Goal: Task Accomplishment & Management: Complete application form

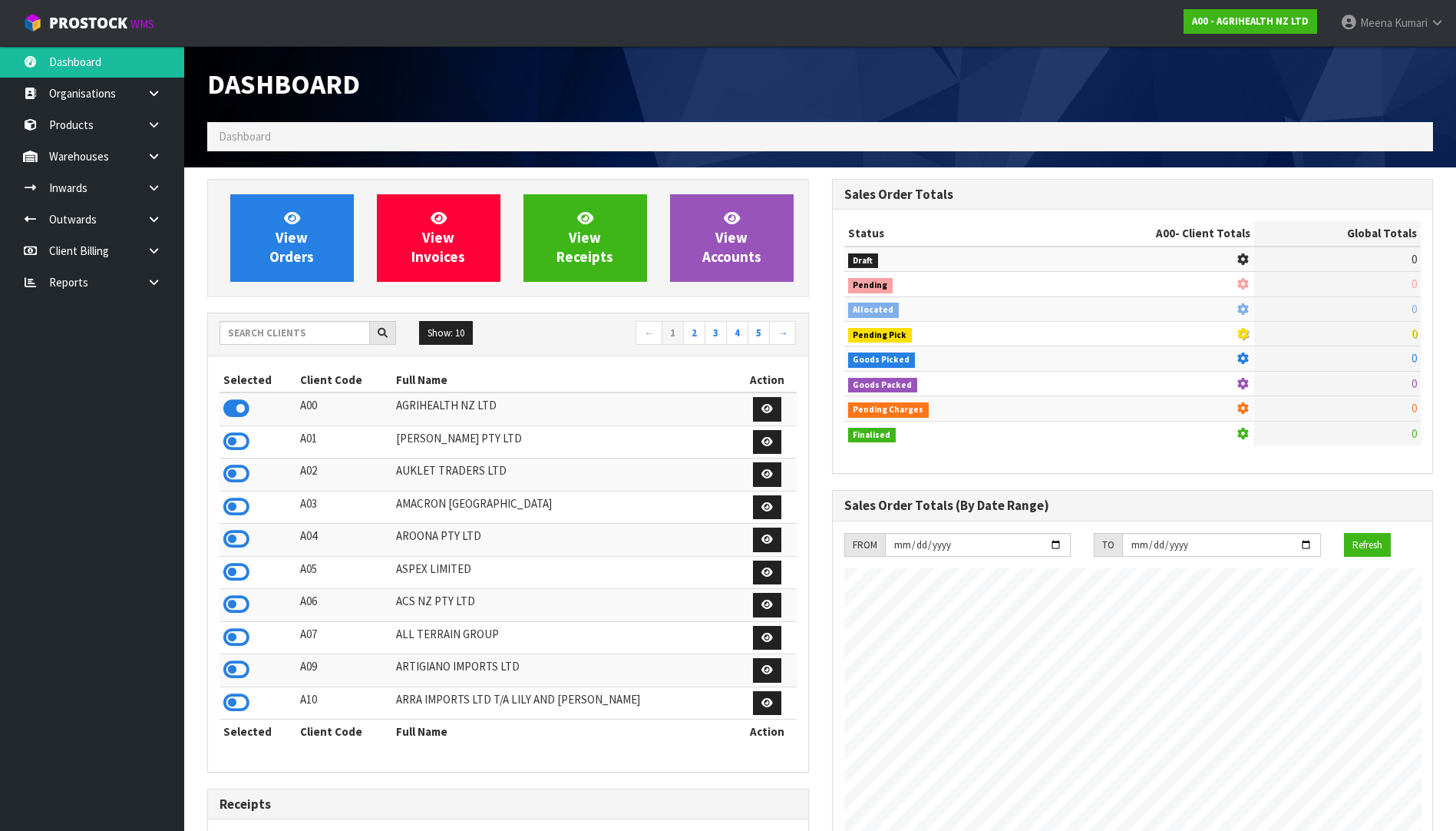
scroll to position [1163, 624]
click at [275, 330] on input "text" at bounding box center [294, 333] width 150 height 24
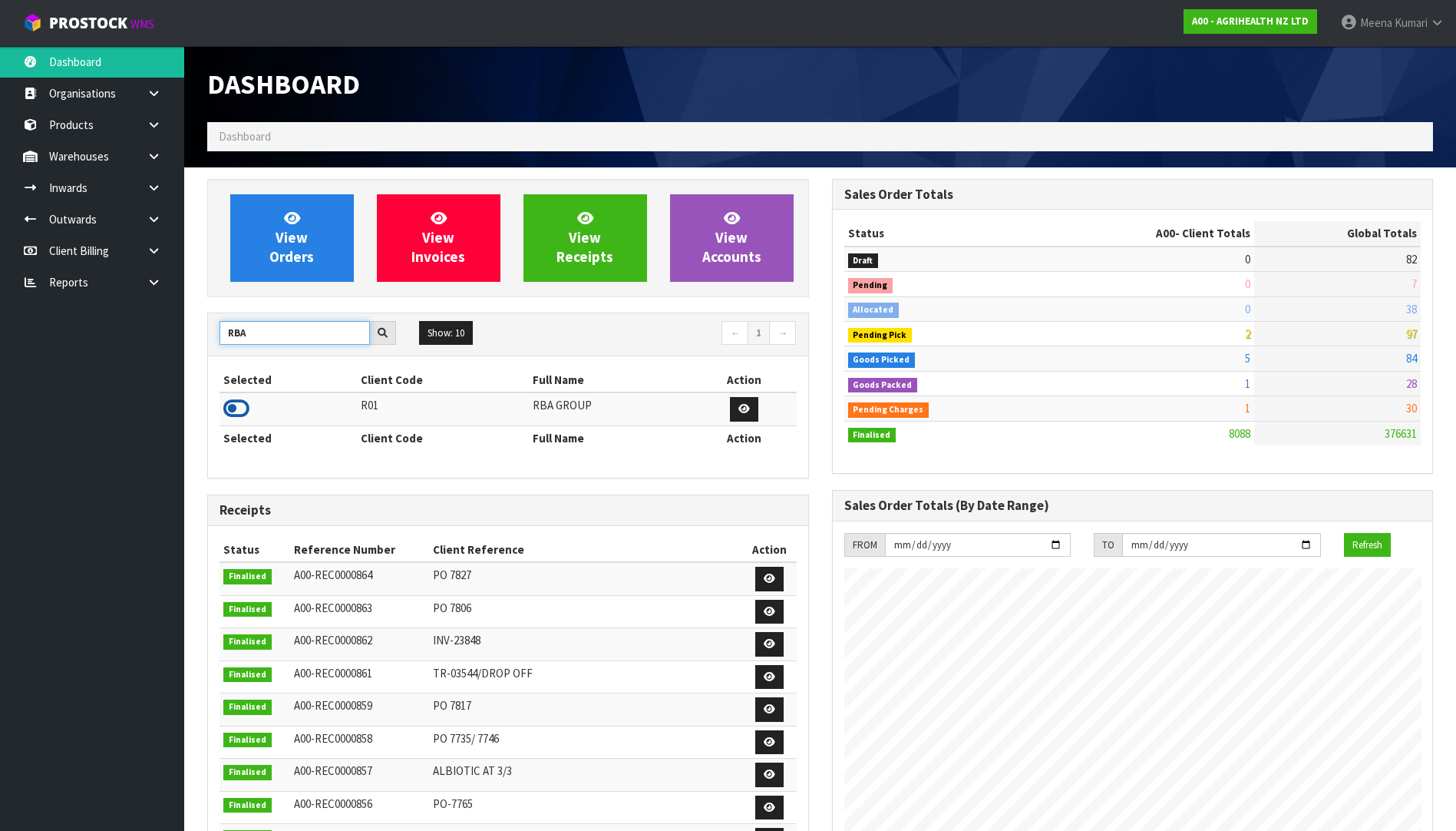
type input "RBA"
click at [243, 420] on icon at bounding box center [236, 408] width 26 height 23
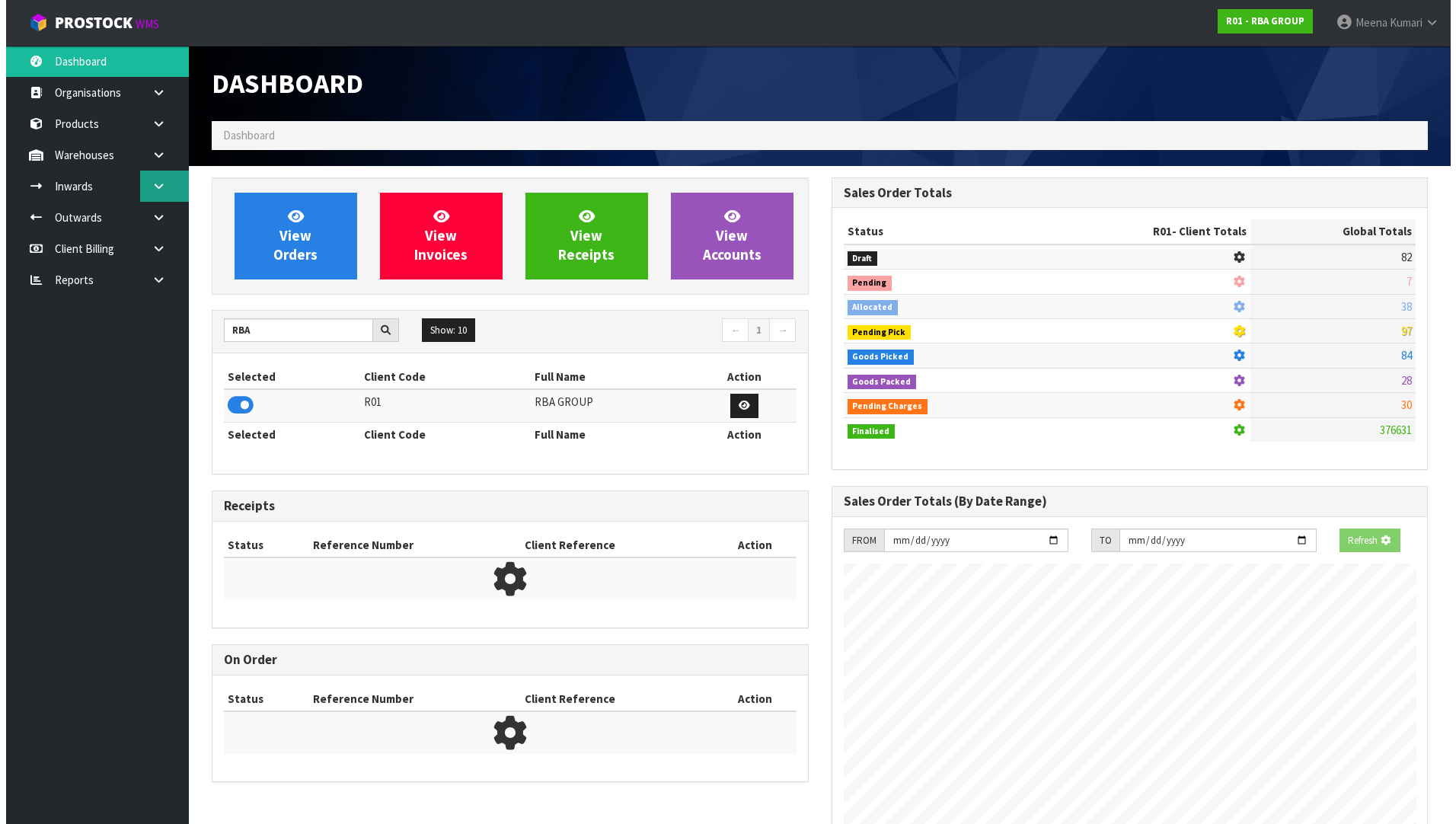
scroll to position [1104, 619]
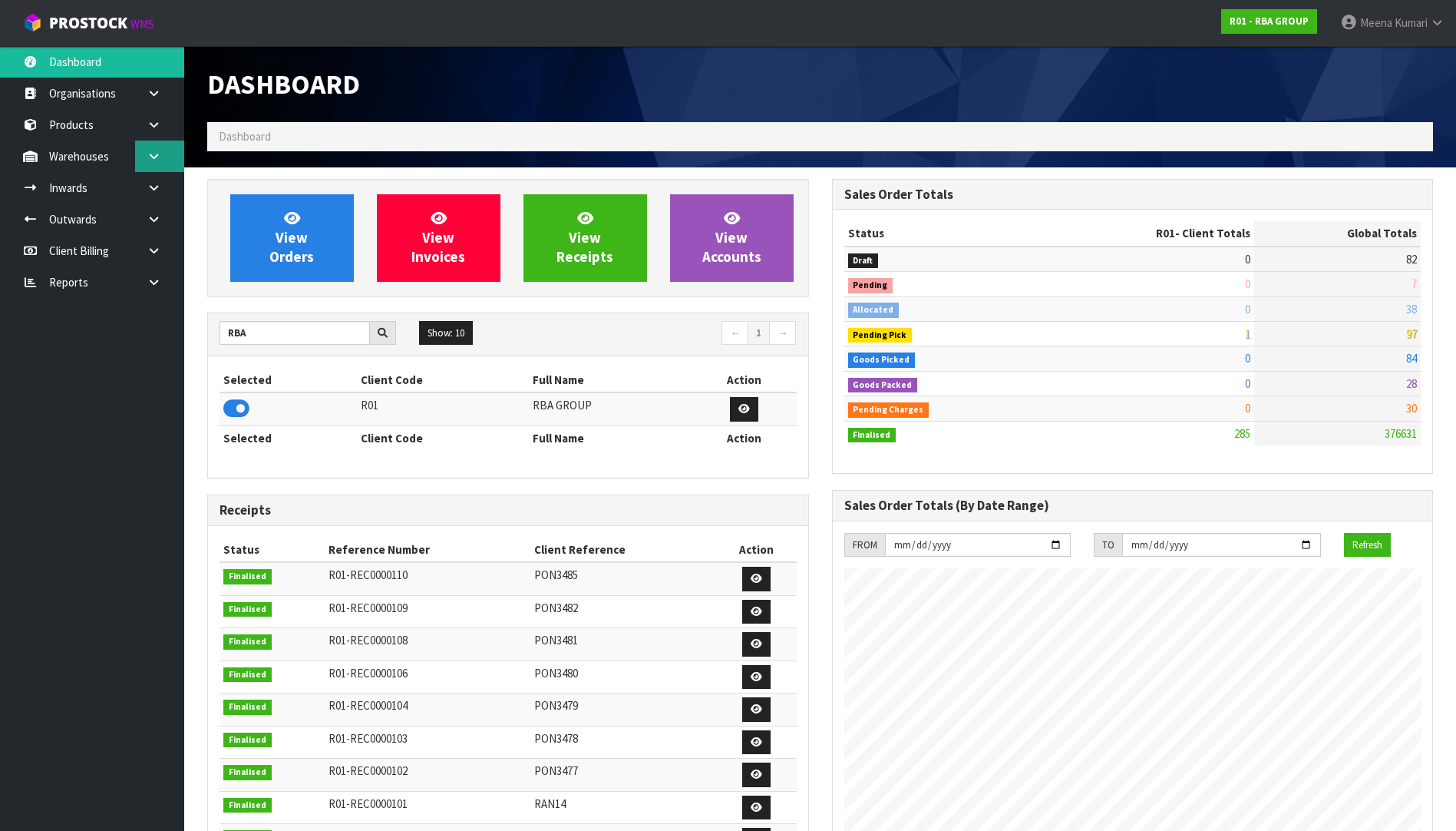
click at [151, 165] on link at bounding box center [159, 156] width 49 height 31
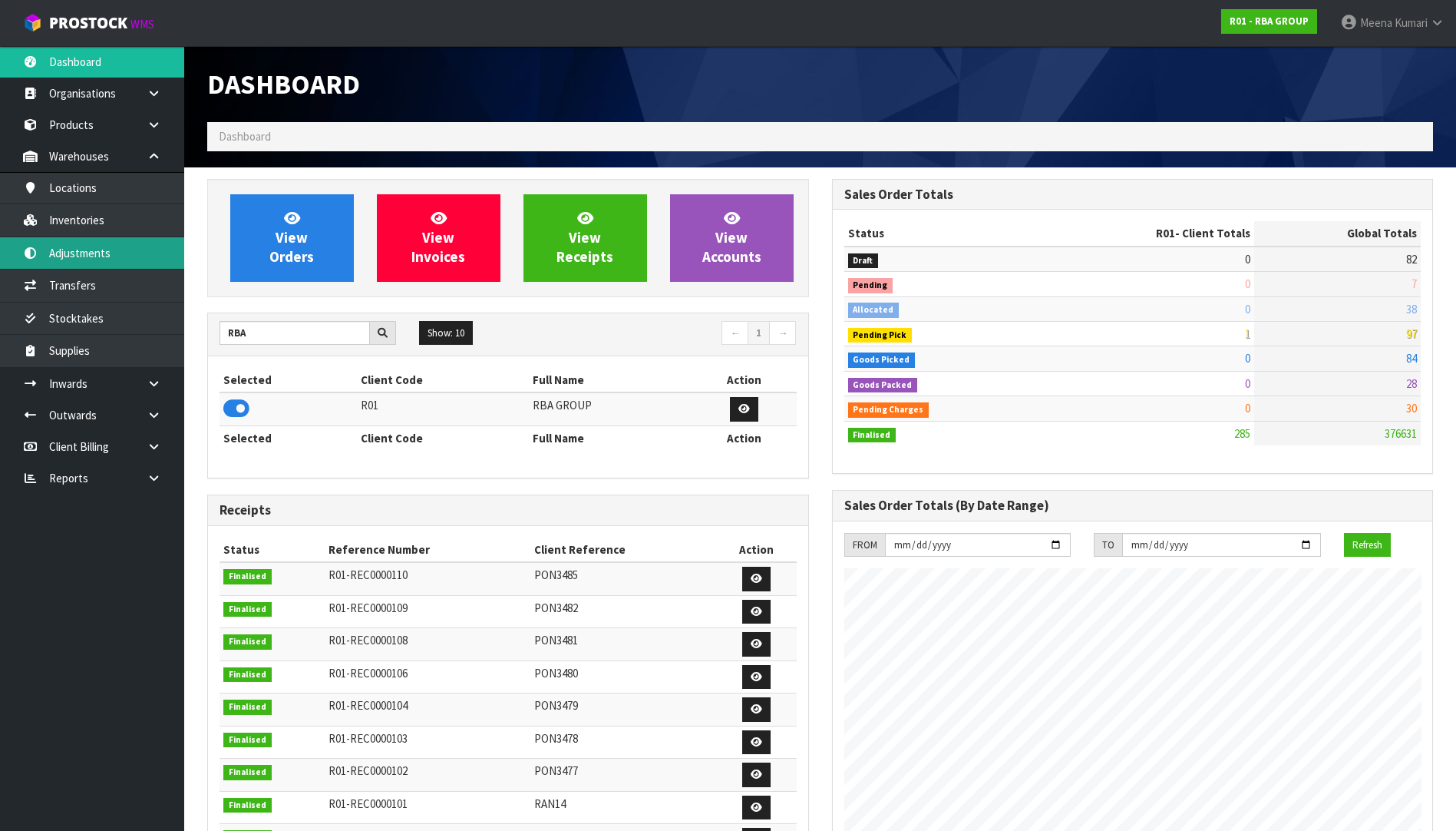
click at [135, 254] on link "Adjustments" at bounding box center [92, 253] width 184 height 31
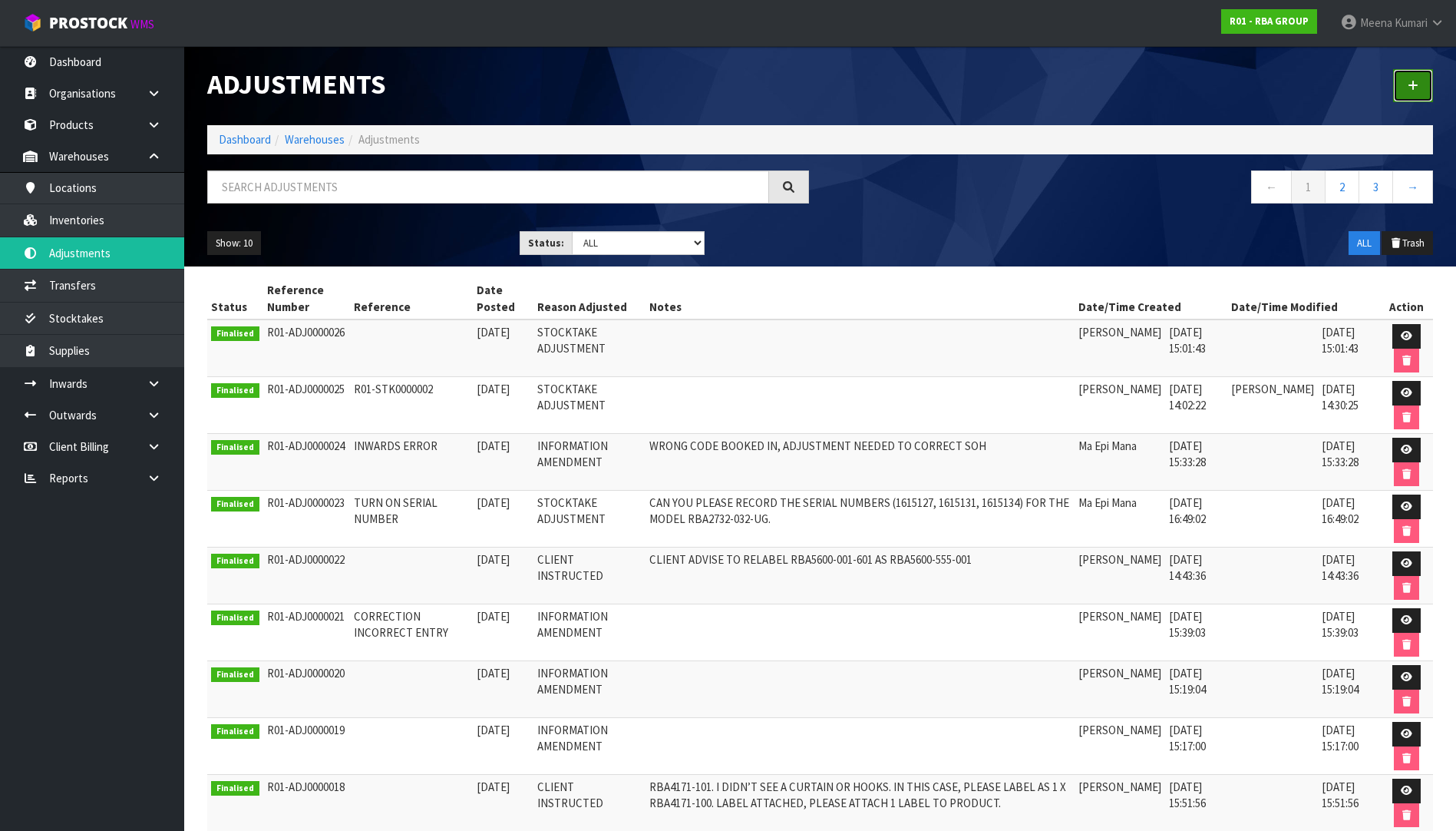
click at [1422, 93] on link at bounding box center [1412, 85] width 40 height 33
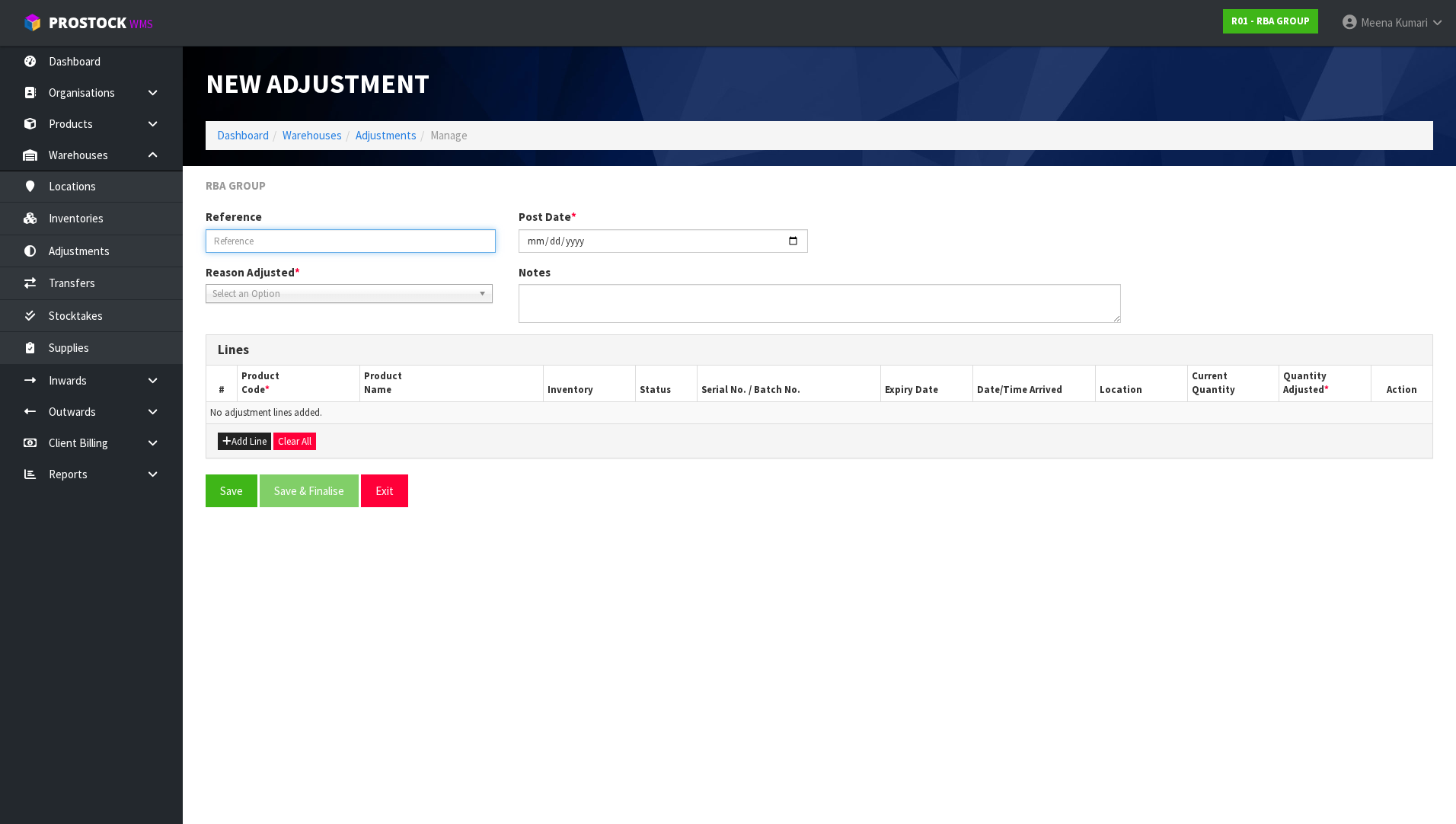
click at [369, 249] on input "text" at bounding box center [350, 241] width 290 height 24
type input "C"
type input "CHANGE CODE"
click at [411, 281] on div "Reason Adjusted * Stocktake Adjustment Client Instructed Information Amendment …" at bounding box center [350, 283] width 313 height 39
click at [412, 286] on span "Select an Option" at bounding box center [342, 294] width 259 height 19
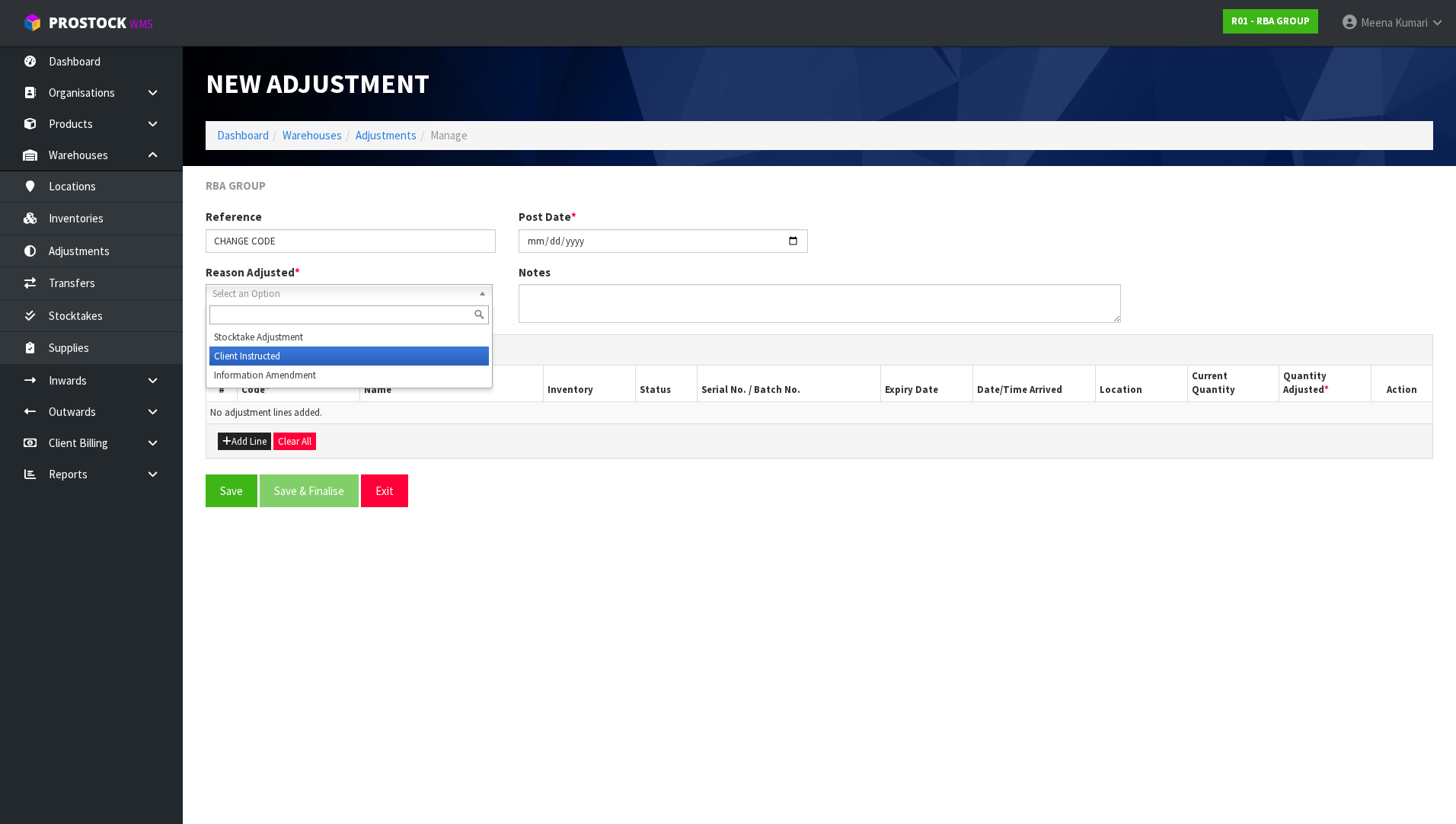
click at [380, 358] on li "Client Instructed" at bounding box center [349, 356] width 280 height 19
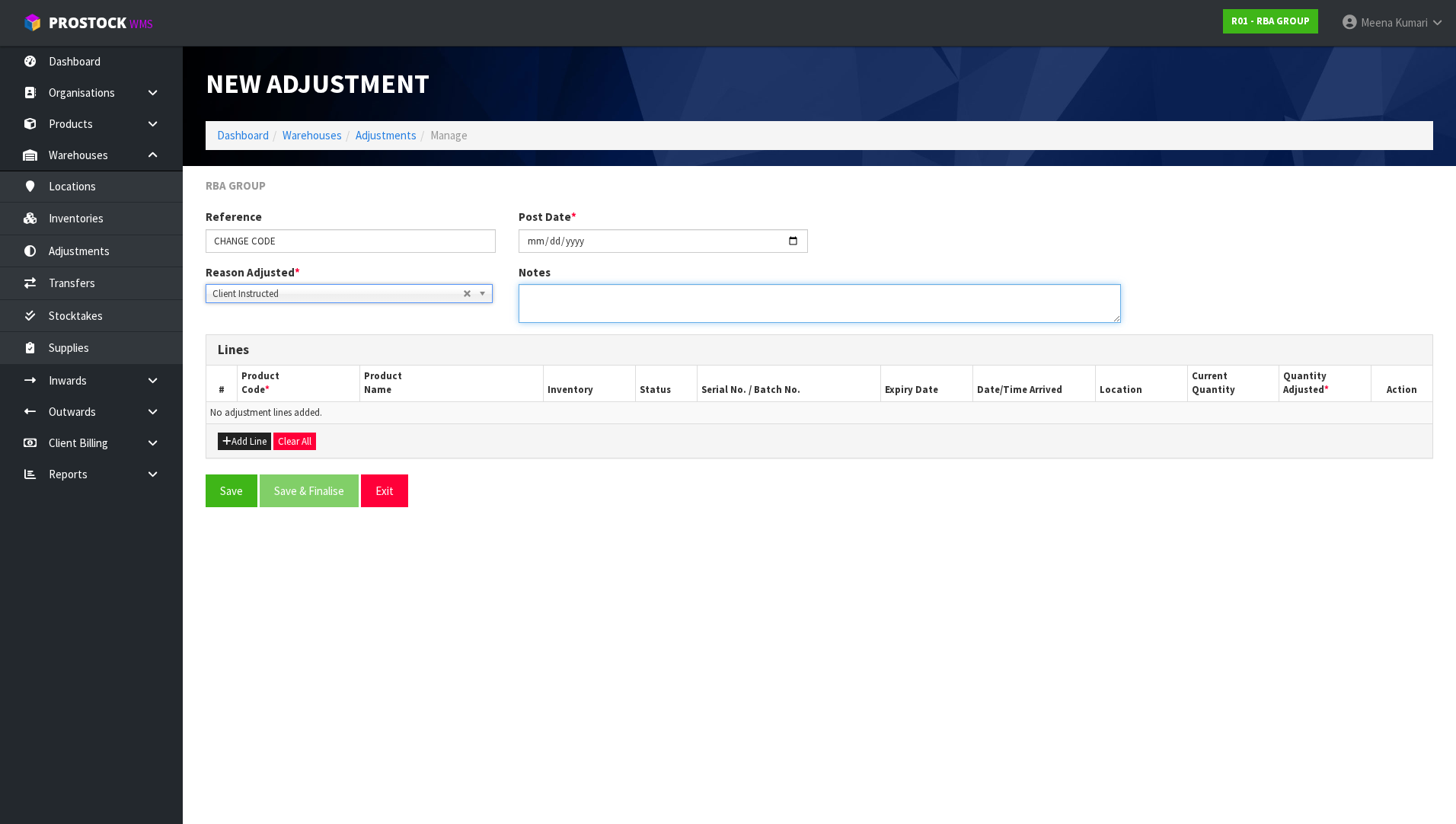
click at [628, 301] on textarea at bounding box center [820, 303] width 603 height 39
type textarea "CLIENT ADVISE TO CHANGE THE CODE"
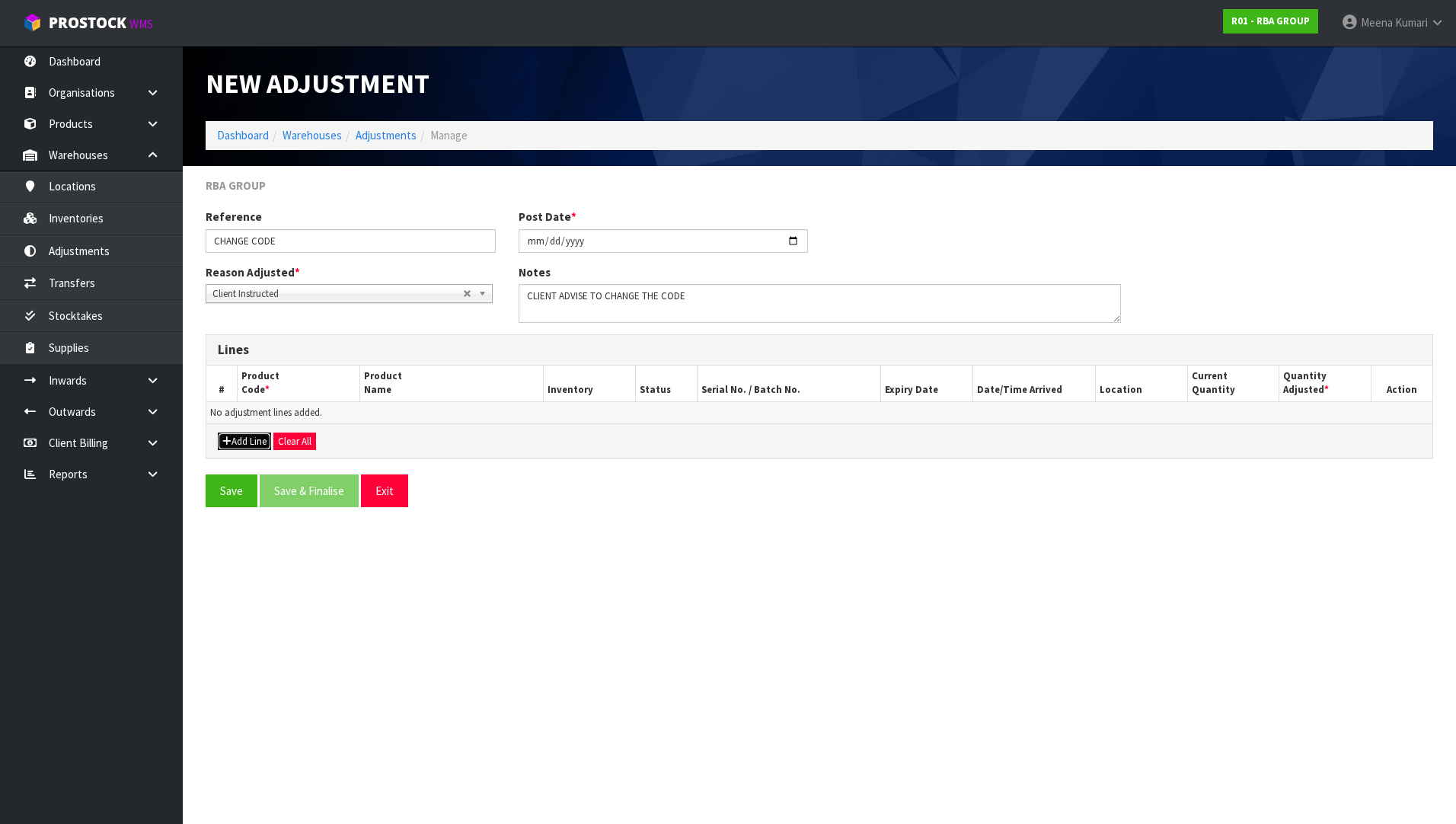
click at [224, 442] on icon "button" at bounding box center [227, 440] width 9 height 10
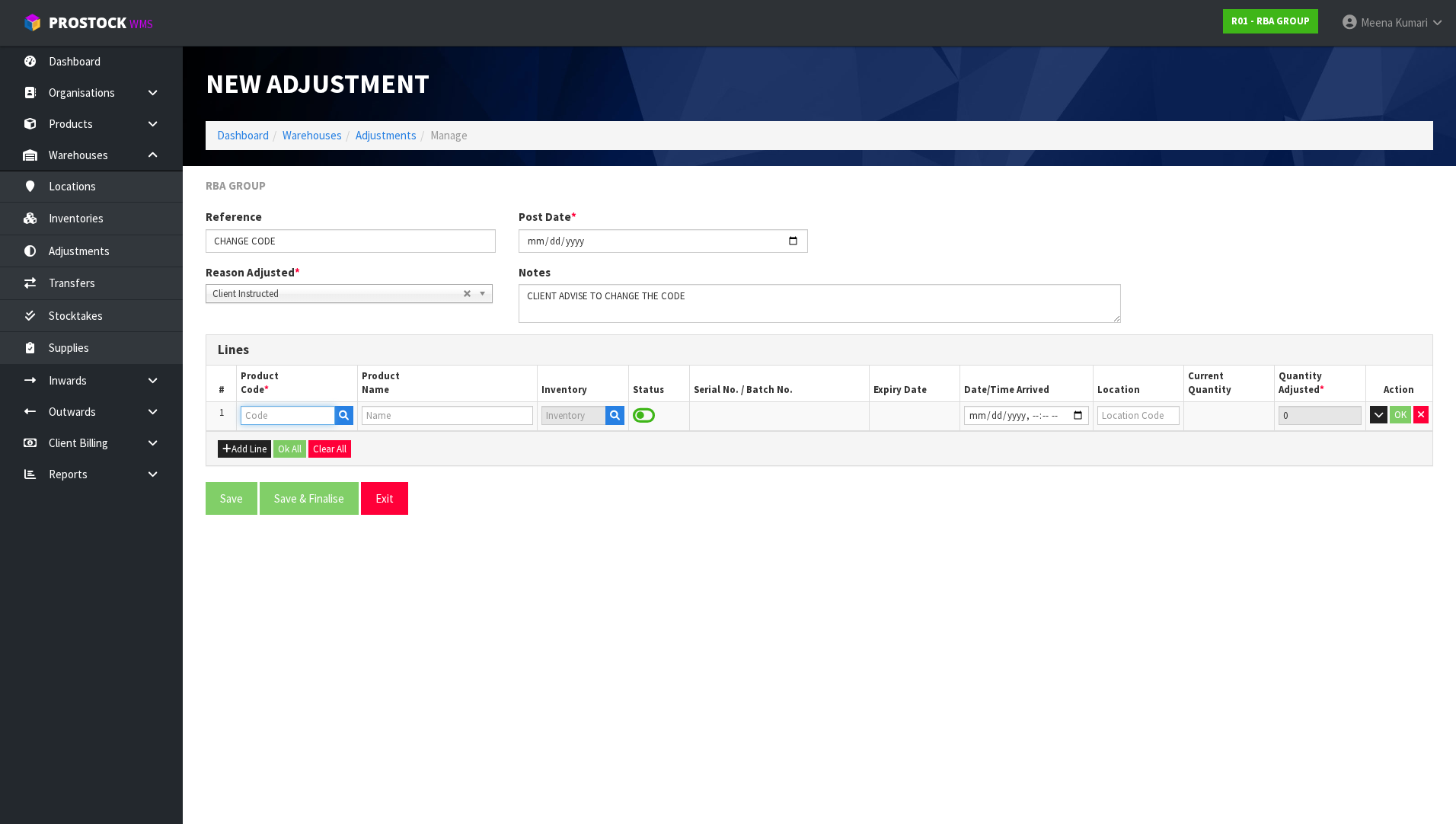
click at [294, 412] on input "text" at bounding box center [288, 416] width 94 height 19
paste input "• RBA1083-99-003"
click at [259, 421] on input "• RBA1083-99-003" at bounding box center [288, 416] width 94 height 19
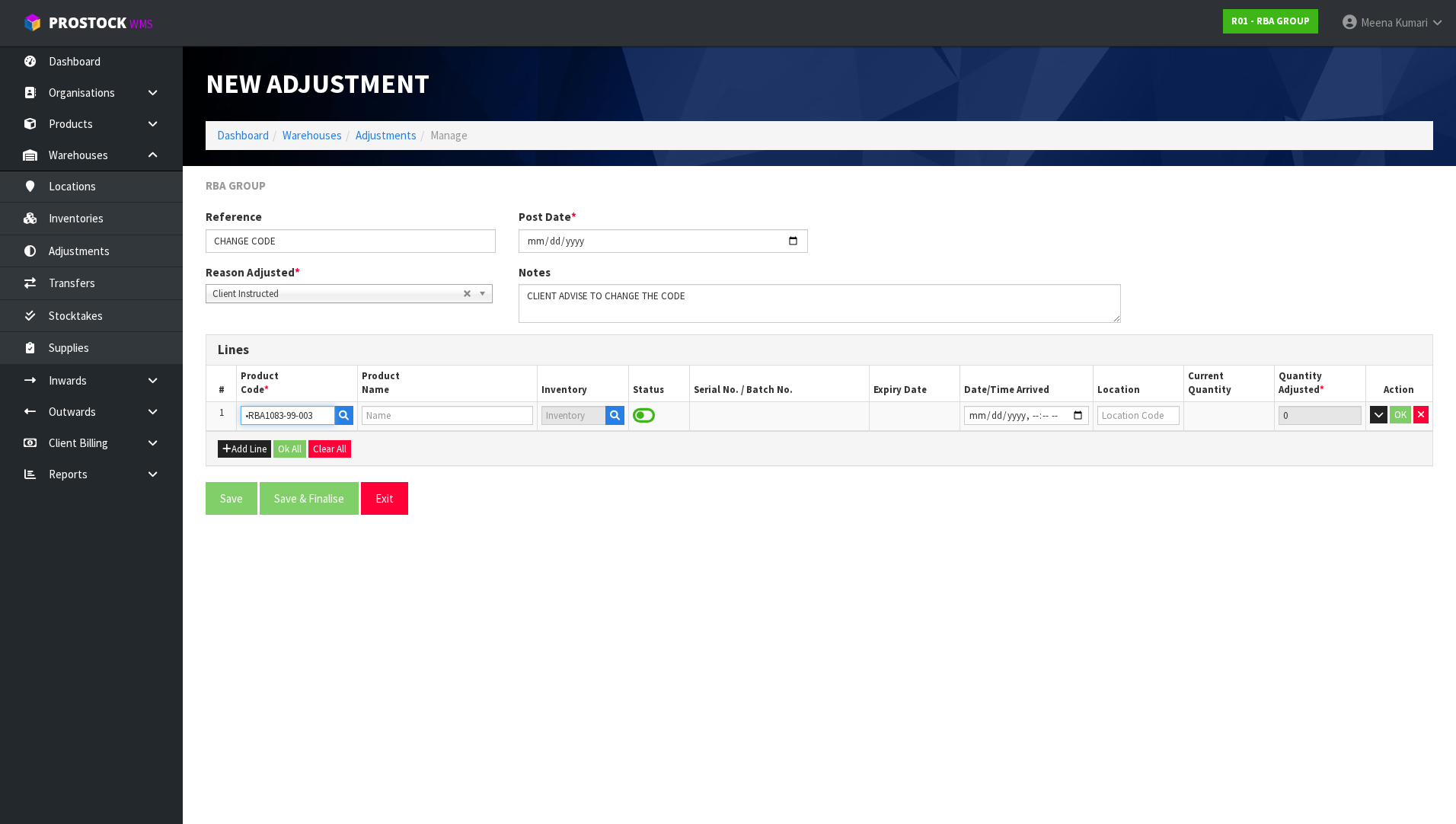
type input "RBA1083-99-003"
type input "CASCADE AERATOR WHITE 8L/M - 4 STAR"
type input "RBA1083-99-003"
click at [613, 415] on icon "button" at bounding box center [614, 415] width 10 height 10
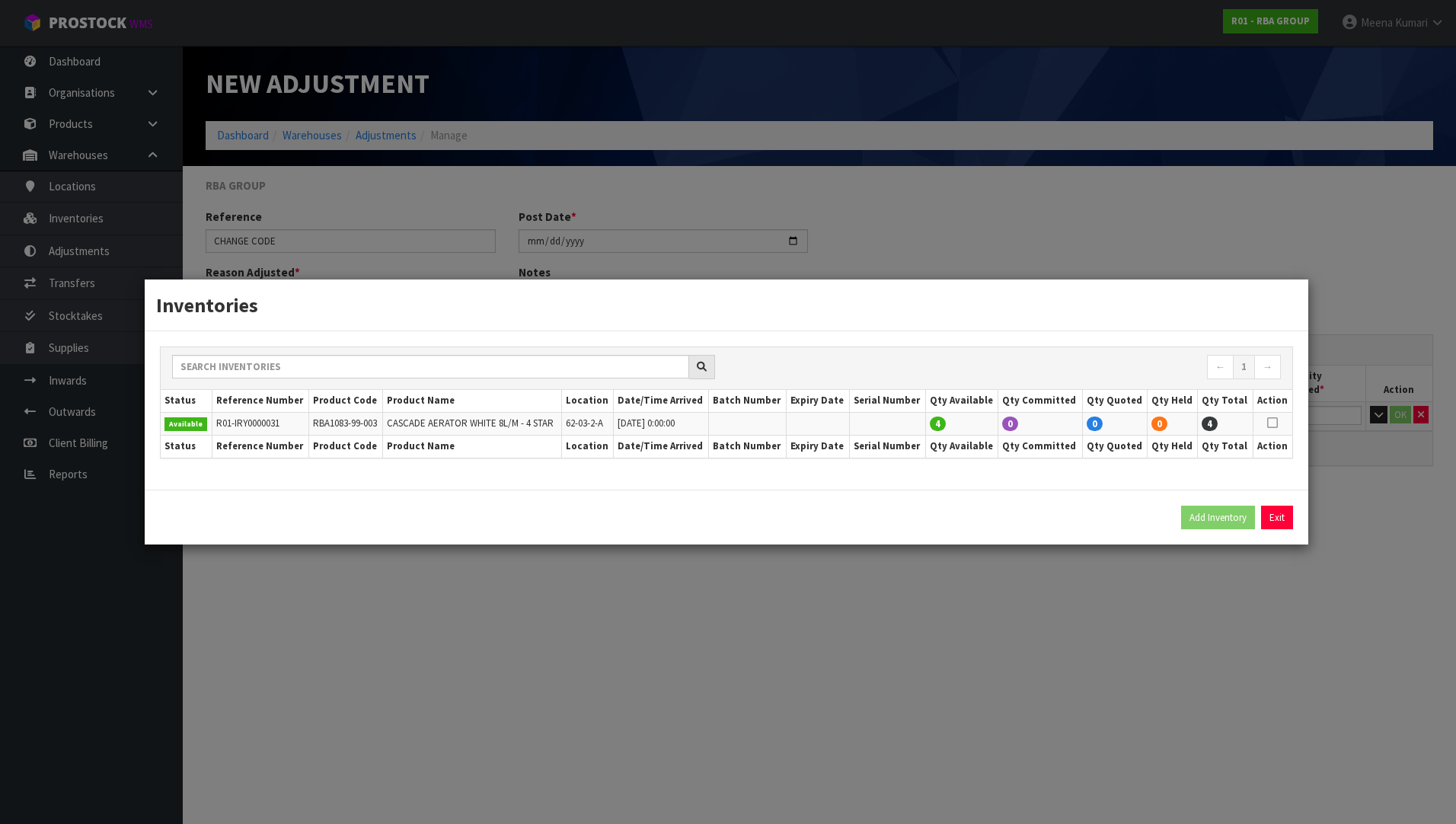
click at [1274, 423] on icon at bounding box center [1272, 423] width 11 height 1
click at [1225, 513] on button "Add Inventory" at bounding box center [1218, 518] width 74 height 25
type input "R01-IRY0000031"
type input "[DATE]T00:00"
type input "62-03-2-A"
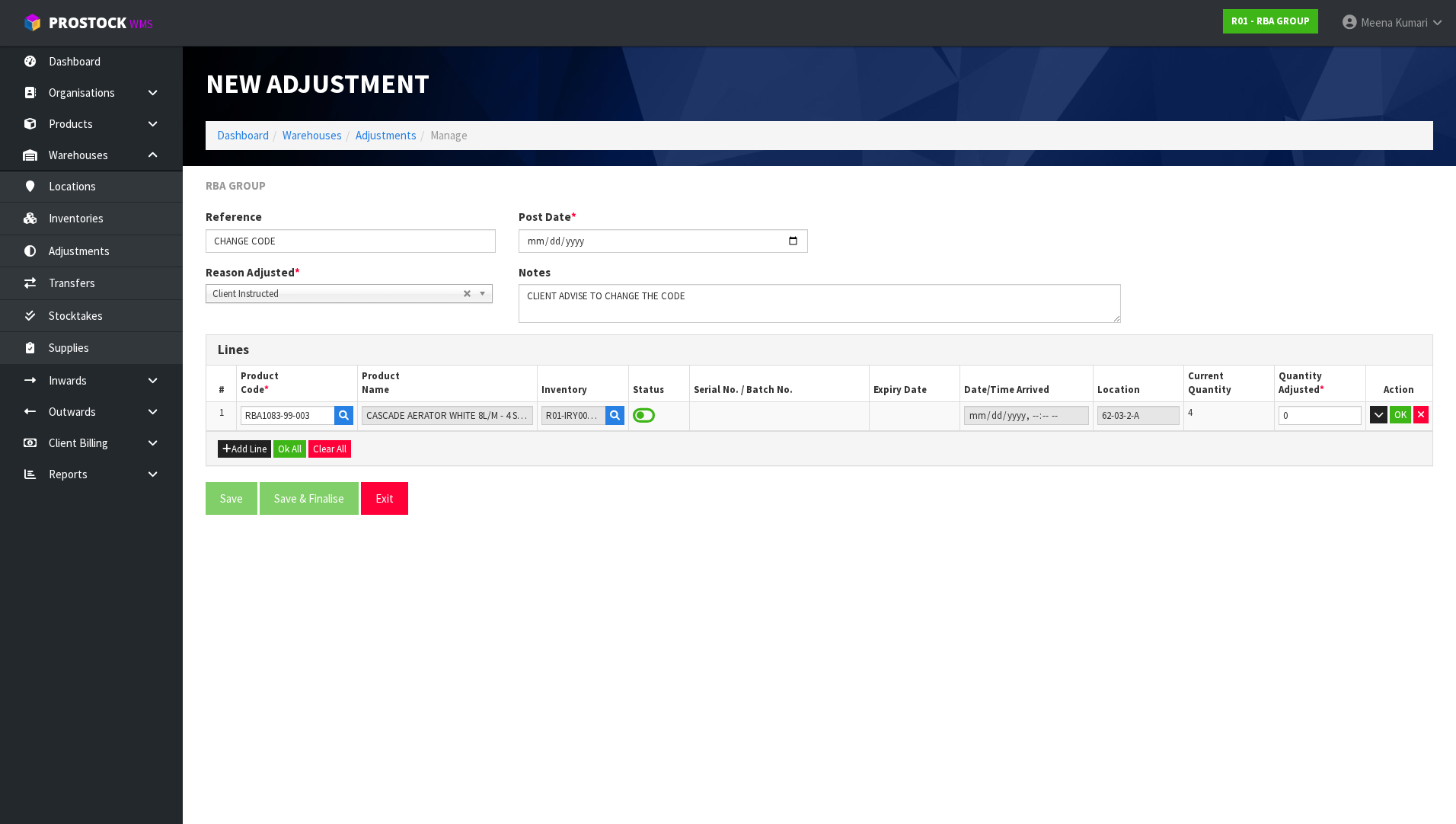
click at [1015, 691] on section "New Adjustment Dashboard Warehouses Adjustments Manage RBA GROUP Reference CHAN…" at bounding box center [728, 412] width 1456 height 824
click at [251, 448] on button "Add Line" at bounding box center [244, 449] width 53 height 19
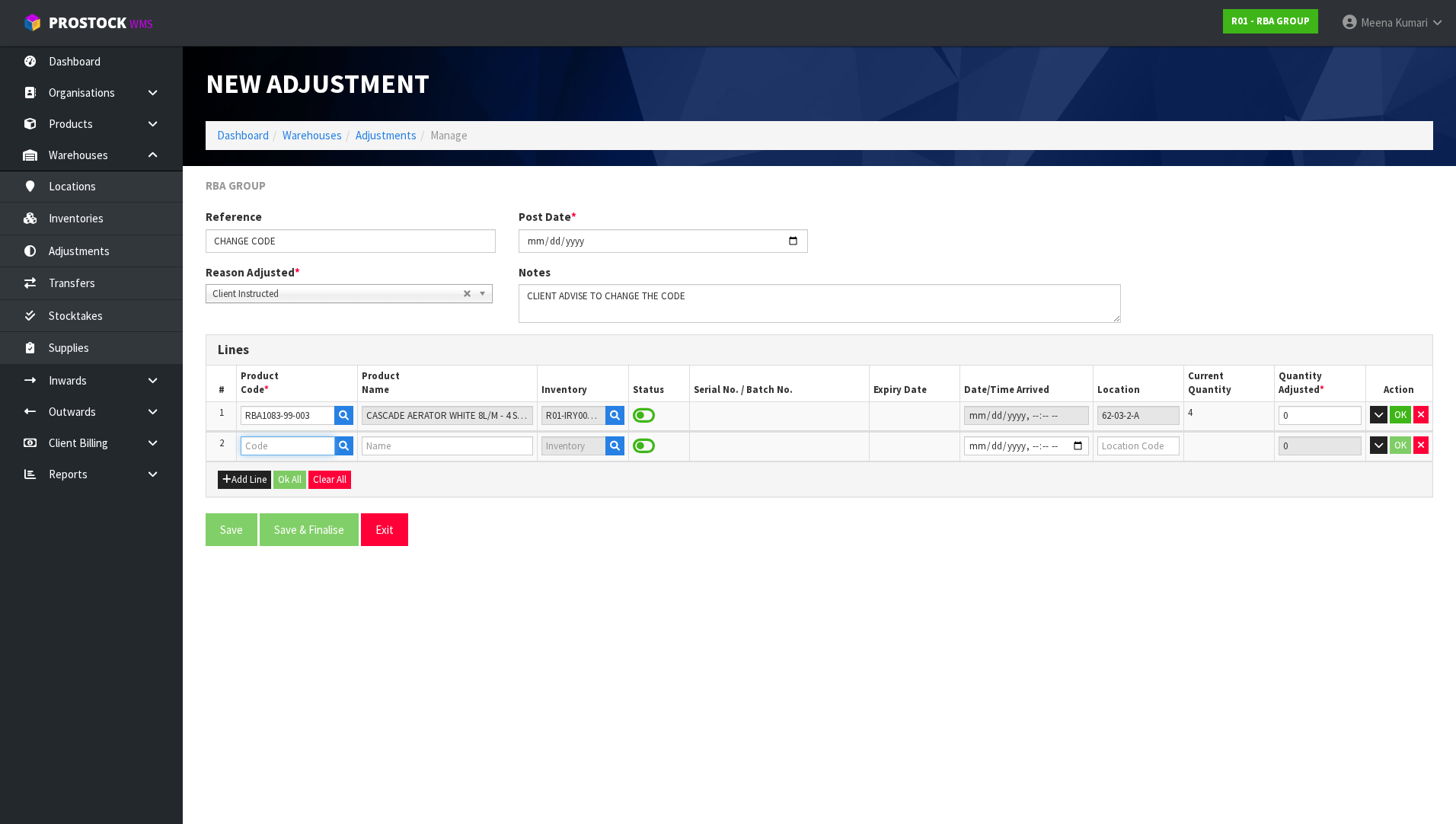
click at [266, 449] on input "text" at bounding box center [288, 446] width 94 height 19
paste input "RBA1083-999-003"
type input "RBA1083-999-003"
type input "CASCADE AERATOR WHITE 8L/M - 4 STAR"
type input "RBA1083-999-003"
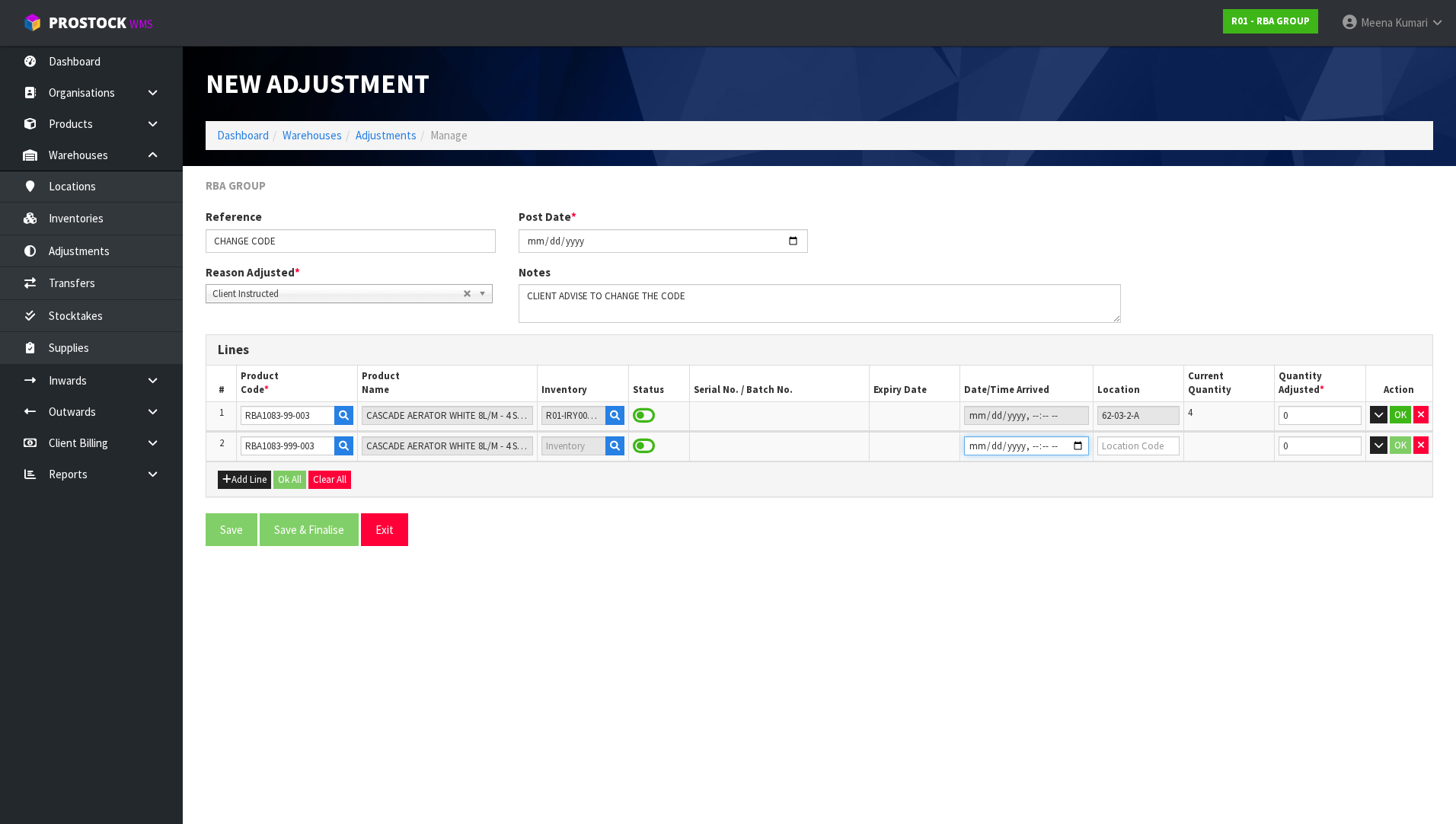
click at [977, 449] on input "datetime-local" at bounding box center [1026, 446] width 125 height 19
click at [992, 445] on input "datetime-local" at bounding box center [1026, 446] width 125 height 19
click at [1017, 449] on input "datetime-local" at bounding box center [1026, 446] width 125 height 19
click at [1009, 447] on input "datetime-local" at bounding box center [1026, 446] width 125 height 19
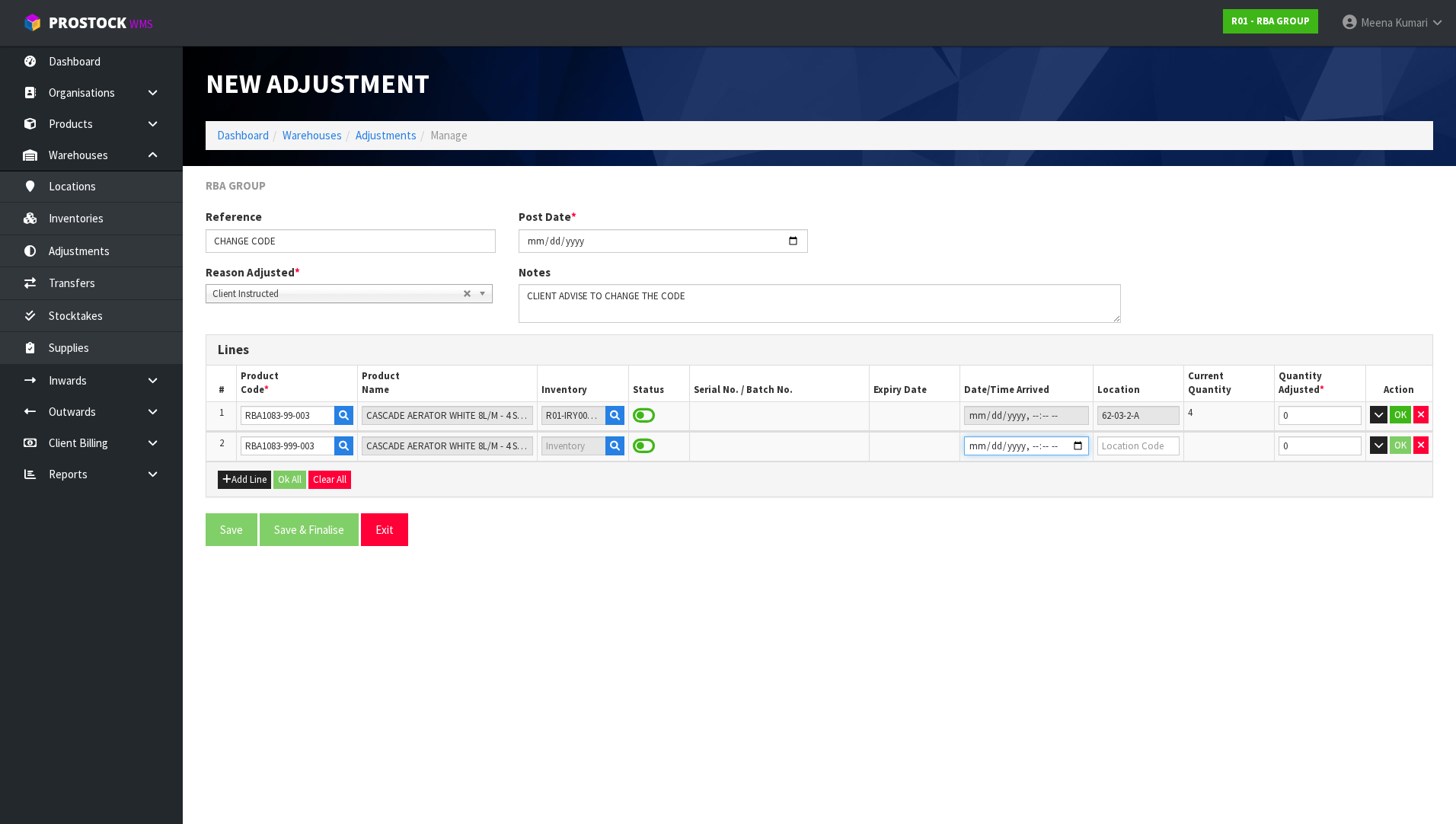
click at [1017, 448] on input "datetime-local" at bounding box center [1026, 446] width 125 height 19
click at [1030, 447] on input "datetime-local" at bounding box center [1026, 446] width 125 height 19
click at [1027, 446] on input "datetime-local" at bounding box center [1026, 446] width 125 height 19
type input "[DATE]T00:00"
drag, startPoint x: 1145, startPoint y: 419, endPoint x: 1070, endPoint y: 420, distance: 75.0
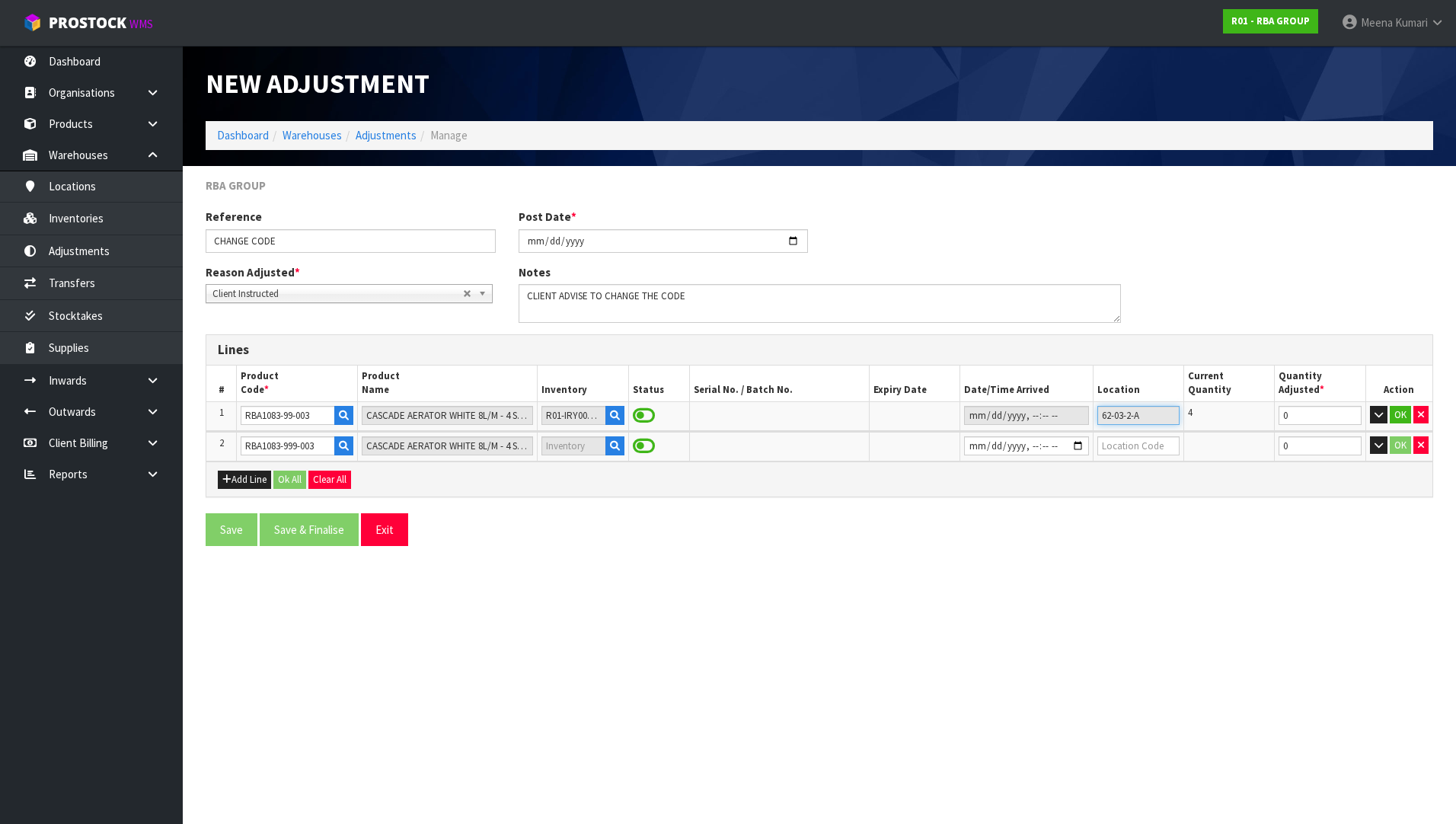
click at [1070, 420] on tr "1 RBA1083-99-003 CASCADE AERATOR WHITE 8L/M - 4 STAR R01-IRY0000031 62-03-2-A 4…" at bounding box center [819, 416] width 1226 height 29
drag, startPoint x: 1070, startPoint y: 420, endPoint x: 1113, endPoint y: 453, distance: 54.2
click at [1113, 453] on input "text" at bounding box center [1137, 446] width 82 height 19
paste input "62-03-2-A"
type input "62-03-2-A"
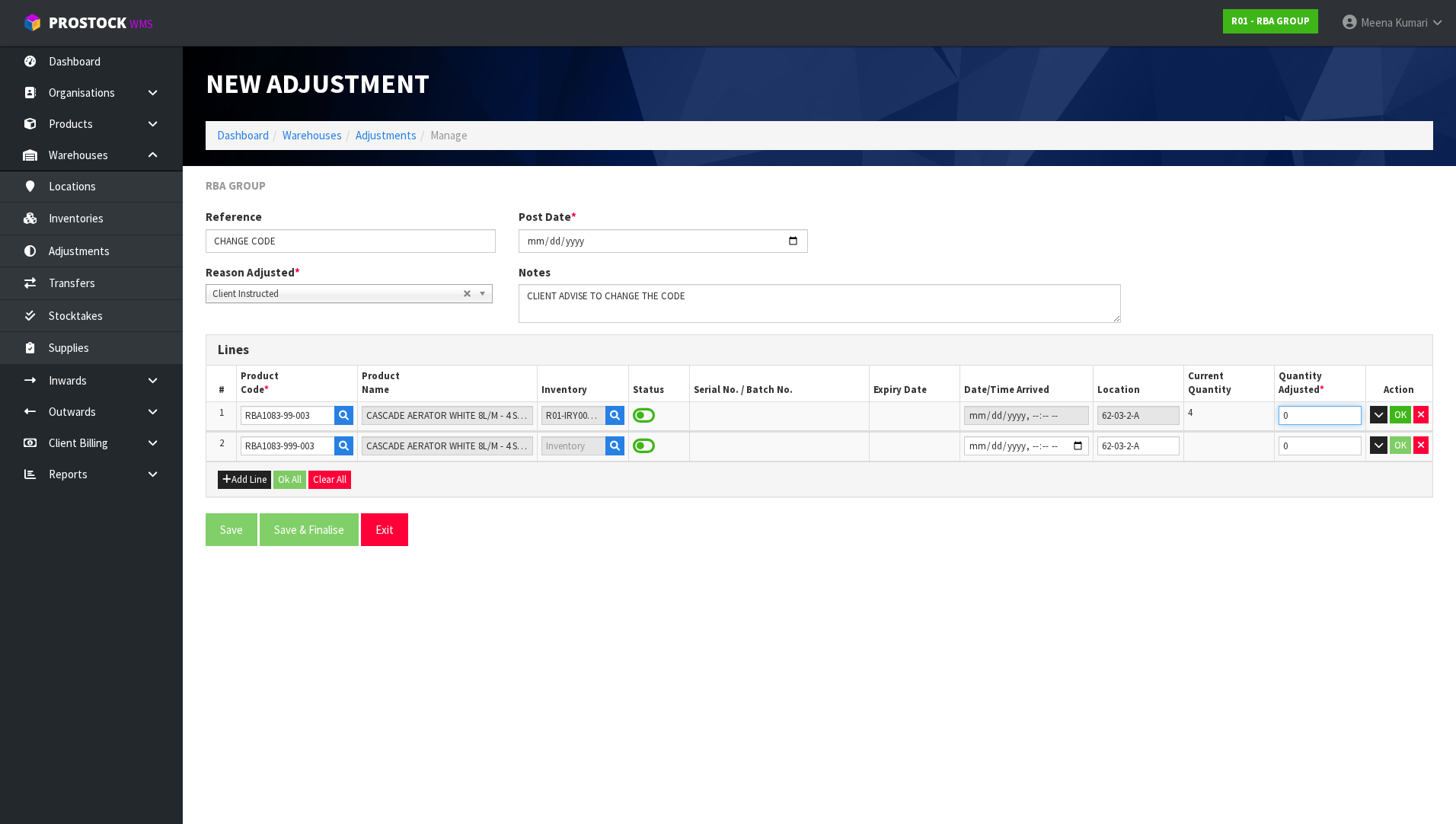
drag, startPoint x: 1310, startPoint y: 418, endPoint x: 1229, endPoint y: 418, distance: 81.0
click at [1229, 418] on tr "1 RBA1083-99-003 CASCADE AERATOR WHITE 8L/M - 4 STAR R01-IRY0000031 62-03-2-A 4…" at bounding box center [819, 416] width 1226 height 29
type input "-4"
drag, startPoint x: 1287, startPoint y: 445, endPoint x: 1276, endPoint y: 449, distance: 11.7
click at [1276, 449] on td "0" at bounding box center [1319, 446] width 91 height 30
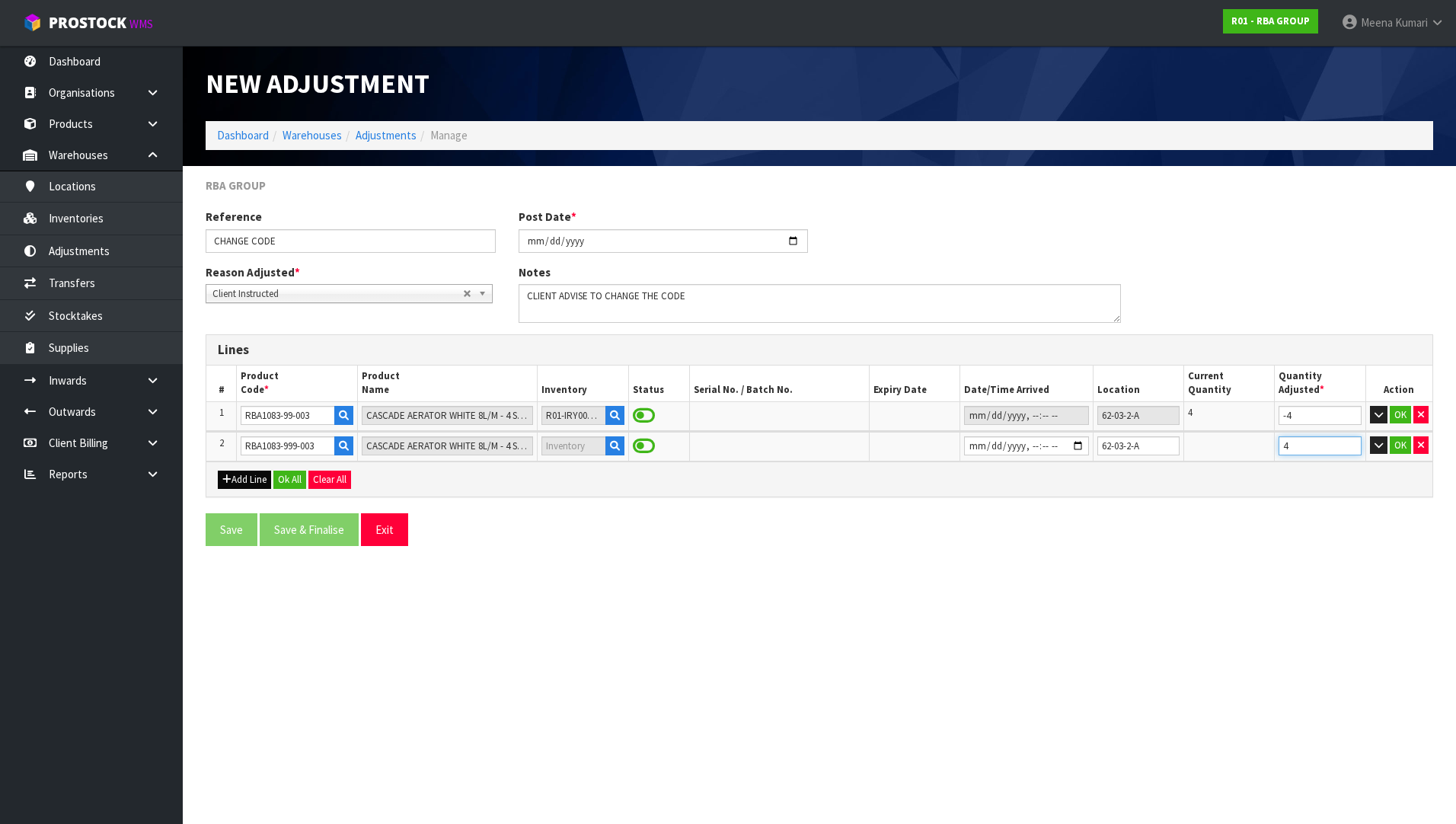
type input "4"
click at [242, 479] on button "Add Line" at bounding box center [244, 479] width 53 height 19
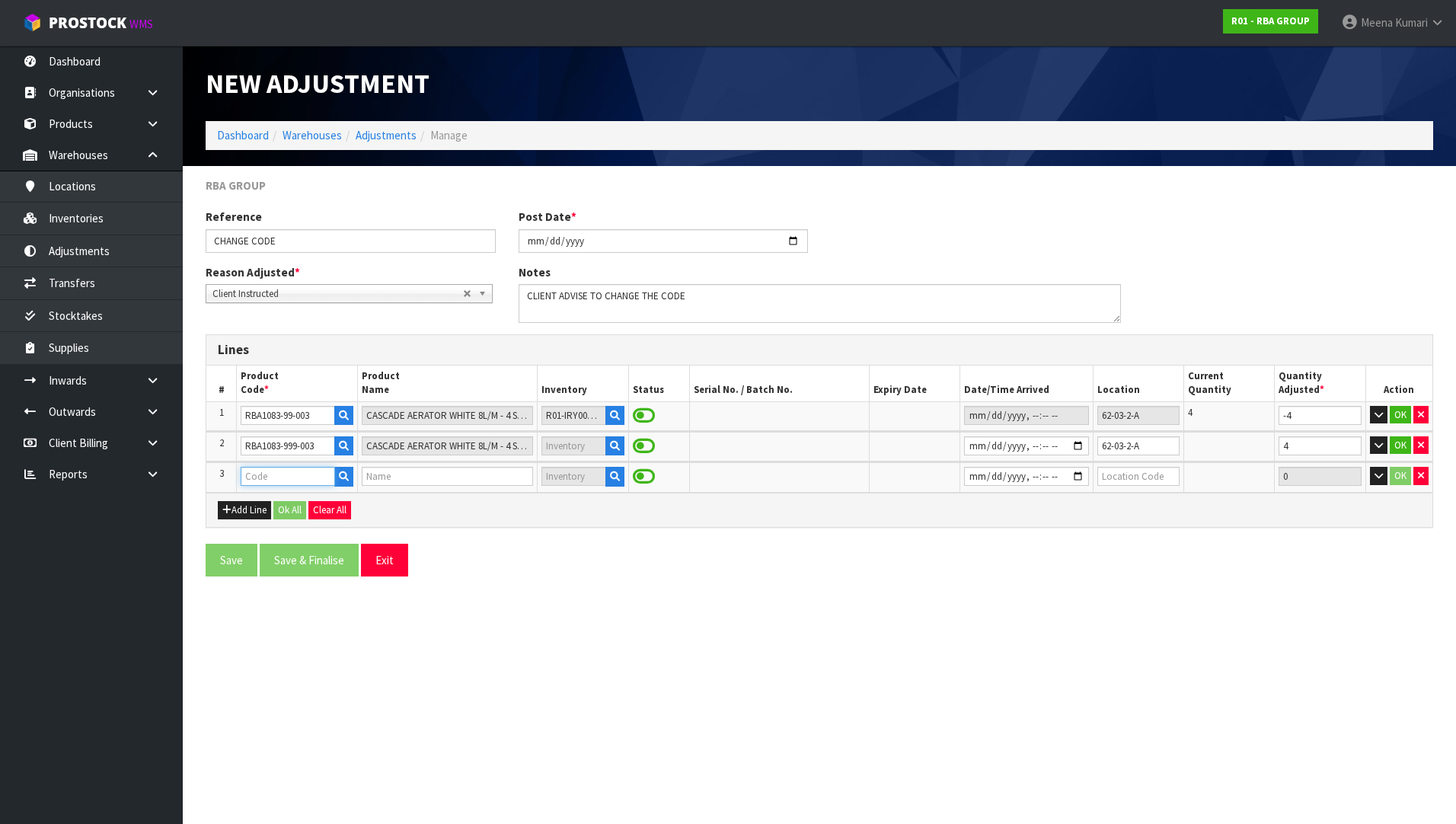
click at [267, 477] on input "text" at bounding box center [288, 476] width 94 height 19
paste input "• RBA8186-104 PART 1"
type input "• RBA8186-104 PART 1"
click at [610, 482] on button "button" at bounding box center [615, 476] width 19 height 19
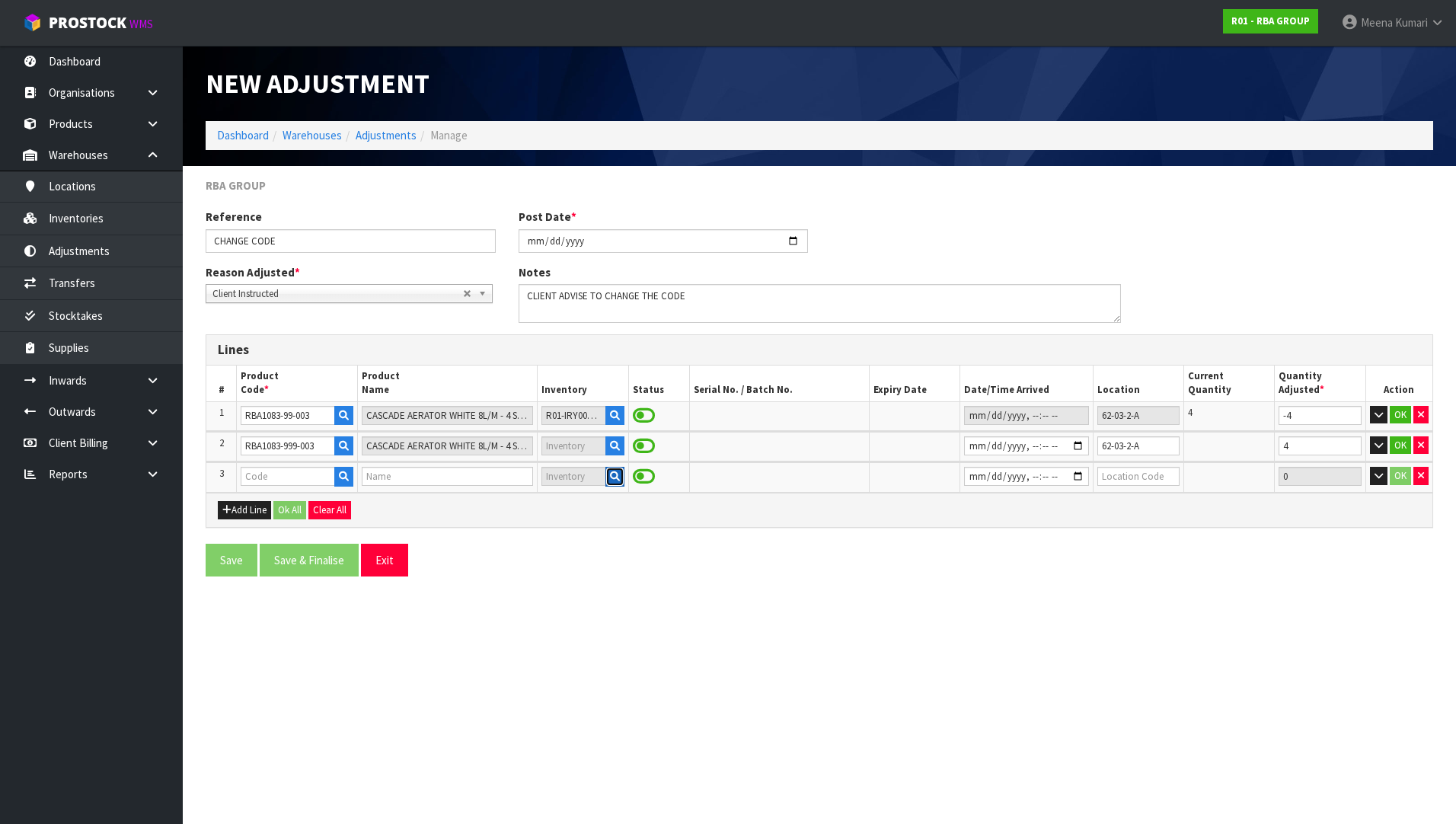
scroll to position [0, 0]
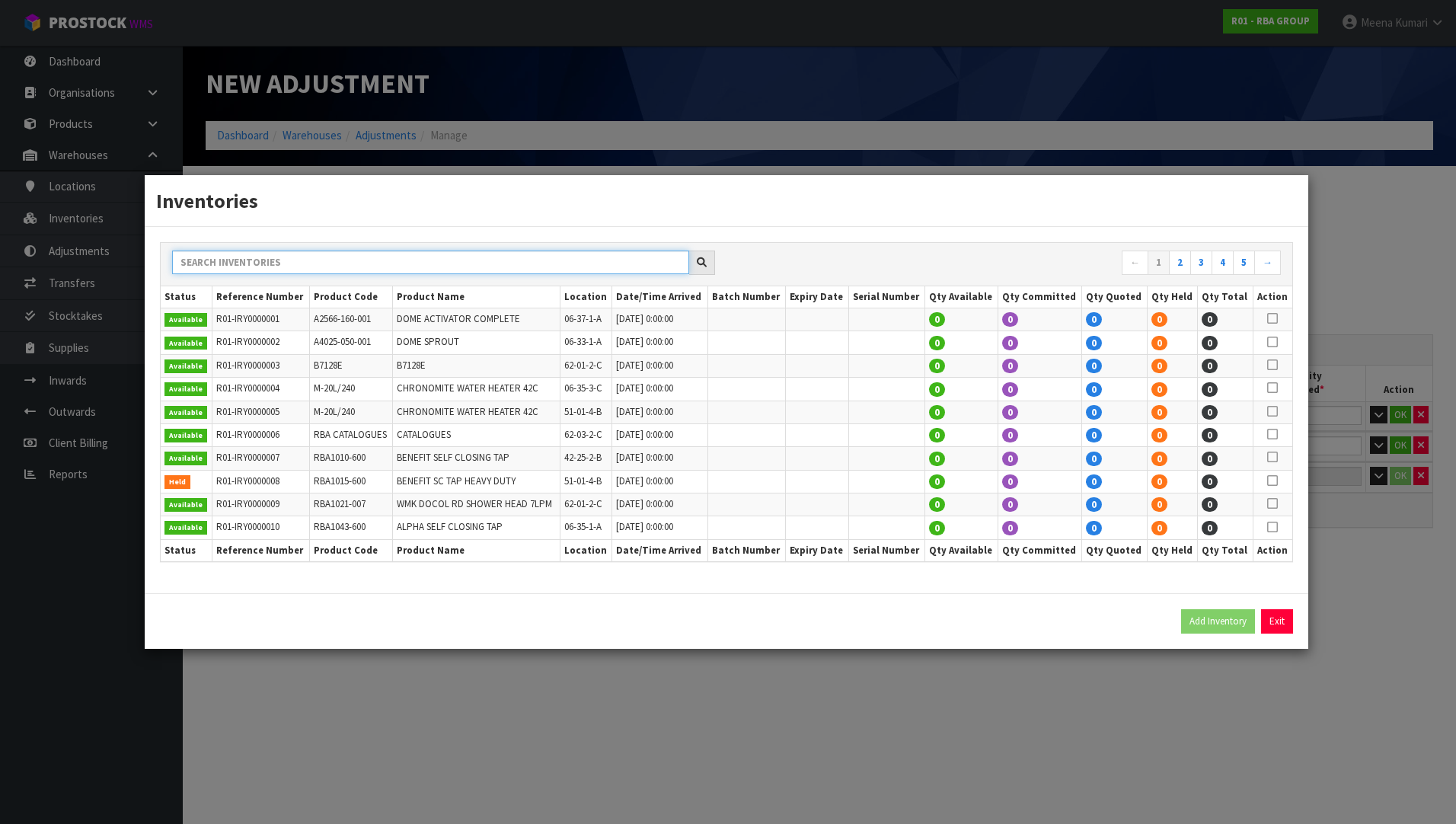
click at [625, 255] on input "text" at bounding box center [431, 262] width 517 height 24
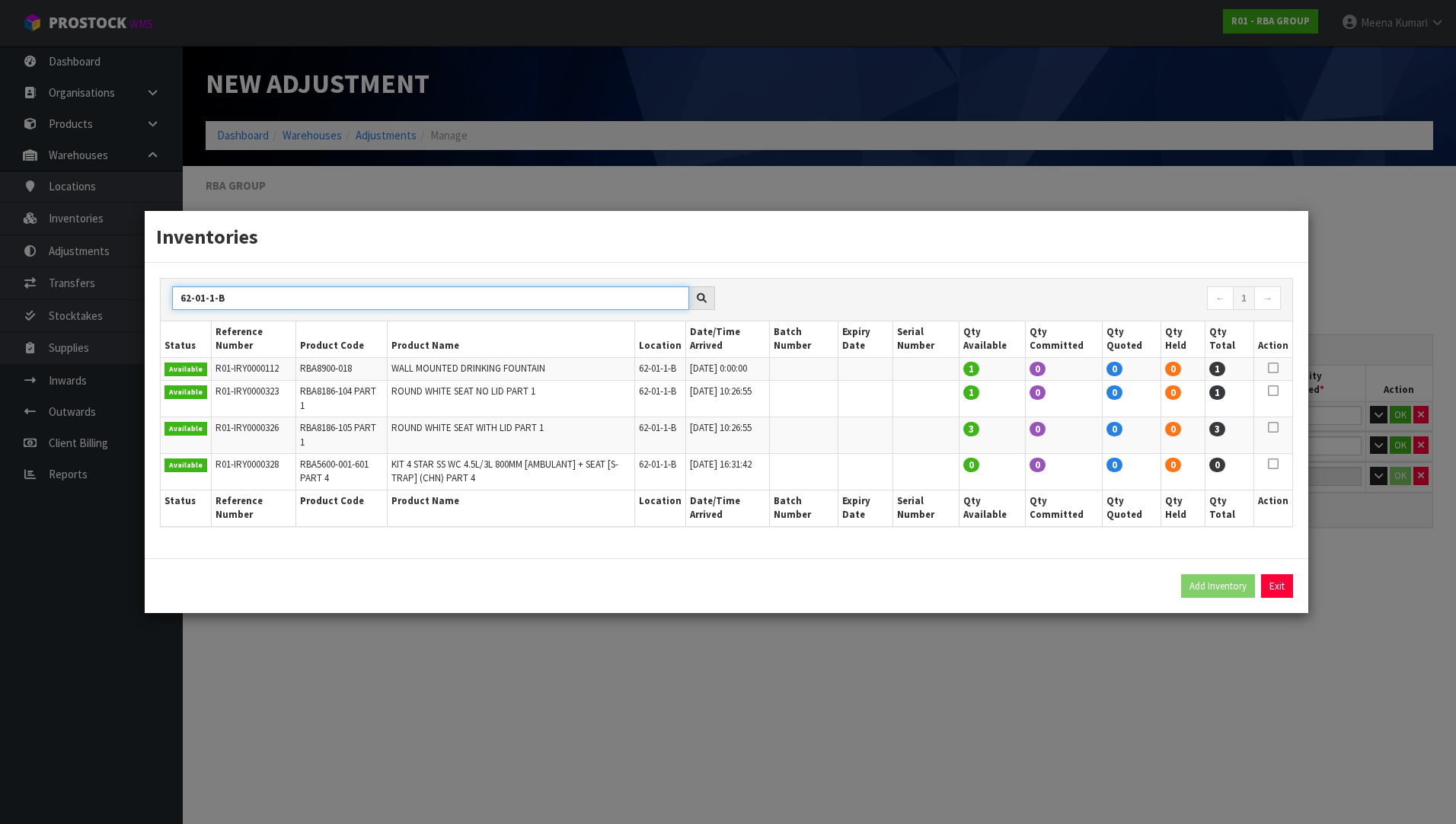
type input "62-01-1-B"
click at [1277, 392] on icon at bounding box center [1273, 391] width 11 height 1
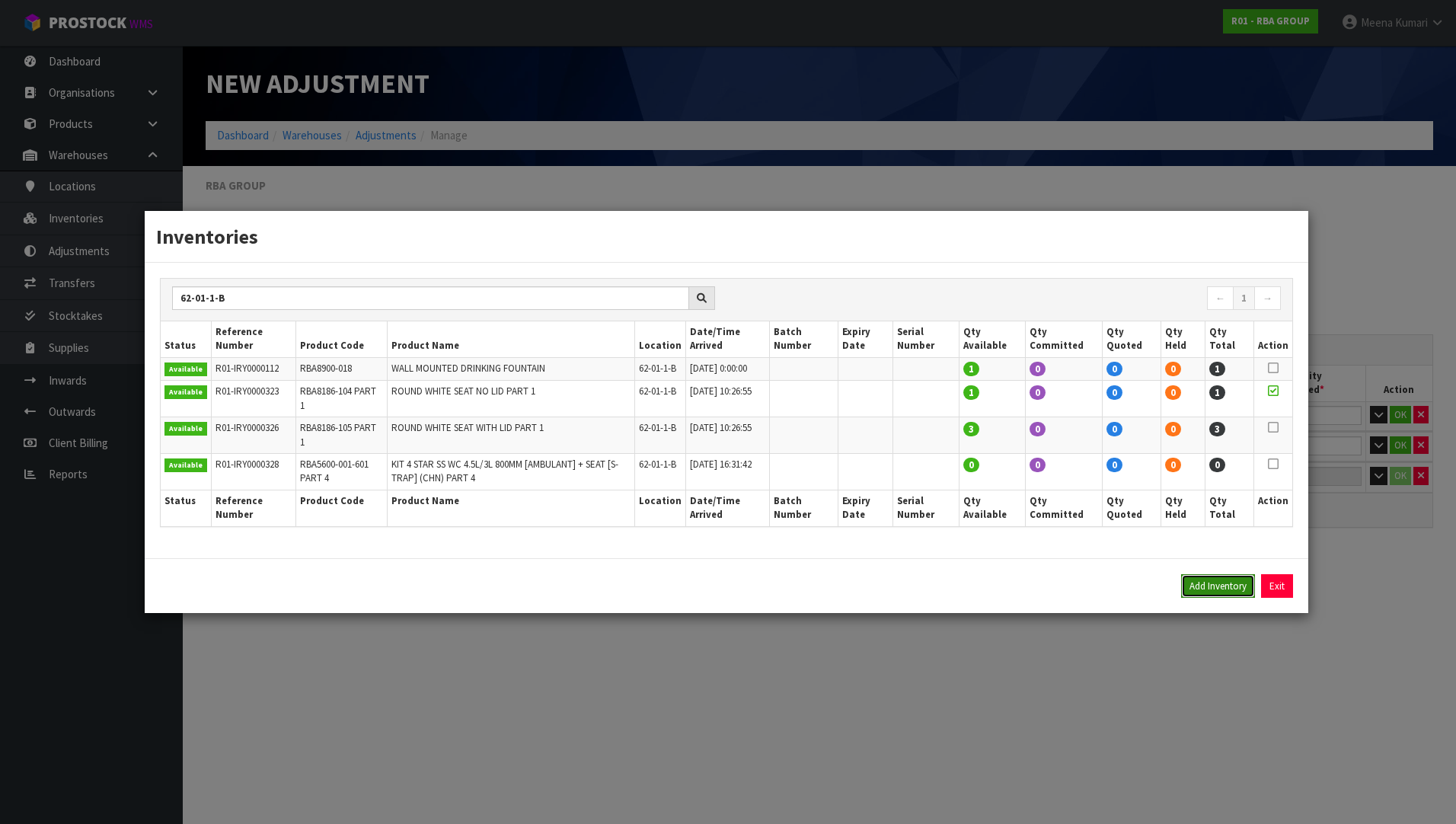
click at [1225, 596] on button "Add Inventory" at bounding box center [1218, 587] width 74 height 25
type input "R01-IRY0000323"
type input "[DATE]T10:26:55"
type input "62-01-1-B"
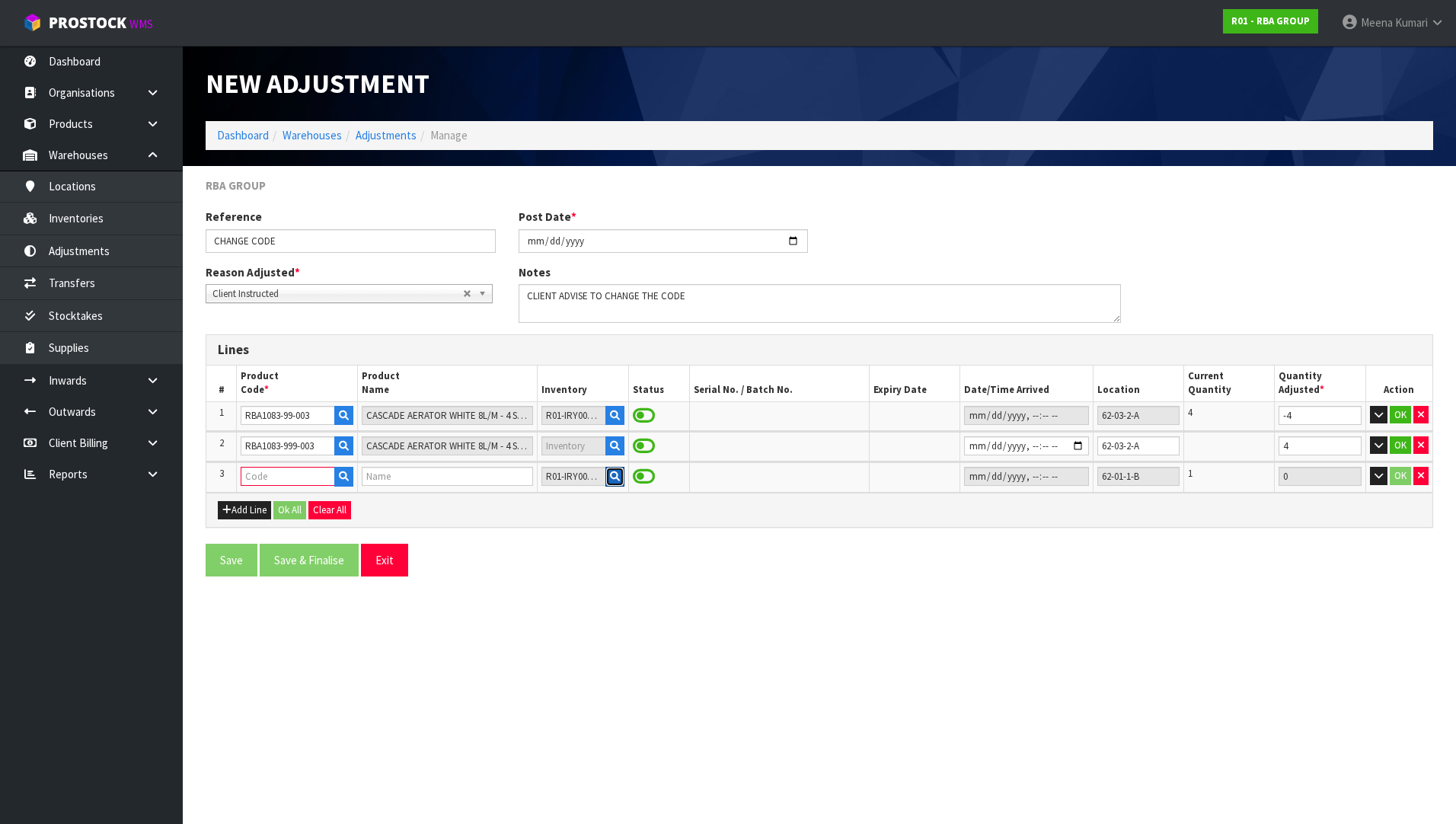
type input "RBA8186-104 PART 1"
type input "ROUND WHITE SEAT NO LID PART 1"
click at [246, 509] on button "Add Line" at bounding box center [244, 510] width 53 height 19
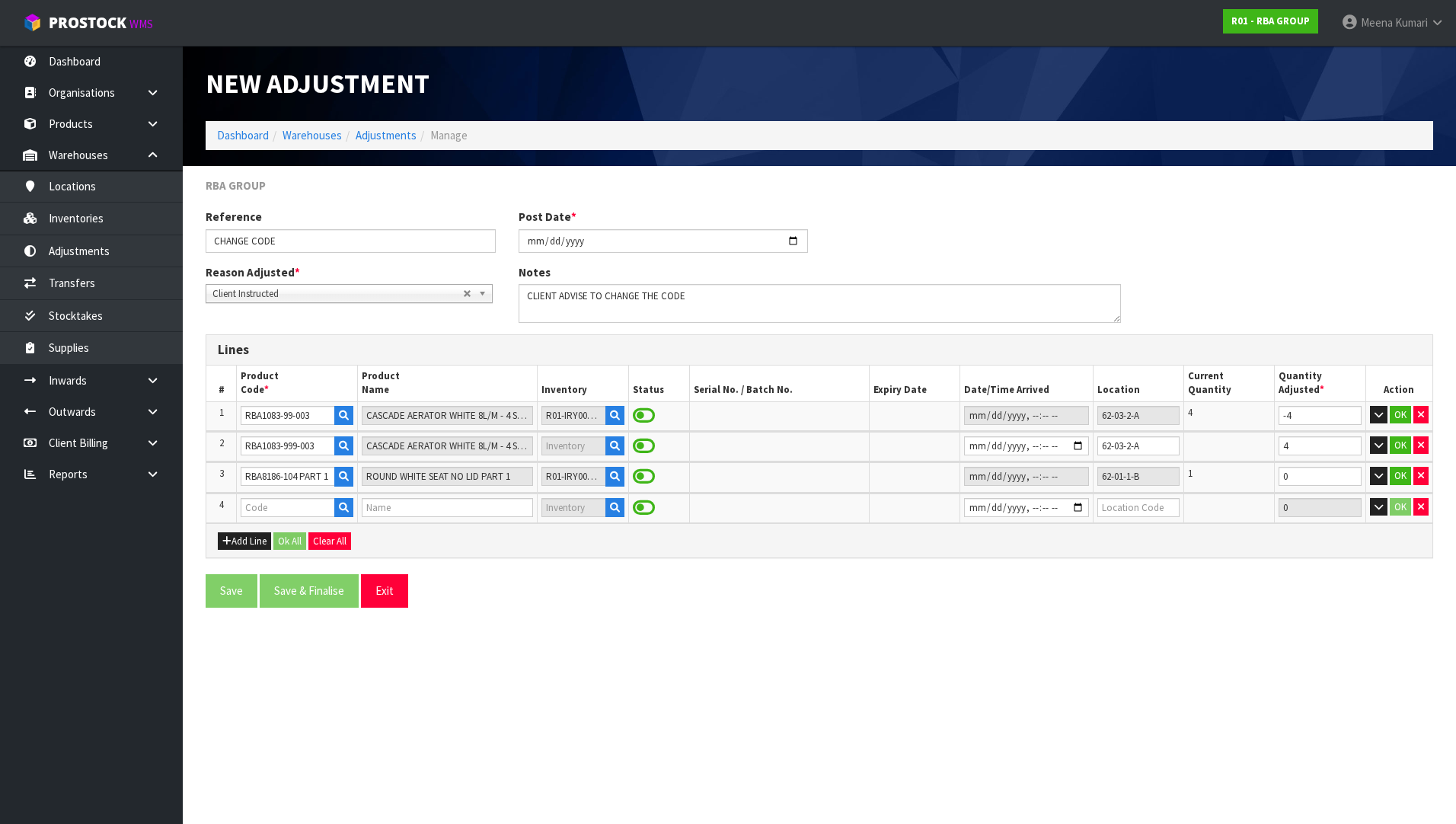
click at [273, 487] on td "RBA8186-104 PART 1" at bounding box center [296, 477] width 120 height 30
click at [280, 477] on input "RBA8186-104 PART 1" at bounding box center [288, 476] width 94 height 19
click at [319, 506] on input "text" at bounding box center [288, 507] width 94 height 19
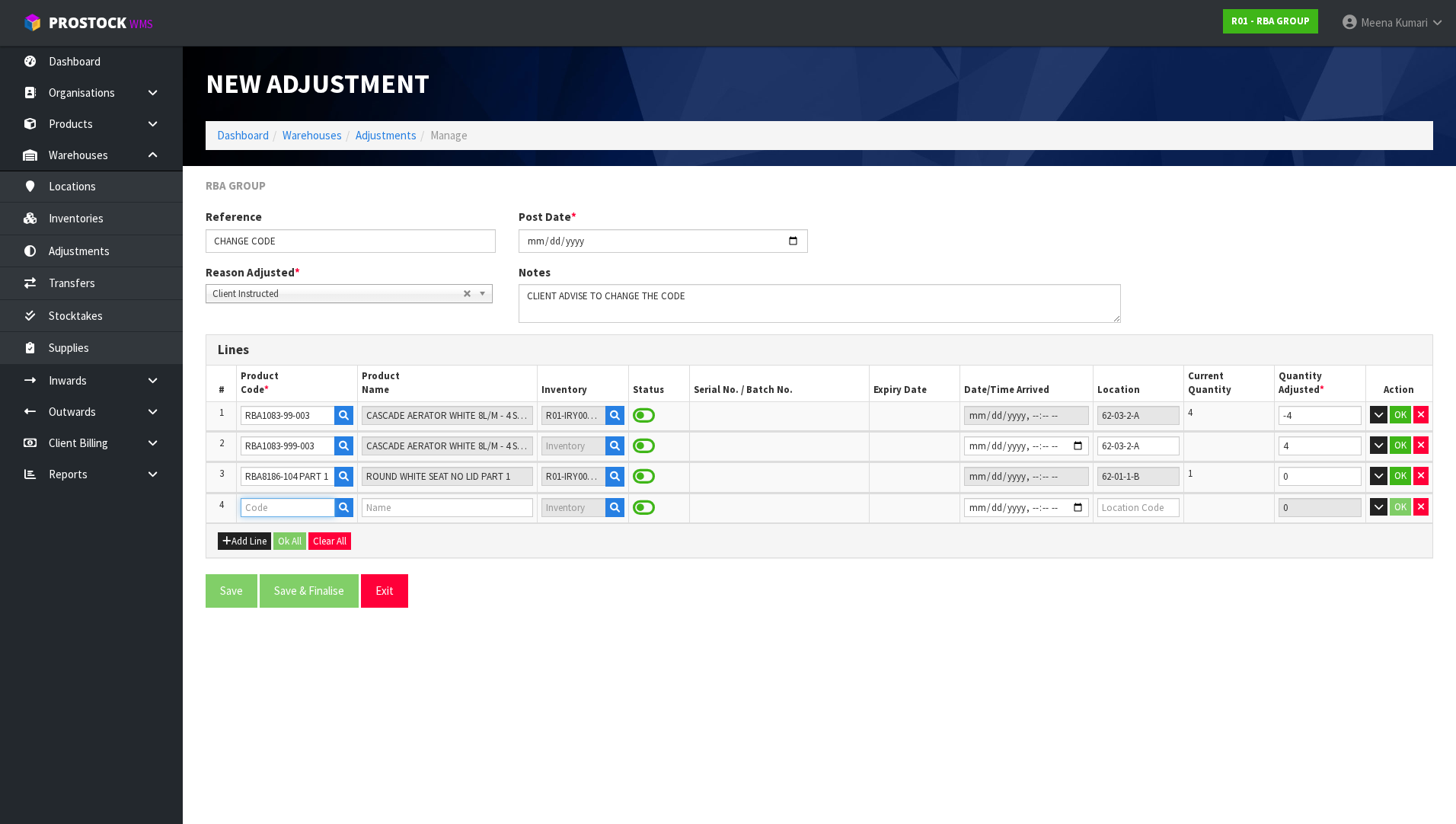
paste input "RBA8186-104 PART 1"
type input "RBA8186-104 PART 1"
type input "ROUND WHITE SEAT NO LID PART 1"
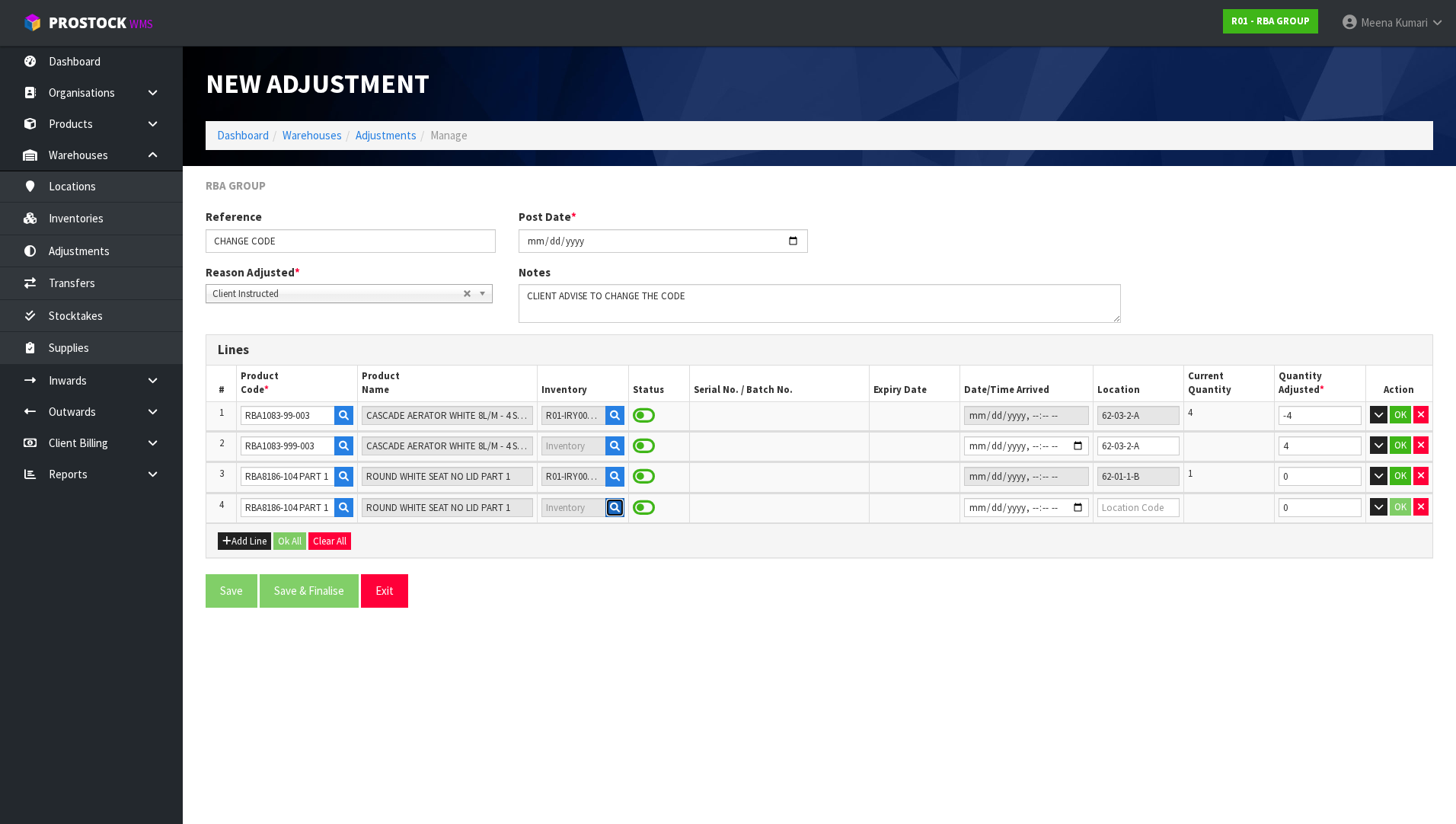
click at [610, 508] on icon "button" at bounding box center [614, 507] width 10 height 10
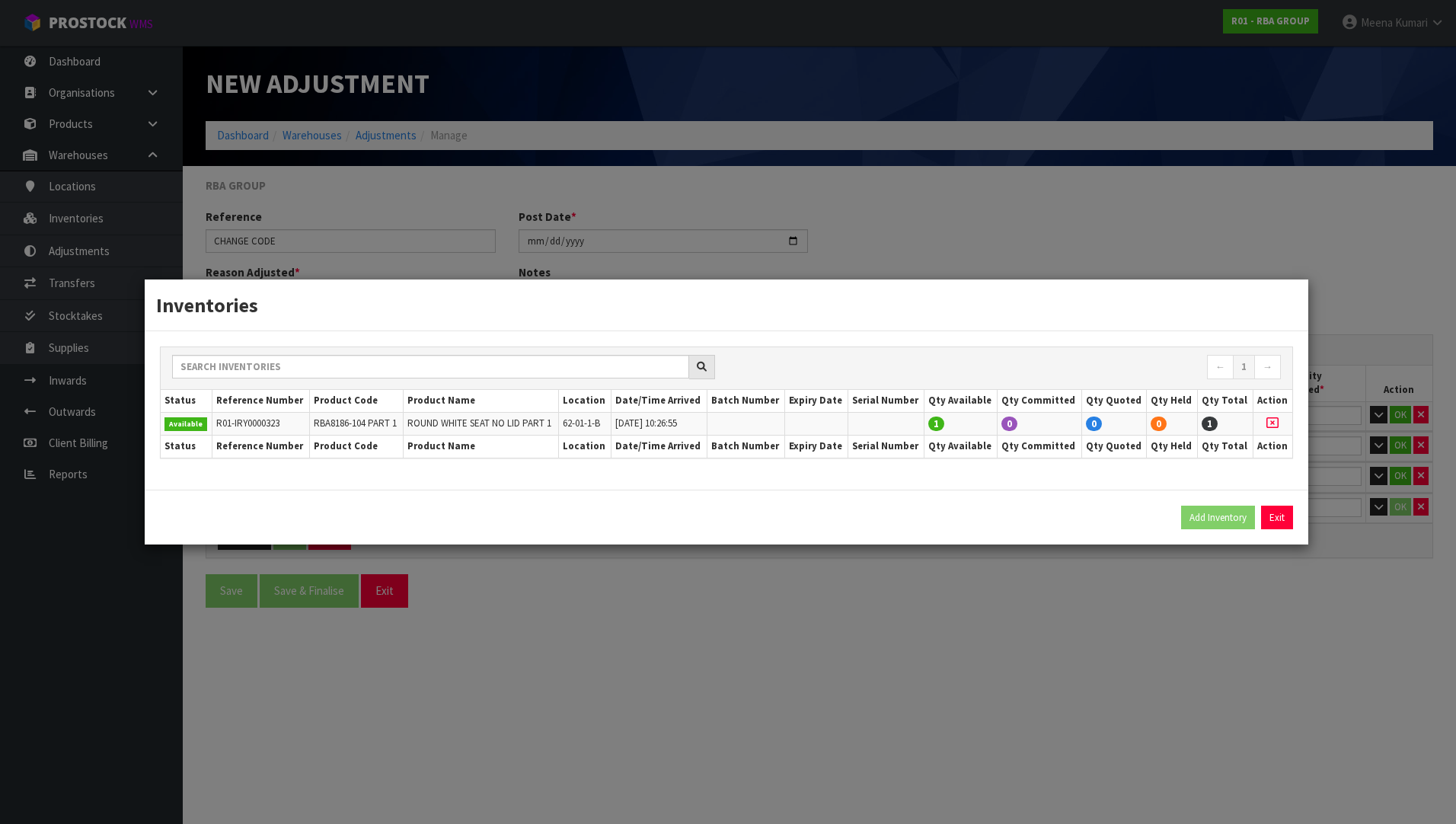
click at [1268, 558] on div "Inventories ← 1 → Status Reference Number Product Code Product Name Location Da…" at bounding box center [728, 412] width 1456 height 824
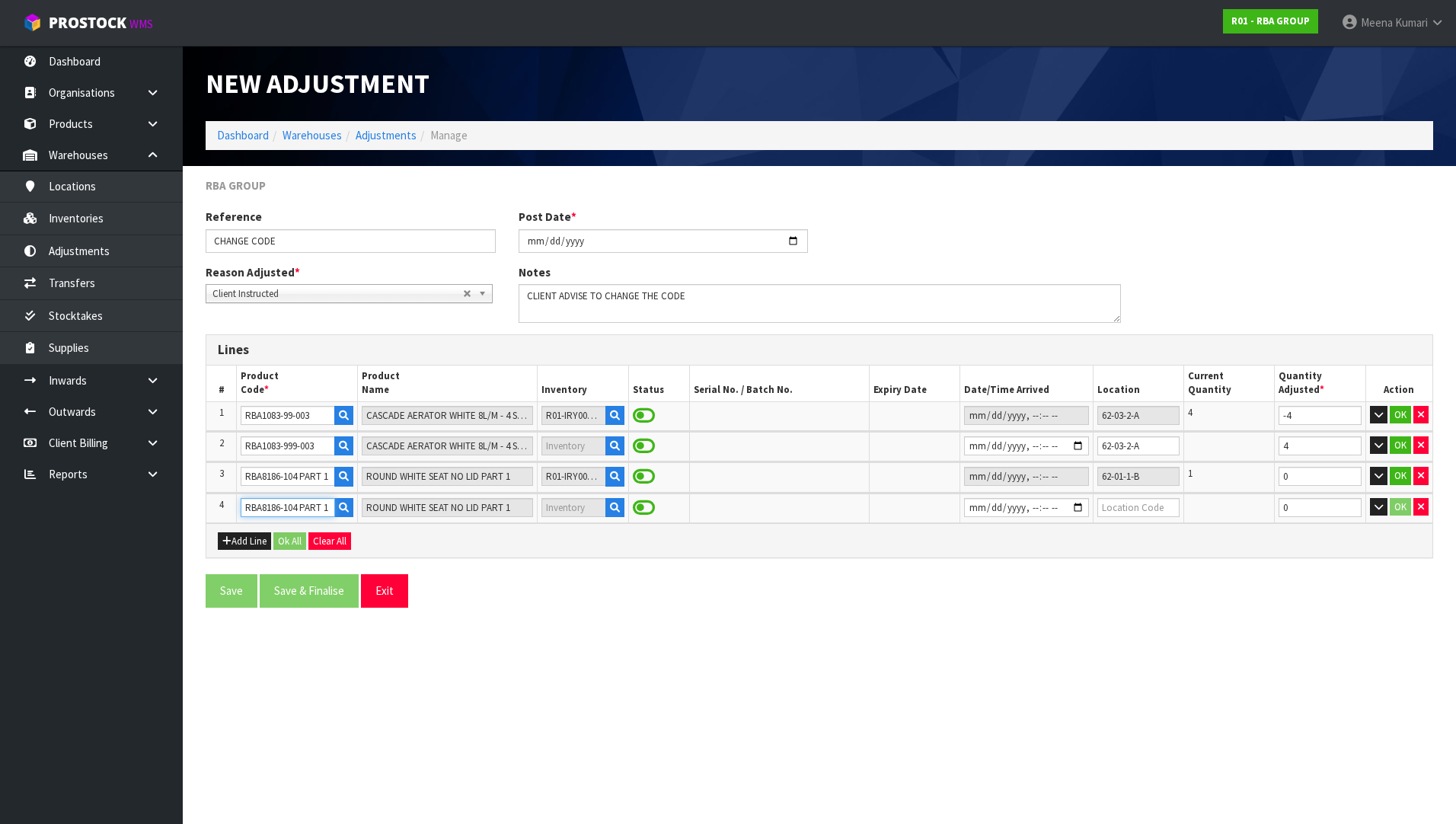
click at [322, 513] on input "RBA8186-104 PART 1" at bounding box center [288, 507] width 94 height 19
click at [327, 508] on input "RBA8186-104 PART 1" at bounding box center [288, 507] width 94 height 19
type input "RBA8186-104"
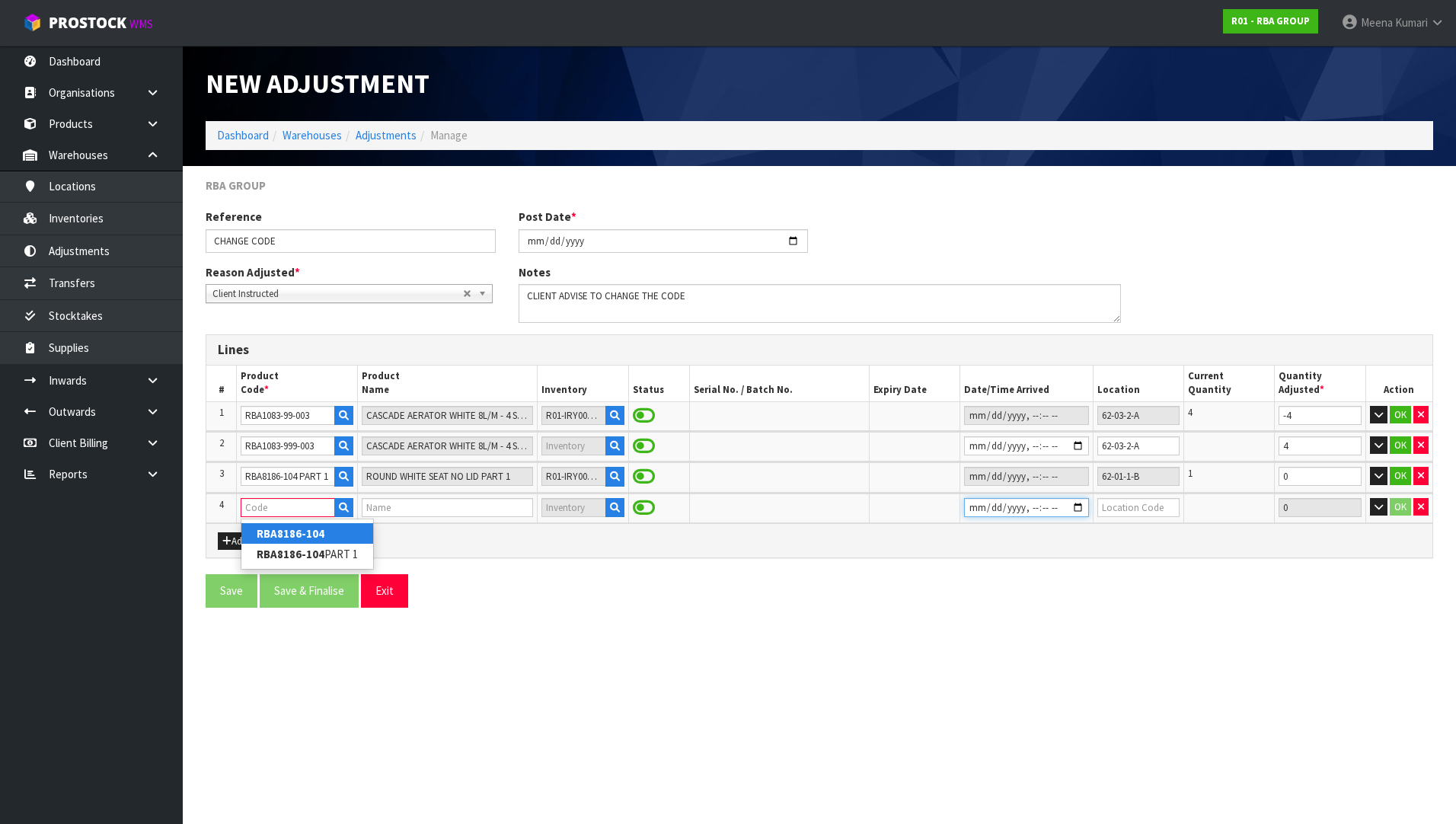
click at [968, 509] on input "datetime-local" at bounding box center [1026, 507] width 125 height 19
type input "[DATE]T10:26"
drag, startPoint x: 1146, startPoint y: 478, endPoint x: 1066, endPoint y: 472, distance: 80.2
click at [1066, 472] on tr "3 RBA8186-104 PART 1 ROUND WHITE SEAT NO LID PART 1 R01-IRY0000323 62-01-1-B 1 …" at bounding box center [819, 477] width 1226 height 30
click at [1158, 504] on input "text" at bounding box center [1137, 507] width 82 height 19
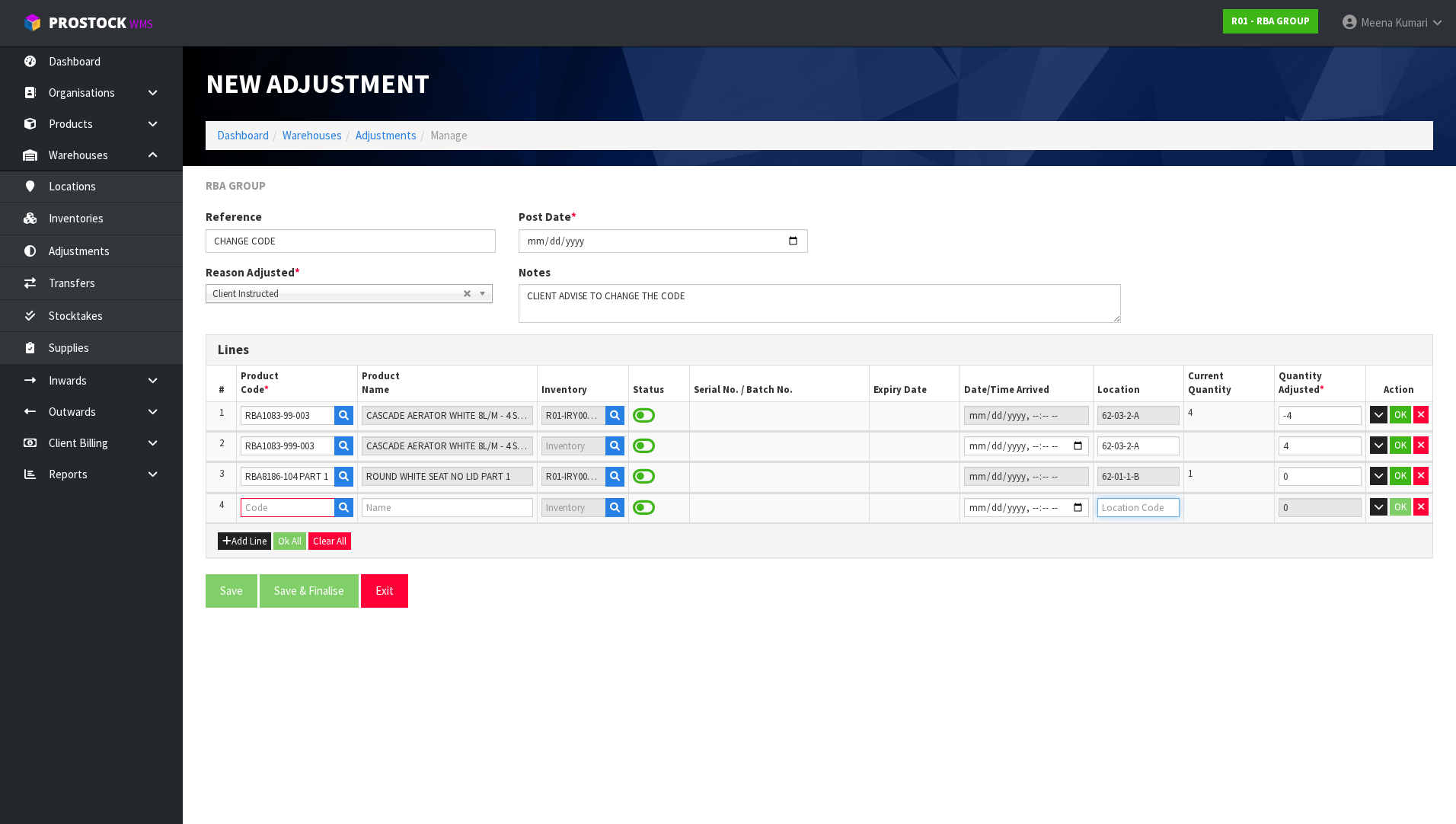
paste input "62-01-1-B"
type input "62-01-1-B"
click at [272, 475] on input "RBA8186-104 PART 1" at bounding box center [288, 476] width 94 height 19
click at [308, 512] on input "text" at bounding box center [288, 507] width 94 height 19
paste input "• RBA8186-104"
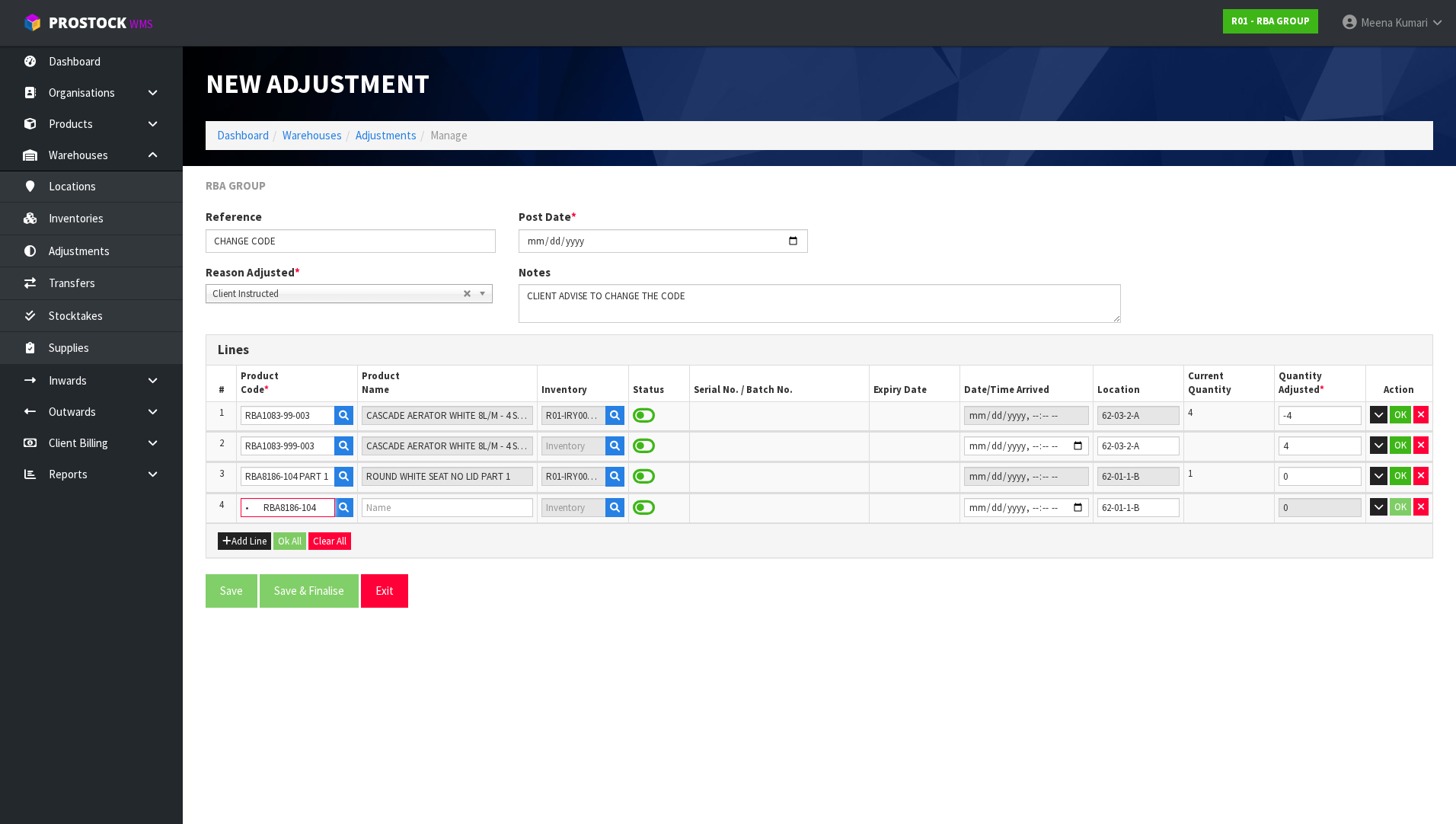
click at [250, 506] on input "• RBA8186-104" at bounding box center [288, 507] width 94 height 19
type input "RBA8186-104"
click at [289, 530] on strong "RBA8186-104" at bounding box center [290, 533] width 68 height 14
type input "RBA8186-104"
type input "ROUND WHITE SEAT NO LID"
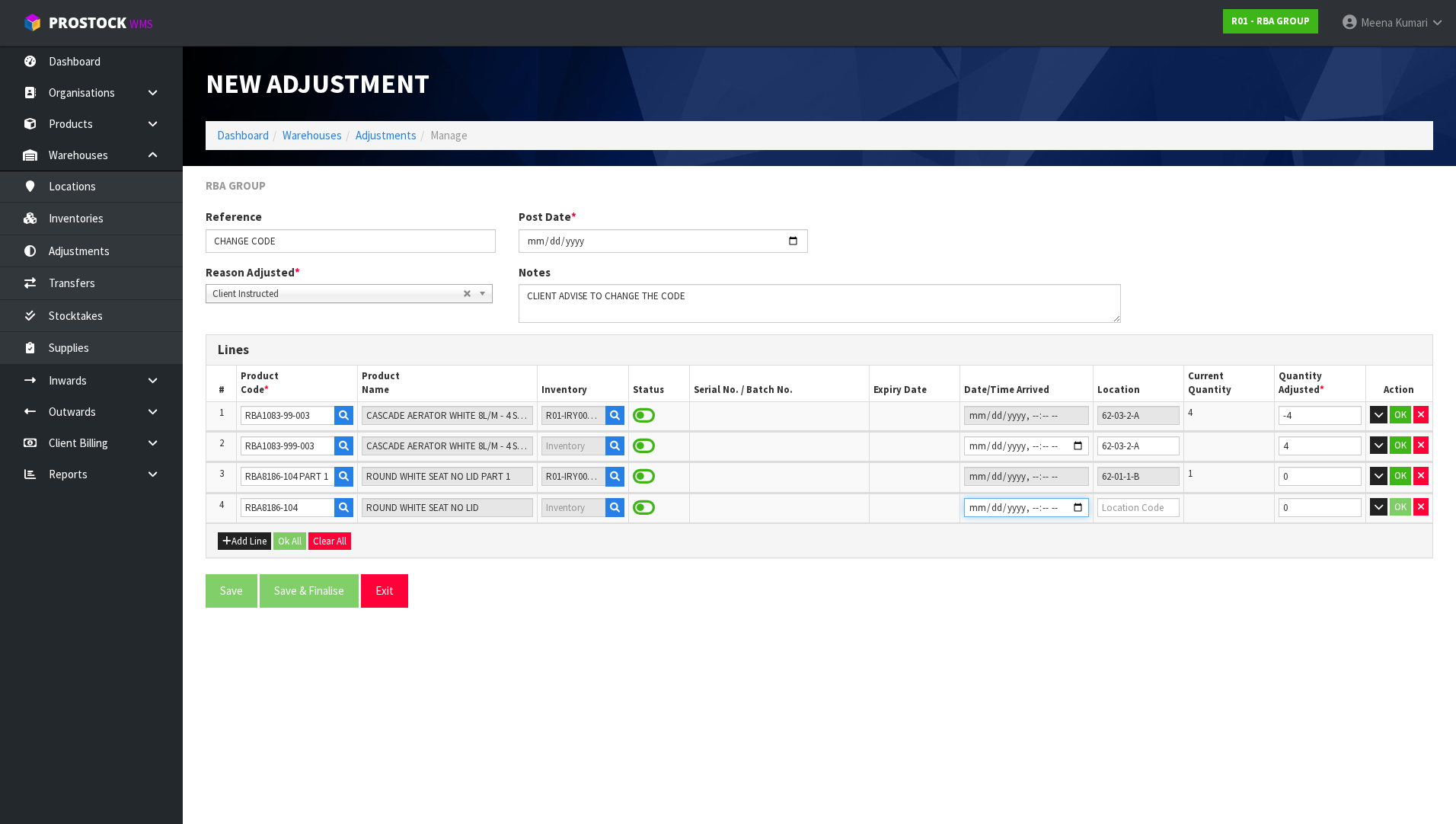
click at [968, 510] on input "datetime-local" at bounding box center [1026, 507] width 125 height 19
click at [1042, 507] on input "datetime-local" at bounding box center [1026, 507] width 125 height 19
click at [1039, 509] on input "datetime-local" at bounding box center [1026, 507] width 125 height 19
click at [1078, 508] on input "datetime-local" at bounding box center [1026, 507] width 125 height 19
drag, startPoint x: 1155, startPoint y: 497, endPoint x: 1147, endPoint y: 504, distance: 10.6
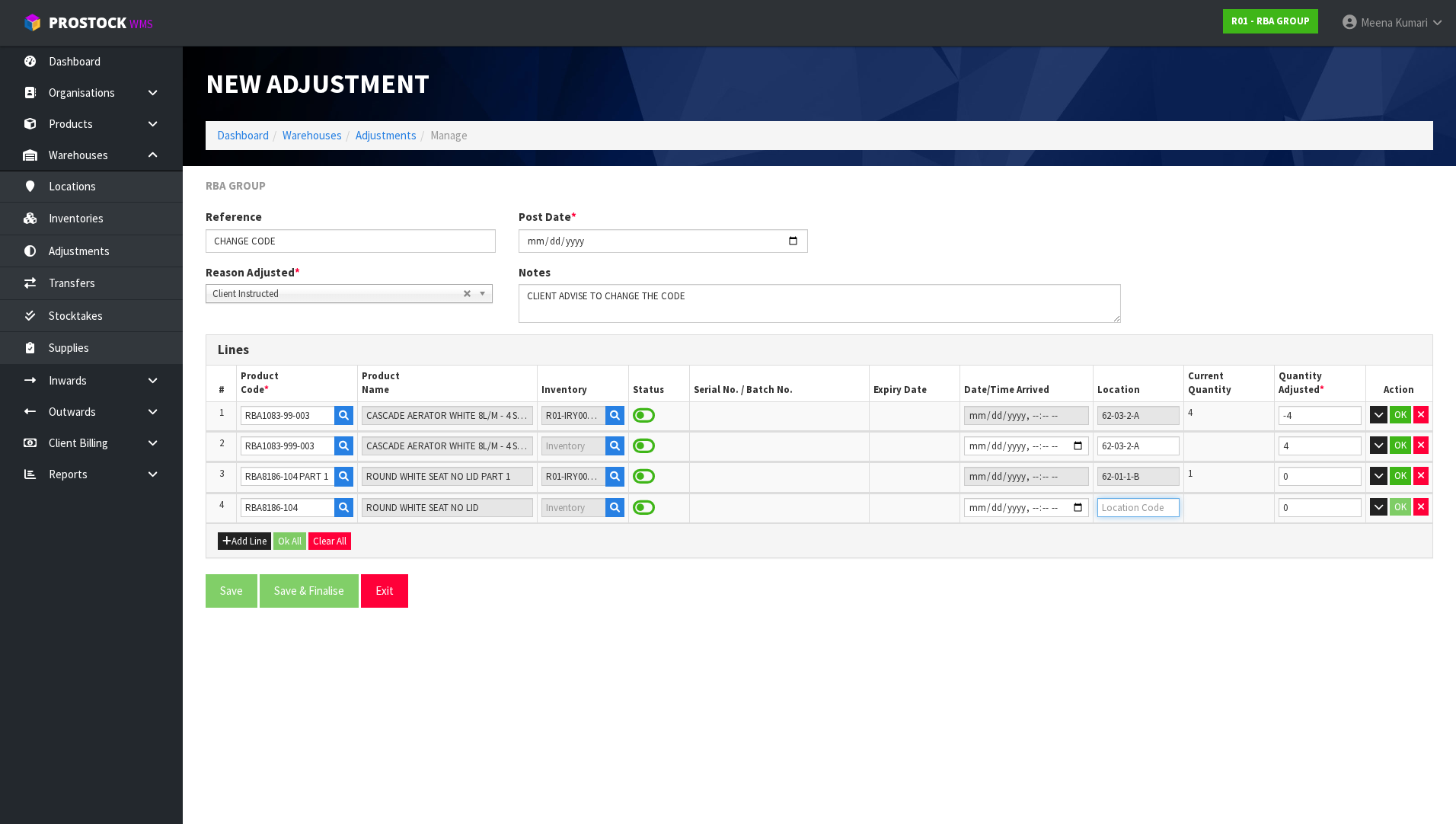
click at [1155, 498] on input "text" at bounding box center [1137, 507] width 82 height 19
drag, startPoint x: 1145, startPoint y: 478, endPoint x: 1069, endPoint y: 474, distance: 76.1
click at [1069, 474] on tr "3 RBA8186-104 PART 1 ROUND WHITE SEAT NO LID PART 1 R01-IRY0000323 62-01-1-B 1 …" at bounding box center [819, 477] width 1226 height 30
click at [1154, 515] on input "text" at bounding box center [1137, 507] width 82 height 19
paste input "62-01-1-B"
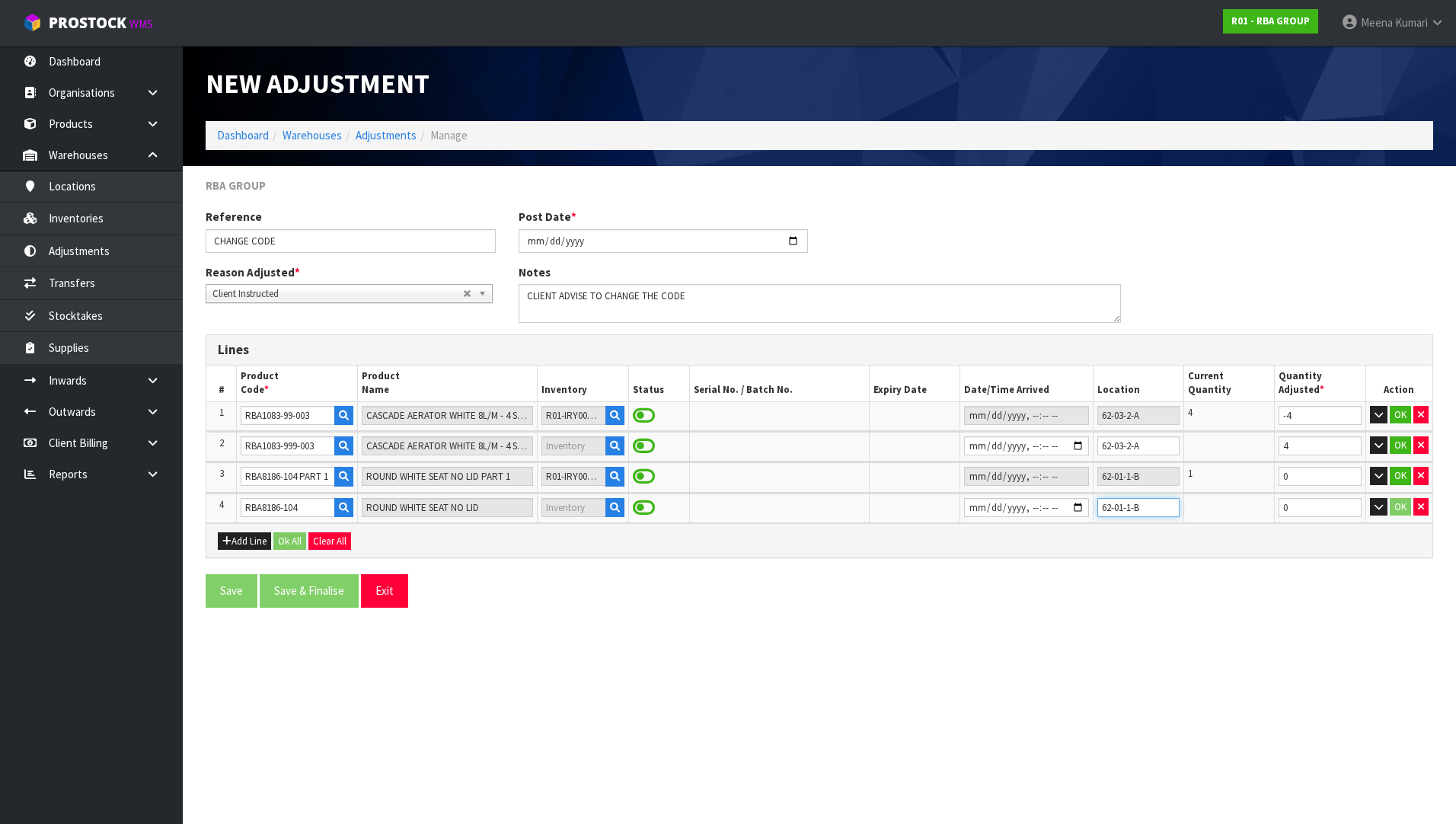
type input "62-01-1-B"
drag, startPoint x: 1303, startPoint y: 509, endPoint x: 1249, endPoint y: 520, distance: 55.1
click at [1249, 520] on tr "4 RBA8186-104 ROUND WHITE SEAT NO LID 62-01-1-B 0 OK" at bounding box center [819, 508] width 1226 height 30
type input "-1"
drag, startPoint x: 1291, startPoint y: 481, endPoint x: 1269, endPoint y: 482, distance: 22.0
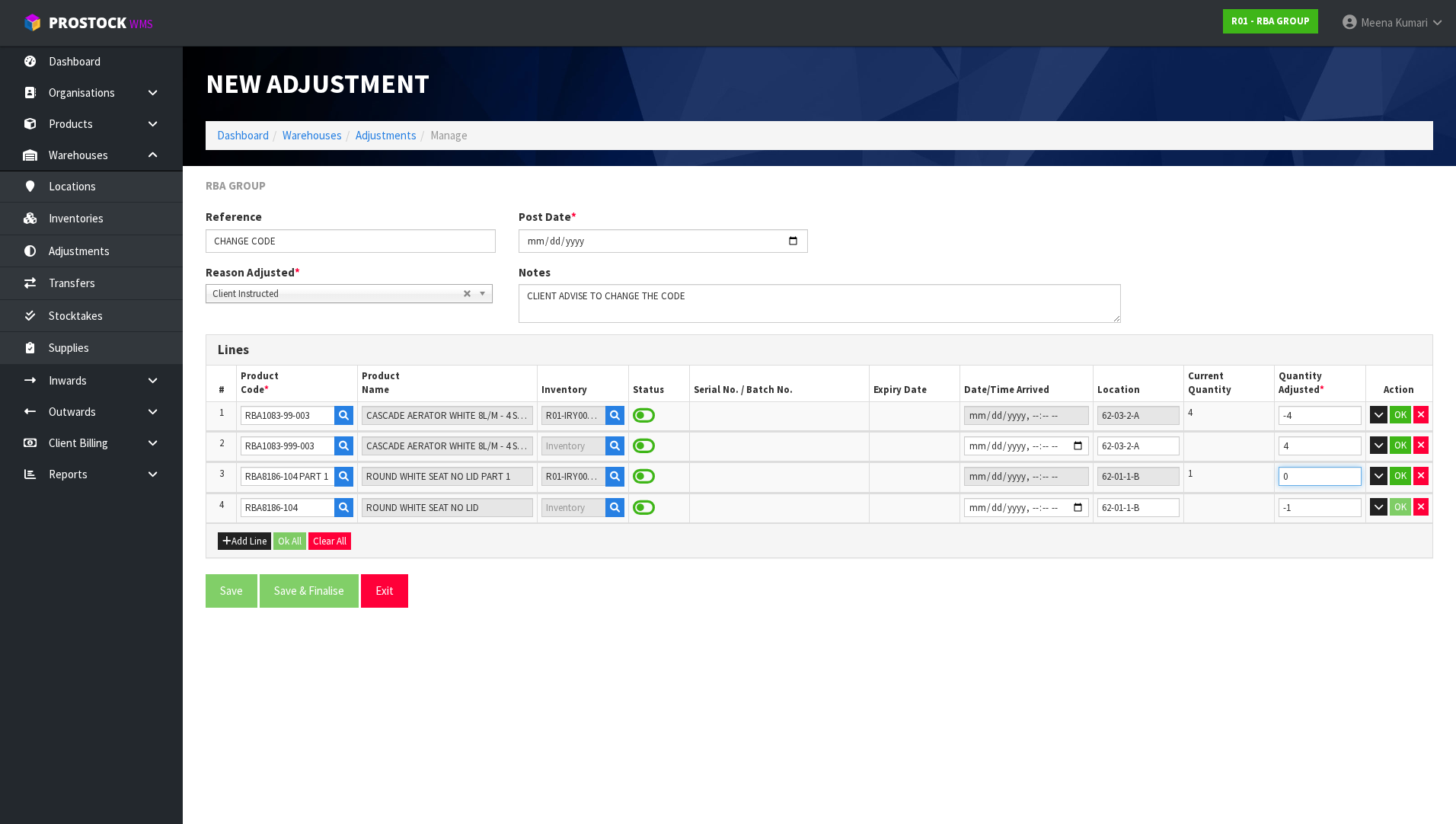
click at [1269, 482] on tr "3 RBA8186-104 PART 1 ROUND WHITE SEAT NO LID PART 1 R01-IRY0000323 62-01-1-B 1 …" at bounding box center [819, 477] width 1226 height 30
type input "-1"
drag, startPoint x: 1308, startPoint y: 510, endPoint x: 1247, endPoint y: 520, distance: 61.8
click at [1247, 520] on tr "4 RBA8186-104 ROUND WHITE SEAT NO LID 62-01-1-B -1 OK" at bounding box center [819, 508] width 1226 height 30
type input "1"
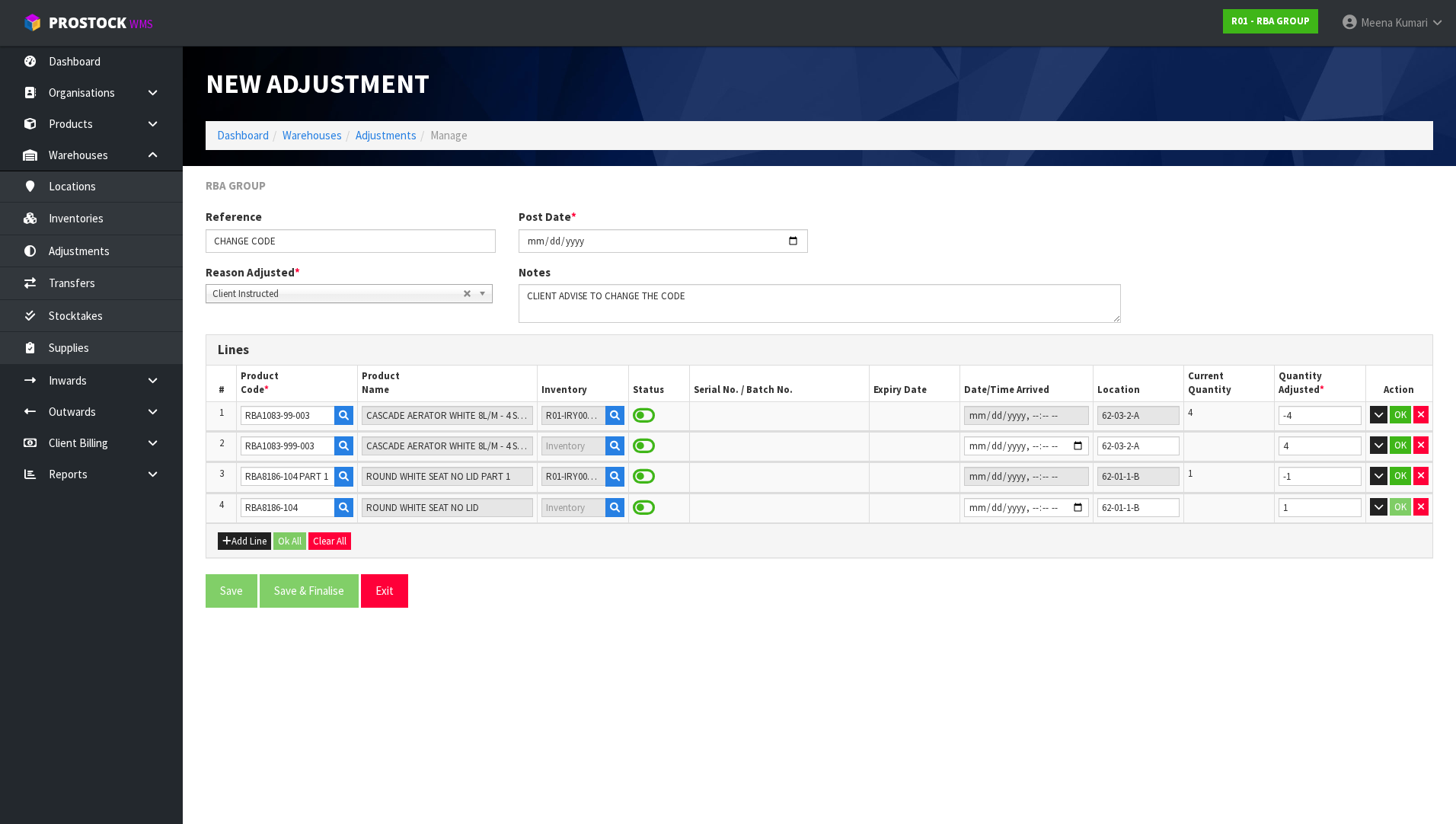
click at [224, 551] on div "Add Line Ok All Clear All" at bounding box center [819, 540] width 1226 height 34
click at [234, 543] on button "Add Line" at bounding box center [244, 541] width 53 height 19
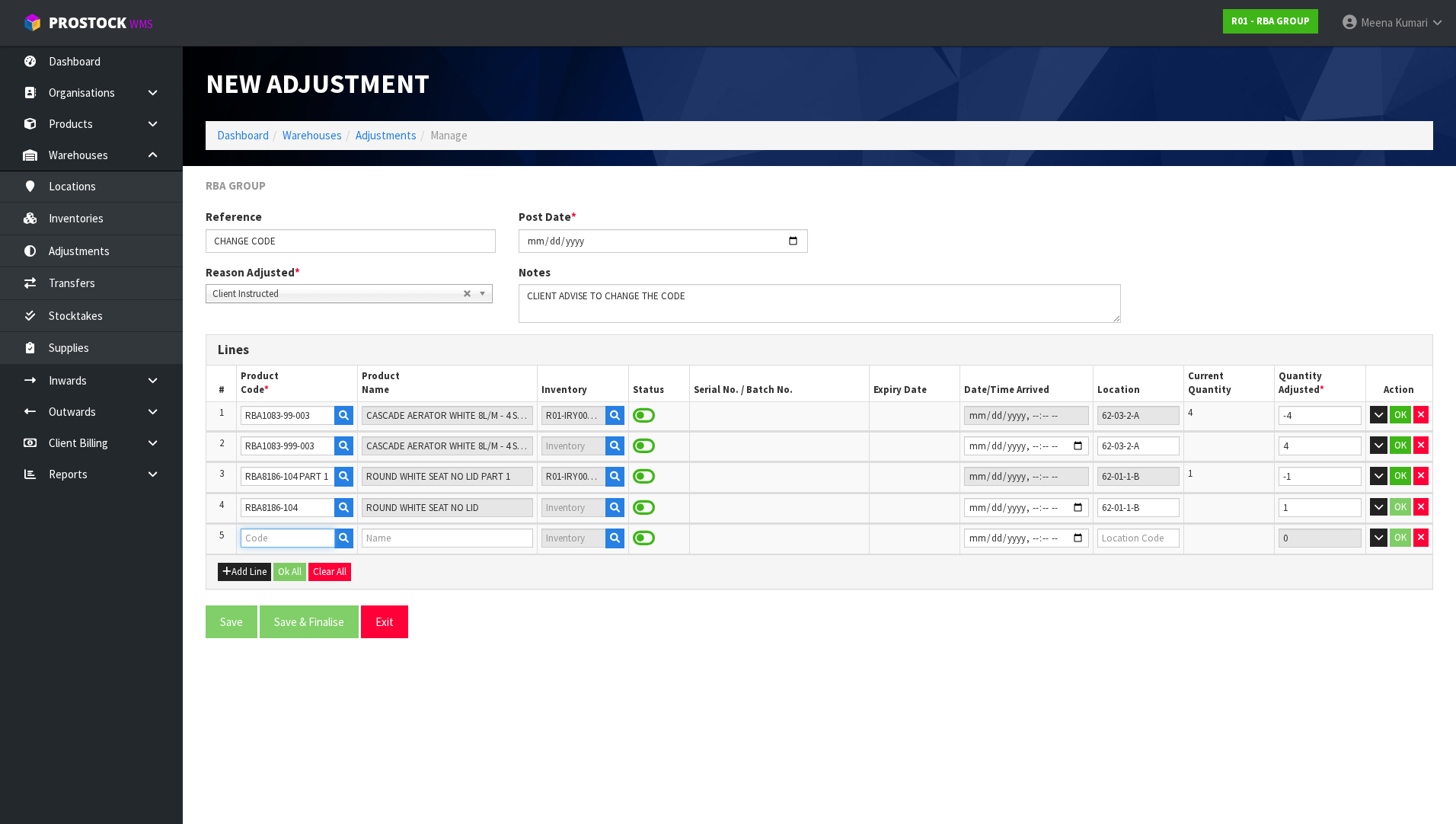
click at [264, 545] on input "text" at bounding box center [288, 538] width 94 height 19
paste input "• RBA8186-105 PART 1"
type input "• RBA8186-105 PART 1"
click at [610, 537] on icon "button" at bounding box center [614, 537] width 10 height 10
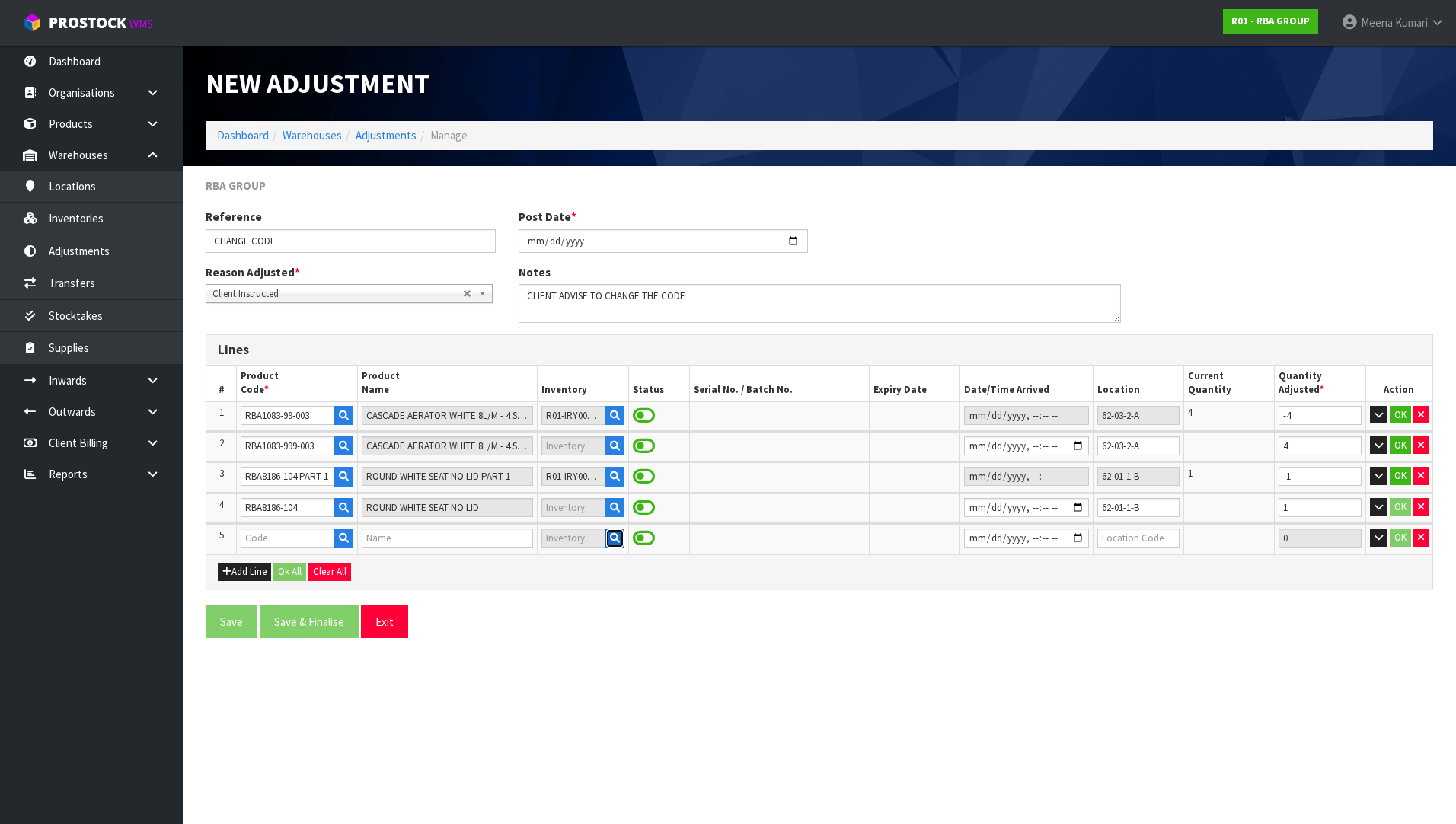
scroll to position [0, 0]
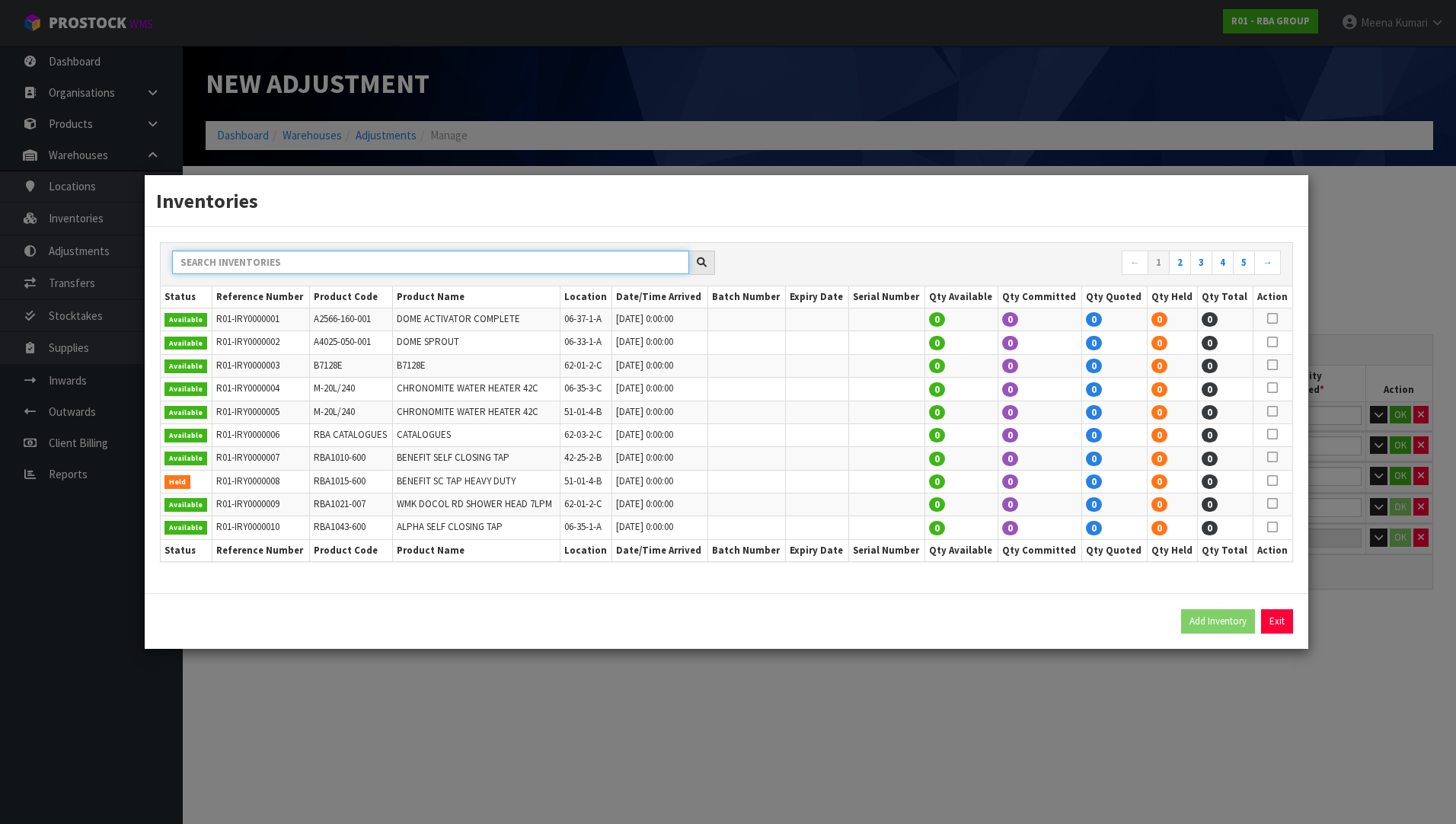
click at [447, 263] on input "text" at bounding box center [431, 262] width 517 height 24
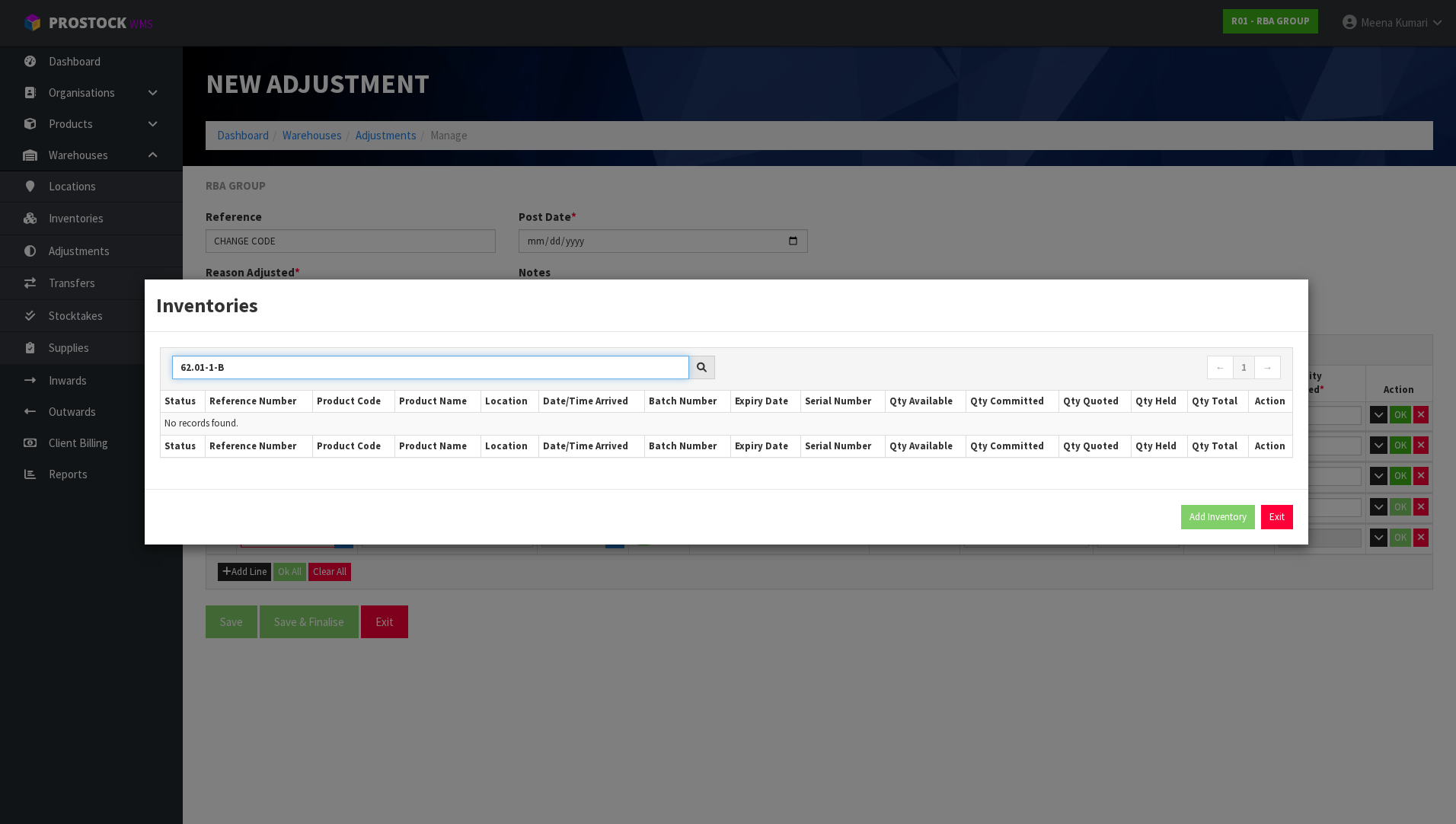
type input "62.01-1-B"
click at [1278, 517] on button "Exit" at bounding box center [1277, 517] width 32 height 25
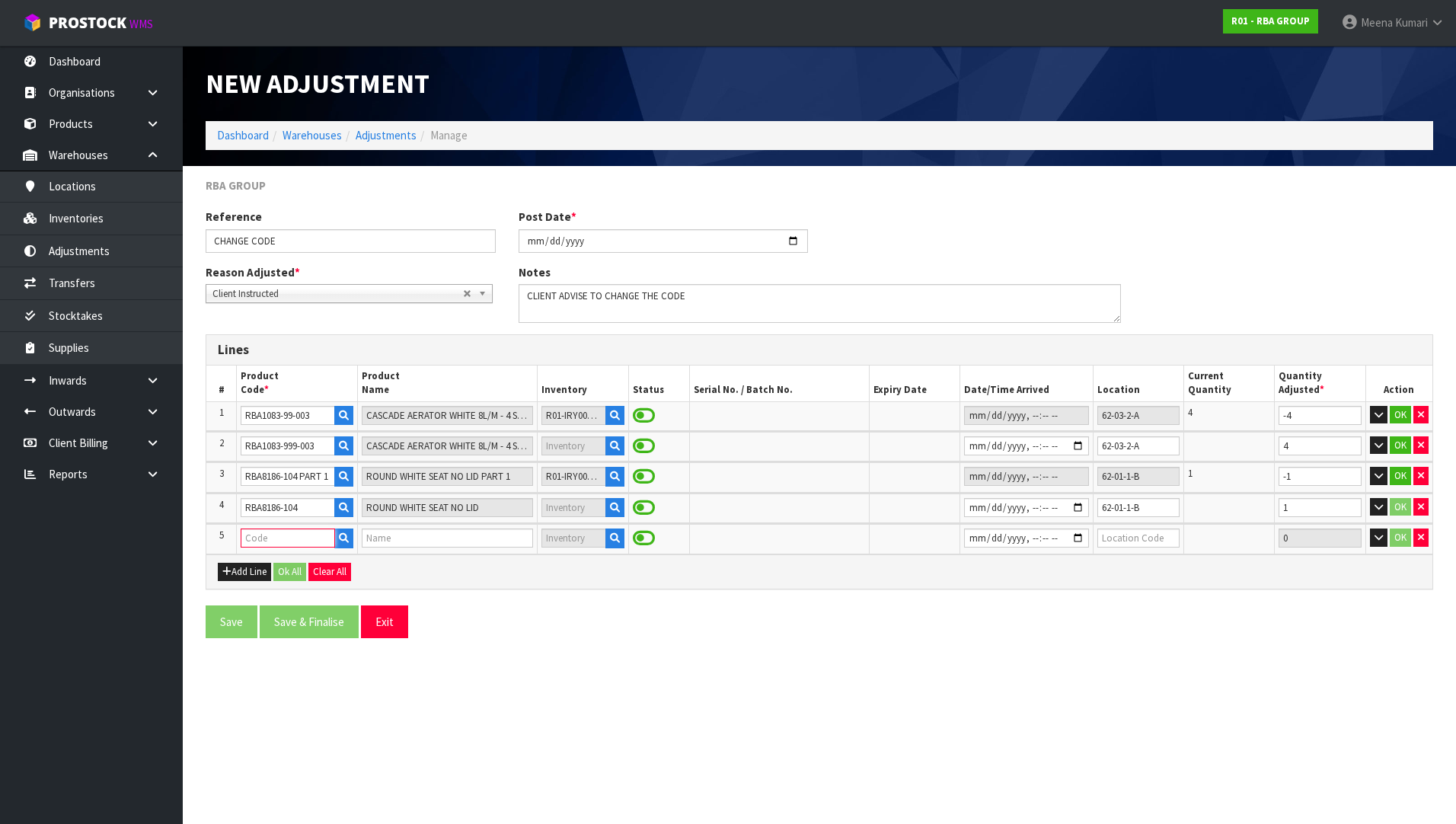
click at [276, 545] on input "text" at bounding box center [288, 538] width 94 height 19
paste input "• RBA8186-105 PART 1"
click at [244, 538] on input "• RBA8186-105 PART 1" at bounding box center [288, 538] width 94 height 19
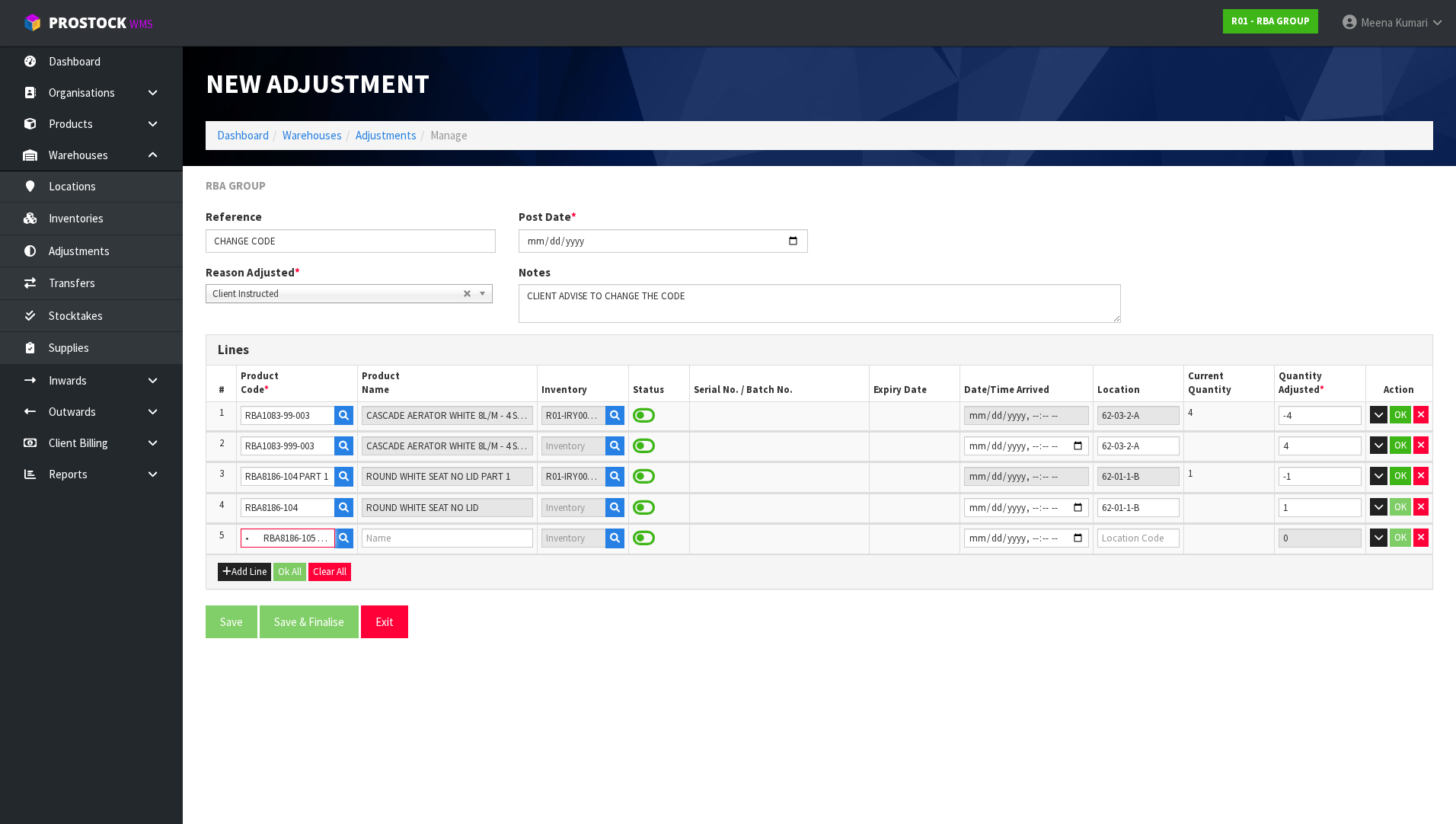
type input "RBA8186-105 PART 1"
type input "ROUND WHITE SEAT WITH LID PART 1"
type input "RBA8186-105 PART 1"
click at [610, 539] on icon "button" at bounding box center [614, 537] width 10 height 10
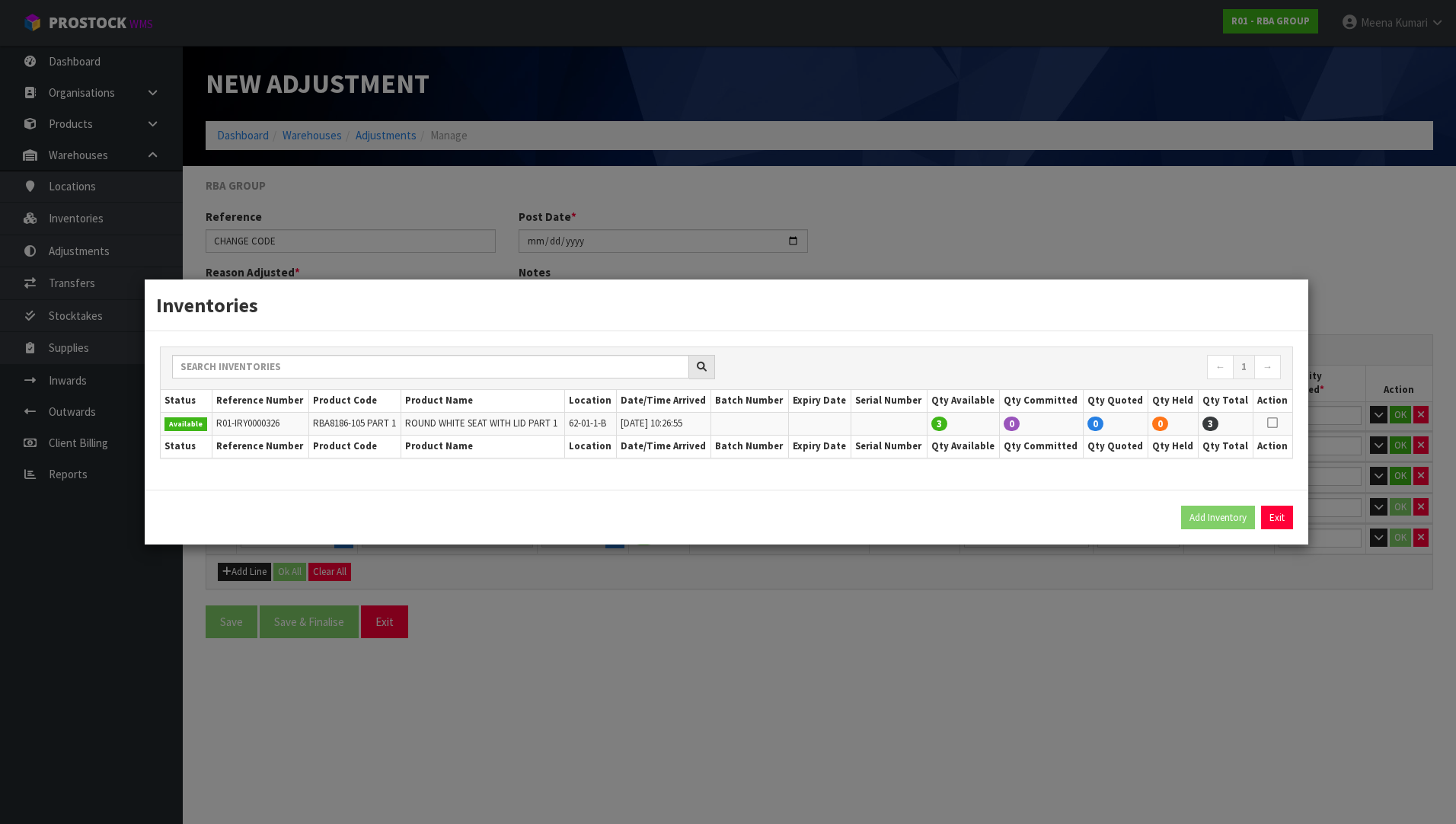
click at [1267, 418] on td at bounding box center [1272, 423] width 39 height 23
click at [1280, 423] on td at bounding box center [1272, 423] width 39 height 23
click at [1277, 423] on icon at bounding box center [1272, 423] width 11 height 1
click at [1222, 508] on button "Add Inventory" at bounding box center [1218, 518] width 74 height 25
type input "R01-IRY0000326"
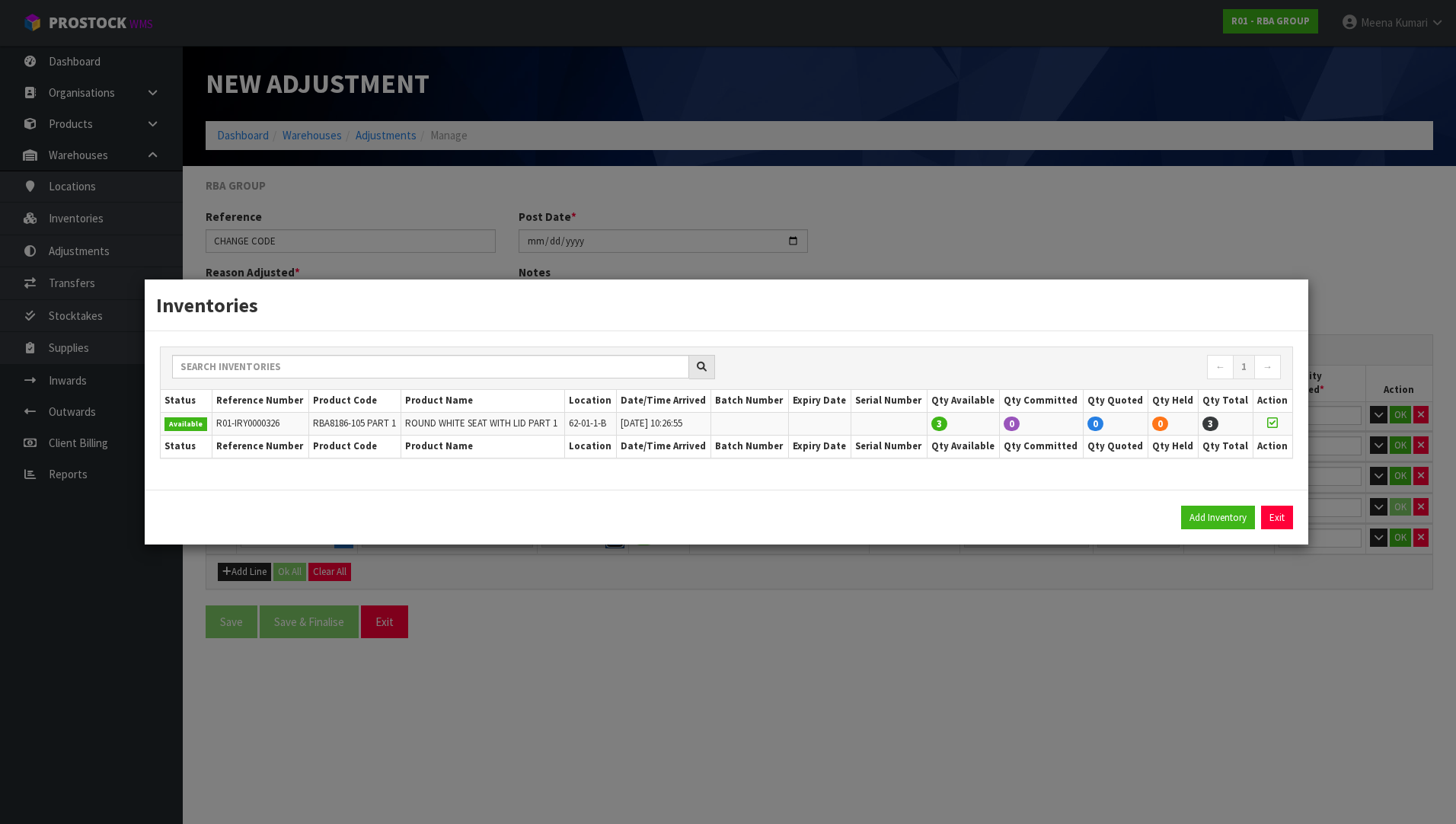
type input "[DATE]T10:26:55"
type input "62-01-1-B"
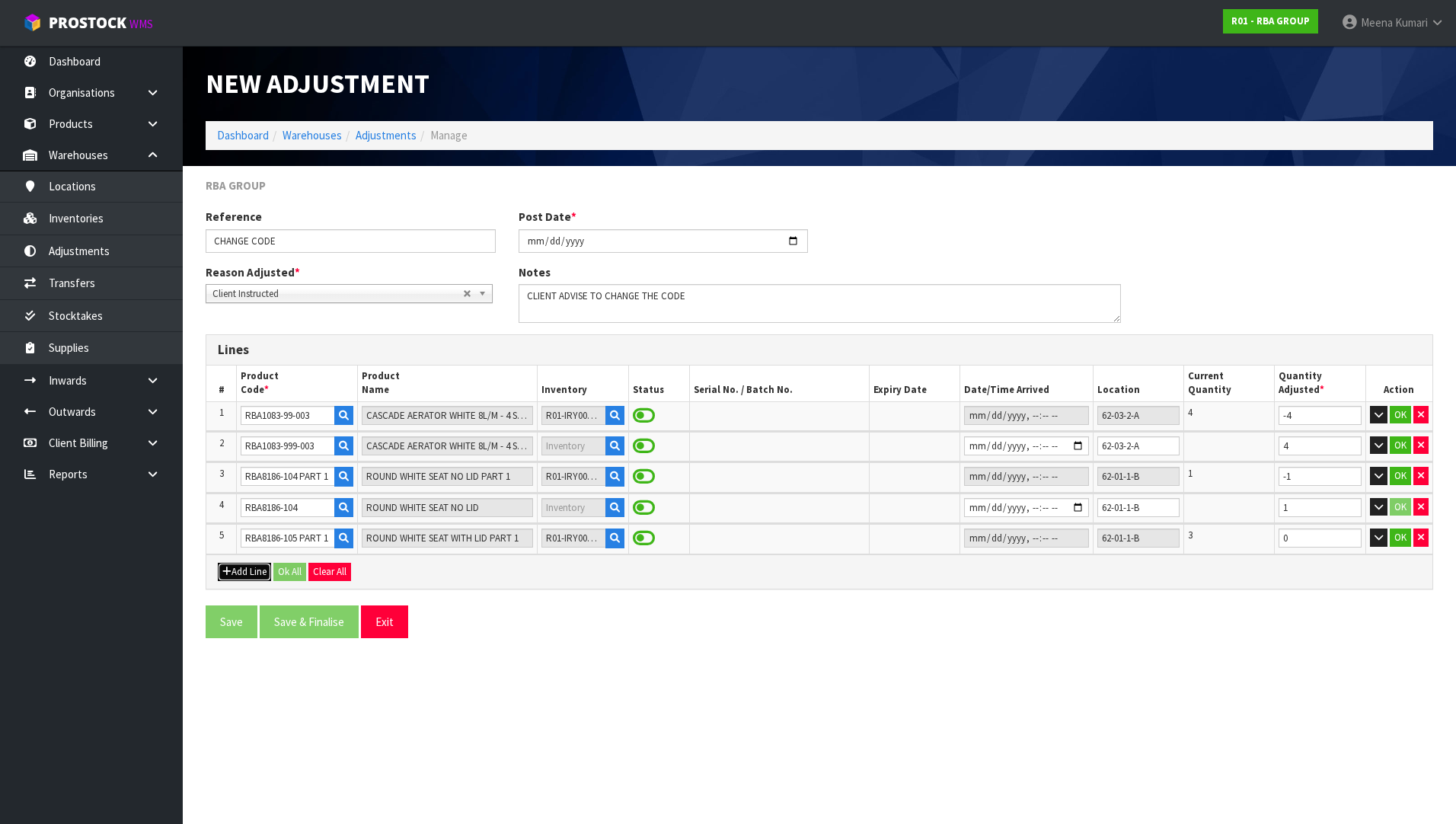
click at [236, 573] on button "Add Line" at bounding box center [244, 572] width 53 height 19
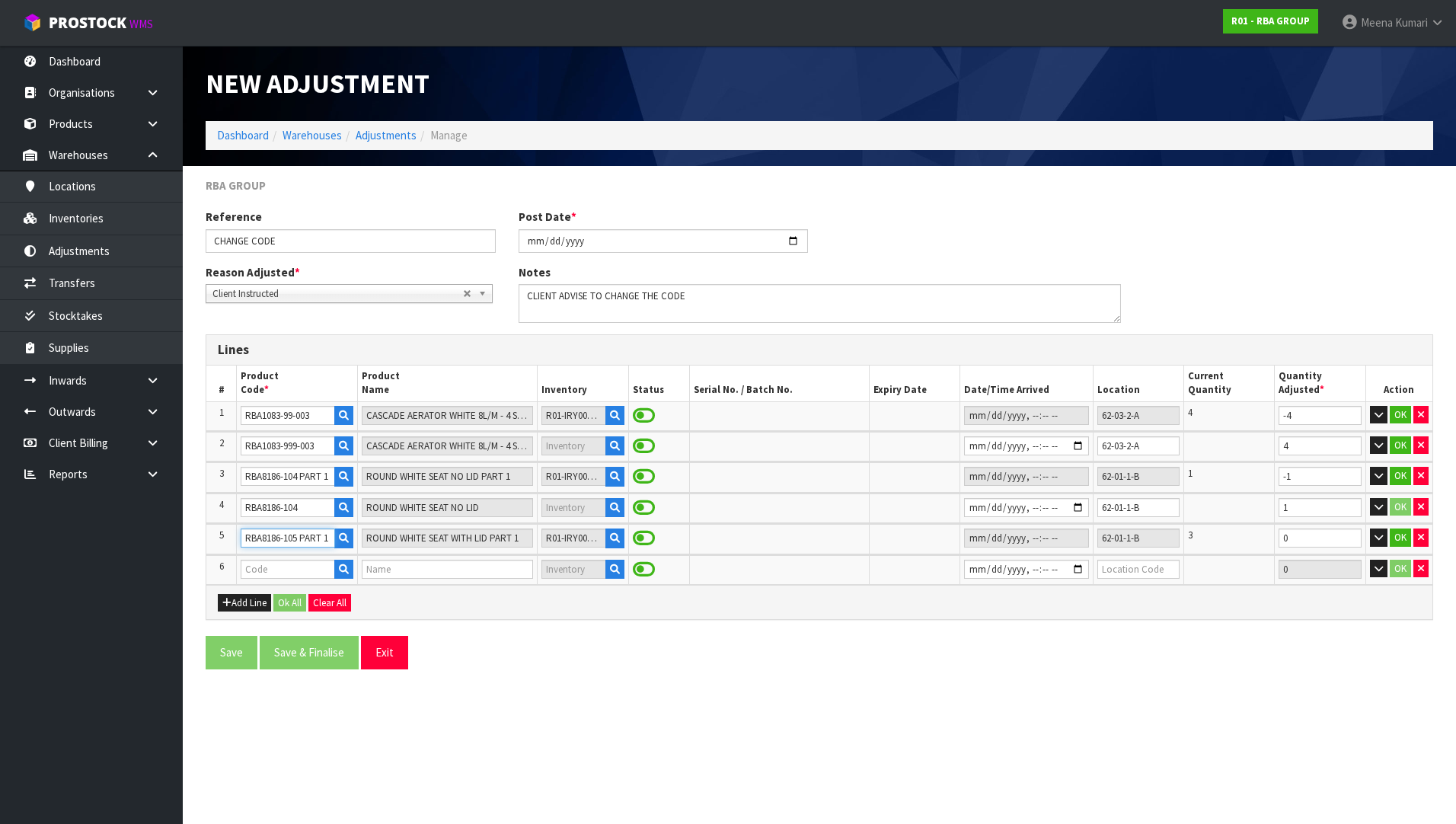
scroll to position [0, 19]
drag, startPoint x: 259, startPoint y: 543, endPoint x: 297, endPoint y: 538, distance: 38.3
click at [297, 538] on input "RBA8186-105 PART 1" at bounding box center [288, 538] width 94 height 19
click at [289, 565] on input "text" at bounding box center [288, 569] width 94 height 19
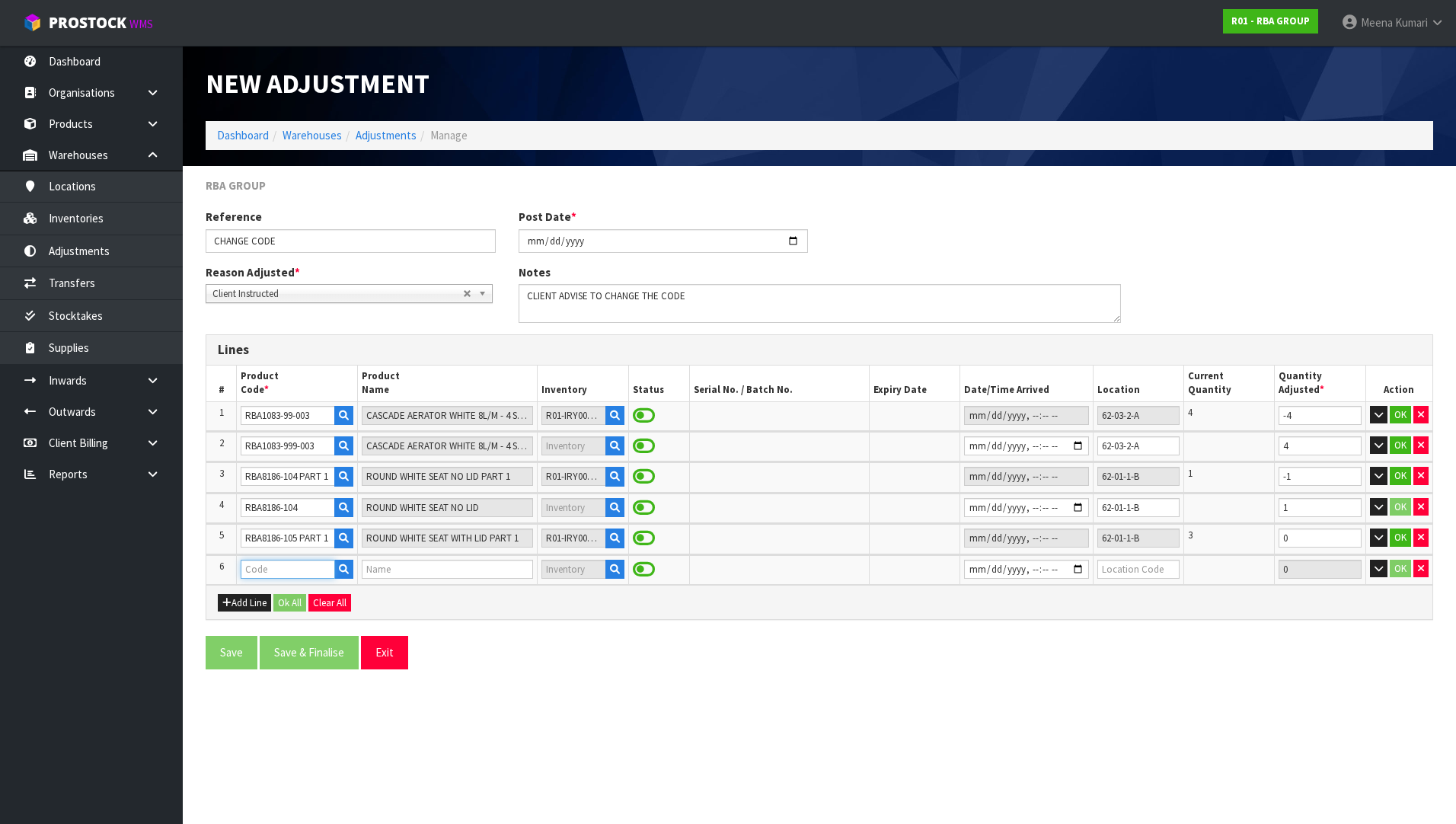
paste input "RBA8186-105"
type input "RBA8186-105"
click at [337, 591] on link "RBA8186-105" at bounding box center [307, 595] width 131 height 20
type input "RBA8186-105"
type input "ROUND WHITE SEAT WITH LID"
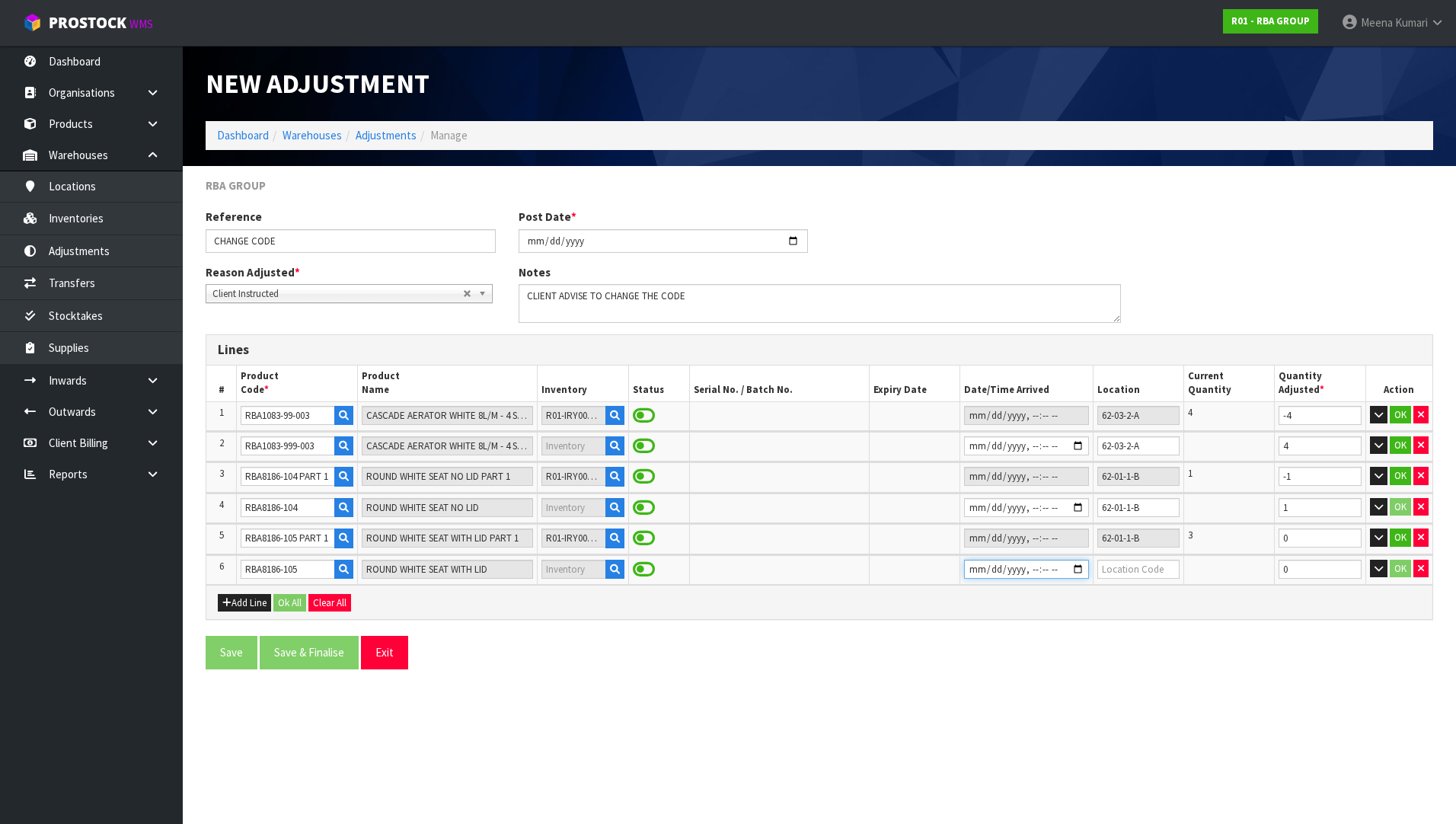
click at [964, 567] on input "datetime-local" at bounding box center [1026, 569] width 125 height 19
click at [1047, 608] on div "Add Line Ok All Clear All" at bounding box center [819, 602] width 1226 height 34
click at [1039, 570] on input "datetime-local" at bounding box center [1026, 569] width 125 height 19
click at [1129, 582] on td at bounding box center [1137, 570] width 91 height 30
drag, startPoint x: 1152, startPoint y: 541, endPoint x: 1046, endPoint y: 537, distance: 106.1
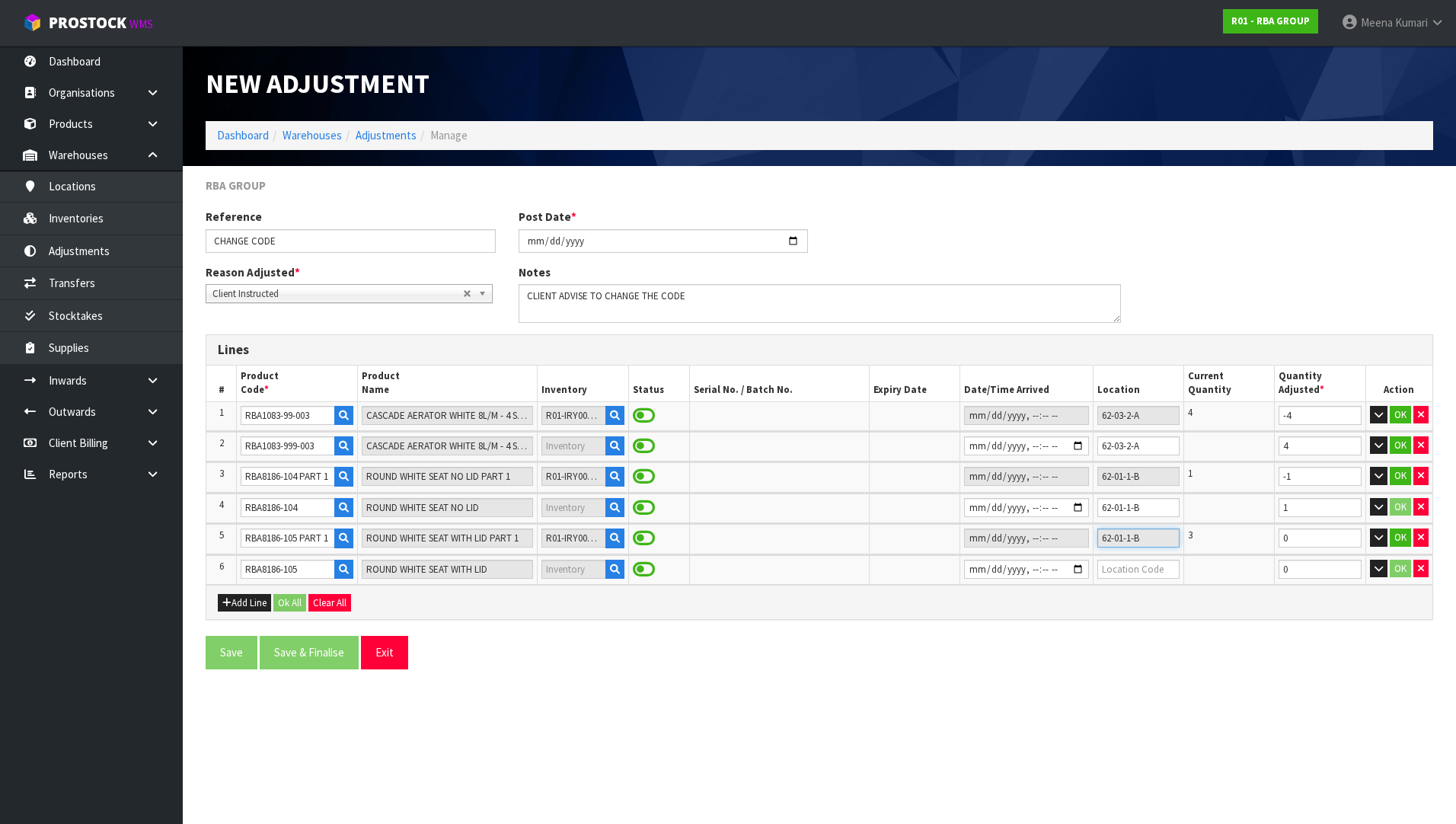
click at [1046, 537] on tr "5 RBA8186-105 PART 1 ROUND WHITE SEAT WITH LID PART 1 R01-IRY0000326 62-01-1-B …" at bounding box center [819, 539] width 1226 height 30
click at [1148, 571] on input "text" at bounding box center [1137, 569] width 82 height 19
paste input "62-01-1-B"
type input "62-01-1-B"
drag, startPoint x: 1302, startPoint y: 538, endPoint x: 1256, endPoint y: 541, distance: 46.1
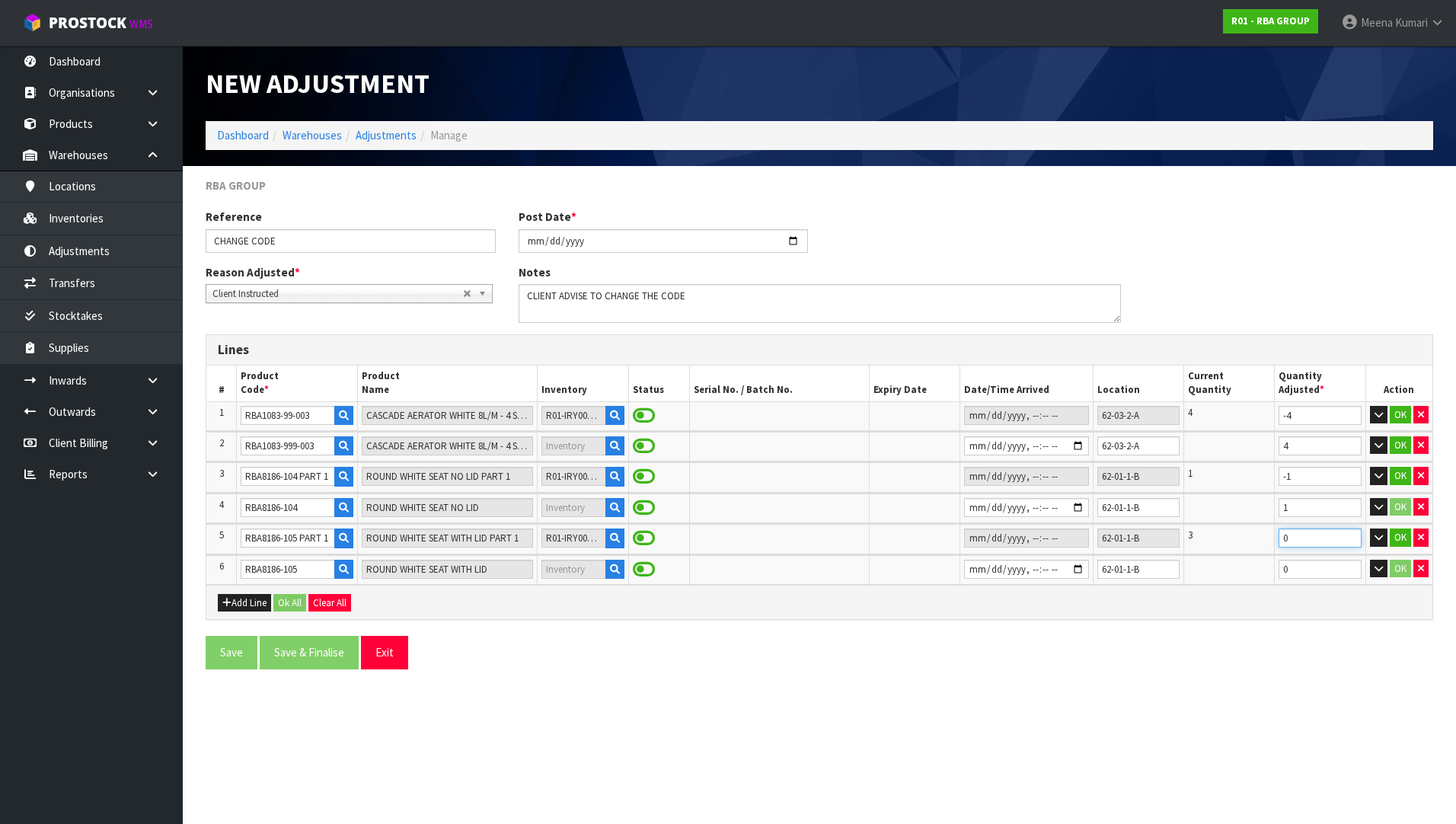
click at [1256, 541] on tr "5 RBA8186-105 PART 1 ROUND WHITE SEAT WITH LID PART 1 R01-IRY0000326 62-01-1-B …" at bounding box center [819, 539] width 1226 height 30
type input "-3"
drag, startPoint x: 1297, startPoint y: 573, endPoint x: 1205, endPoint y: 573, distance: 92.0
click at [1205, 573] on tr "6 RBA8186-105 ROUND WHITE SEAT WITH LID 62-01-1-B 0 OK" at bounding box center [819, 570] width 1226 height 30
type input "3"
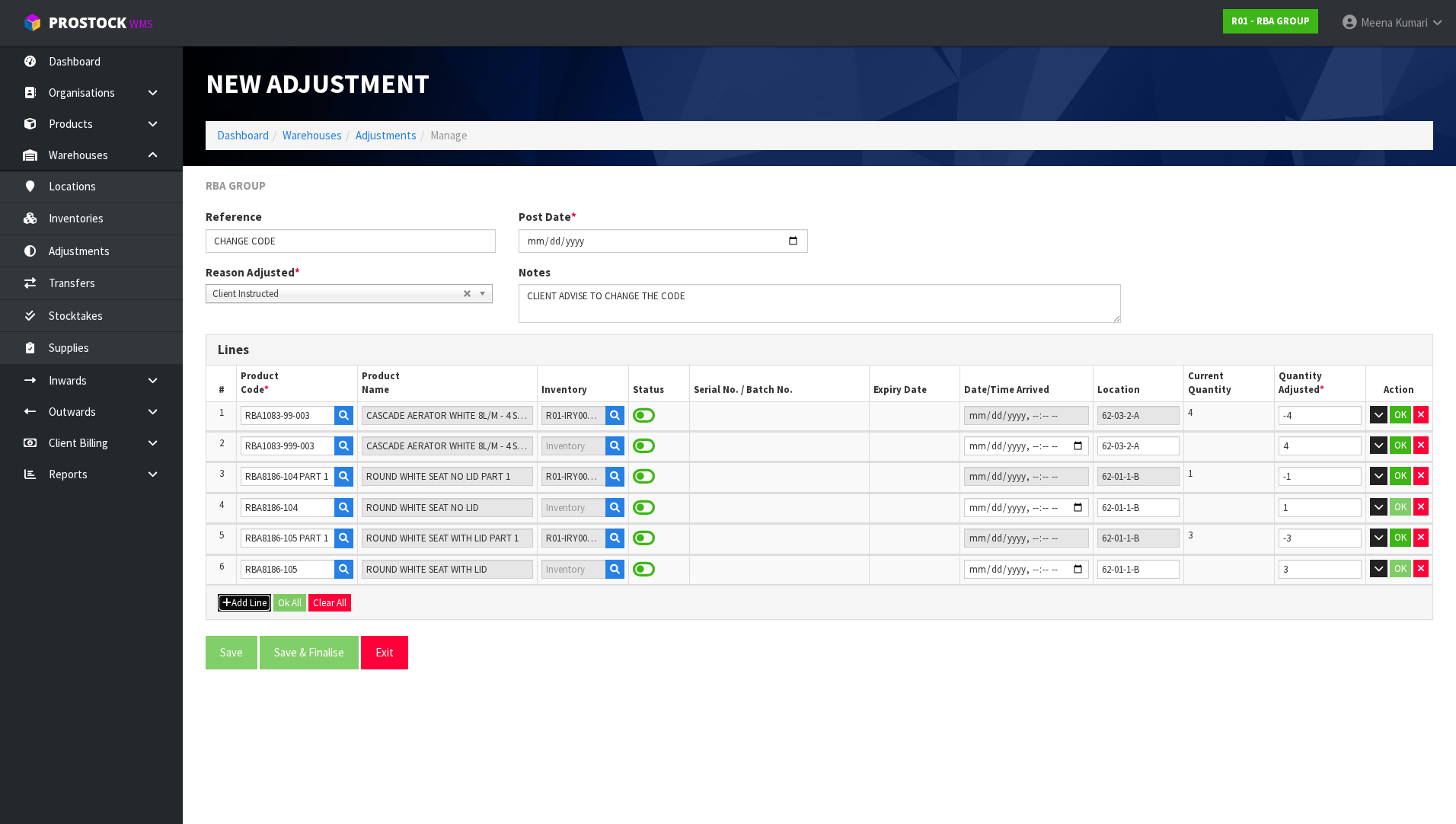
click at [259, 609] on button "Add Line" at bounding box center [244, 603] width 53 height 19
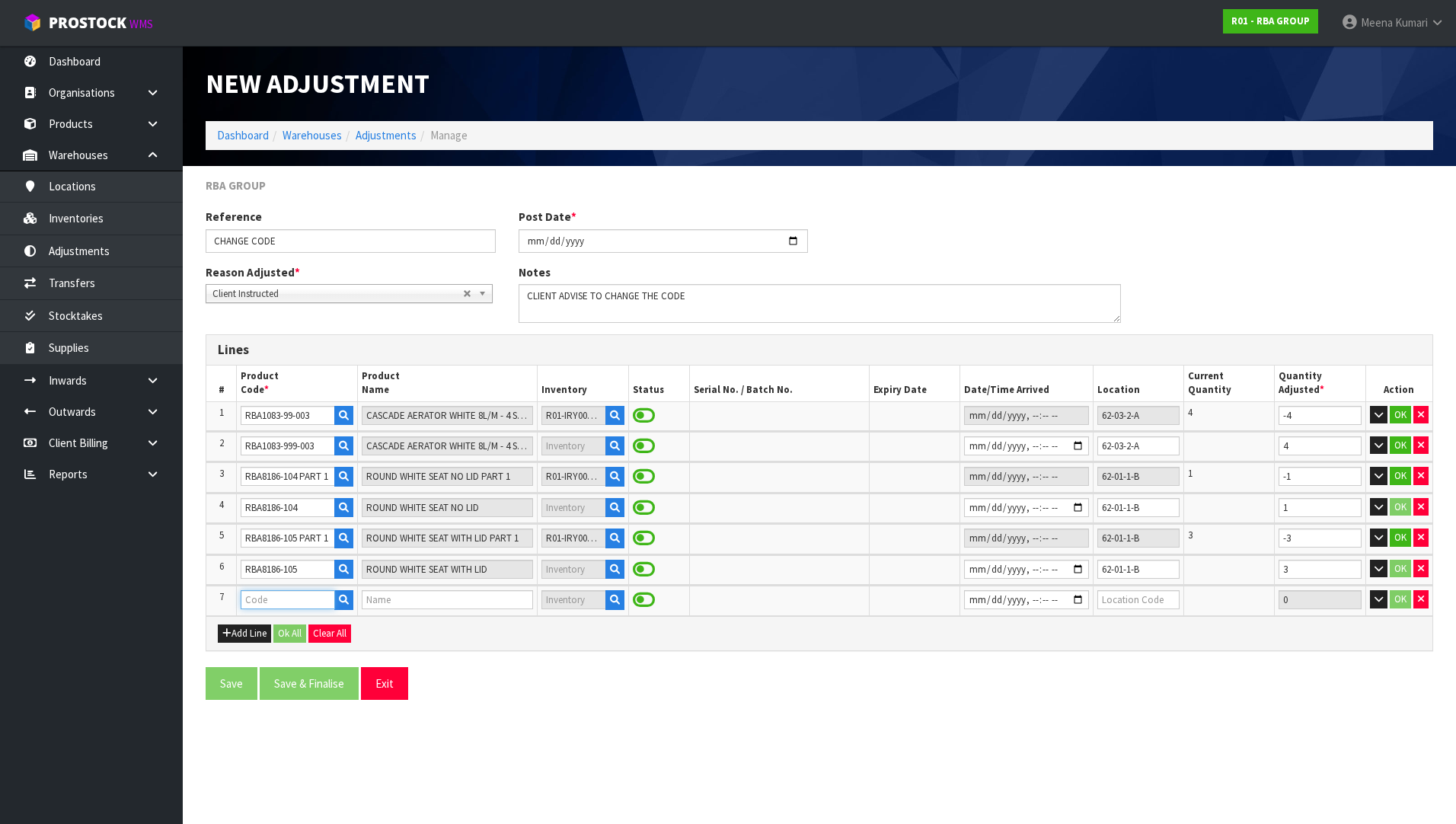
click at [283, 596] on input "text" at bounding box center [288, 600] width 94 height 19
paste input "• RBA5600-555-001 PART 3"
click at [247, 601] on input "• RBA5600-555-001 PART 3" at bounding box center [288, 600] width 94 height 19
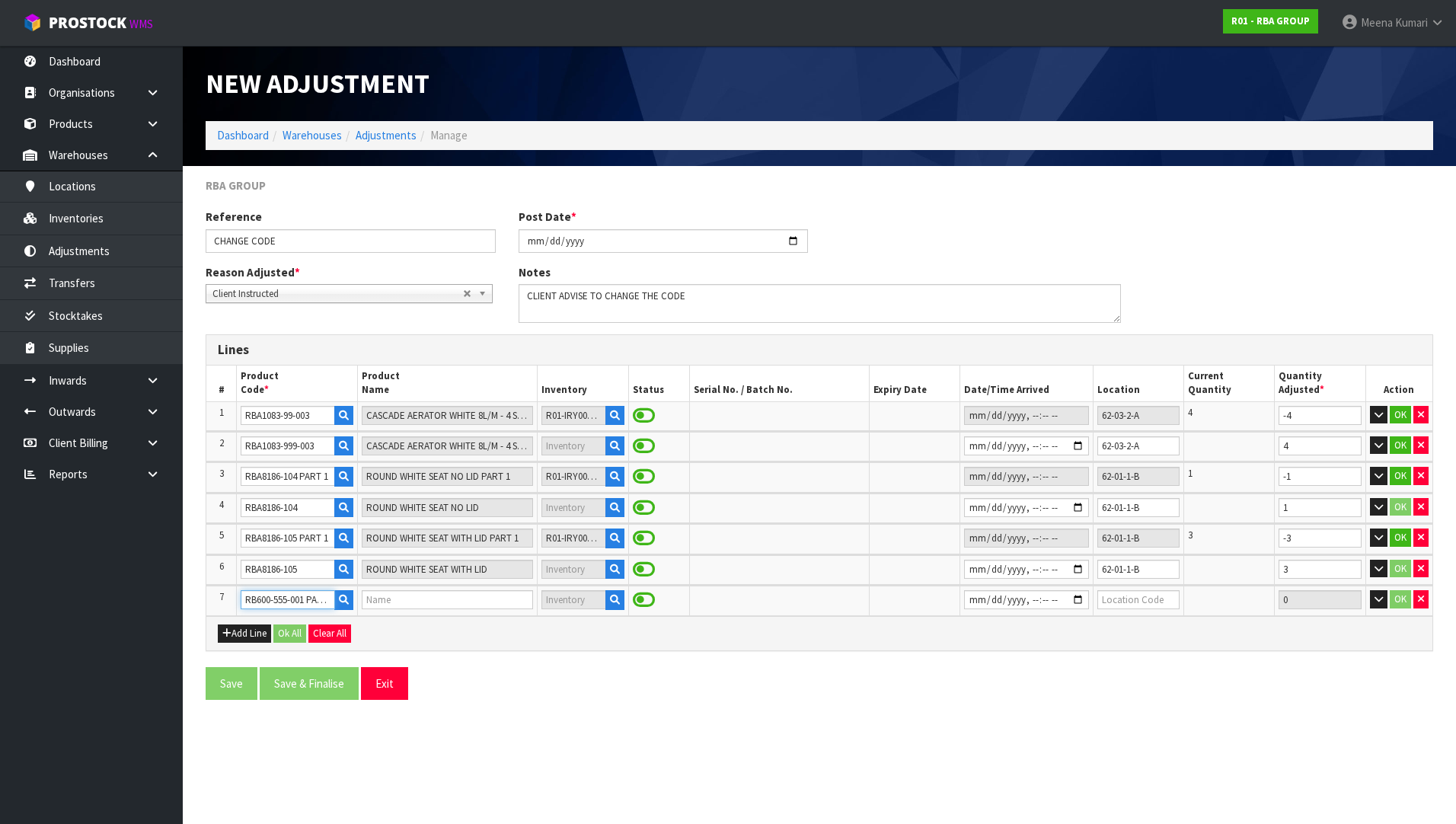
click at [316, 606] on input "RB600-555-001 PART 3" at bounding box center [288, 600] width 94 height 19
click at [323, 604] on input "RB600-555-001 PART 3" at bounding box center [288, 600] width 94 height 19
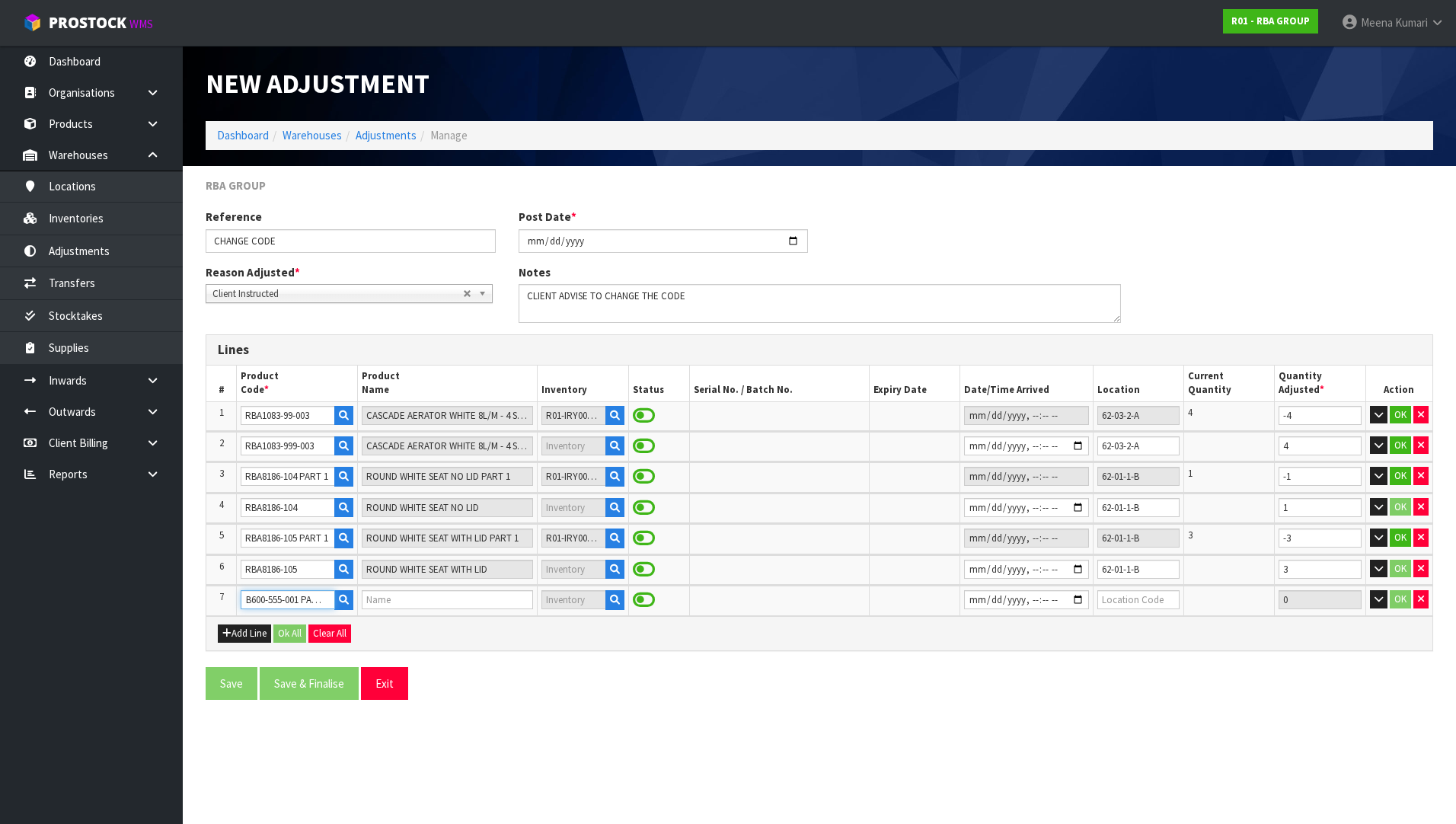
click at [323, 604] on input "RB600-555-001 PART 3" at bounding box center [288, 600] width 94 height 19
type input "RB600-555-001 PART 3"
click at [1422, 596] on icon "button" at bounding box center [1421, 598] width 6 height 10
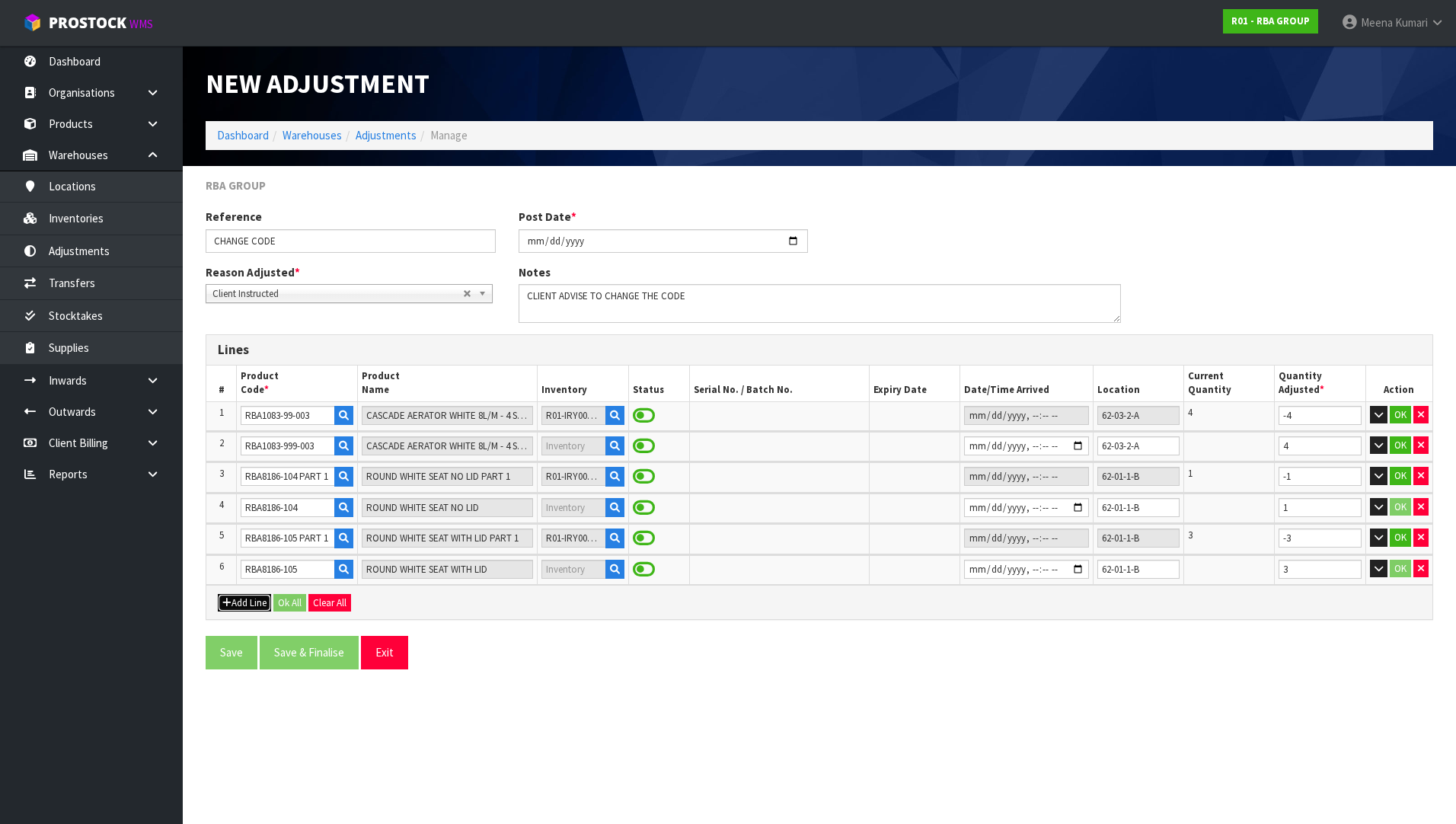
click at [241, 607] on button "Add Line" at bounding box center [244, 603] width 53 height 19
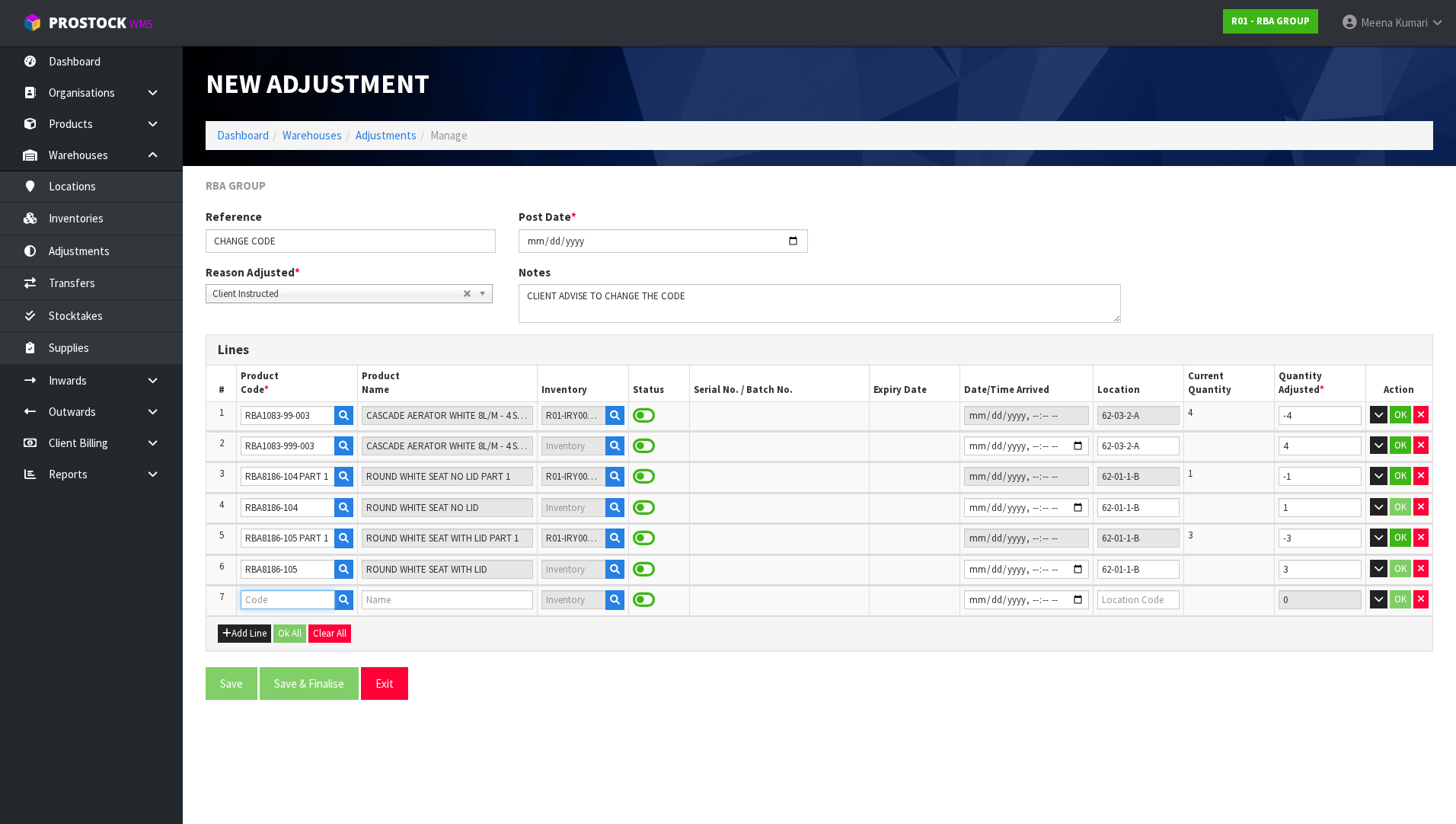
click at [264, 597] on input "text" at bounding box center [288, 600] width 94 height 19
paste input "RB600-555-001 PART 3"
click at [244, 603] on input "RB600-555-001 PART 3" at bounding box center [288, 600] width 94 height 19
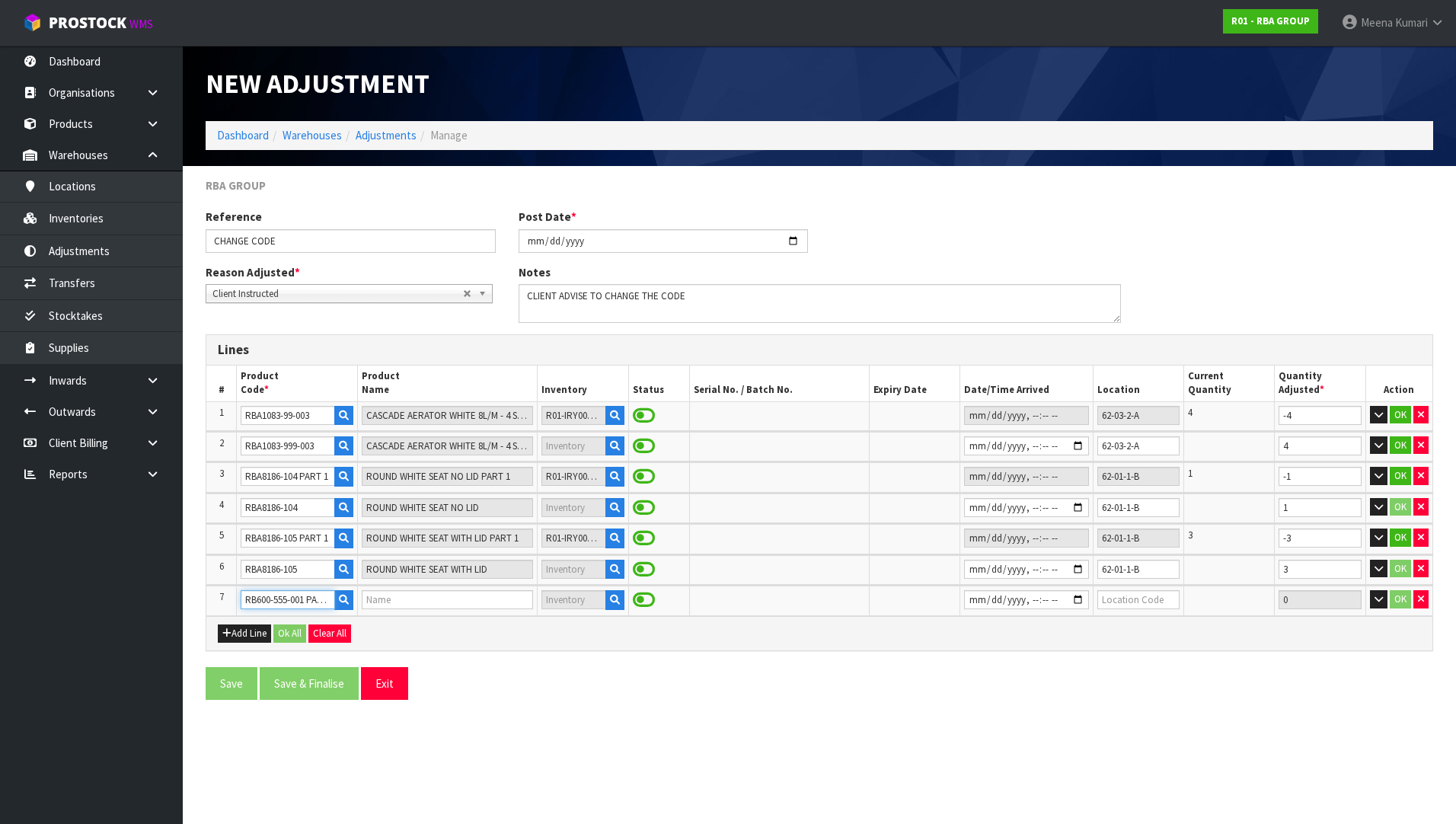
click at [274, 598] on input "RB600-555-001 PART 3" at bounding box center [288, 600] width 94 height 19
click at [317, 603] on input "RBA600-555-001 PART 3" at bounding box center [288, 600] width 94 height 19
type input "RBA600-555-001 PART 3"
click at [357, 608] on td at bounding box center [447, 601] width 181 height 30
click at [307, 601] on input "text" at bounding box center [288, 600] width 94 height 19
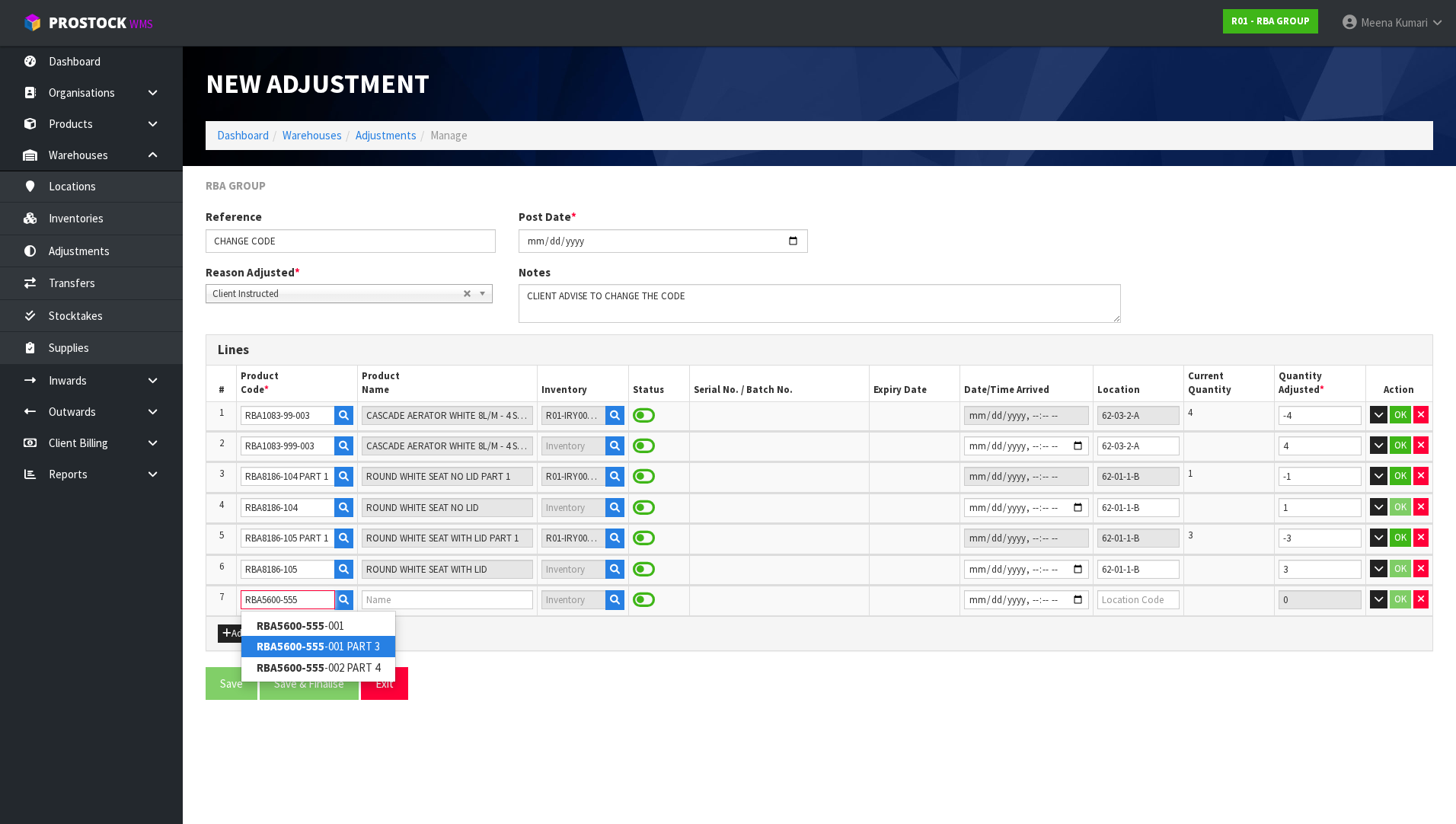
type input "RBA5600-555"
click at [358, 647] on link "RBA5600-555 -001 PART 3" at bounding box center [319, 646] width 154 height 20
type input "RBA5600-555-001 PART 3"
type input "WALL FACED STAINLESS STEEL WC PAN 4.5L/3 L 645MM PART 3"
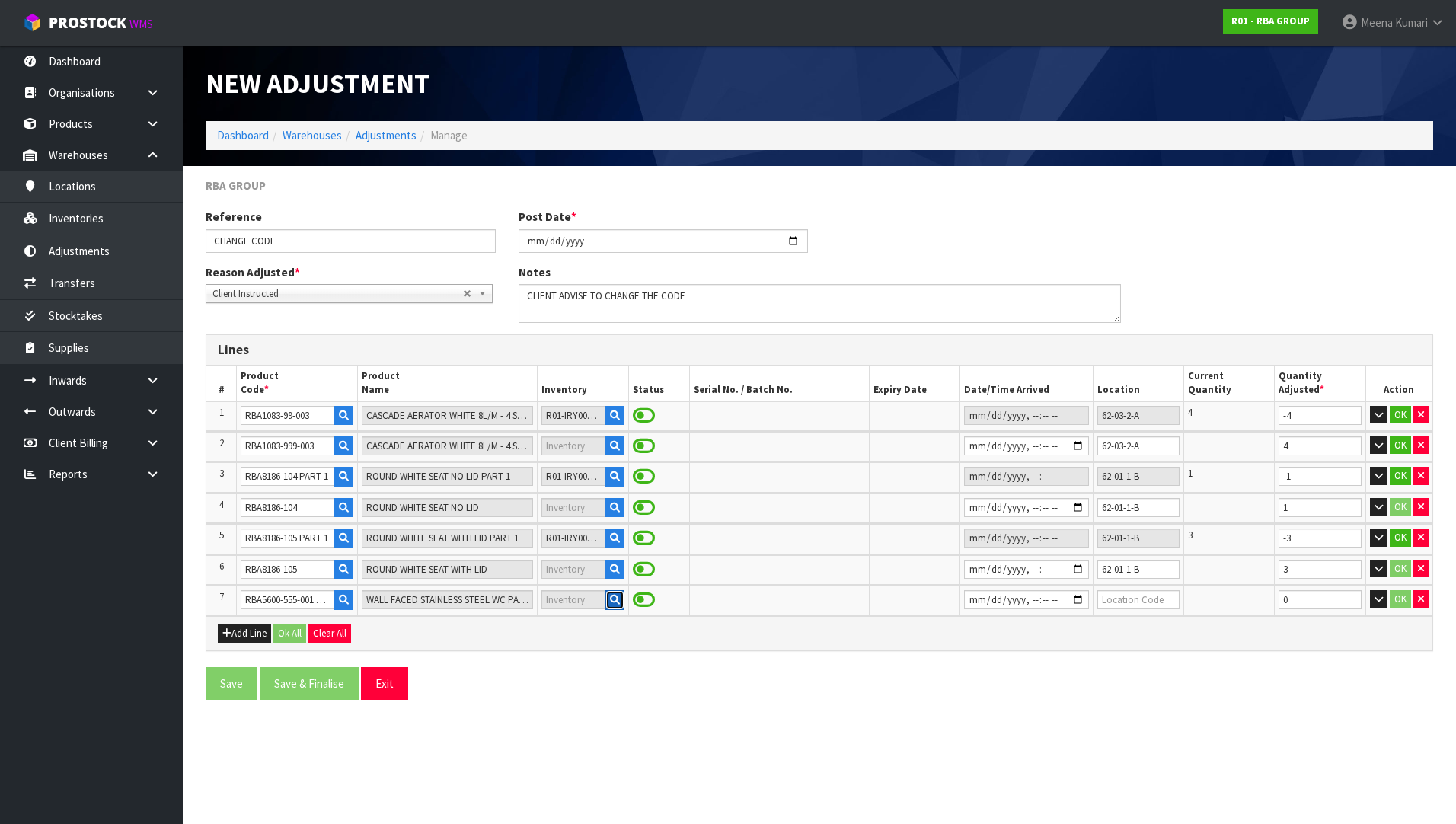
click at [610, 603] on icon "button" at bounding box center [614, 599] width 10 height 10
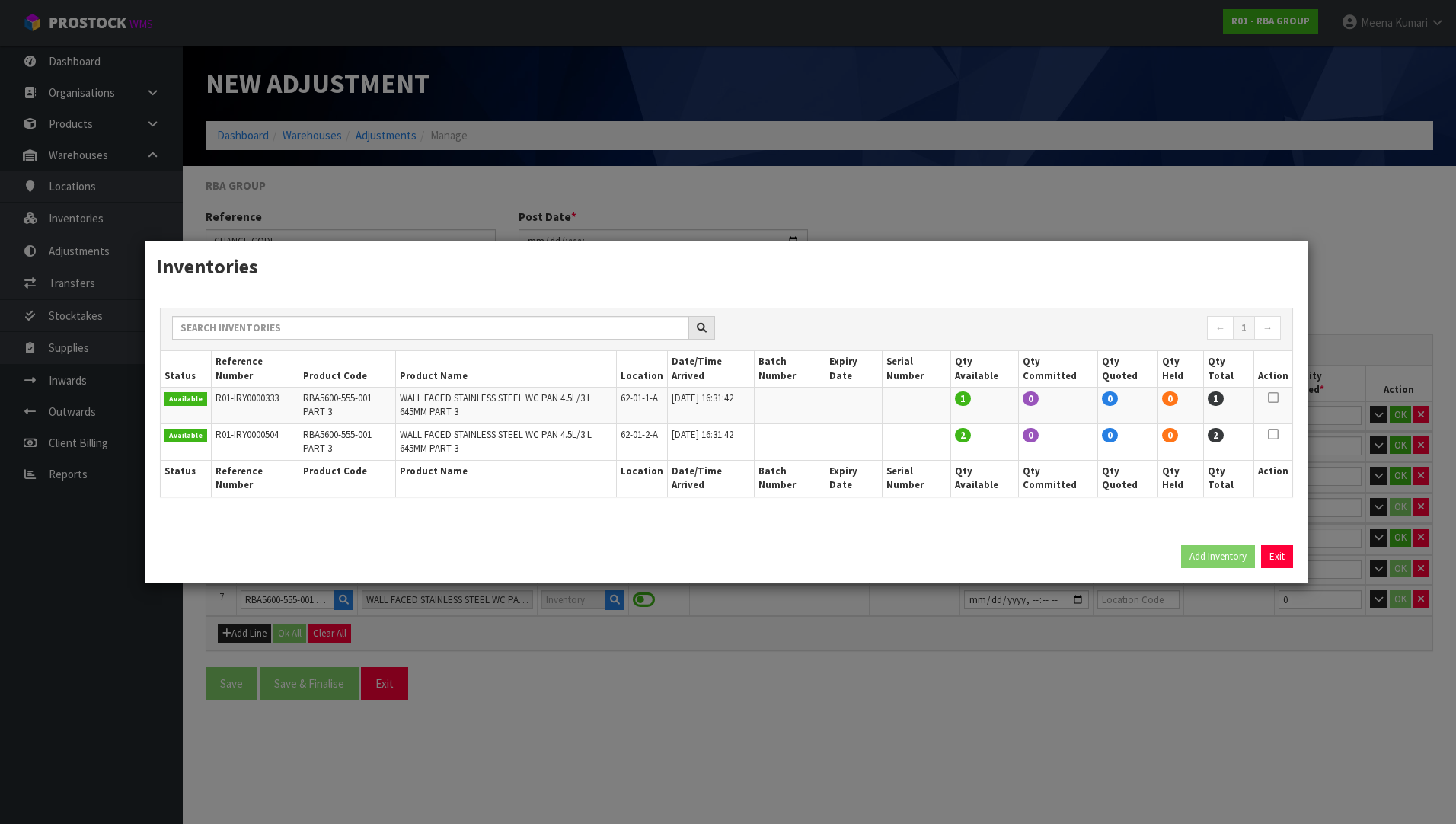
click at [1279, 397] on icon at bounding box center [1273, 397] width 11 height 1
click at [1221, 548] on button "Add Inventory" at bounding box center [1218, 557] width 74 height 25
type input "R01-IRY0000333"
type input "[DATE]T16:31:42"
type input "62-01-1-A"
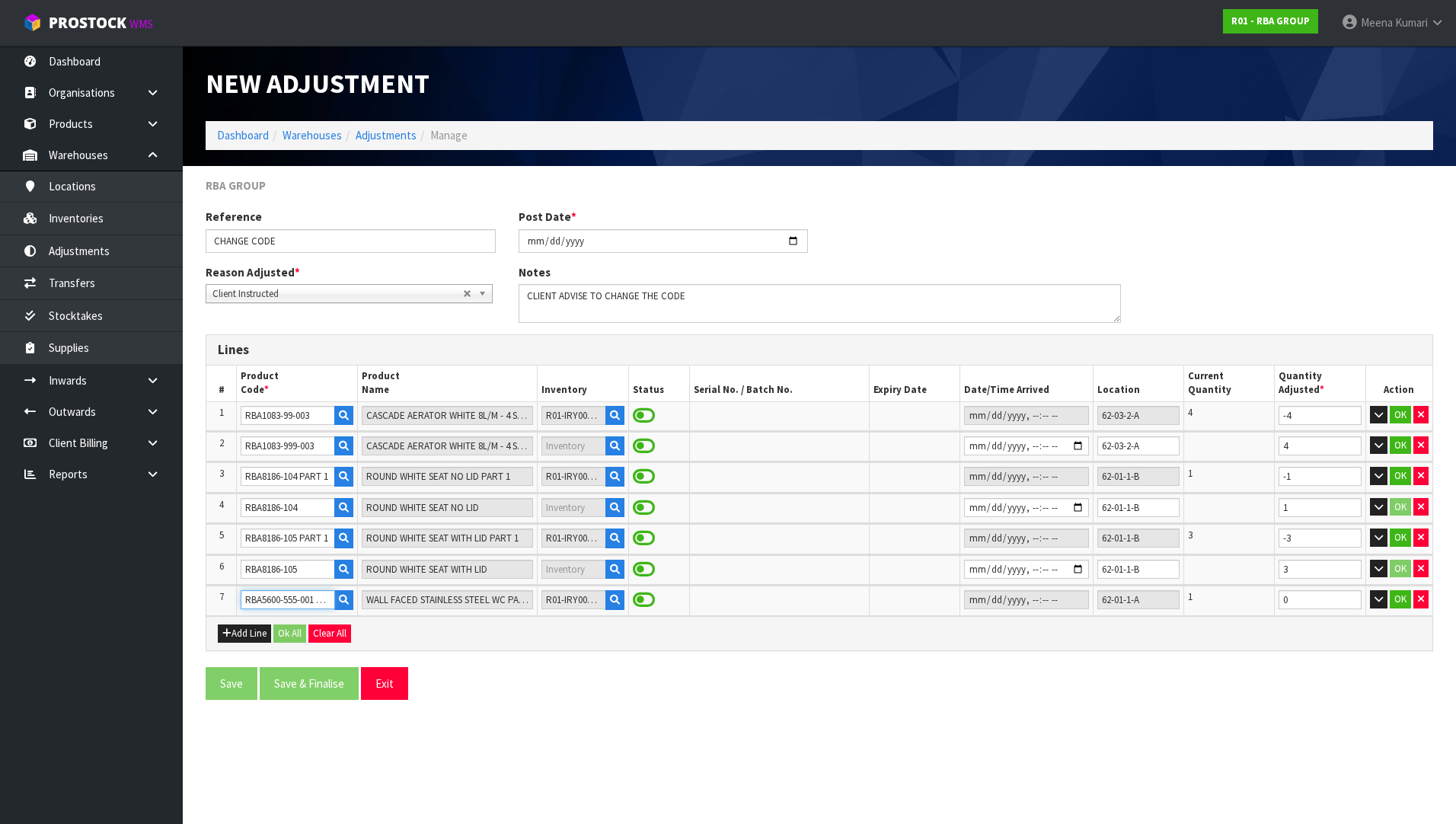
click at [288, 602] on input "RBA5600-555-001 PART 3" at bounding box center [288, 600] width 94 height 19
click at [260, 629] on button "Add Line" at bounding box center [244, 633] width 53 height 19
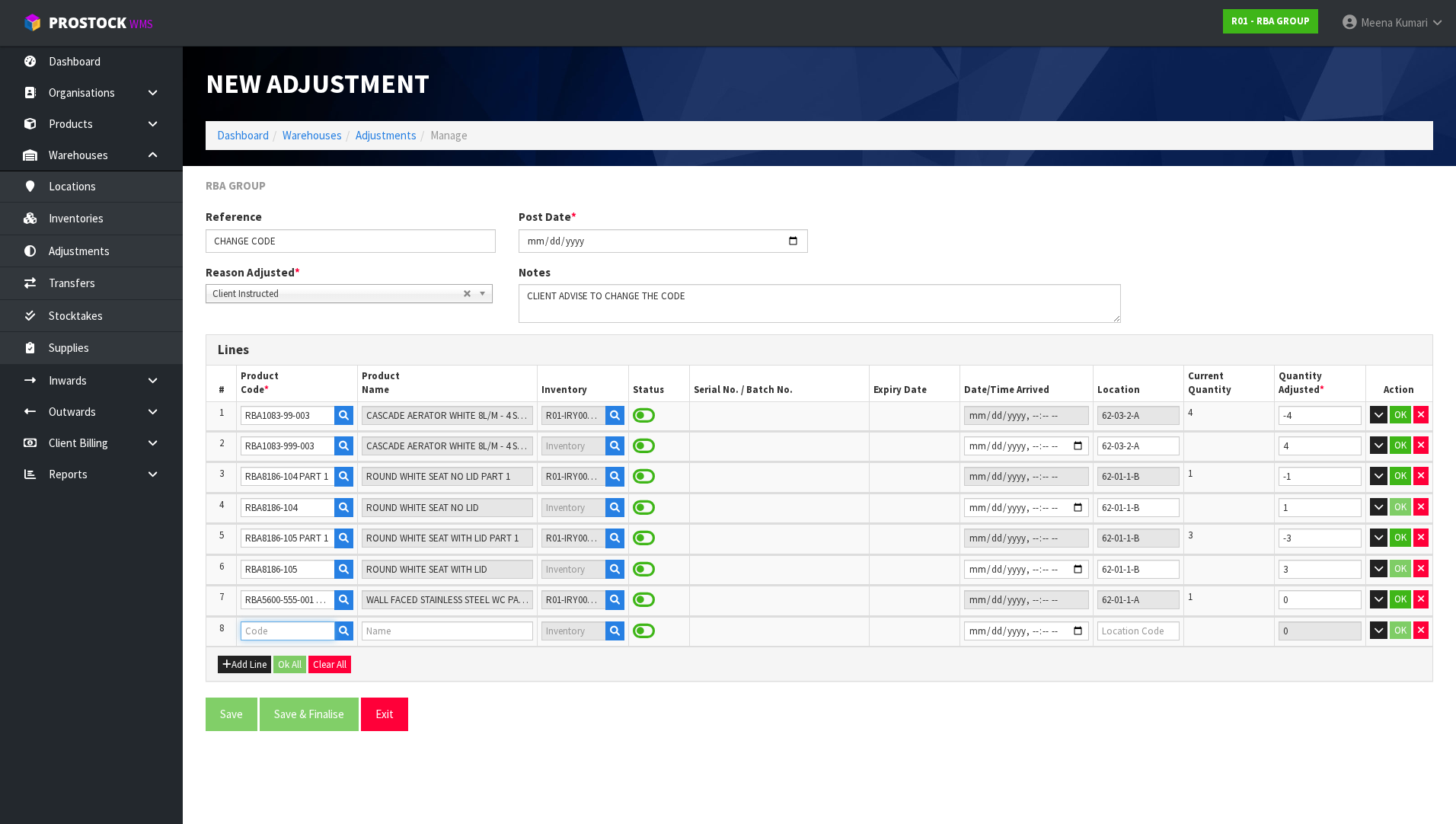
click at [280, 629] on input "text" at bounding box center [288, 631] width 94 height 19
paste input "RBA5600-555-001 PART 3"
type input "RBA5600-555-001 PART 3"
type input "WALL FACED STAINLESS STEEL WC PAN 4.5L/3 L 645MM PART 3"
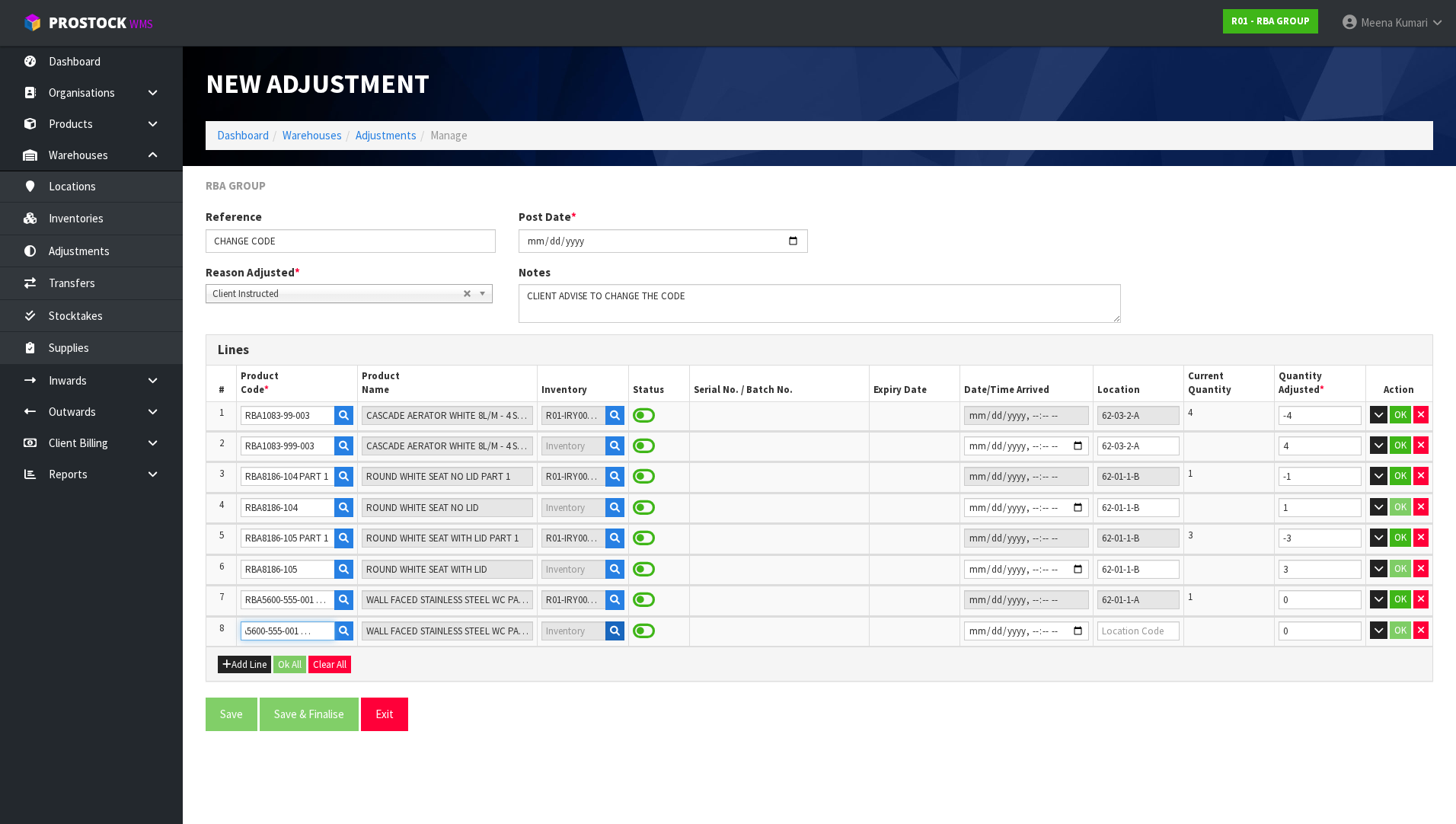
type input "RBA5600-555-001 PART 3"
click at [605, 637] on button "button" at bounding box center [615, 631] width 19 height 19
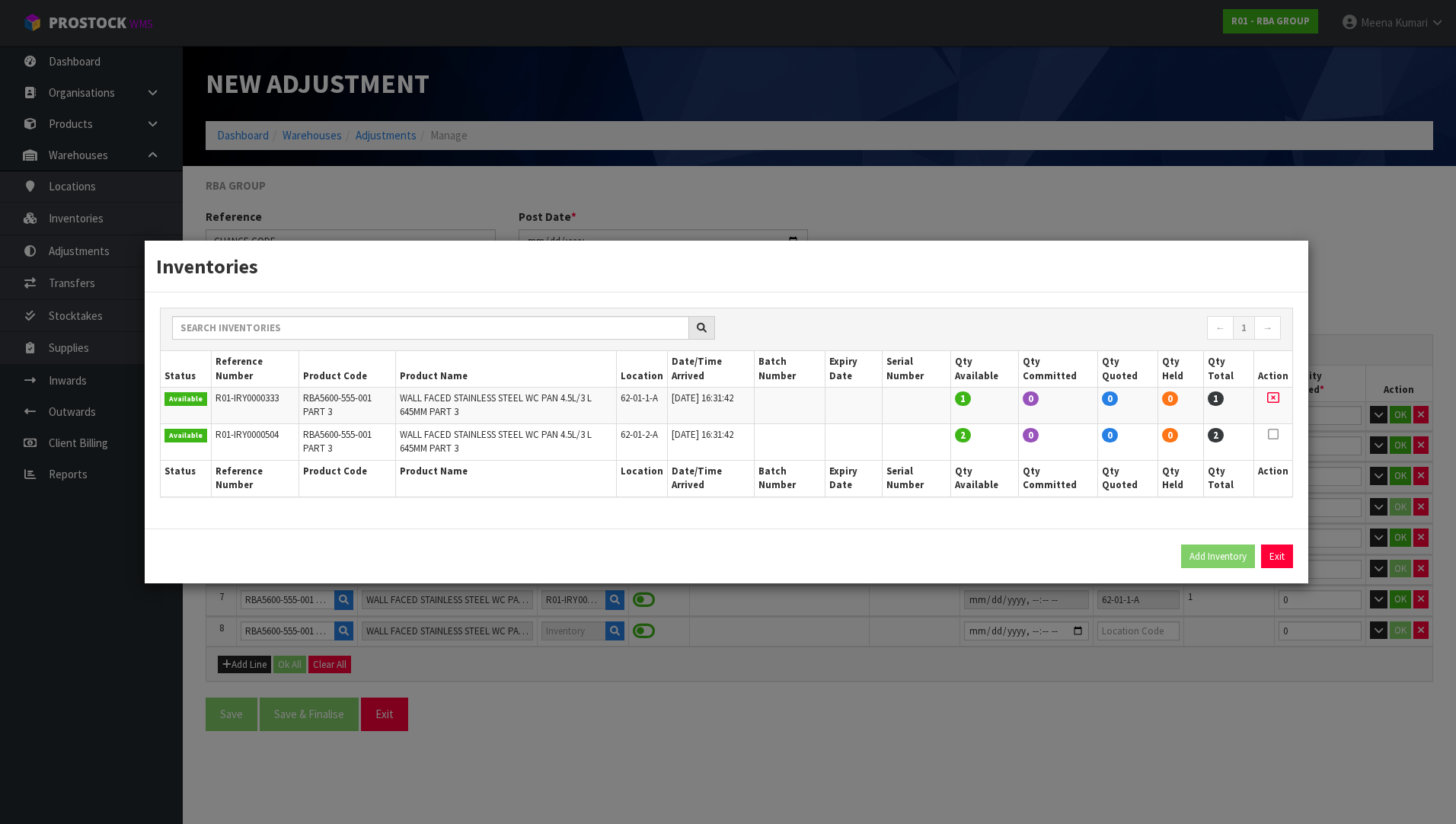
click at [1272, 435] on icon at bounding box center [1273, 434] width 11 height 1
click at [1208, 556] on button "Add Inventory" at bounding box center [1218, 557] width 74 height 25
type input "R01-IRY0000504"
type input "[DATE]T16:31:42"
type input "62-01-2-A"
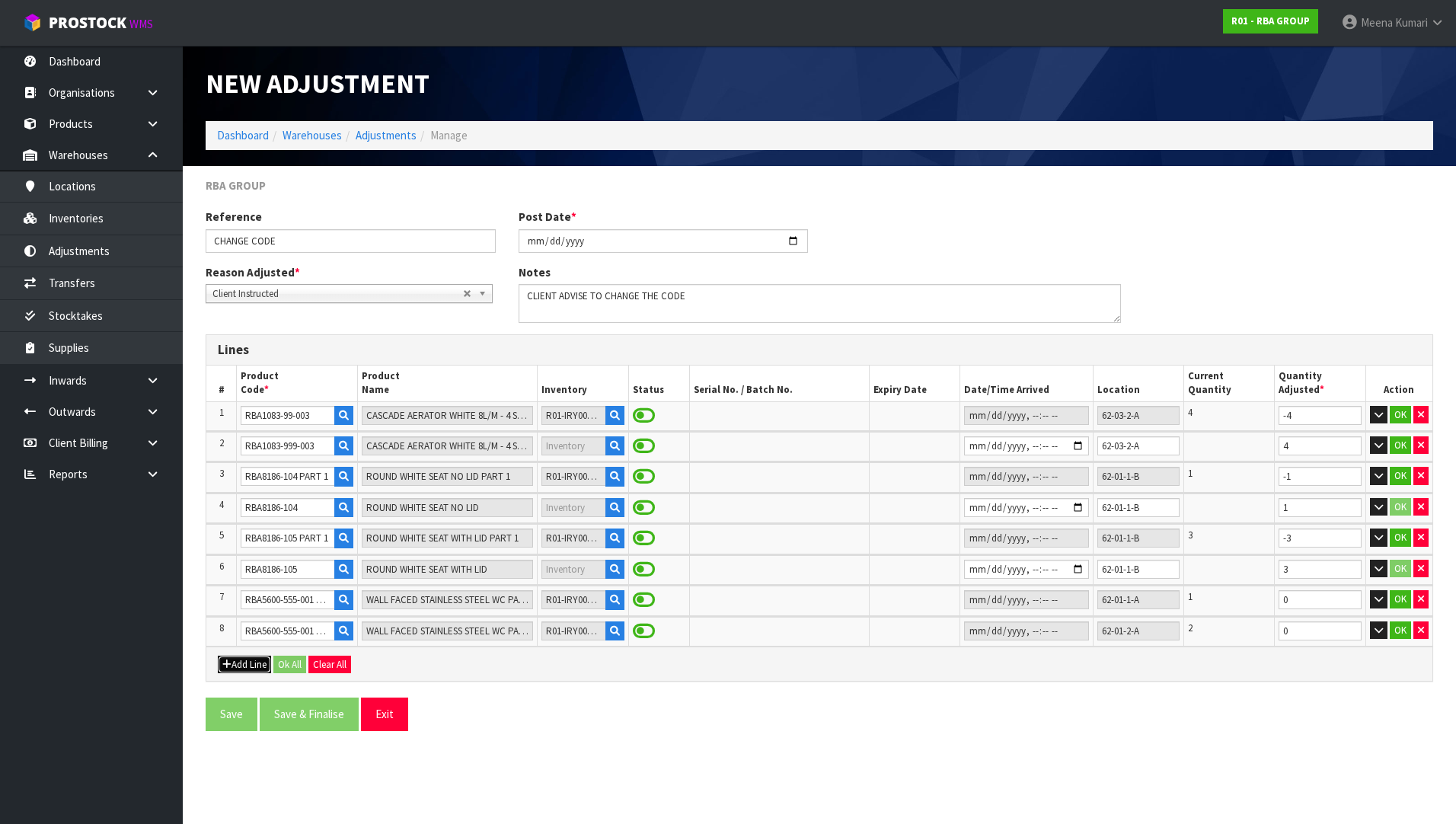
click at [231, 656] on button "Add Line" at bounding box center [244, 664] width 53 height 19
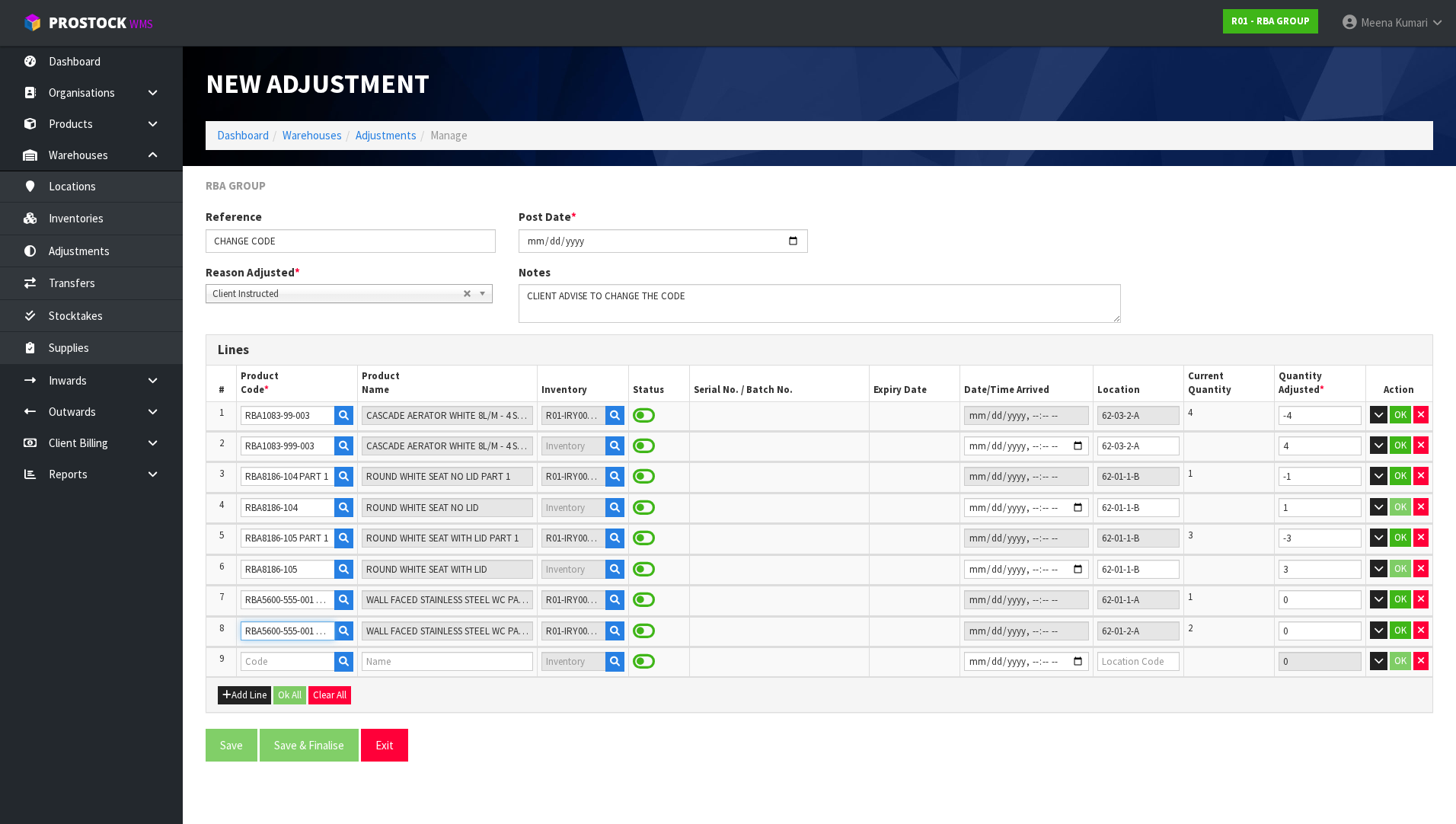
drag, startPoint x: 314, startPoint y: 627, endPoint x: 298, endPoint y: 630, distance: 16.3
click at [298, 630] on input "RBA5600-555-001 PART 3" at bounding box center [288, 631] width 94 height 19
drag, startPoint x: 318, startPoint y: 630, endPoint x: 243, endPoint y: 625, distance: 75.2
click at [243, 625] on input "RBA5600-555-001 PART 3" at bounding box center [288, 631] width 94 height 19
click at [253, 658] on input "text" at bounding box center [288, 662] width 94 height 19
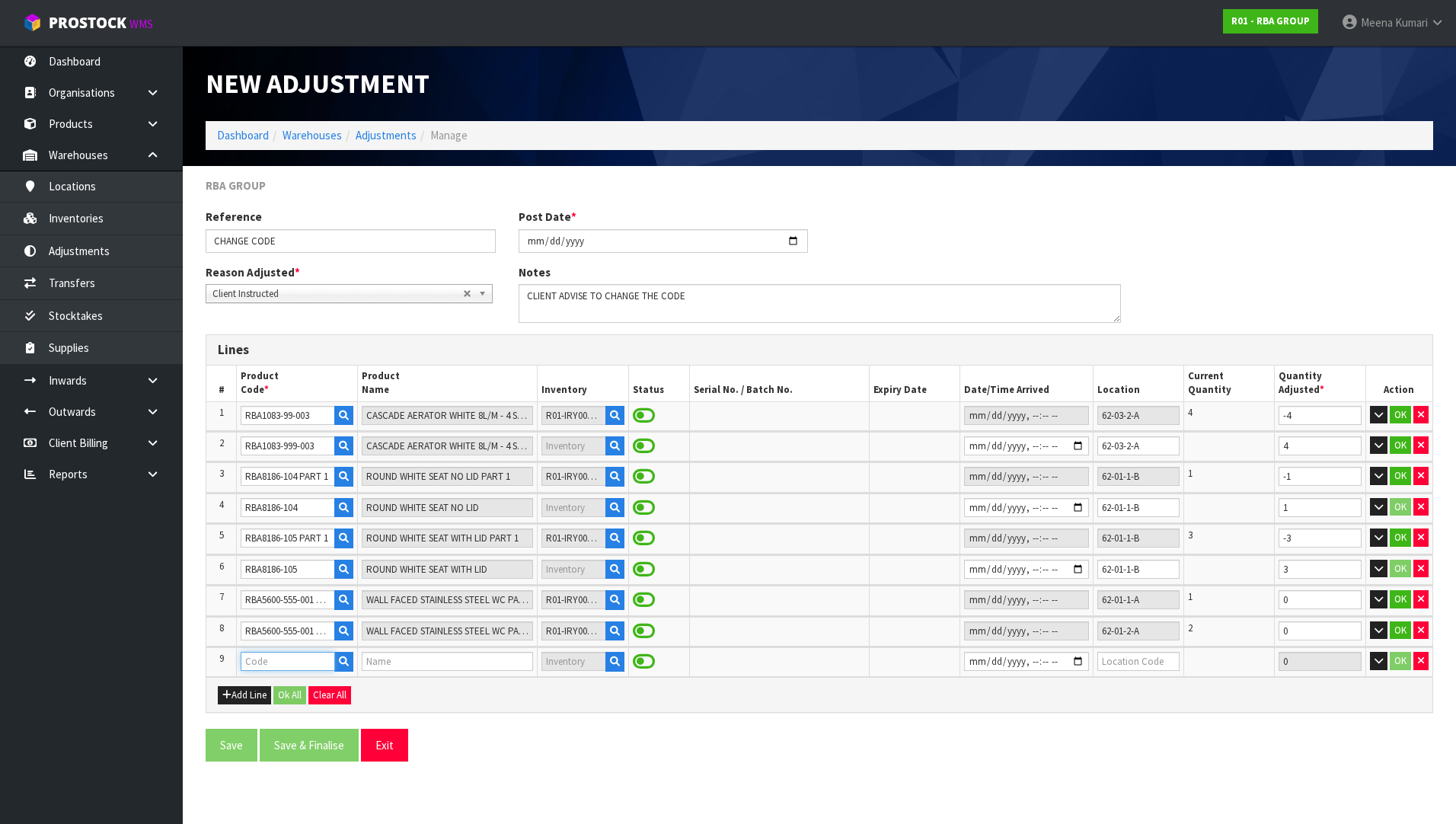
paste input "RBA5600-555-001"
type input "RBA5600-555-001"
click at [360, 685] on link "RBA5600-555-001" at bounding box center [319, 686] width 154 height 20
type input "RBA5600-555-001"
type input "WALL FACED STAINLESS STEEL WC PAN 4.5L/3 L 645MM"
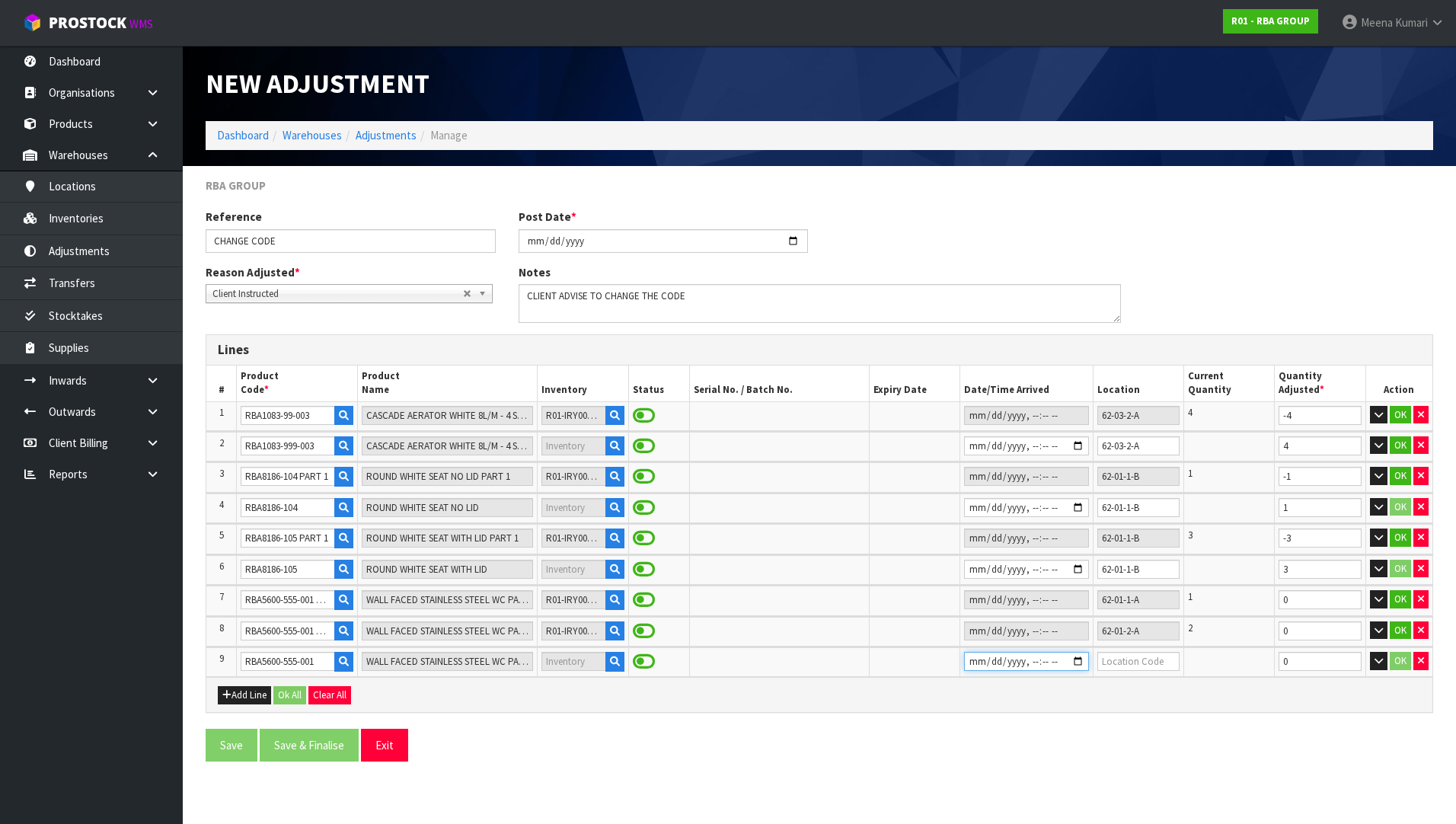
click at [964, 663] on input "datetime-local" at bounding box center [1026, 662] width 125 height 19
drag, startPoint x: 1152, startPoint y: 636, endPoint x: 1045, endPoint y: 633, distance: 107.0
click at [1045, 633] on tr "8 RBA5600-555-001 PART 3 WALL FACED STAINLESS STEEL WC PAN 4.5L/3 L 645MM PART …" at bounding box center [819, 632] width 1226 height 30
click at [1136, 663] on input "text" at bounding box center [1137, 662] width 82 height 19
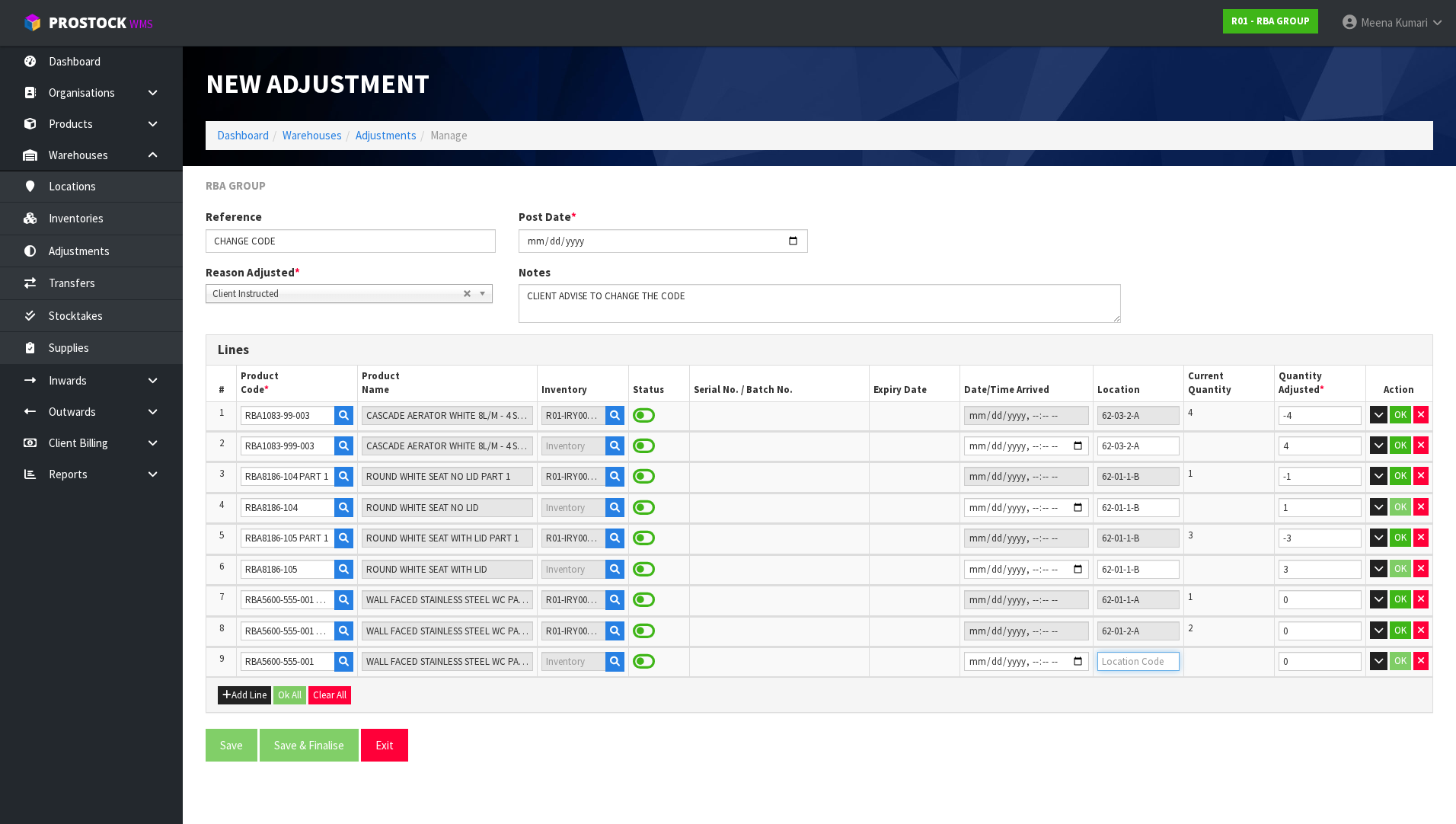
paste input "62-01-2-A"
type input "62-01-2-A"
drag, startPoint x: 1294, startPoint y: 658, endPoint x: 1270, endPoint y: 661, distance: 24.2
click at [1270, 661] on tr "9 RBA5600-555-001 WALL FACED STAINLESS STEEL WC PAN 4.5L/3 L 645MM 62-01-2-A 0 …" at bounding box center [819, 662] width 1226 height 30
type input "3"
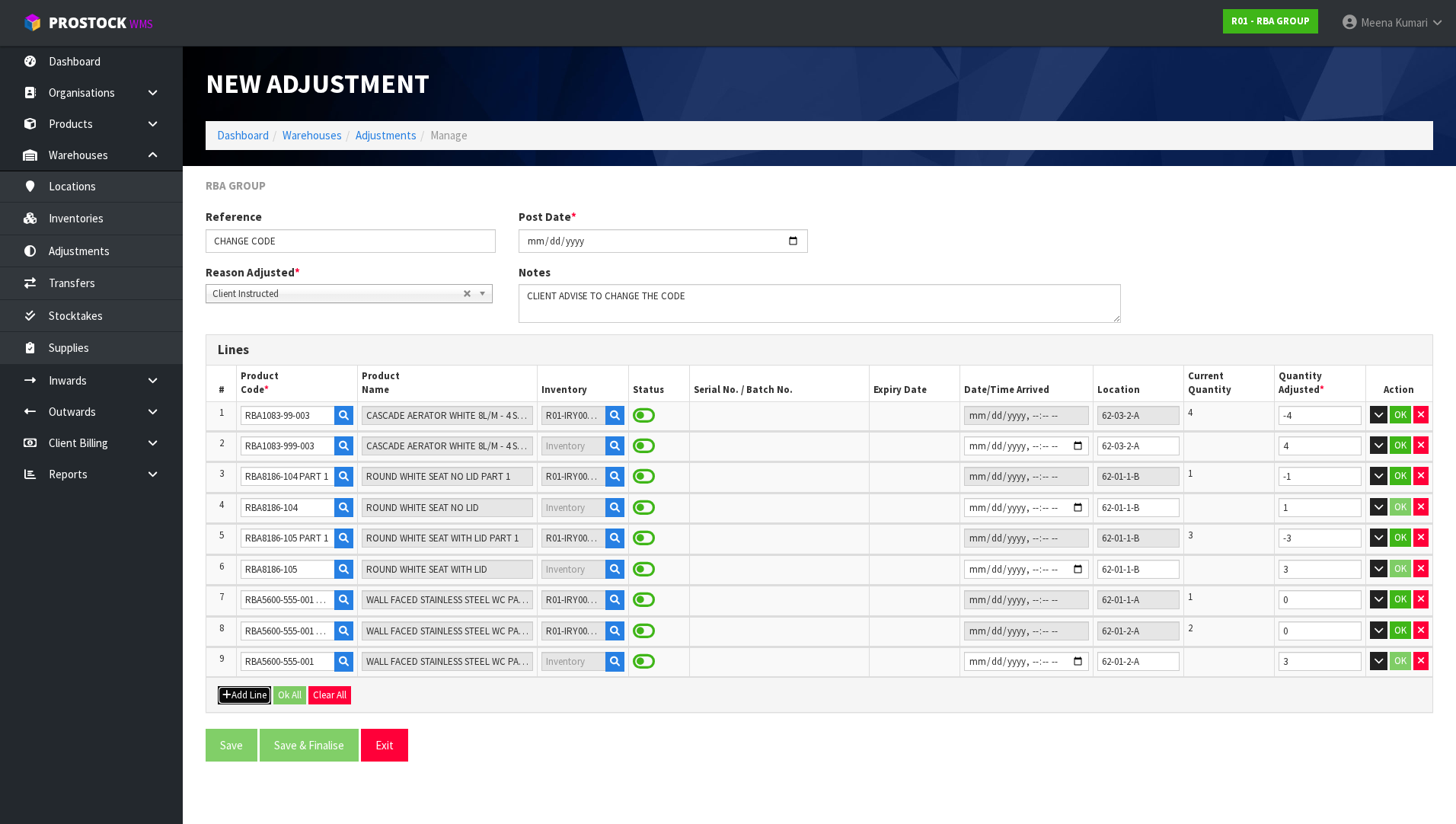
click at [241, 689] on button "Add Line" at bounding box center [244, 694] width 53 height 19
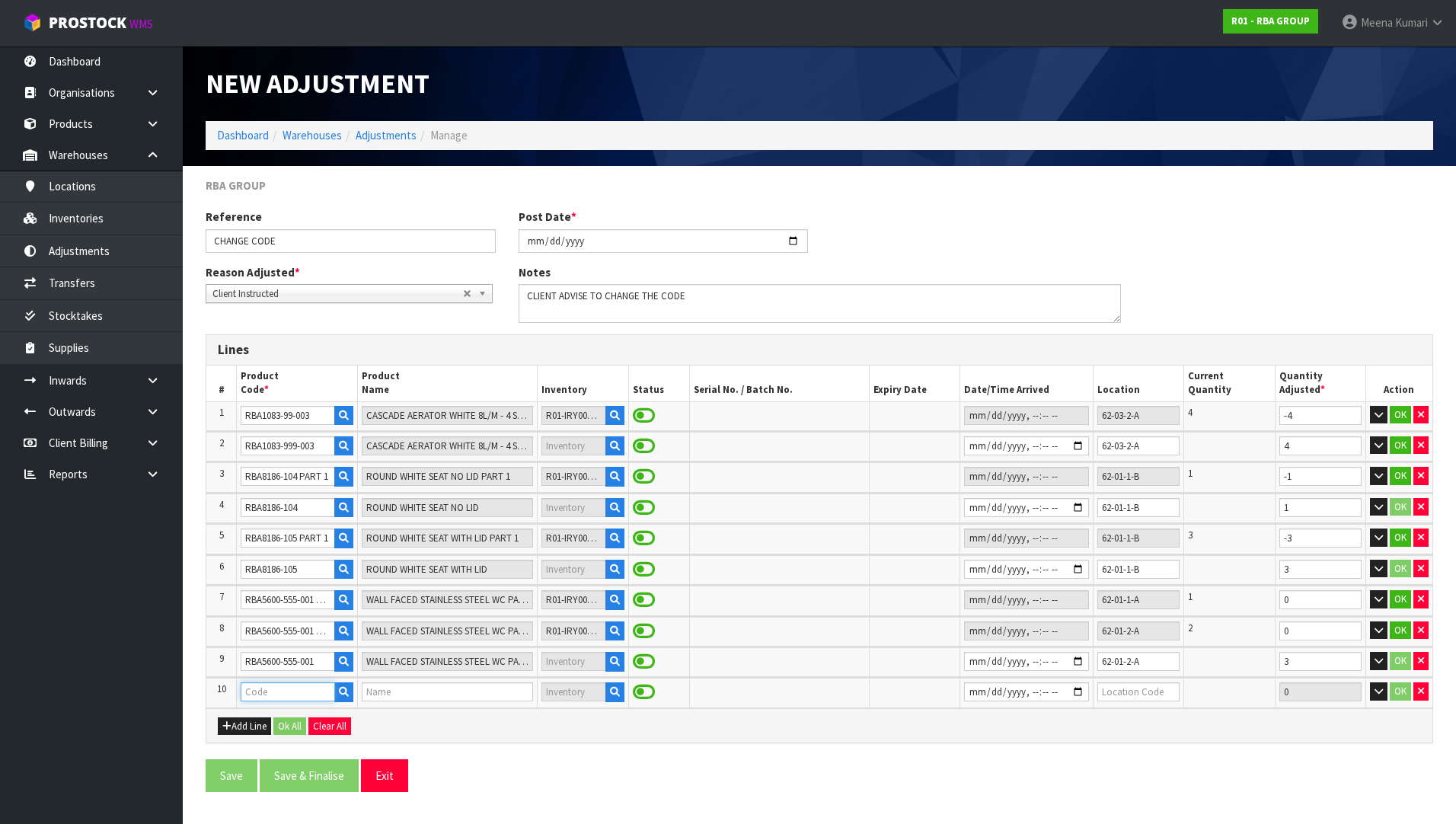
click at [282, 696] on input "text" at bounding box center [288, 692] width 94 height 19
paste input "• RBA8851-999-003 PART 2"
click at [266, 689] on input "• RBA8851-999-003 PART 2" at bounding box center [288, 692] width 94 height 19
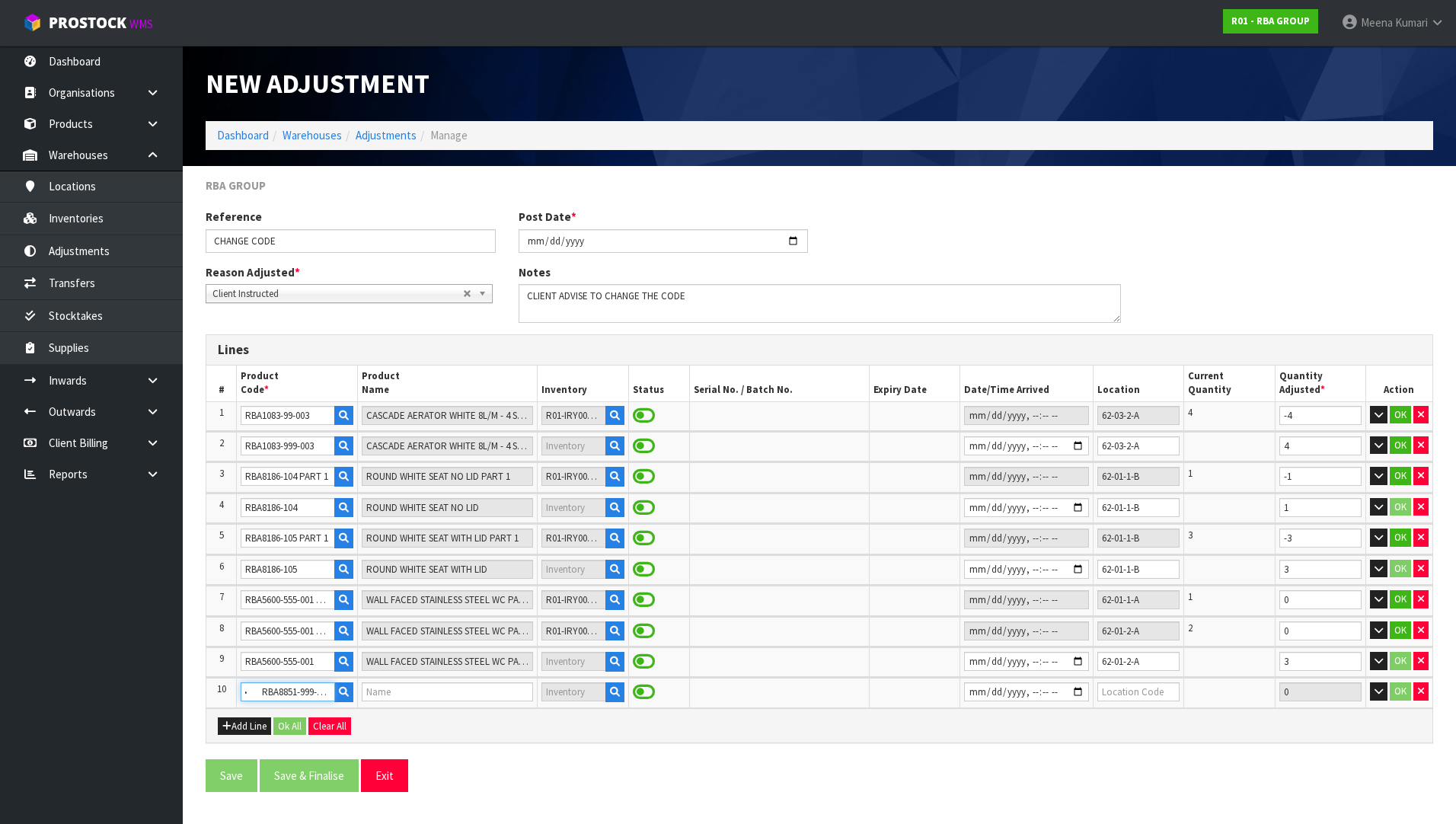
type input "RBA8851-999-003 PART 2"
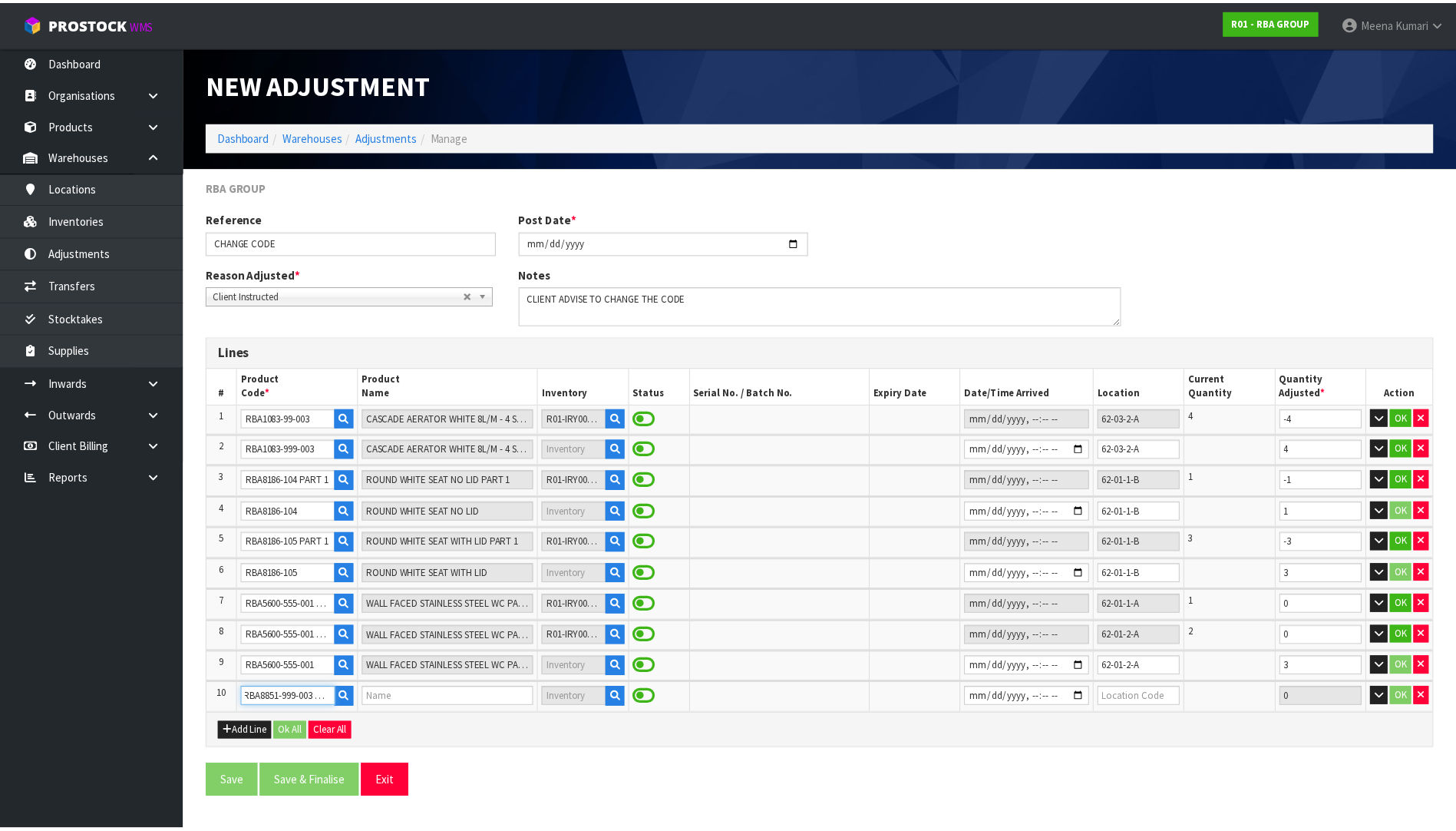
scroll to position [0, 0]
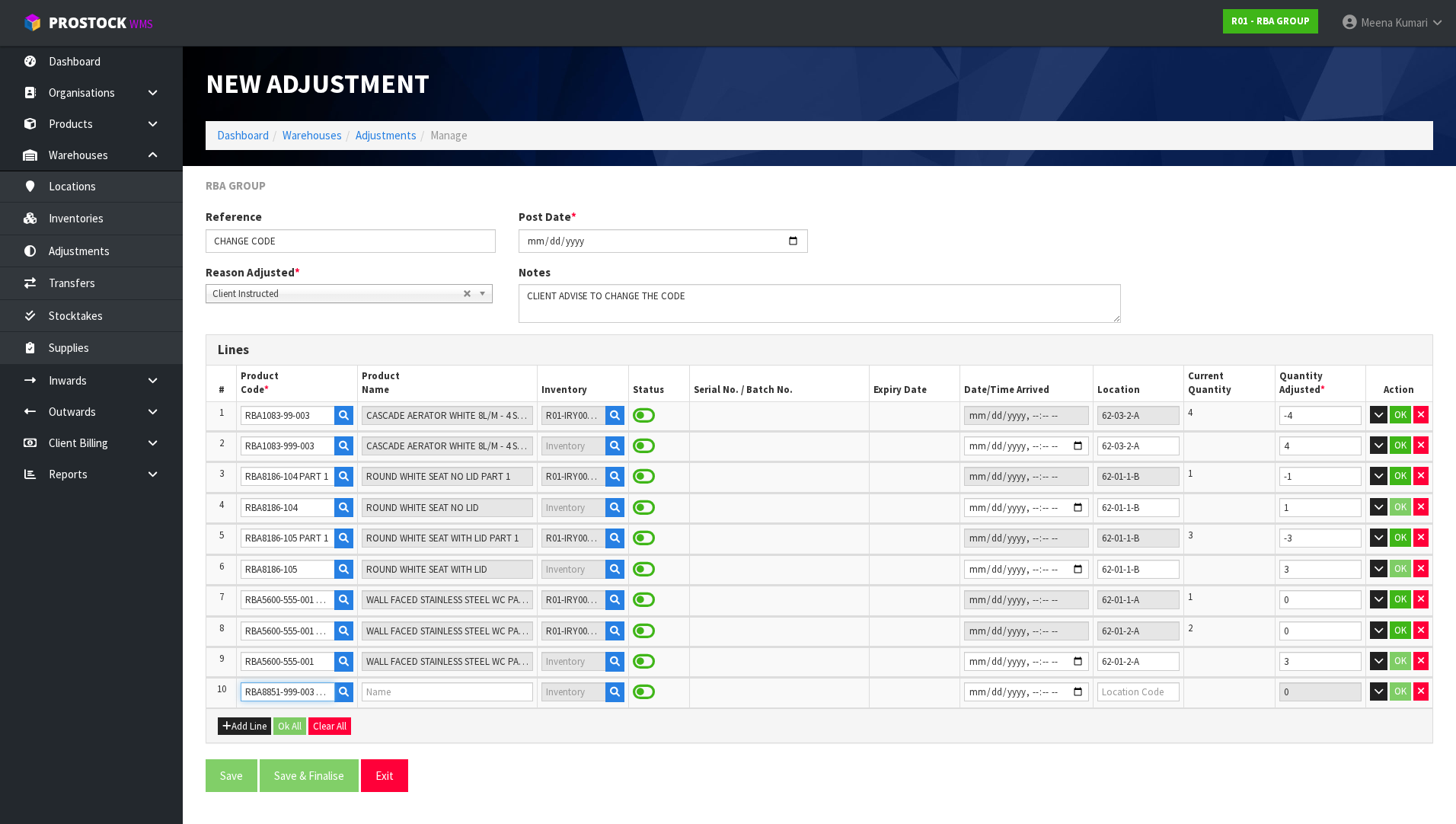
type input "(S-TRAPS) ADAPTER 90° DN100 (AUS) PART 2"
type input "RBA8851-999-003 PART 2"
click at [610, 693] on icon "button" at bounding box center [614, 691] width 10 height 10
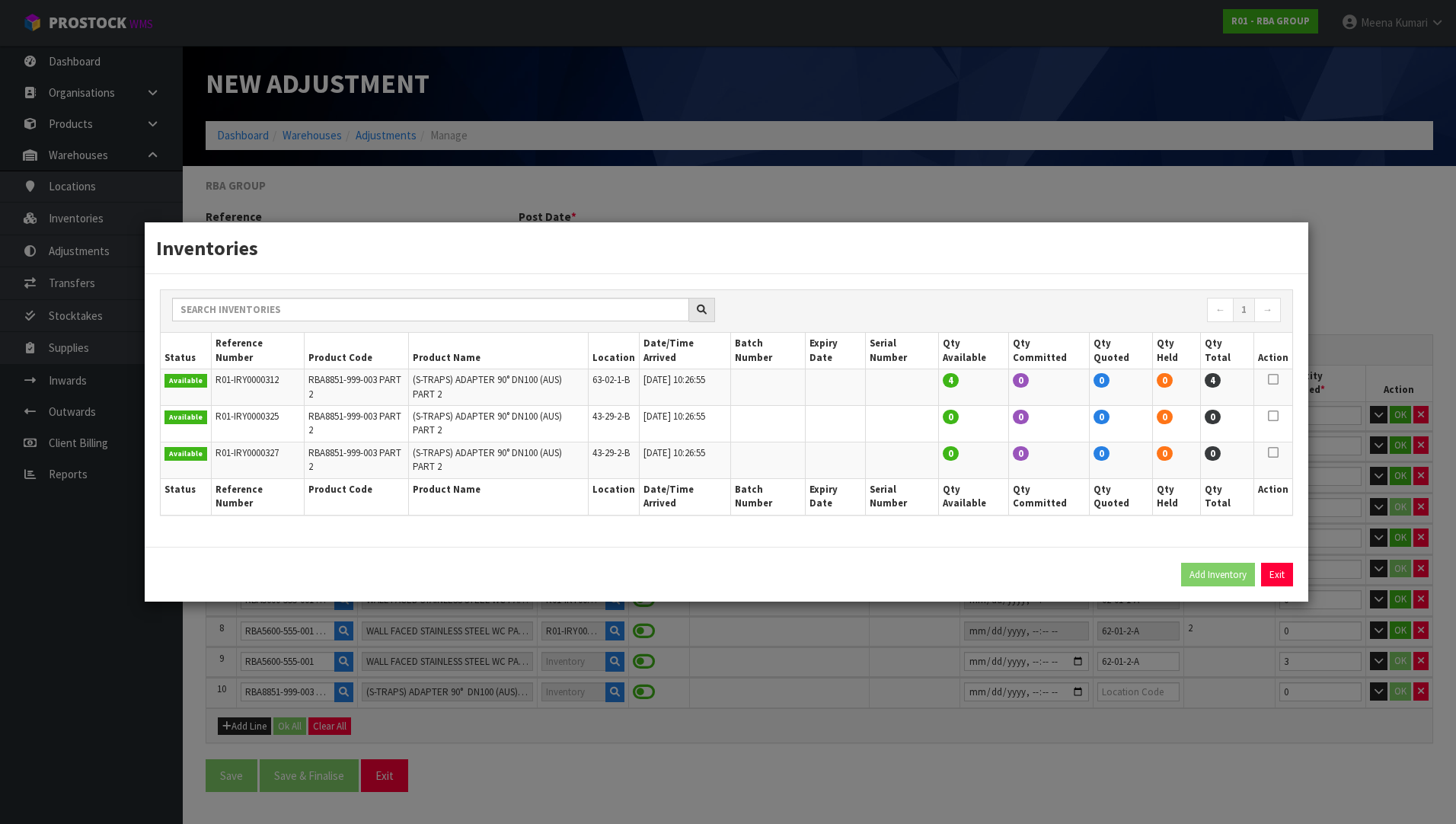
click at [1274, 380] on icon at bounding box center [1273, 379] width 11 height 1
click at [1225, 563] on button "Add Inventory" at bounding box center [1218, 575] width 74 height 25
type input "R01-IRY0000312"
type input "[DATE]T10:26:55"
type input "63-02-1-B"
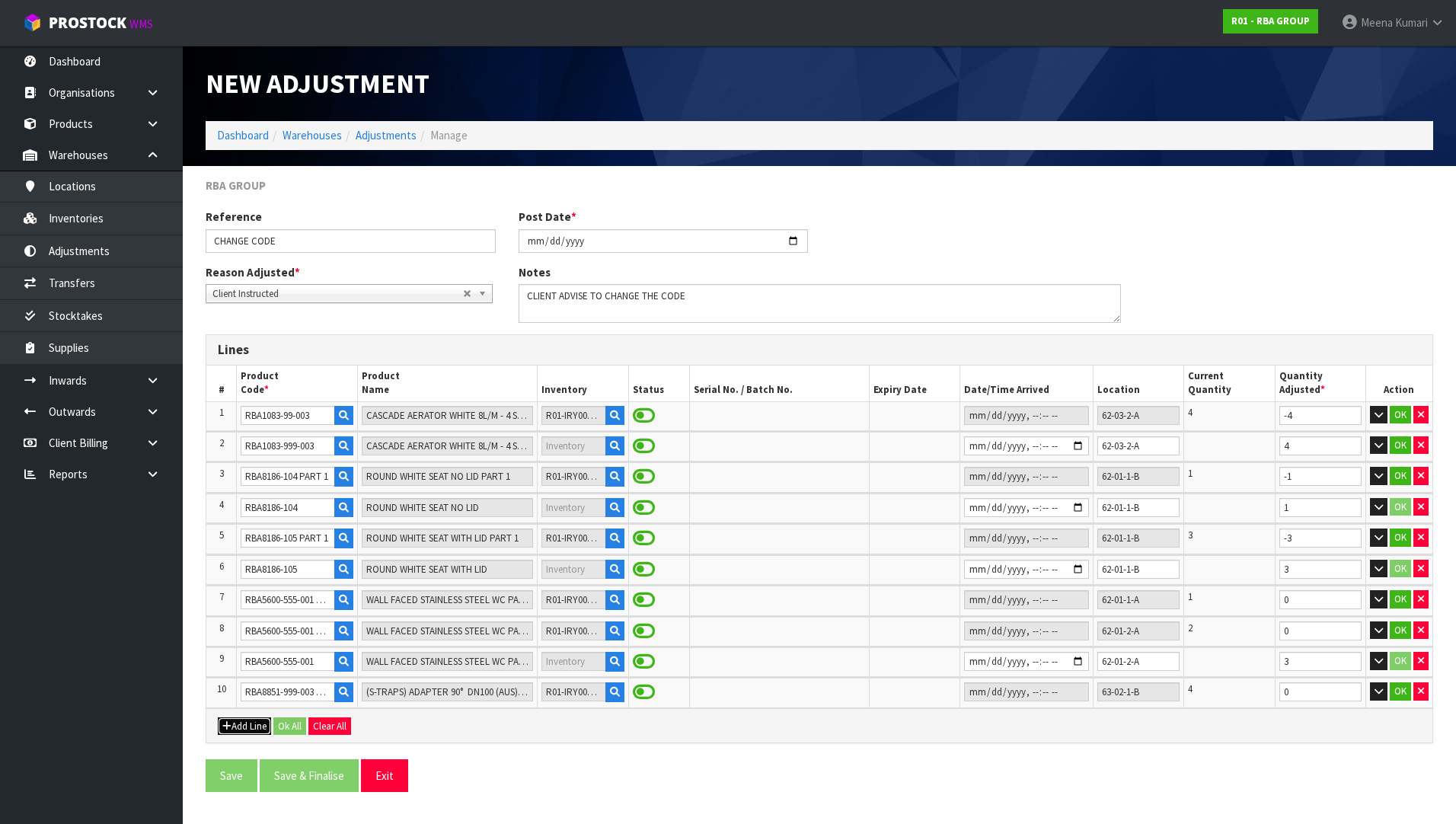
click at [258, 730] on button "Add Line" at bounding box center [244, 726] width 53 height 19
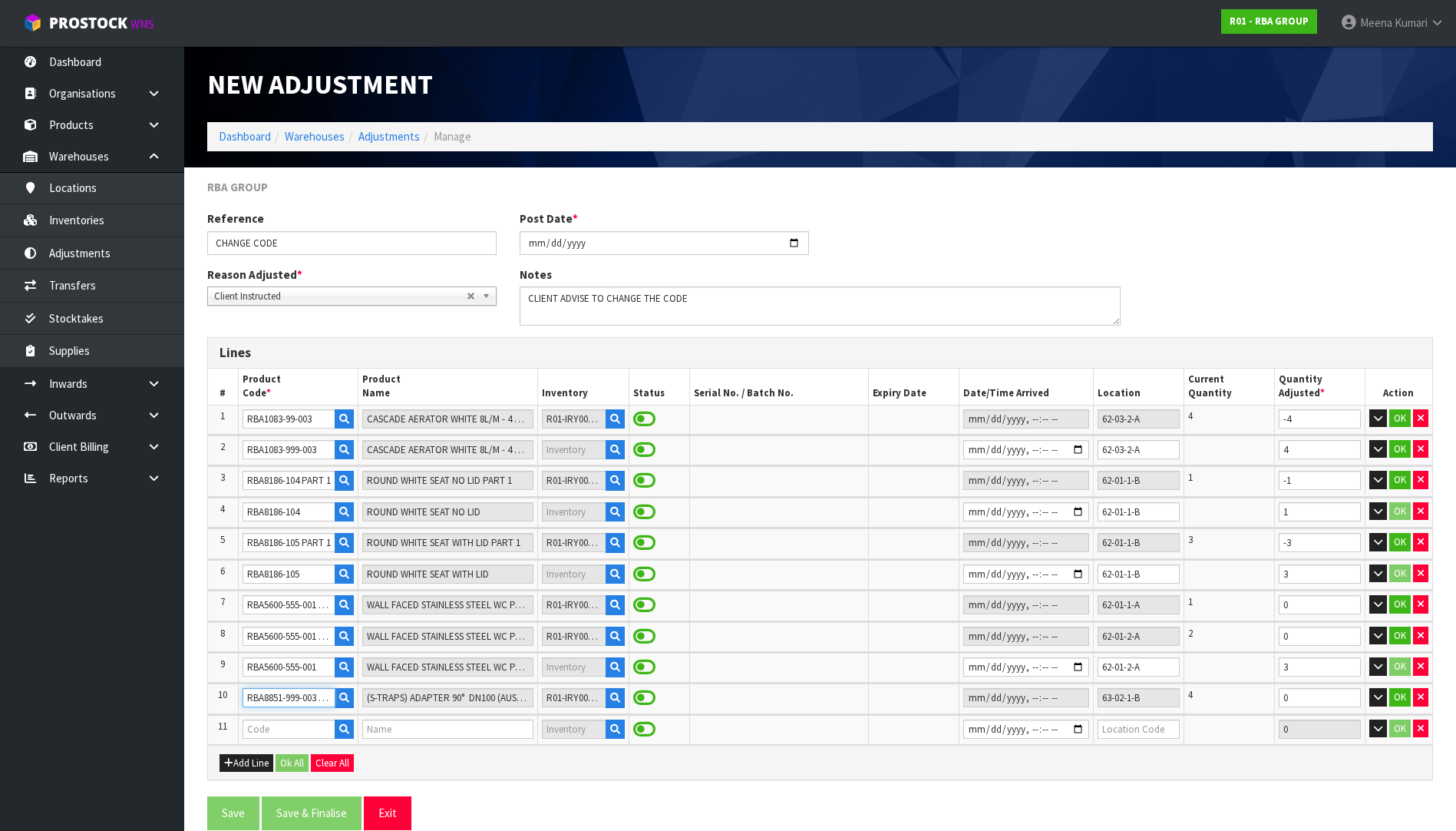
click at [311, 698] on input "RBA8851-999-003 PART 2" at bounding box center [289, 698] width 93 height 20
click at [331, 697] on input "RBA8851-999-003 PART 2" at bounding box center [289, 698] width 93 height 20
drag, startPoint x: 322, startPoint y: 697, endPoint x: 224, endPoint y: 701, distance: 98.1
click at [224, 701] on tr "10 RBA8851-999-003 PART 2 (S-TRAPS) ADAPTER 90° DN100 (AUS) PART 2 R01-IRY00003…" at bounding box center [820, 698] width 1224 height 30
click at [247, 729] on input "text" at bounding box center [289, 730] width 93 height 20
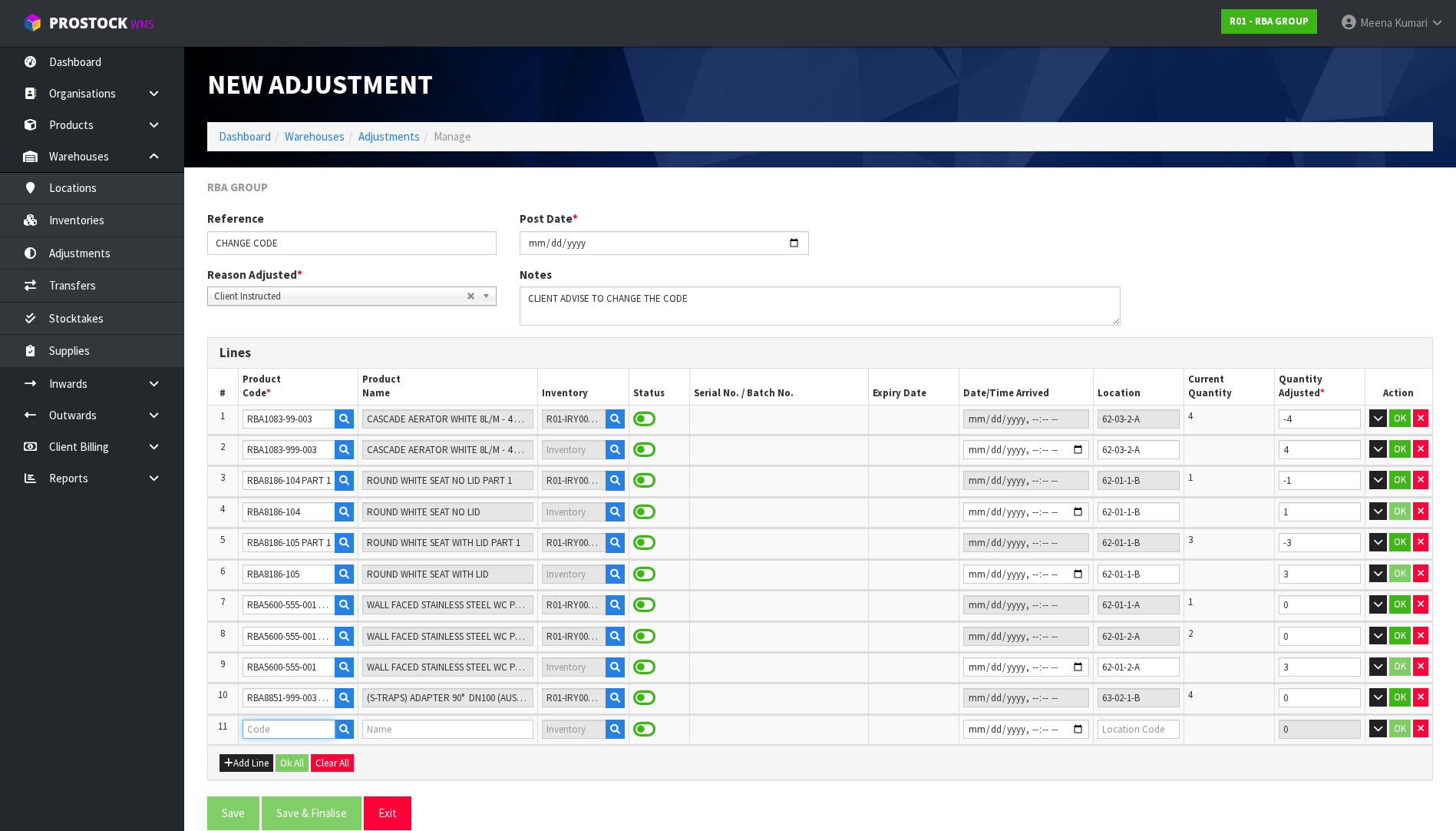
paste input "RBA8851-999-003"
type input "RBA8851-999-003"
click at [389, 746] on link "RBA8851-999-003" at bounding box center [321, 754] width 156 height 20
type input "RBA8851-999-003"
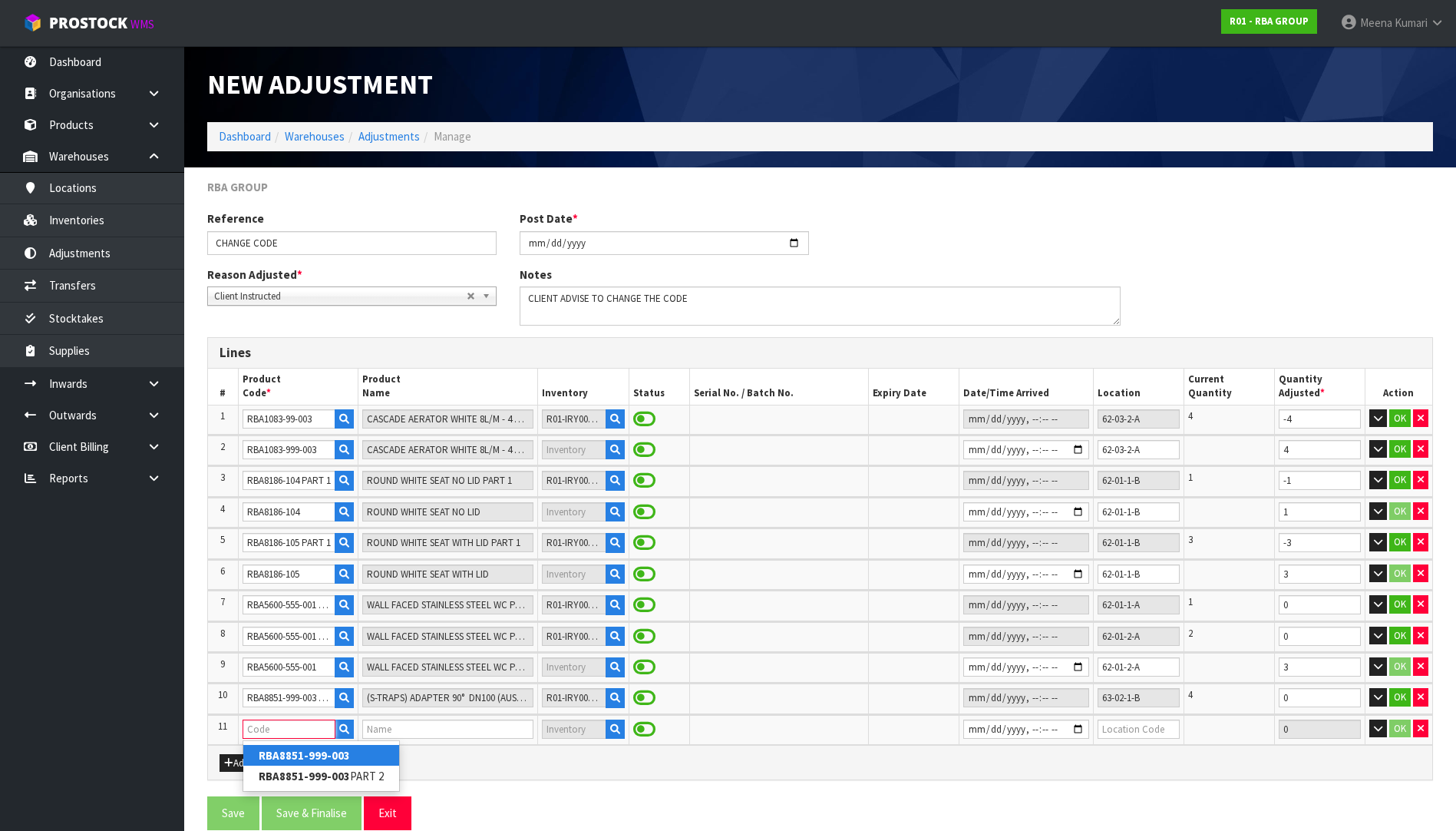
scroll to position [0, 0]
type input "(S-TRAPS) ADAPTER 90° DN100 (AUS)"
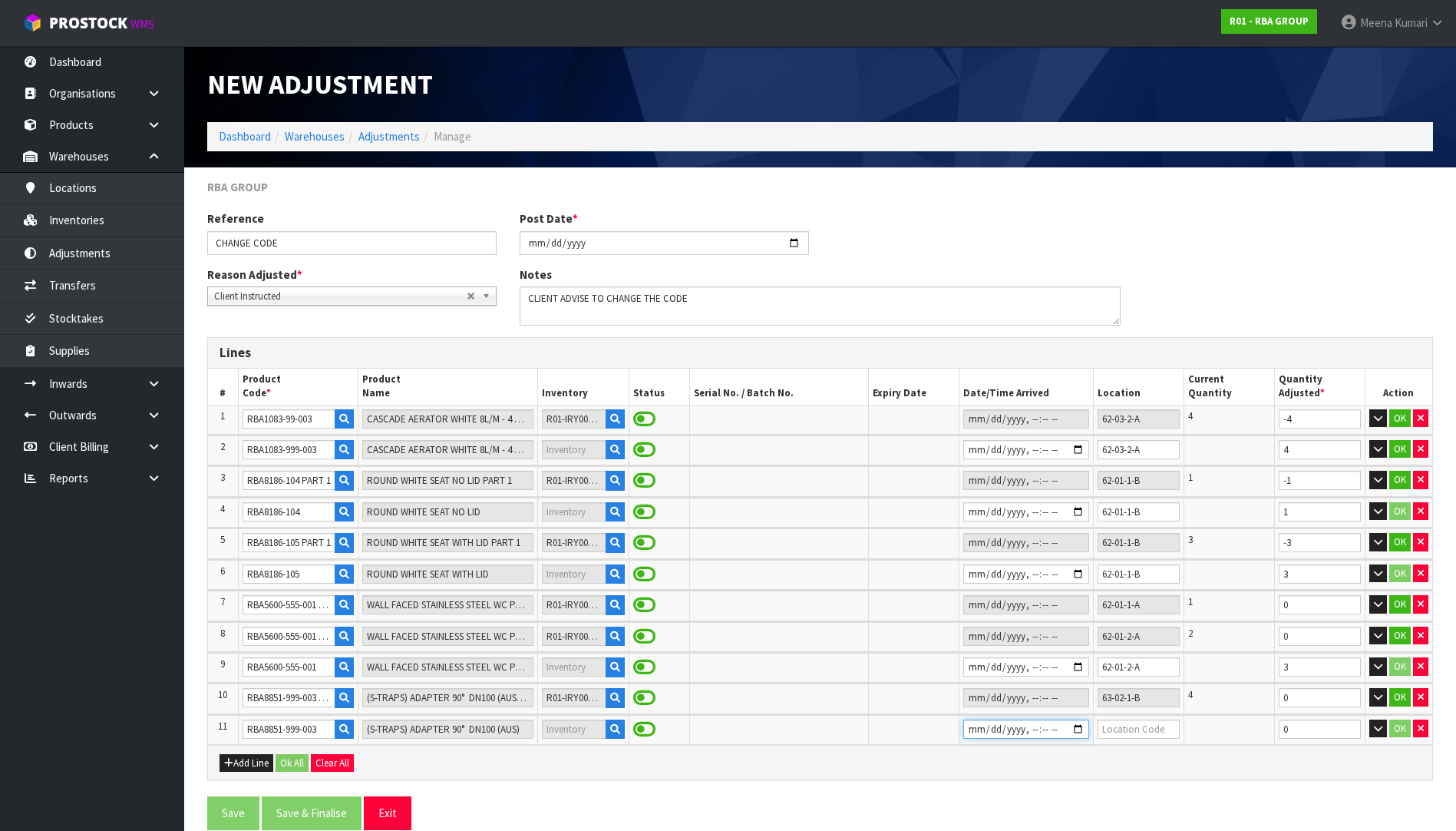
click at [964, 730] on input "datetime-local" at bounding box center [1026, 730] width 126 height 20
drag, startPoint x: 1159, startPoint y: 701, endPoint x: 1090, endPoint y: 698, distance: 69.1
click at [1090, 698] on tr "10 RBA8851-999-003 PART 2 (S-TRAPS) ADAPTER 90° DN100 (AUS) PART 2 R01-IRY00003…" at bounding box center [820, 698] width 1224 height 30
drag, startPoint x: 1090, startPoint y: 698, endPoint x: 1150, endPoint y: 722, distance: 64.6
click at [1150, 722] on input "text" at bounding box center [1138, 730] width 82 height 20
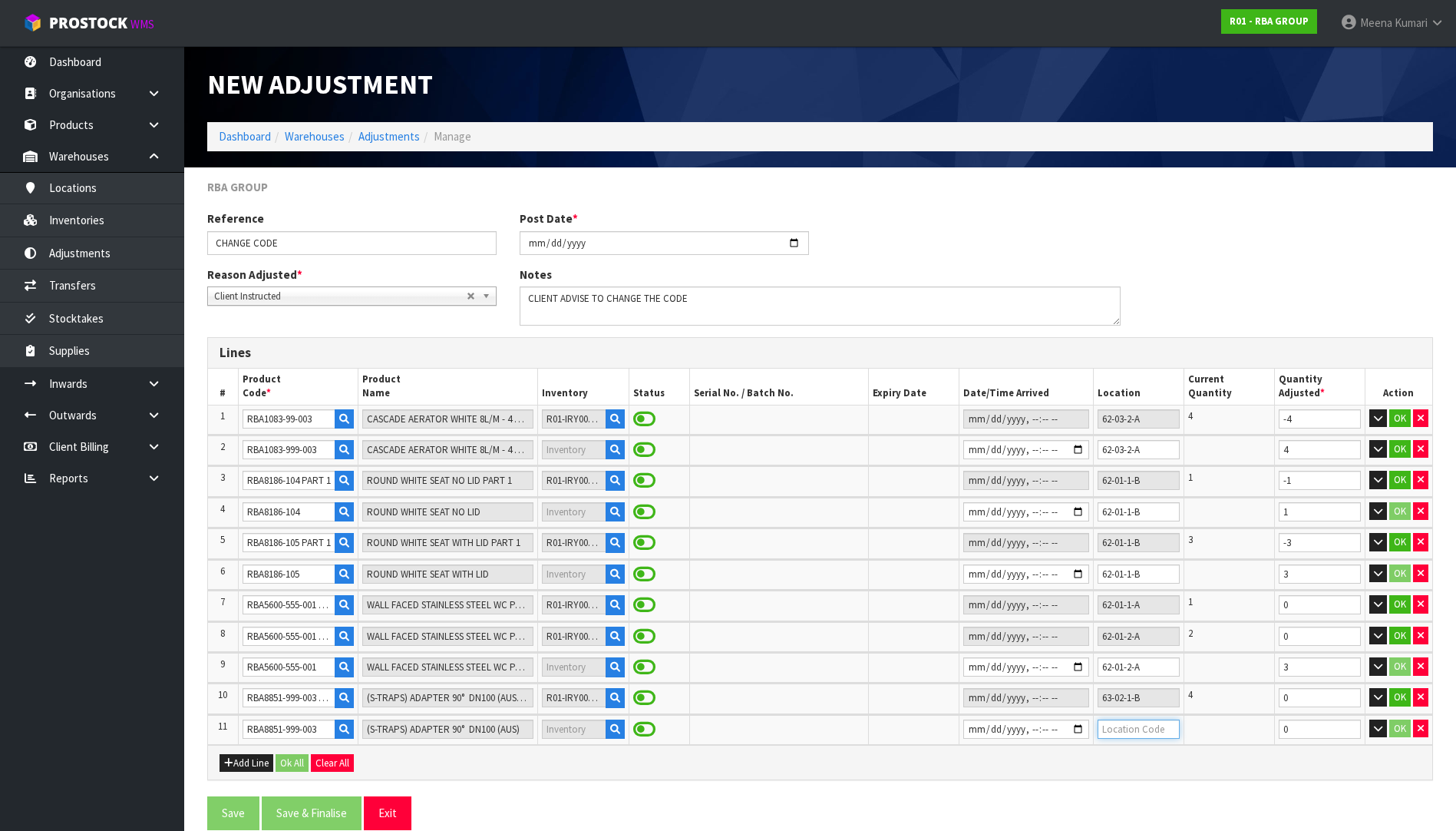
paste input "63-02-1-B"
type input "63-02-1-B"
click at [1406, 413] on button "OK" at bounding box center [1400, 418] width 21 height 19
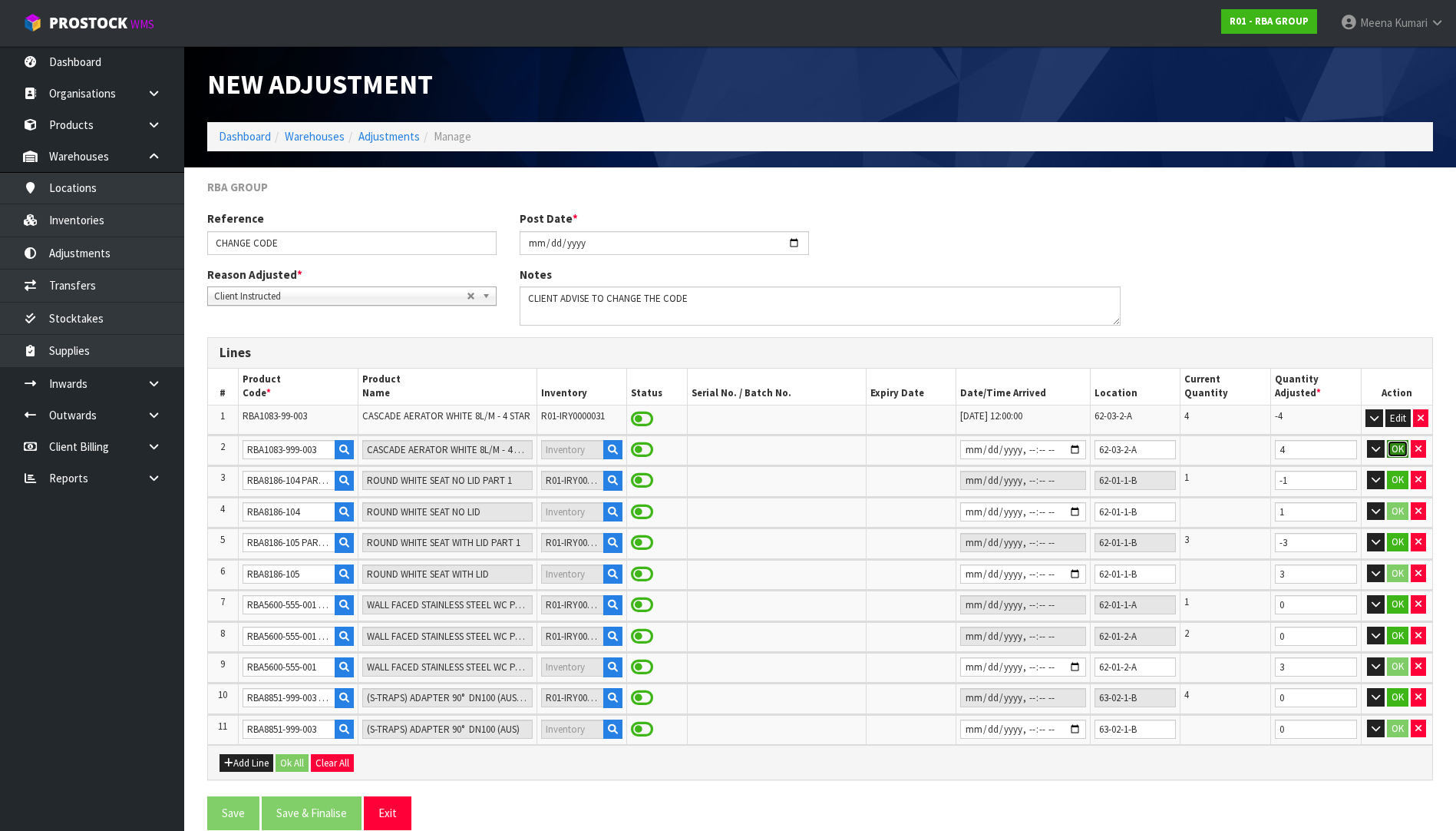
click at [1402, 441] on button "OK" at bounding box center [1397, 448] width 21 height 19
click at [1396, 484] on button "OK" at bounding box center [1397, 480] width 21 height 19
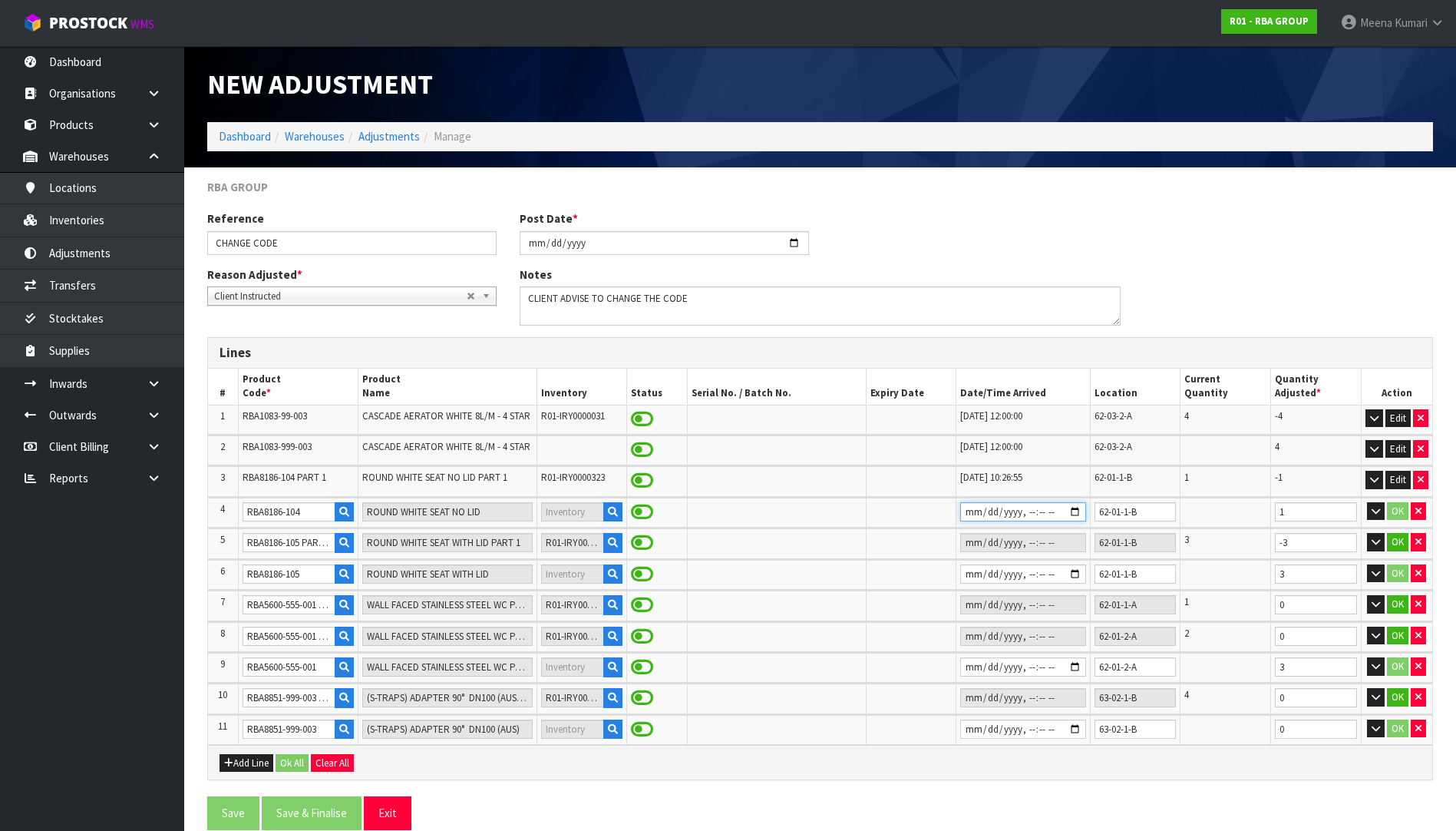
click at [960, 516] on input "datetime-local" at bounding box center [1023, 512] width 126 height 20
type input "[DATE]T10:26"
click at [1399, 511] on button "OK" at bounding box center [1397, 511] width 21 height 19
click at [1396, 537] on button "OK" at bounding box center [1397, 542] width 21 height 19
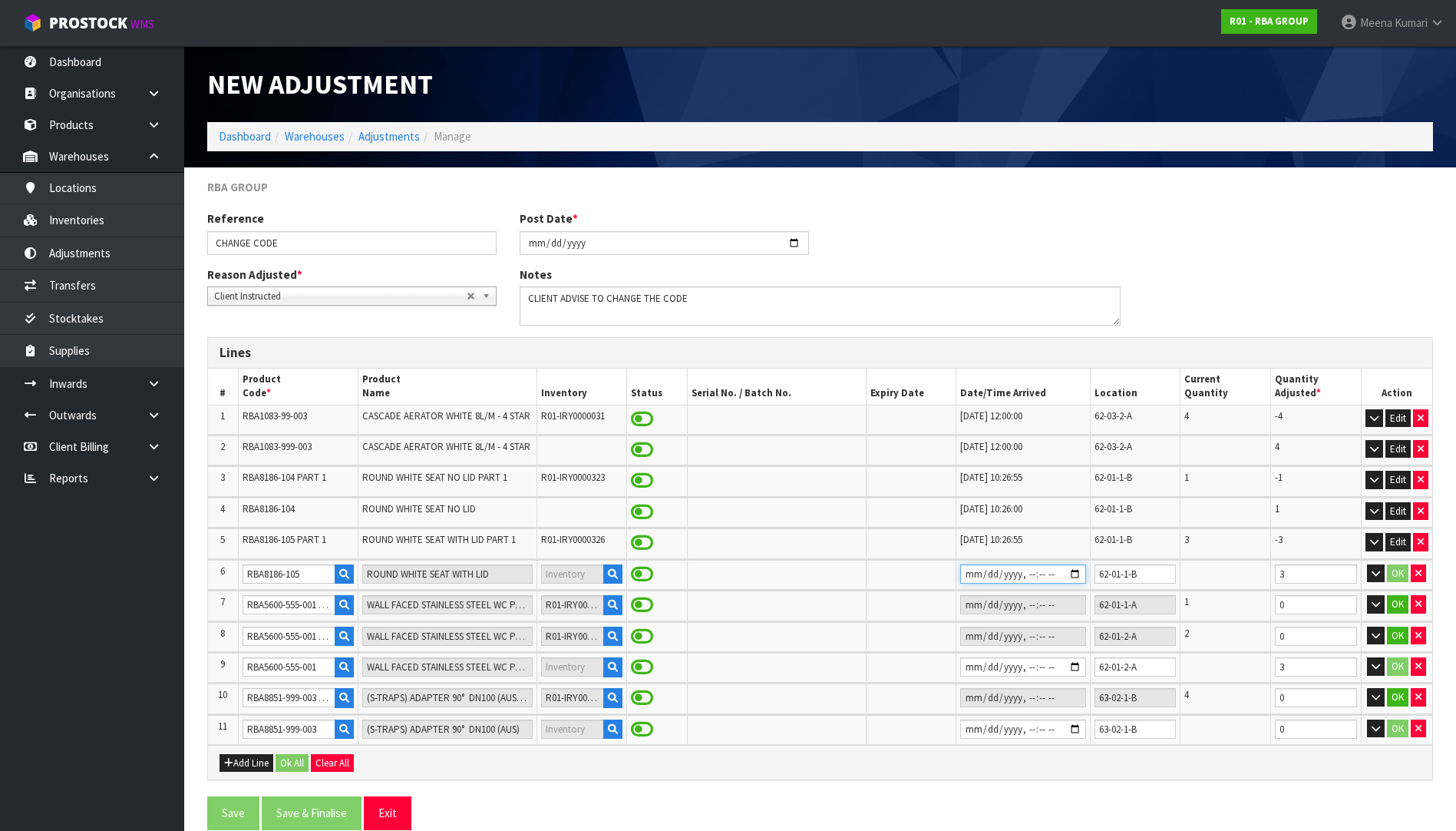
click at [960, 577] on input "datetime-local" at bounding box center [1023, 574] width 126 height 20
type input "[DATE]T10:26"
click at [1393, 572] on button "OK" at bounding box center [1397, 573] width 21 height 19
click at [1396, 601] on button "OK" at bounding box center [1397, 604] width 21 height 19
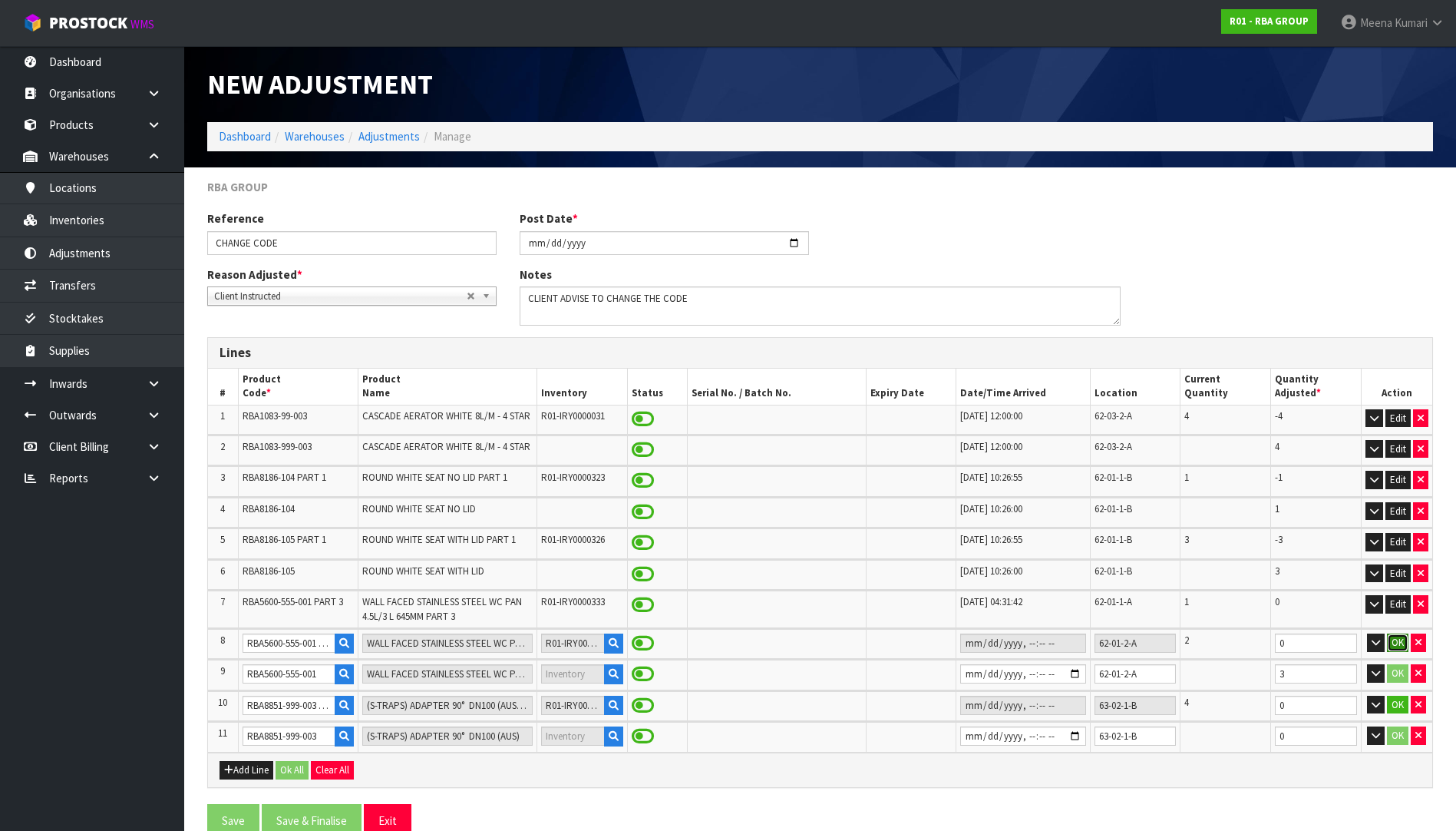
click at [1400, 637] on button "OK" at bounding box center [1397, 642] width 21 height 19
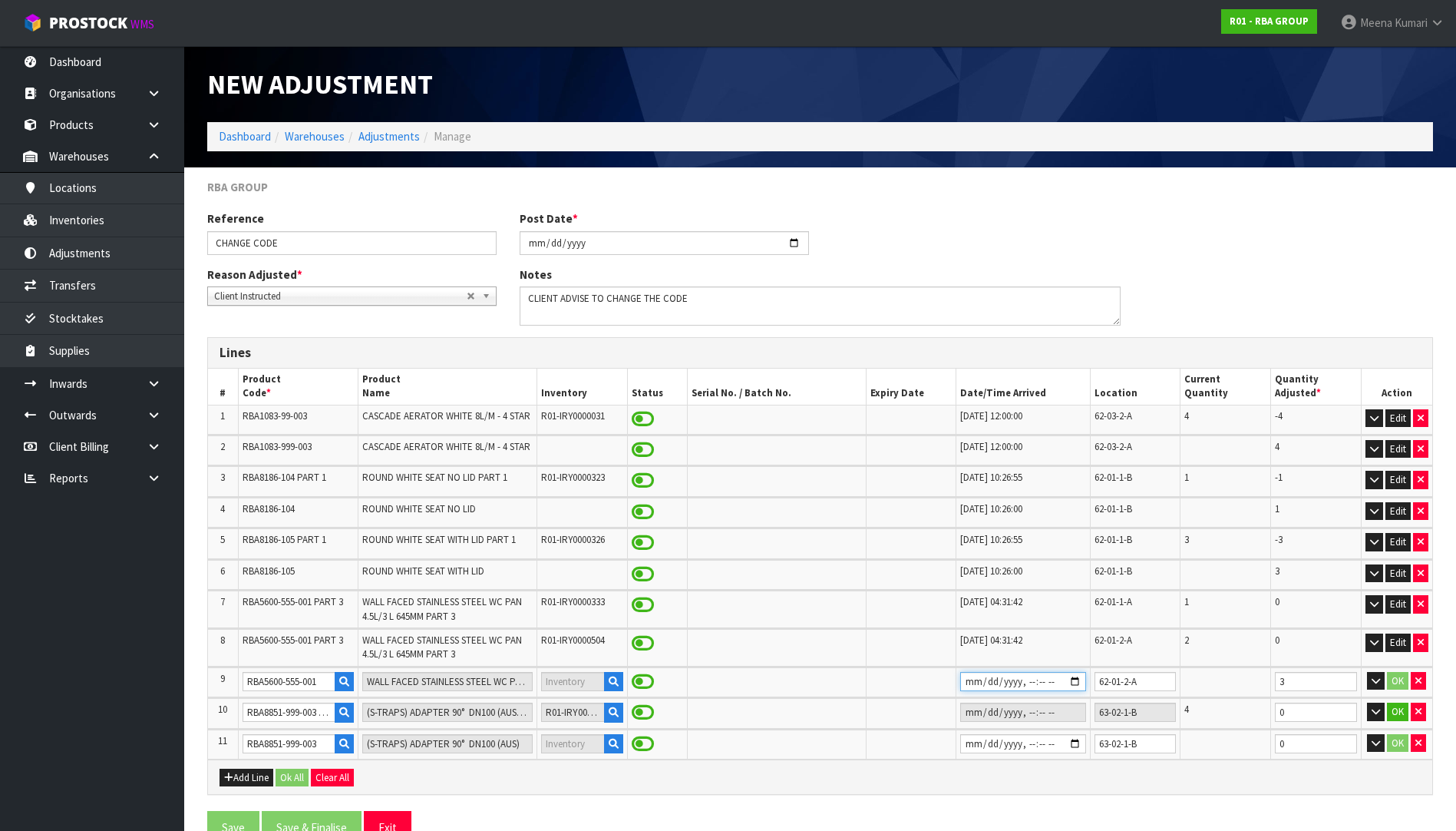
click at [960, 685] on input "datetime-local" at bounding box center [1023, 682] width 126 height 20
type input "[DATE]T10:55"
click at [1403, 681] on button "OK" at bounding box center [1397, 681] width 21 height 19
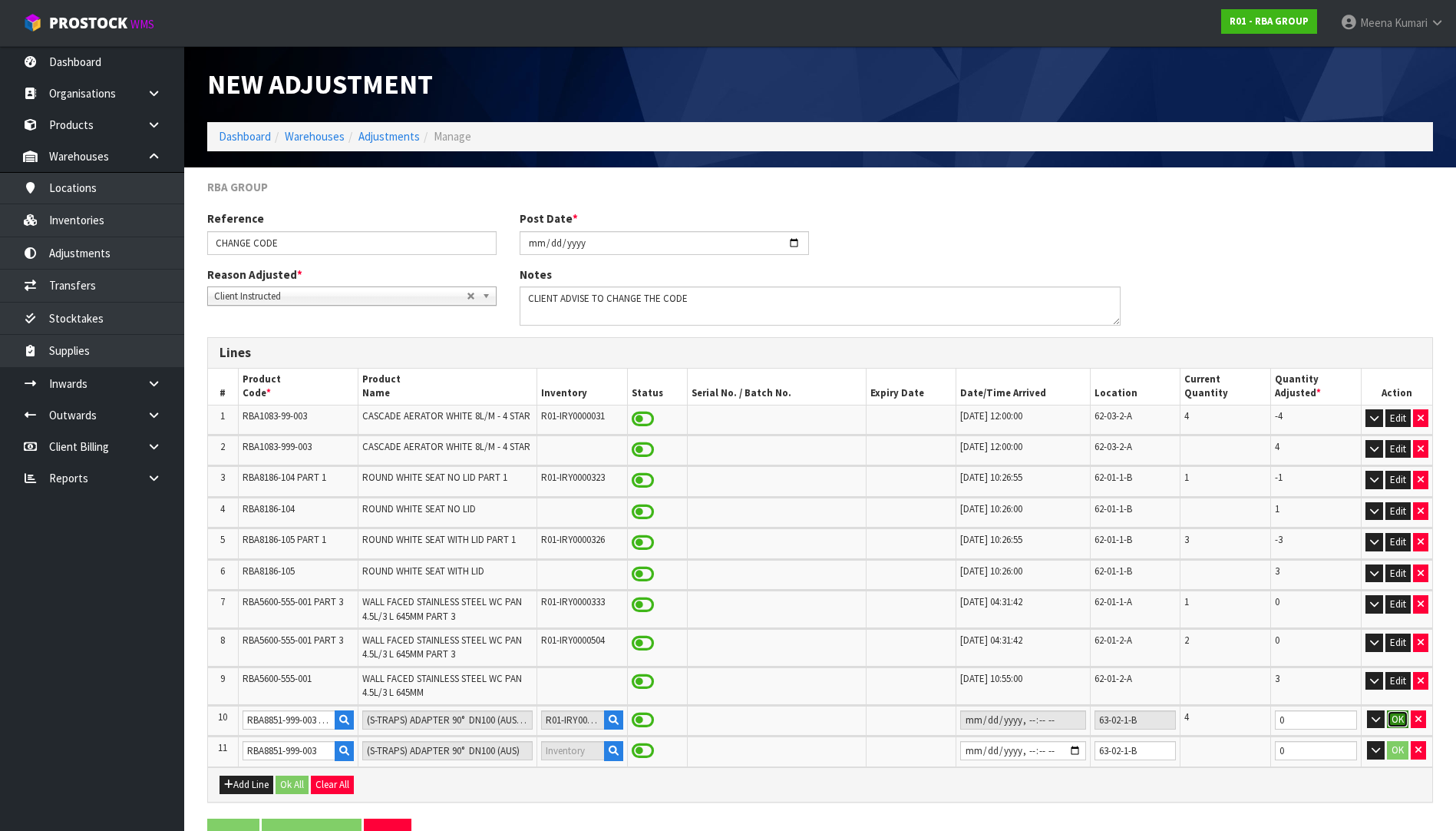
click at [1397, 719] on button "OK" at bounding box center [1397, 719] width 21 height 19
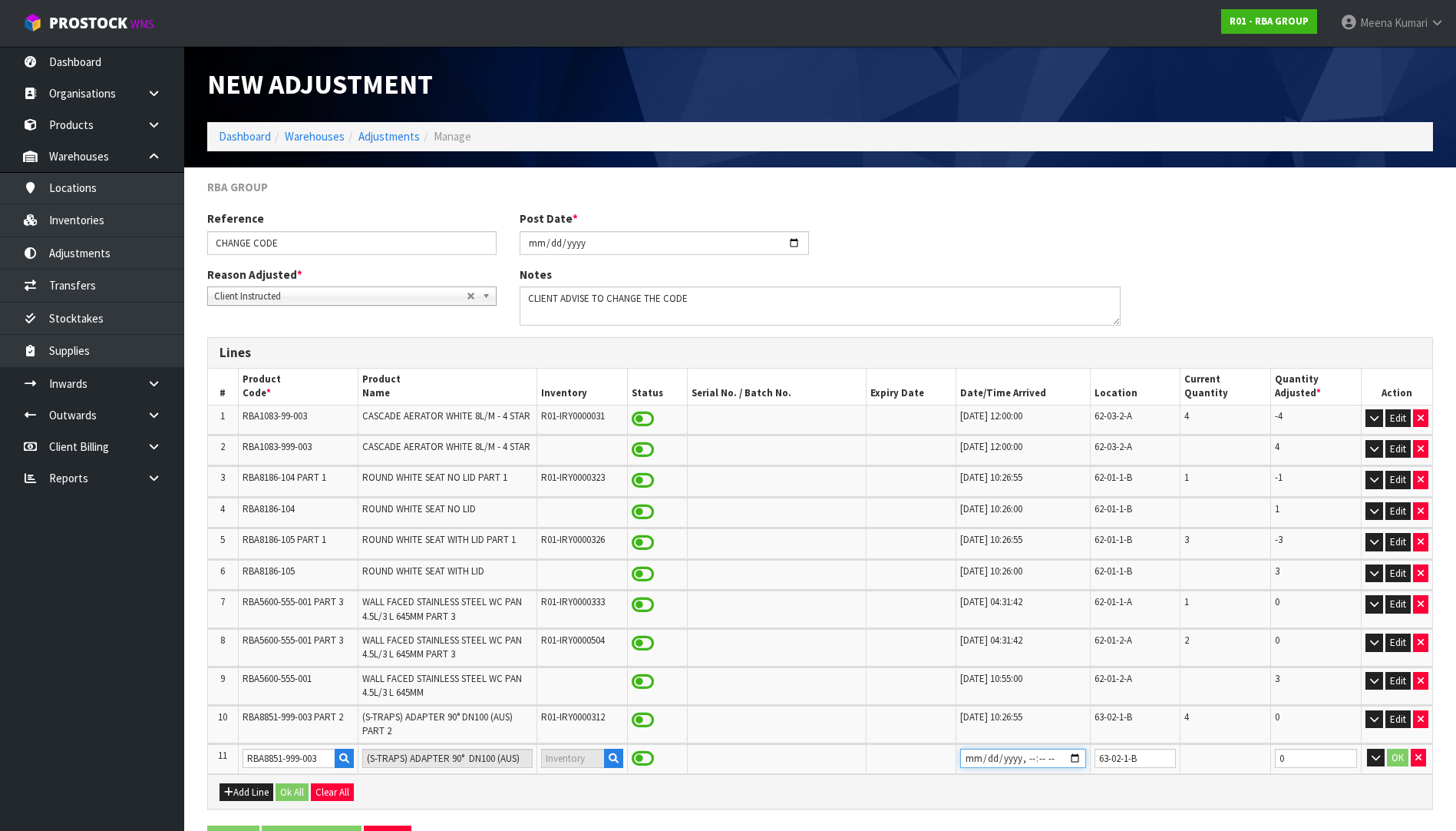
click at [969, 760] on input "datetime-local" at bounding box center [1023, 758] width 126 height 20
type input "[DATE]T10:55"
drag, startPoint x: 1331, startPoint y: 759, endPoint x: 1267, endPoint y: 763, distance: 64.1
click at [1267, 763] on tr "11 RBA8851-999-003 (S-TRAPS) ADAPTER 90° DN100 (AUS) 63-02-1-B 0 OK" at bounding box center [820, 759] width 1224 height 30
click at [1405, 720] on button "Edit" at bounding box center [1397, 719] width 25 height 19
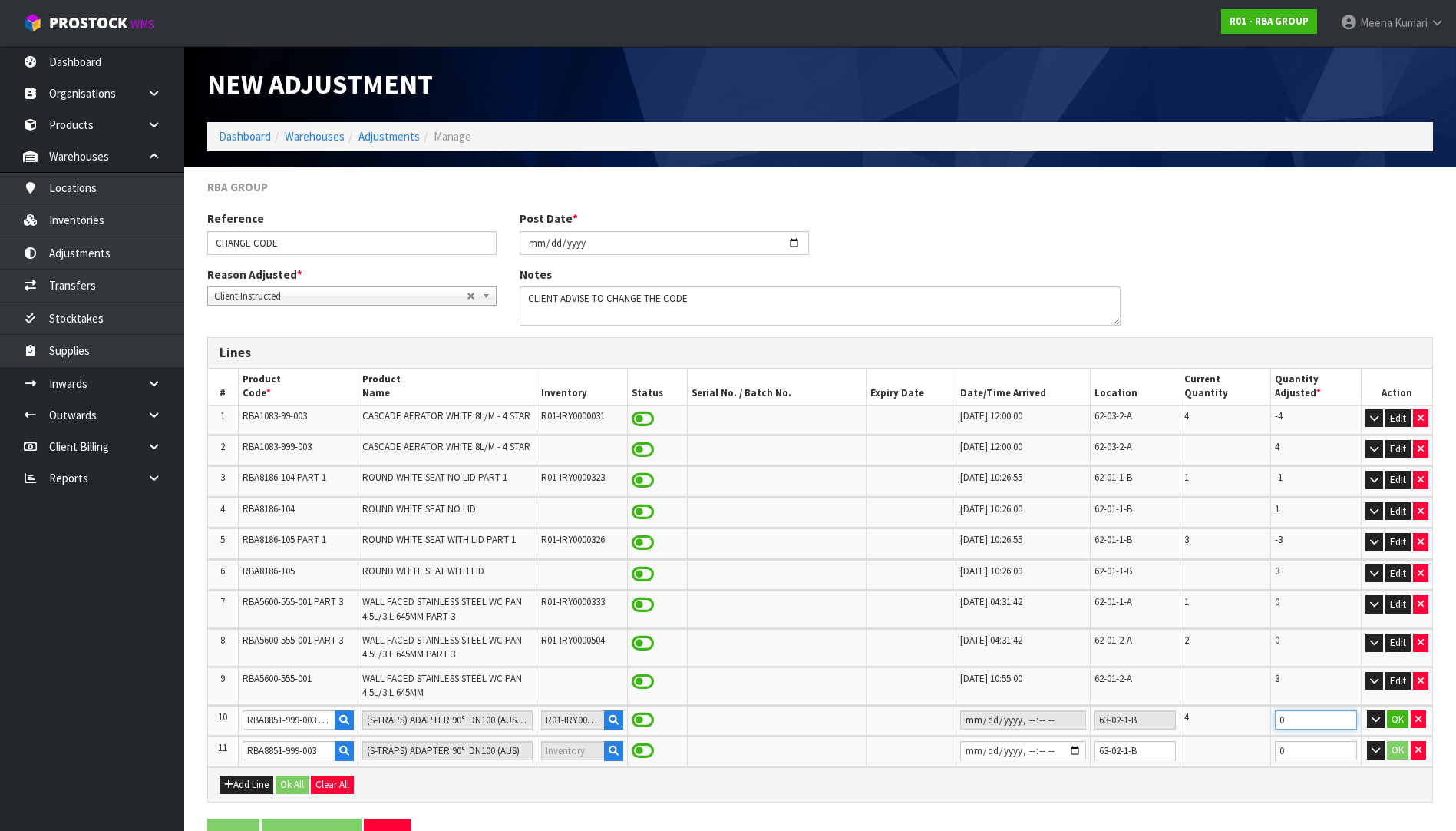
drag, startPoint x: 1331, startPoint y: 720, endPoint x: 1147, endPoint y: 725, distance: 184.1
click at [1147, 725] on tr "10 RBA8851-999-003 PART 2 (S-TRAPS) ADAPTER 90° DN100 (AUS) PART 2 R01-IRY00003…" at bounding box center [820, 721] width 1224 height 30
type input "-4"
drag, startPoint x: 1288, startPoint y: 753, endPoint x: 1192, endPoint y: 767, distance: 97.0
click at [1192, 767] on div "Lines # Product Code * Product Name Inventory Status Serial No. / Batch No. Exp…" at bounding box center [820, 569] width 1226 height 465
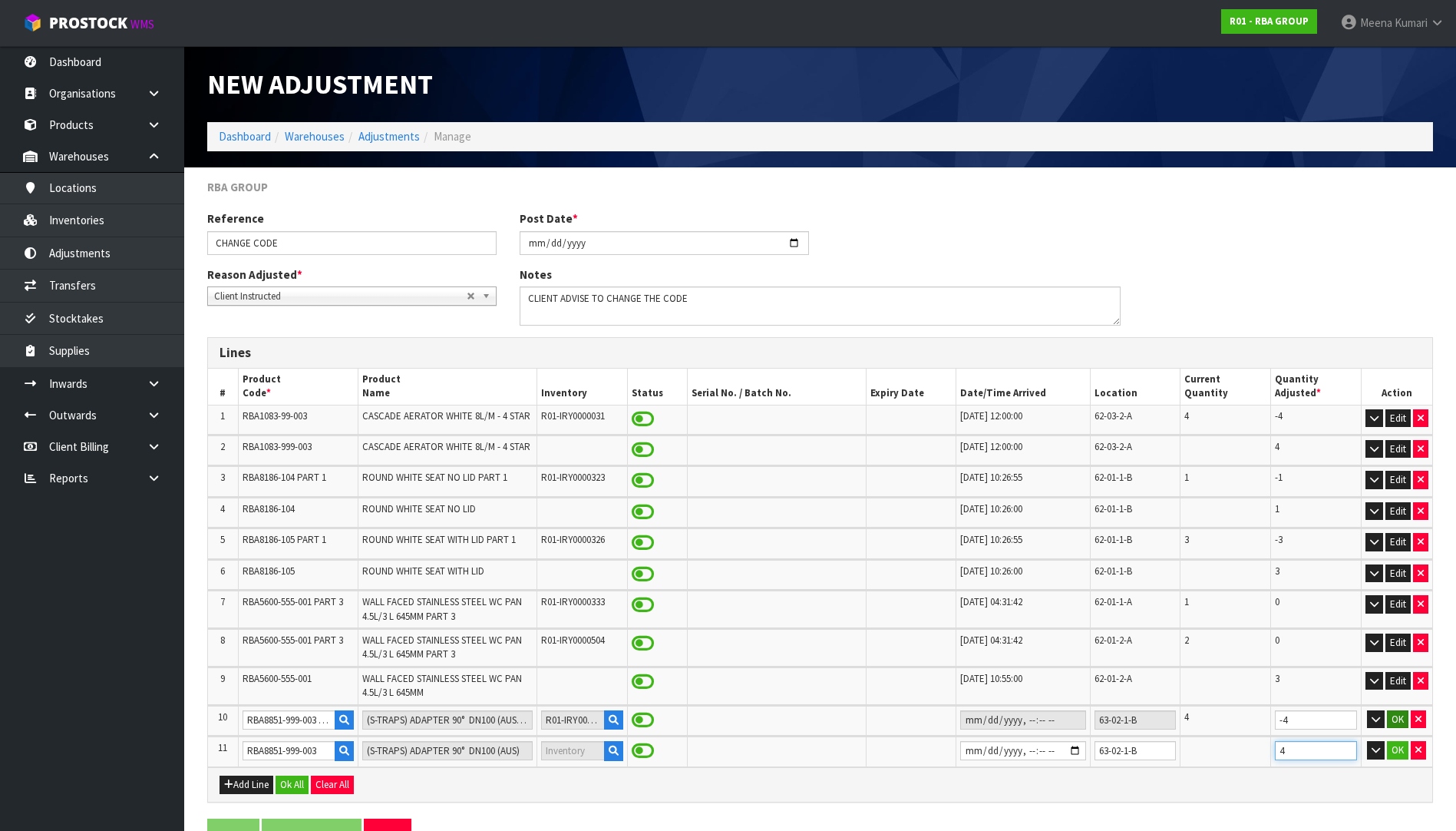
type input "4"
click at [1404, 717] on button "OK" at bounding box center [1397, 719] width 21 height 19
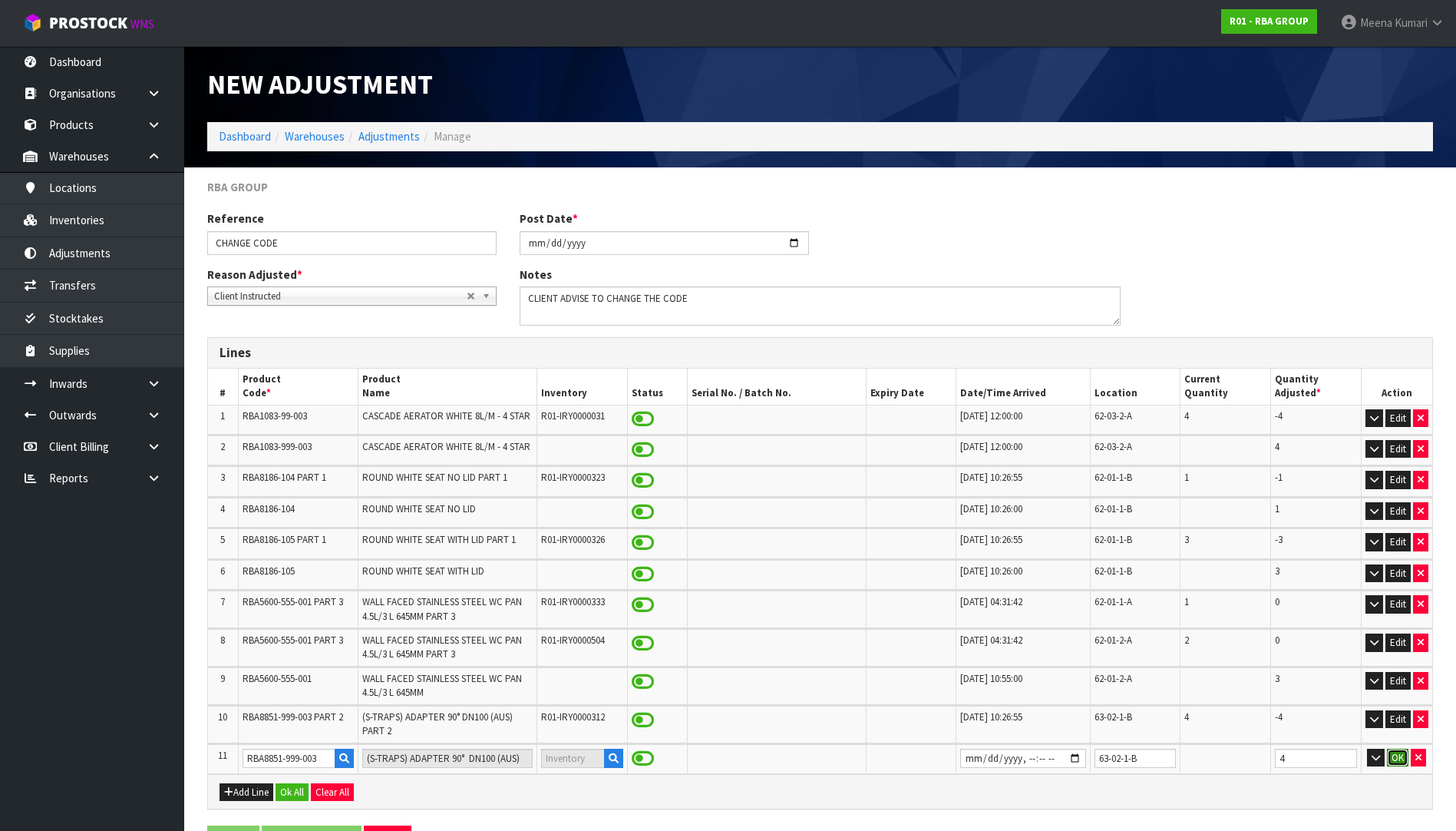
click at [1400, 764] on button "OK" at bounding box center [1397, 757] width 21 height 19
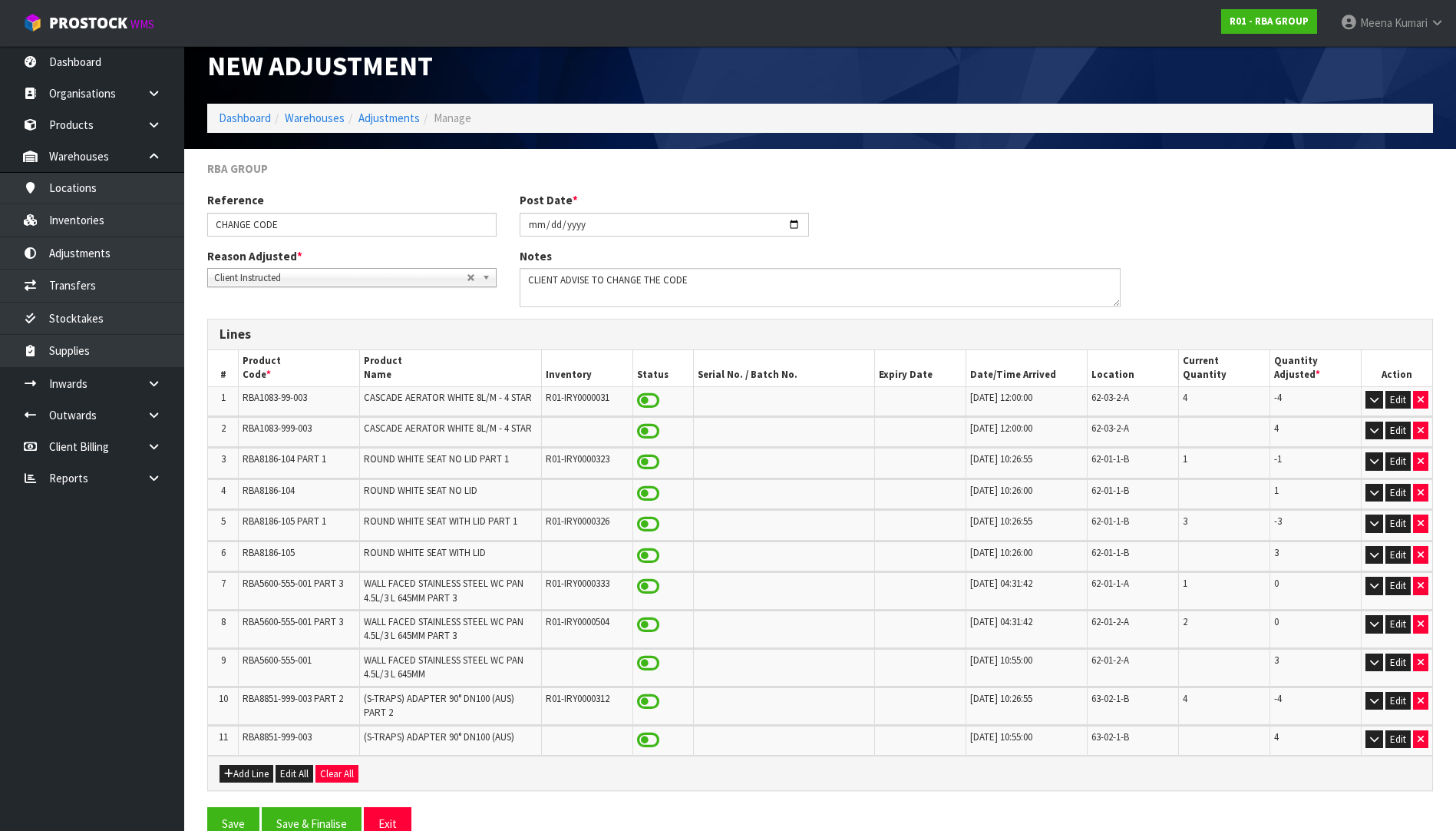
scroll to position [52, 0]
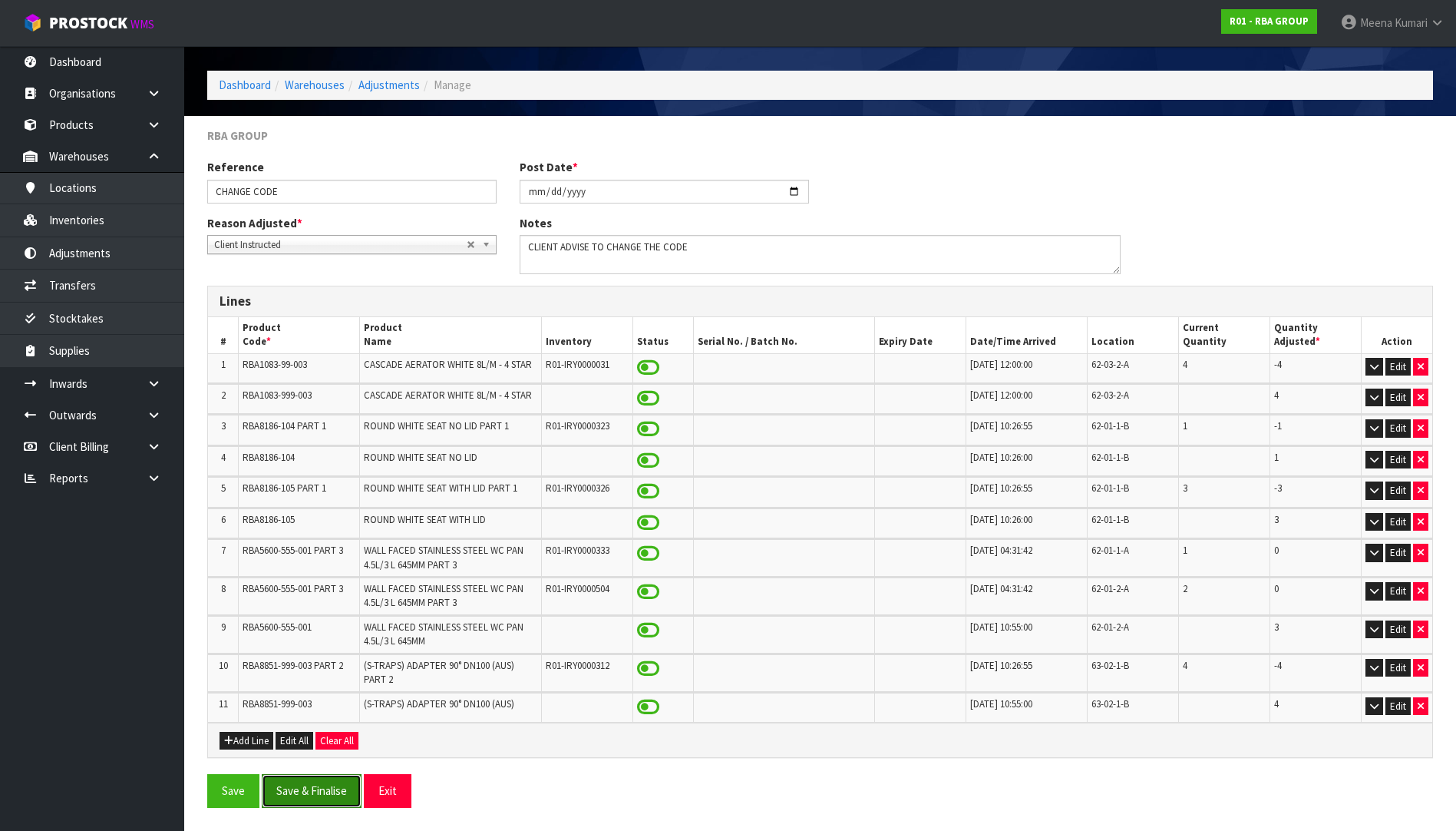
click at [293, 787] on button "Save & Finalise" at bounding box center [311, 790] width 100 height 33
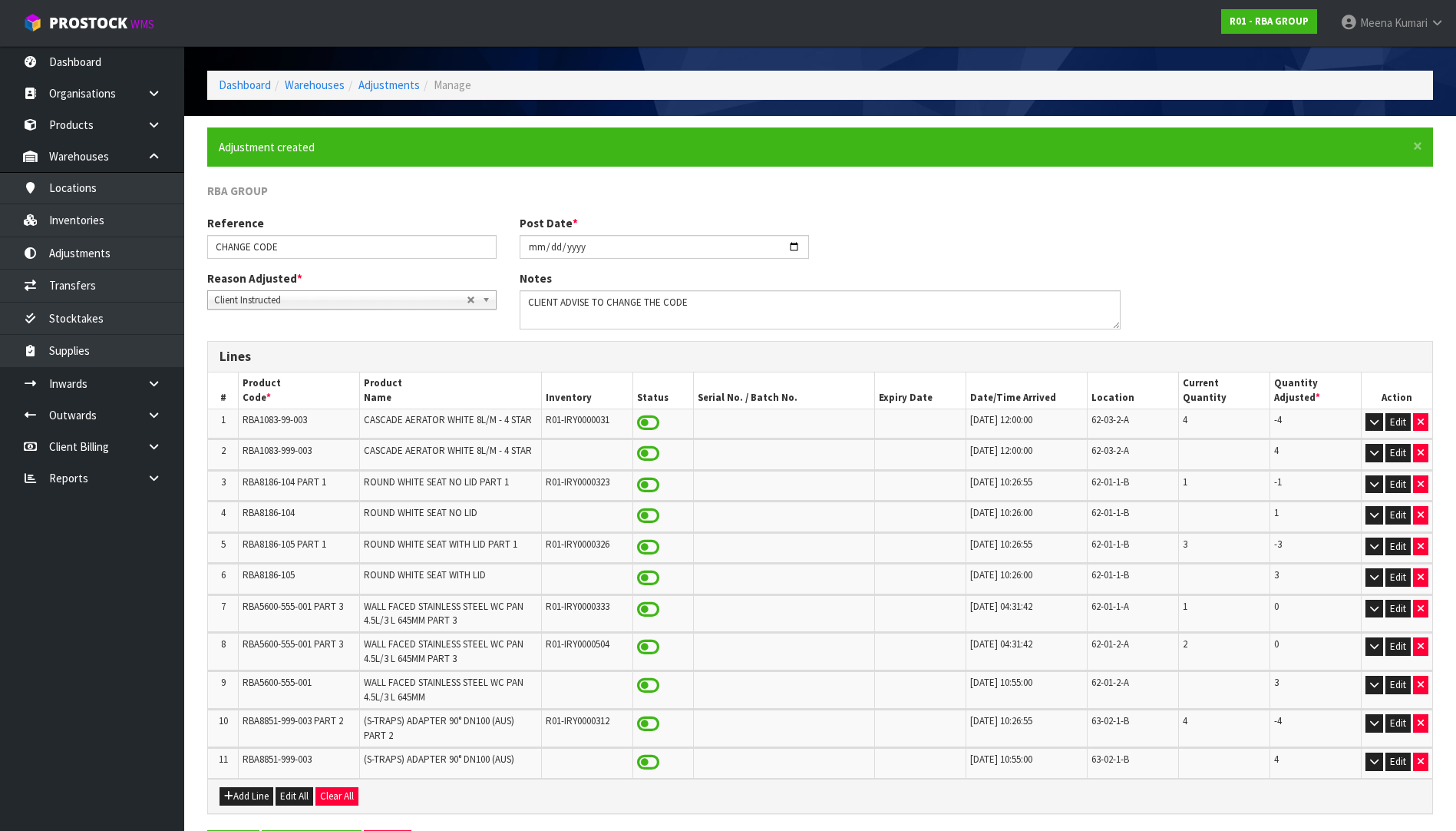
scroll to position [0, 0]
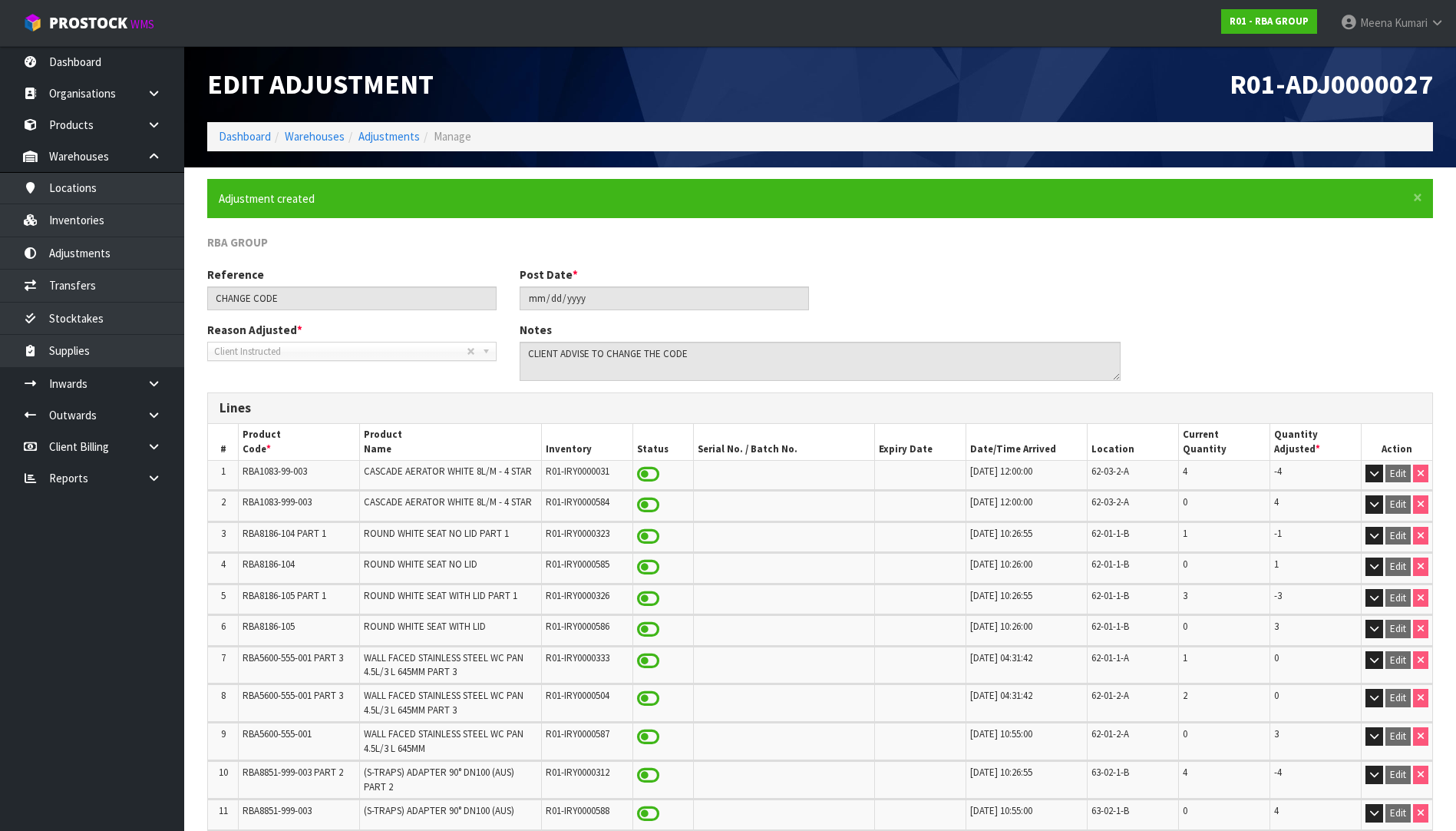
scroll to position [72, 0]
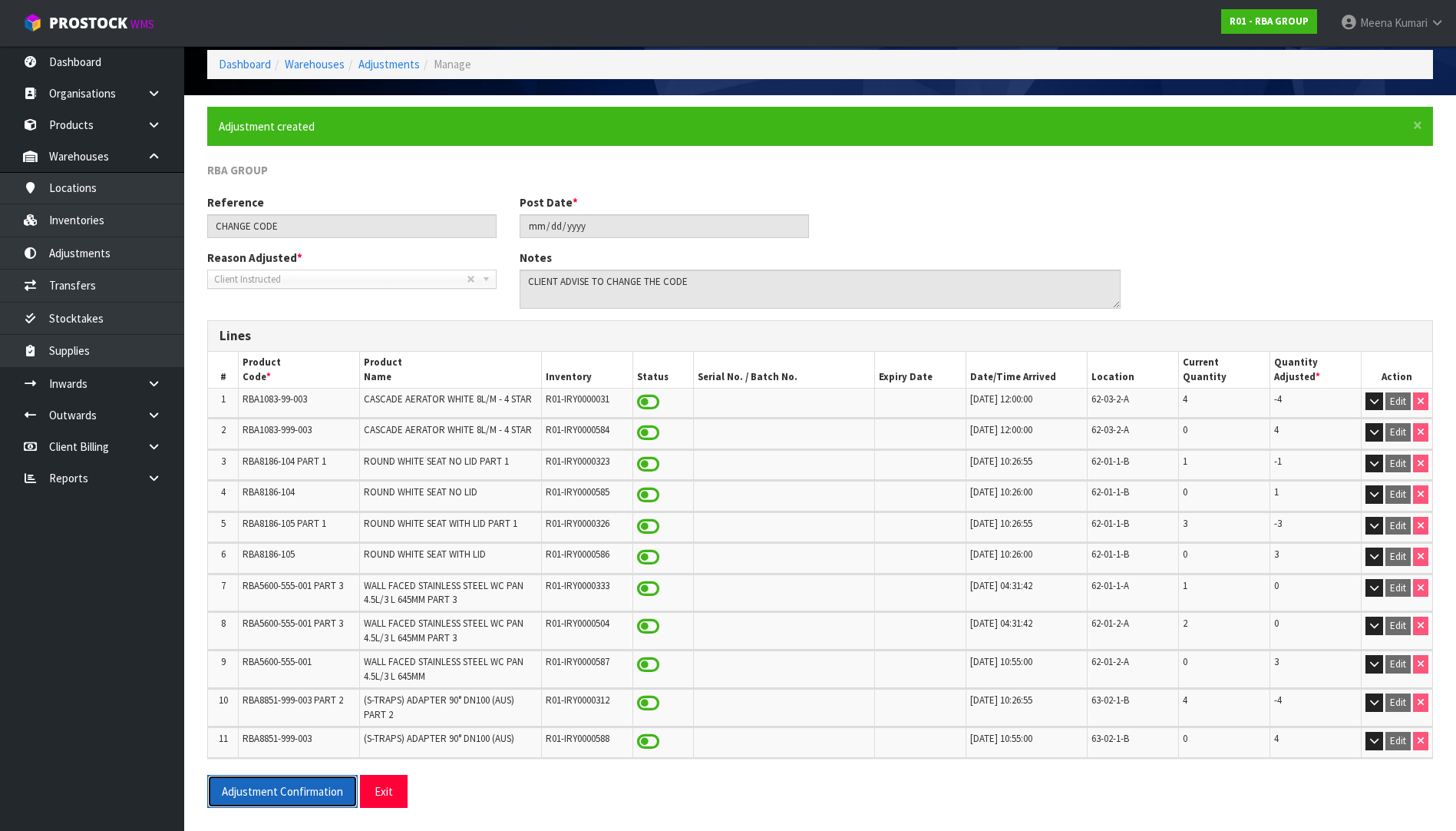
click at [316, 795] on button "Adjustment Confirmation" at bounding box center [282, 791] width 150 height 33
click at [252, 586] on span "RBA5600-555-001 PART 3" at bounding box center [293, 585] width 101 height 13
copy tr "RBA5600-555-001 PART 3"
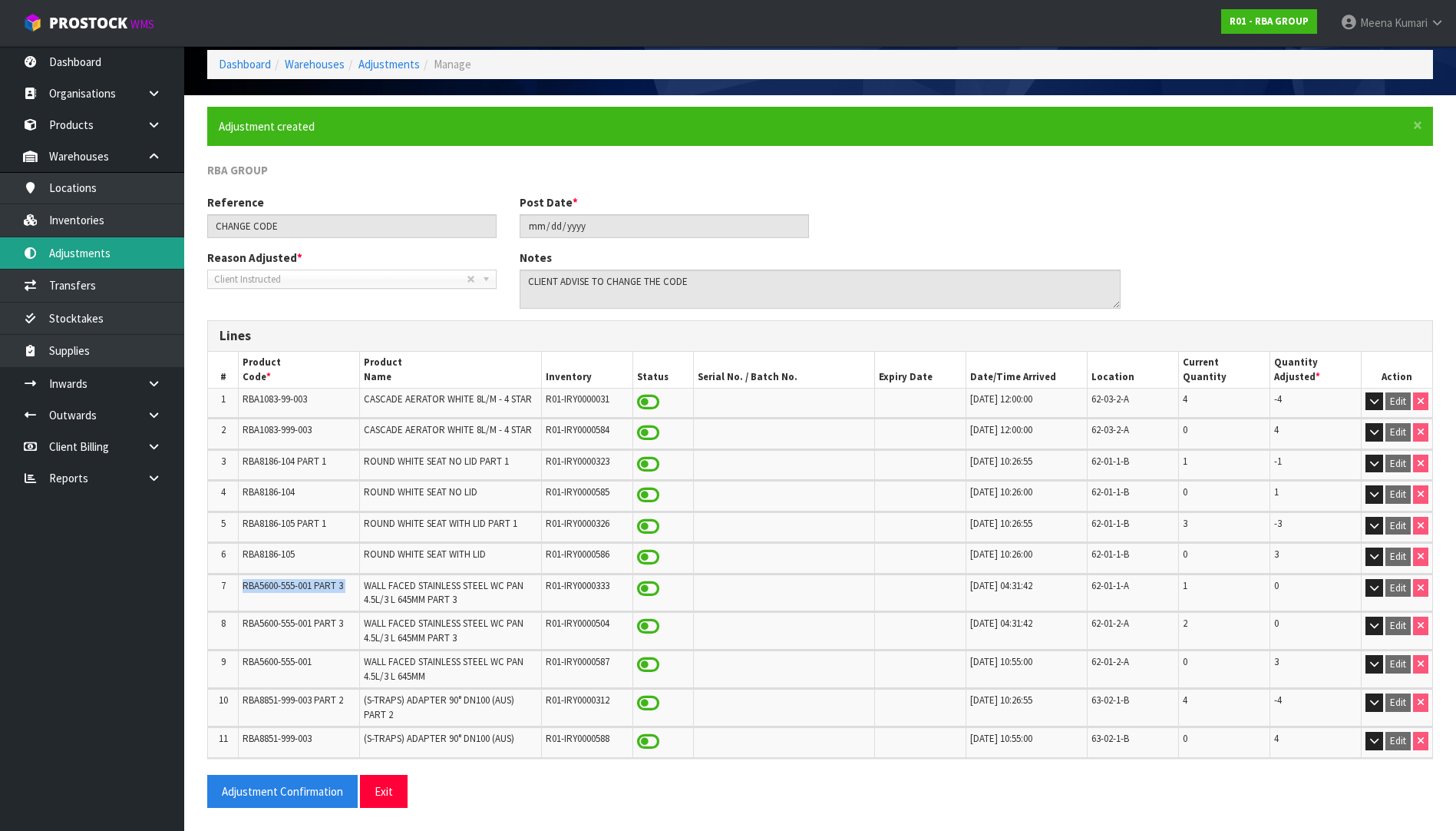
click at [124, 244] on link "Adjustments" at bounding box center [92, 253] width 184 height 31
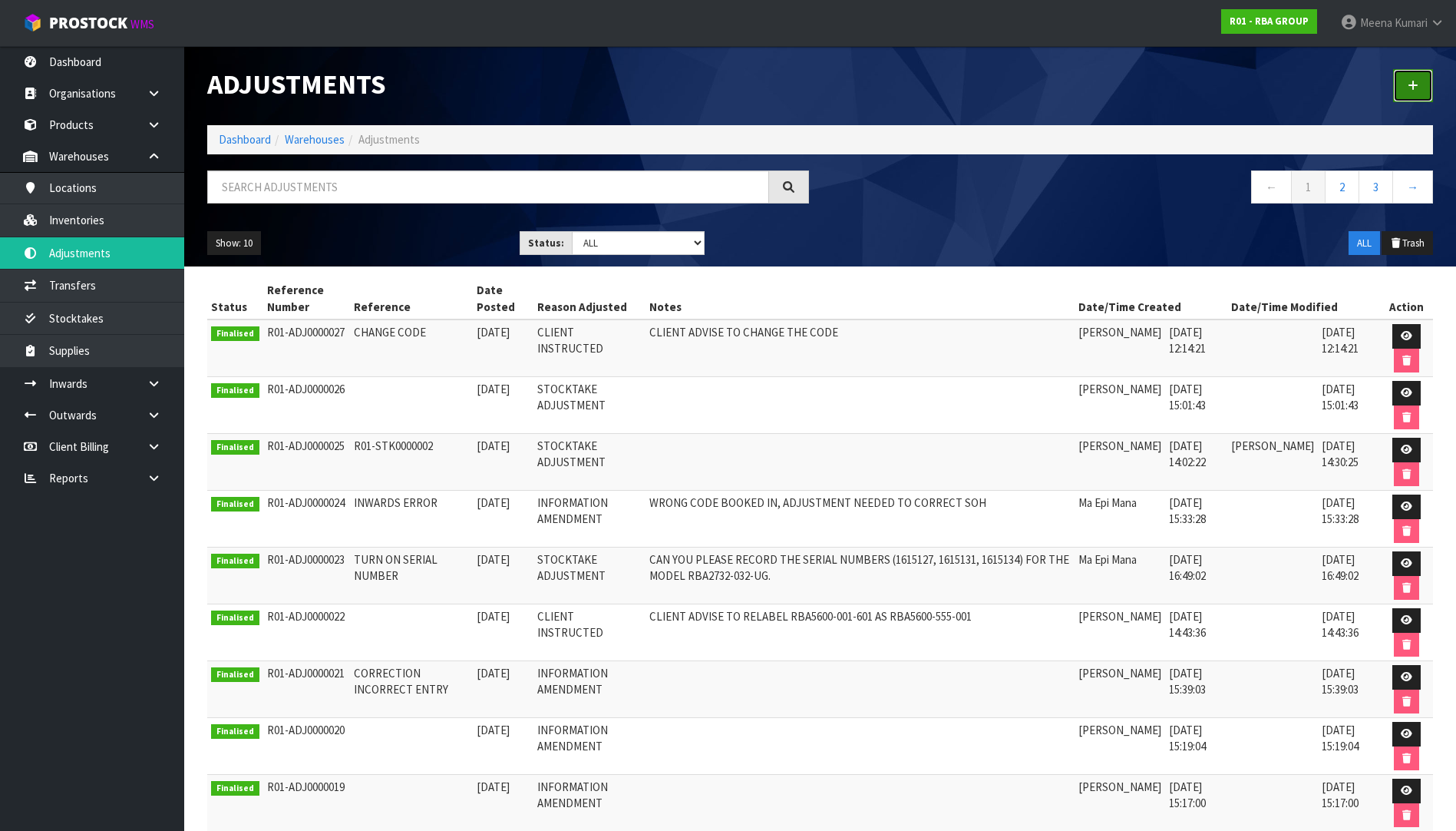
click at [1417, 89] on icon at bounding box center [1413, 85] width 11 height 12
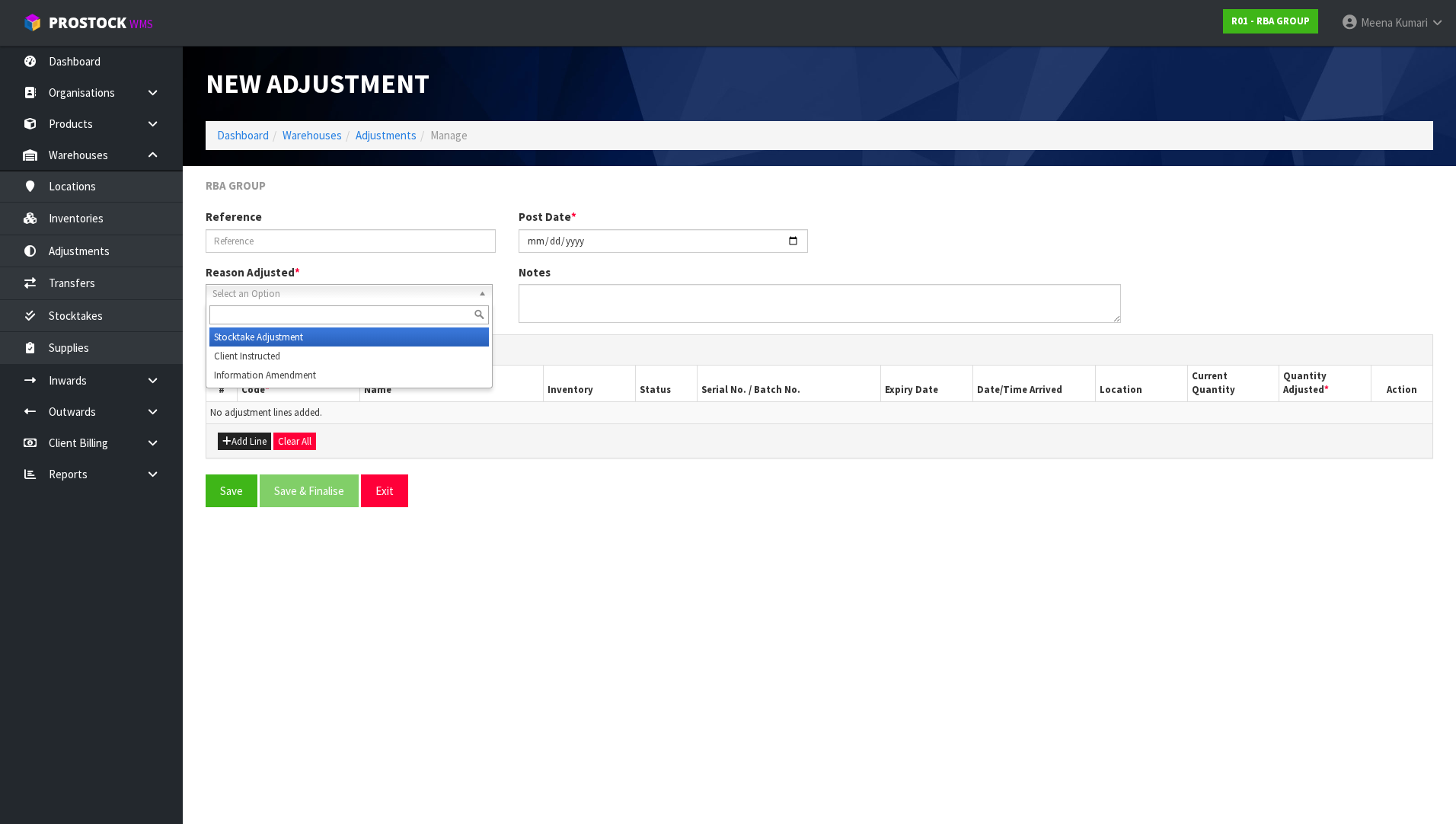
click at [242, 288] on span "Select an Option" at bounding box center [342, 294] width 259 height 19
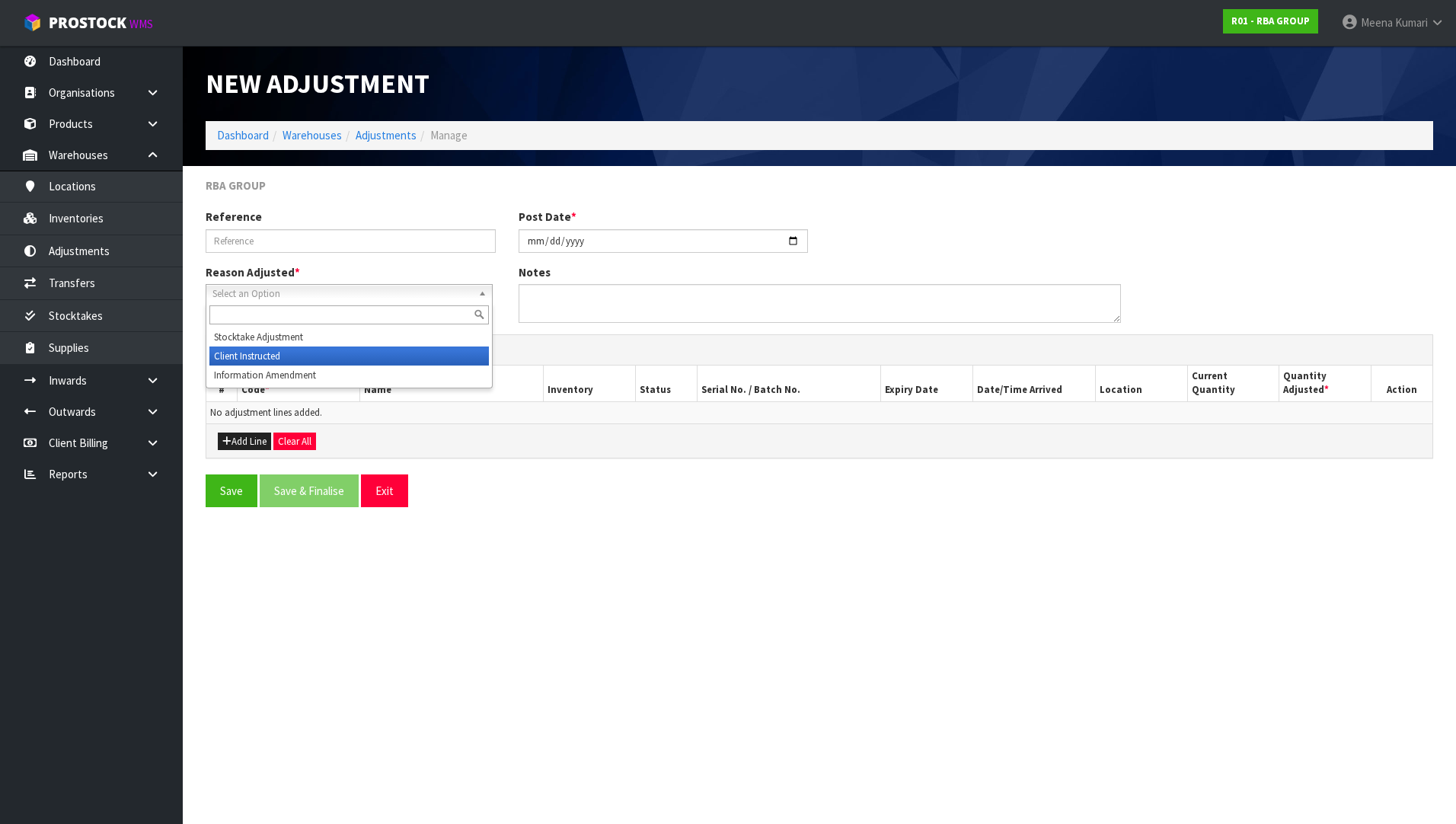
click at [281, 349] on li "Client Instructed" at bounding box center [349, 356] width 280 height 19
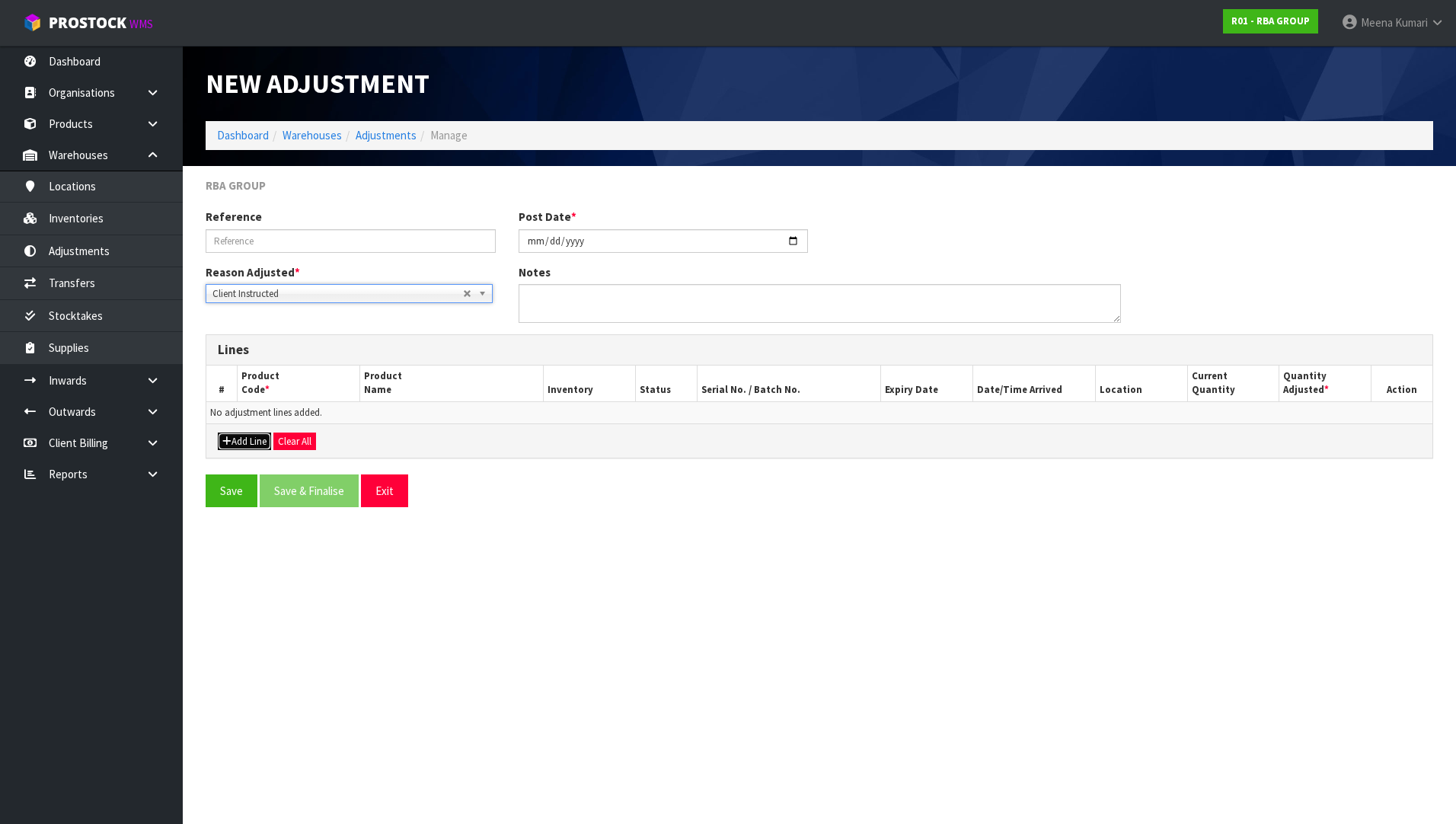
click at [236, 446] on button "Add Line" at bounding box center [244, 441] width 53 height 19
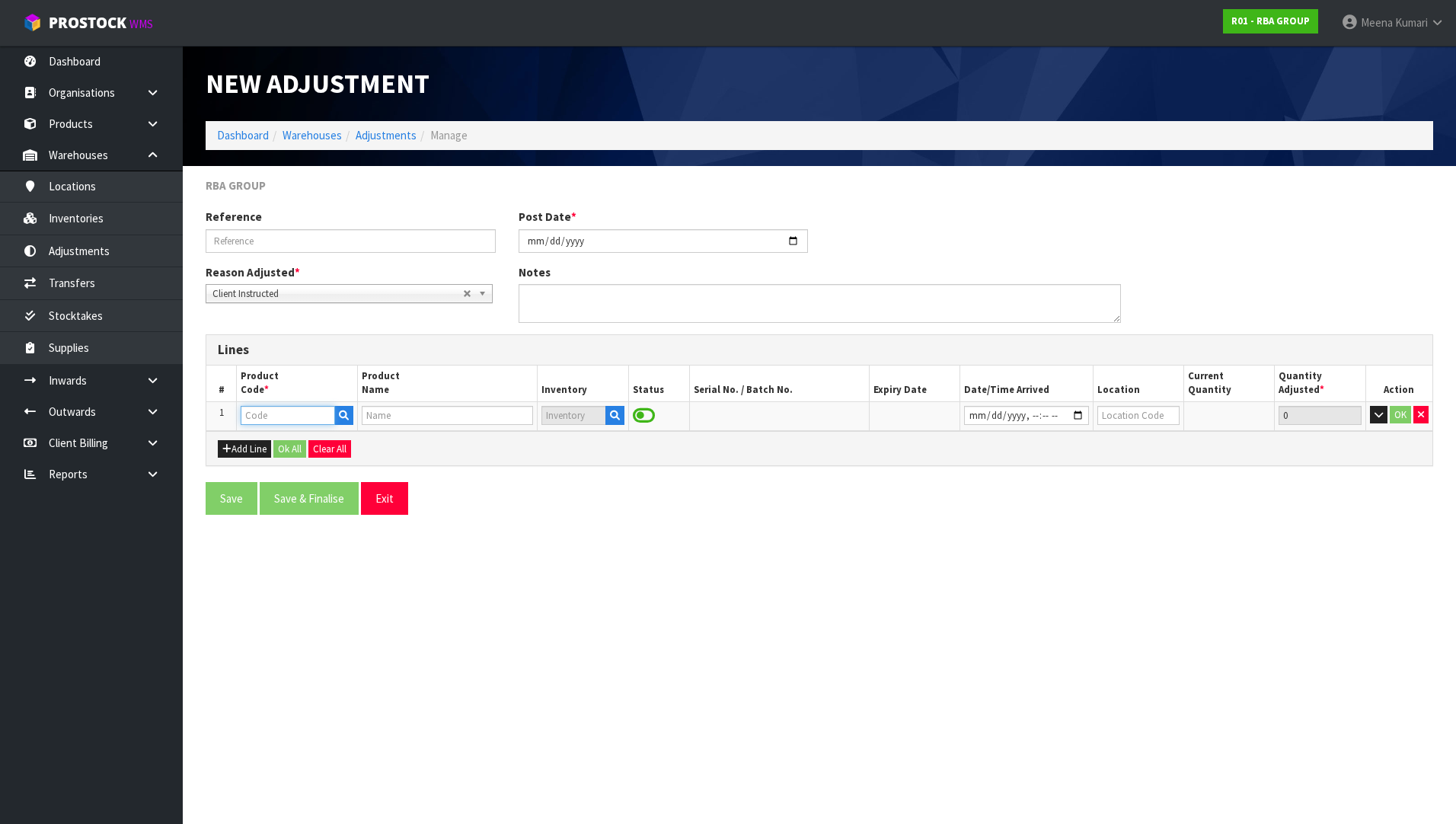
click at [281, 414] on input "text" at bounding box center [288, 416] width 94 height 19
paste input "RBA5600-555-001 PART 3"
type input "RBA5600-555-001 PART 3"
type input "WALL FACED STAINLESS STEEL WC PAN 4.5L/3 L 645MM PART 3"
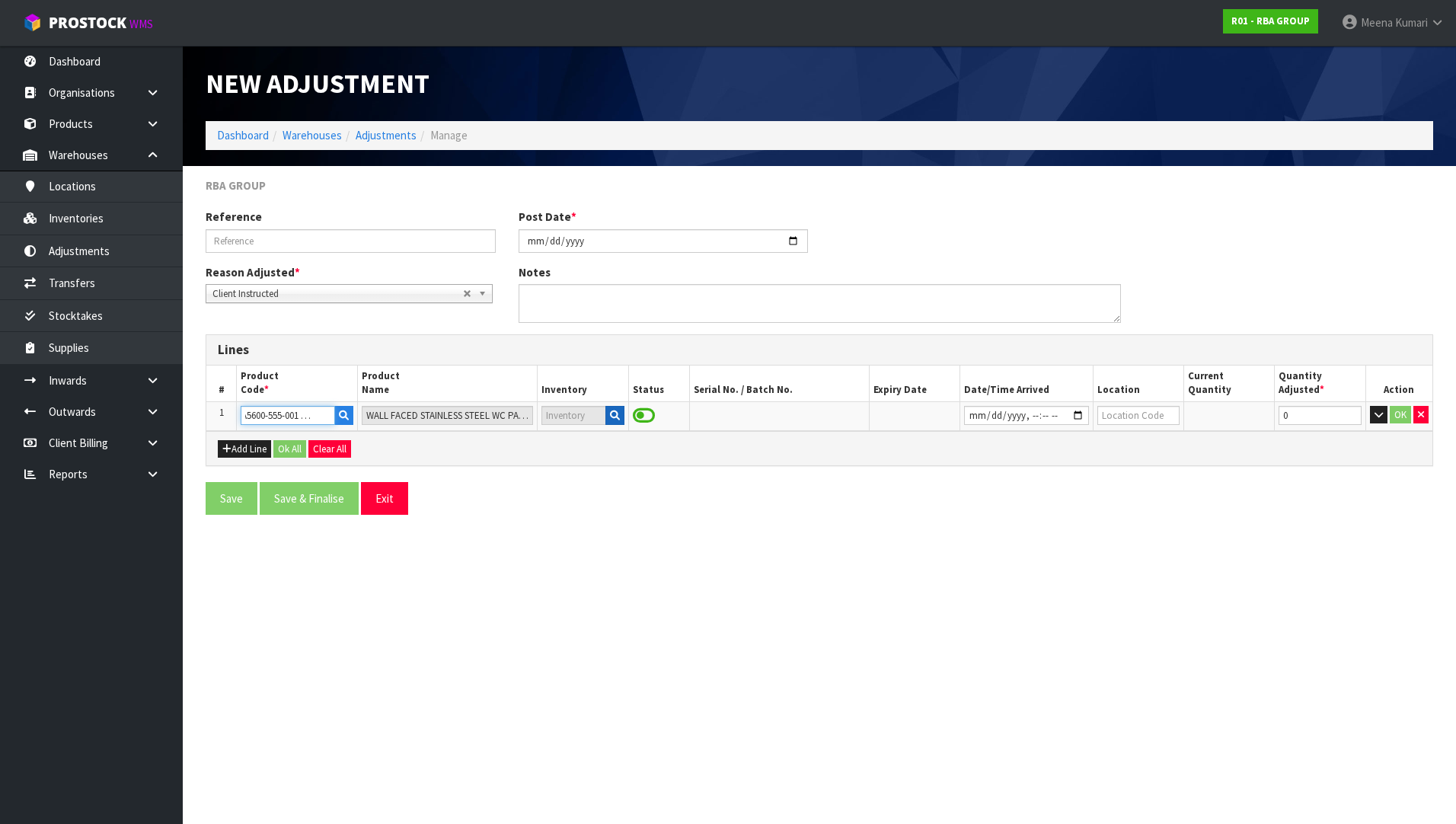
type input "RBA5600-555-001 PART 3"
click at [613, 414] on icon "button" at bounding box center [614, 415] width 10 height 10
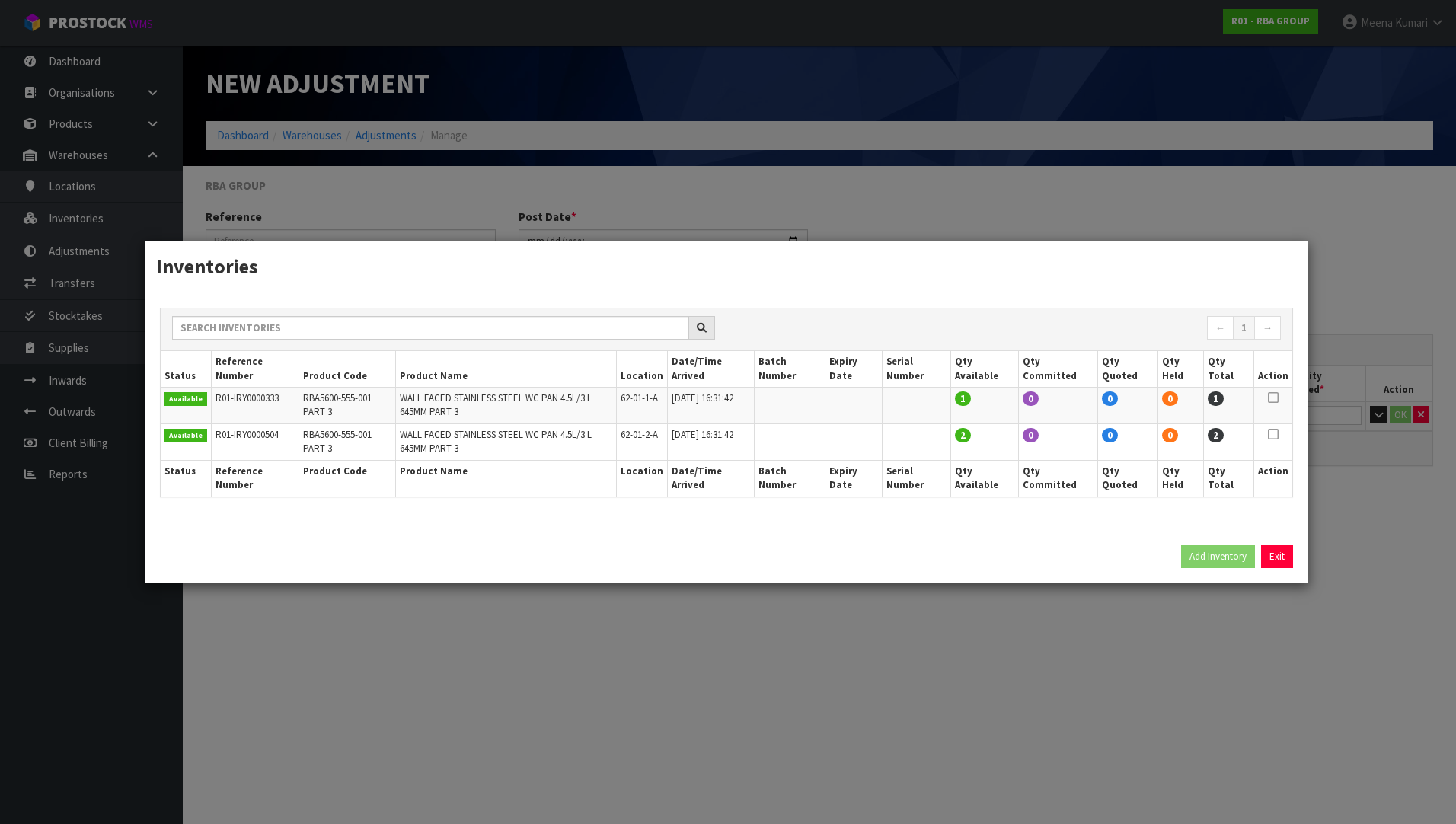
click at [1274, 397] on icon at bounding box center [1273, 397] width 11 height 1
click at [1218, 558] on button "Add Inventory" at bounding box center [1218, 557] width 74 height 25
type input "R01-IRY0000333"
type input "[DATE]T16:31:42"
type input "62-01-1-A"
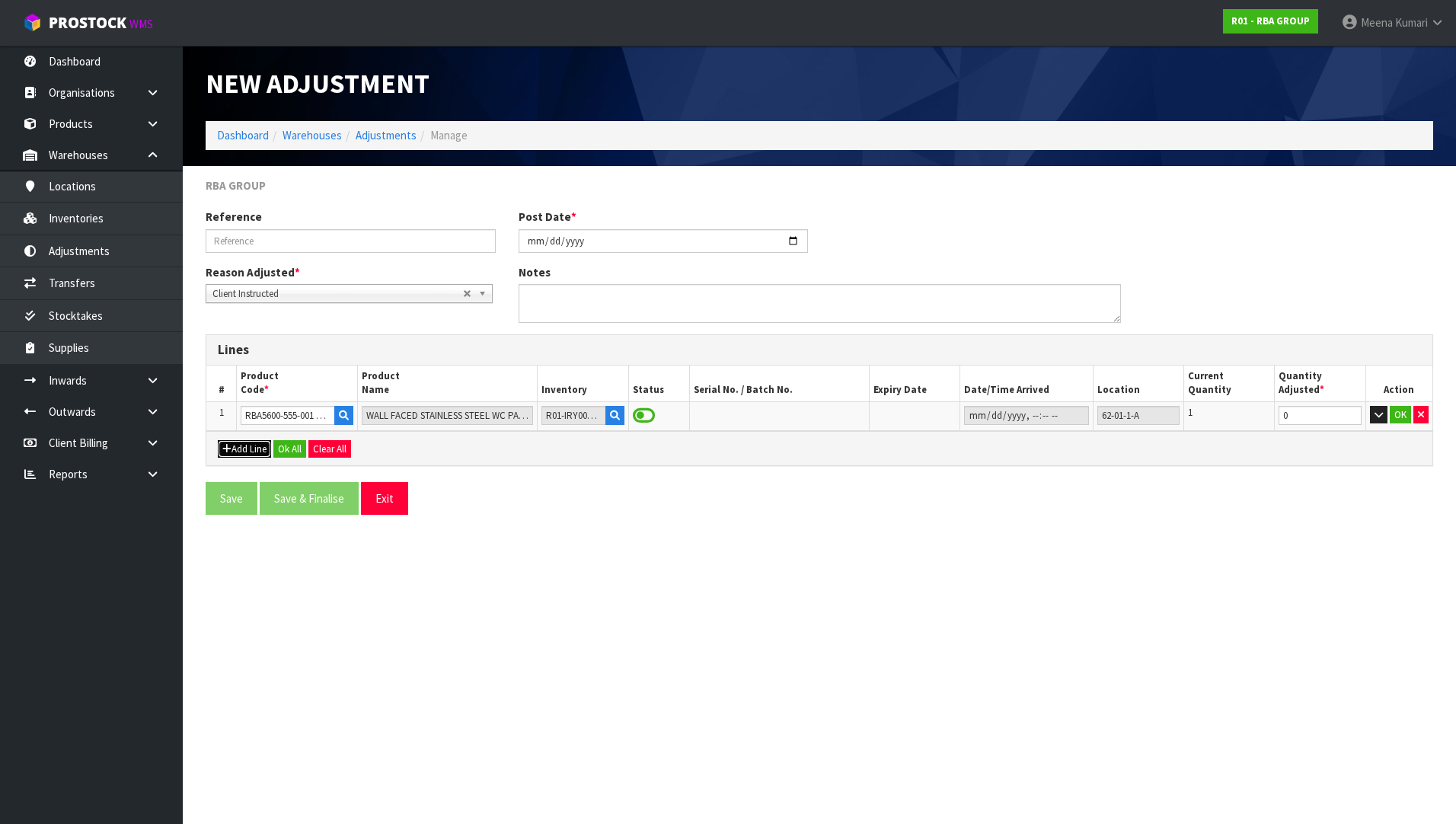
click at [254, 447] on button "Add Line" at bounding box center [244, 449] width 53 height 19
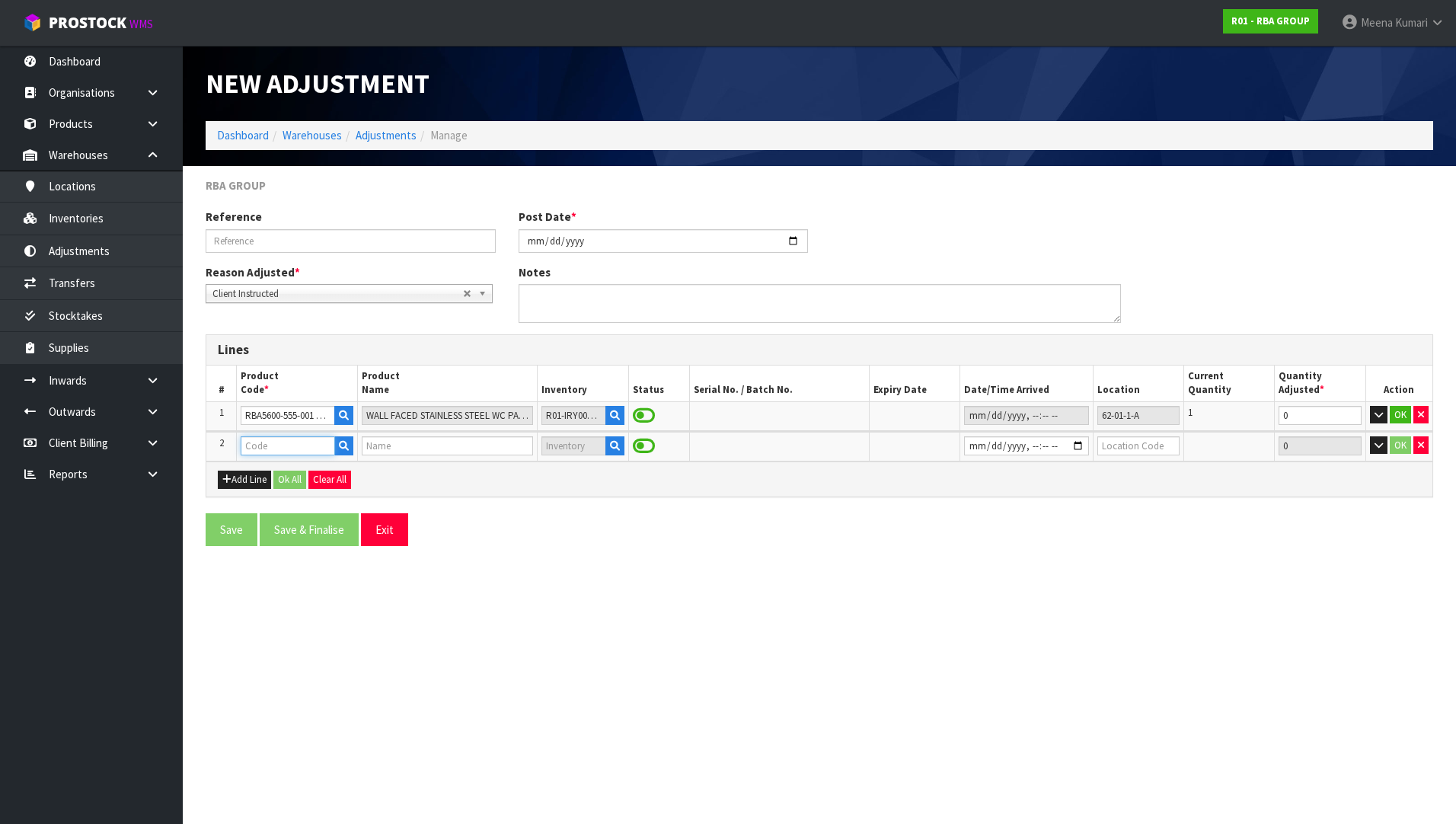
click at [272, 446] on input "text" at bounding box center [288, 446] width 94 height 19
paste input "RBA5600-555-001 PART 3"
type input "RBA5600-555-001 PART 3"
type input "WALL FACED STAINLESS STEEL WC PAN 4.5L/3 L 645MM PART 3"
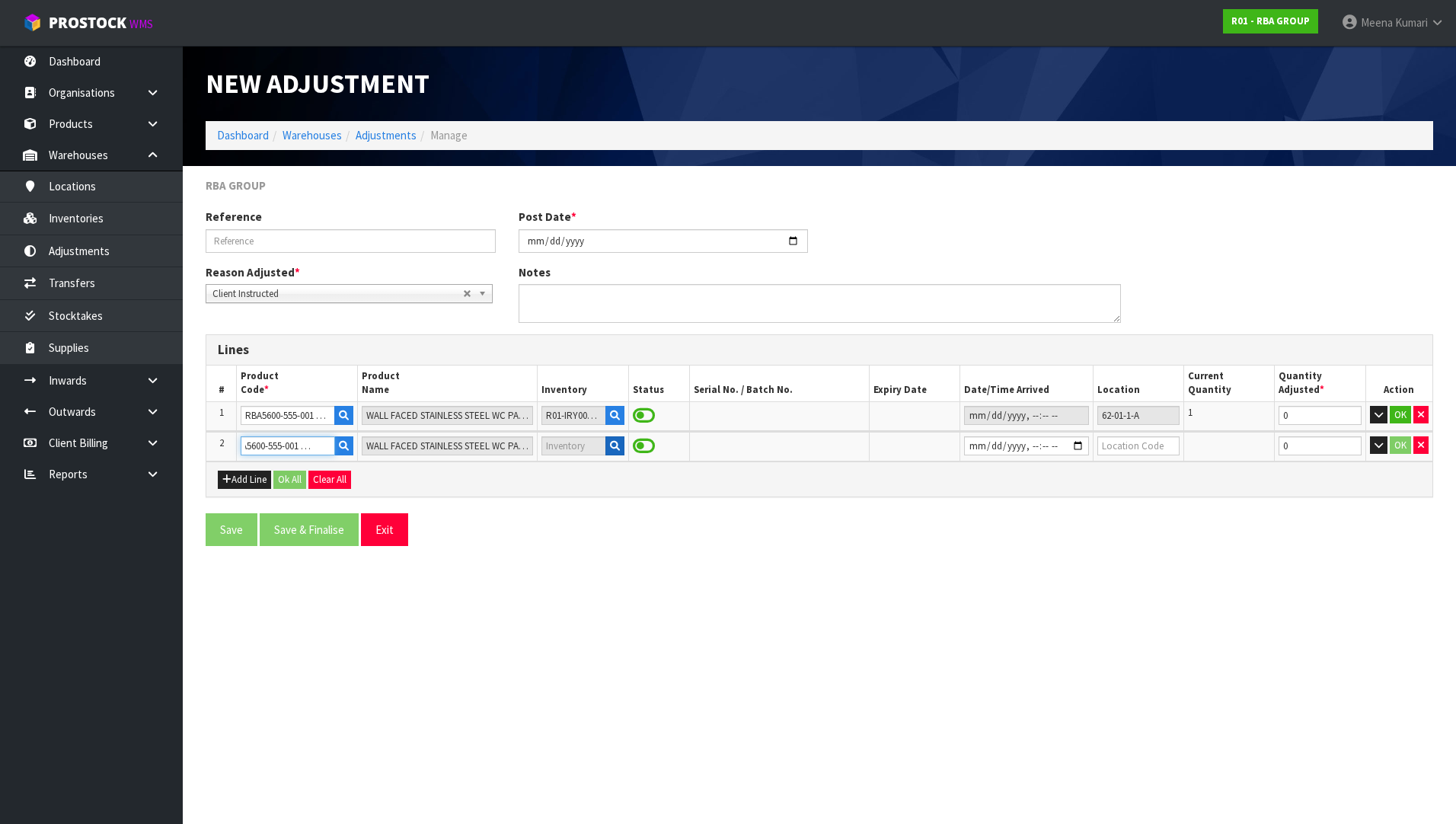
type input "RBA5600-555-001 PART 3"
click at [612, 453] on button "button" at bounding box center [615, 446] width 19 height 19
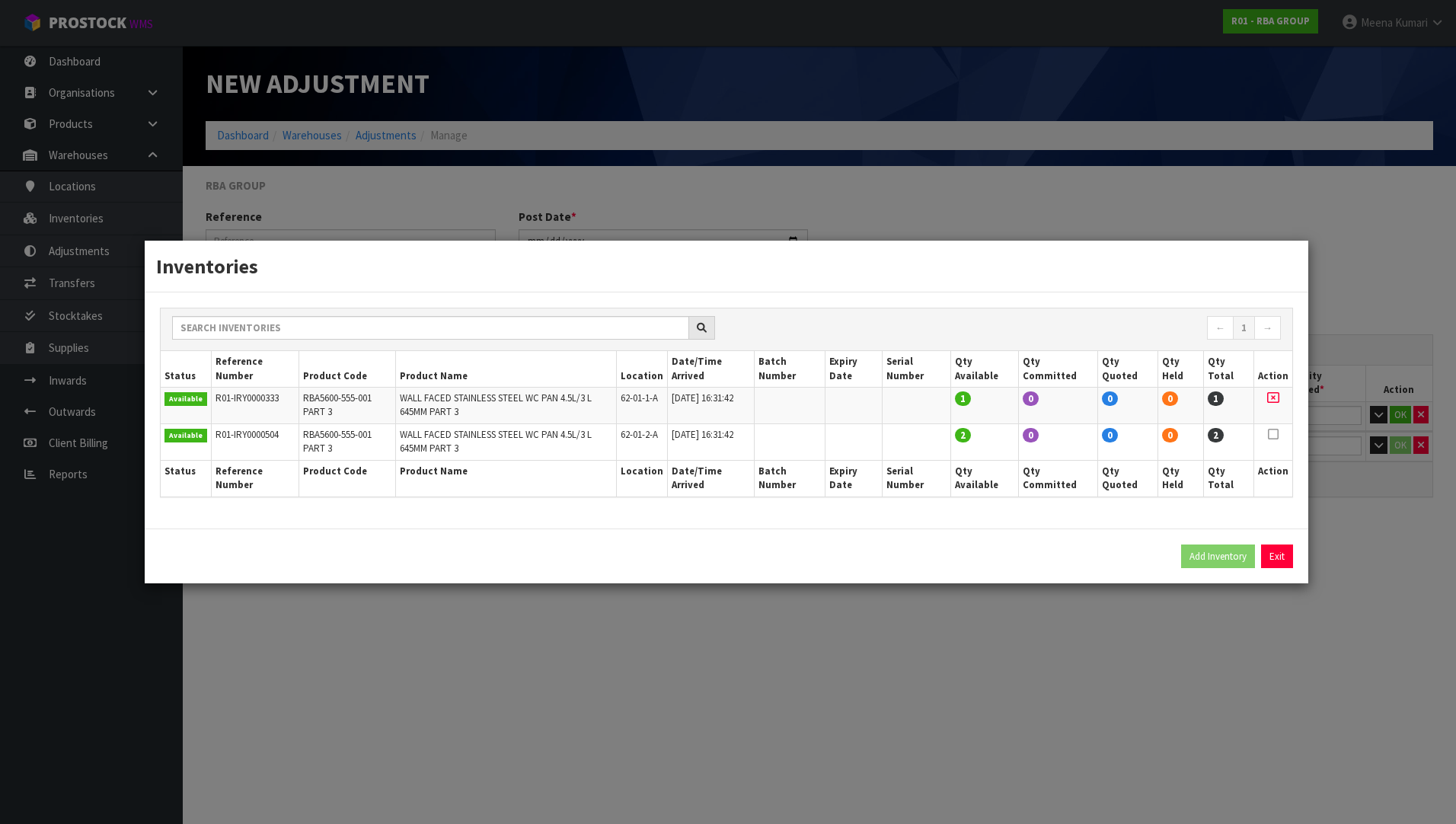
click at [1272, 434] on icon at bounding box center [1273, 434] width 11 height 1
click at [1200, 558] on button "Add Inventory" at bounding box center [1218, 557] width 74 height 25
type input "R01-IRY0000504"
type input "[DATE]T16:31:42"
type input "62-01-2-A"
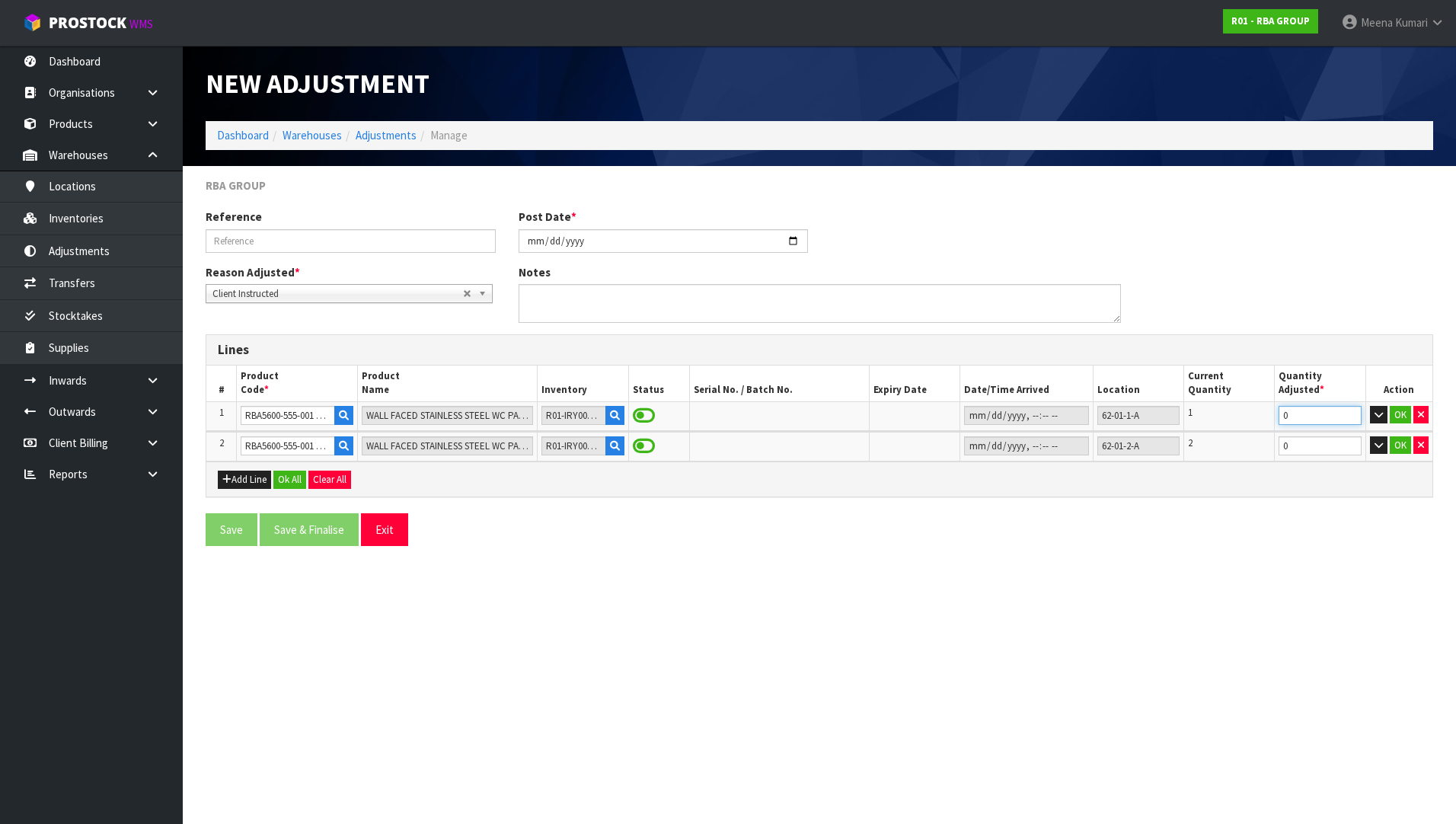
drag, startPoint x: 1315, startPoint y: 418, endPoint x: 1274, endPoint y: 423, distance: 41.3
click at [1274, 423] on tr "1 RBA5600-555-001 PART 3 WALL FACED STAINLESS STEEL WC PAN 4.5L/3 L 645MM PART …" at bounding box center [819, 416] width 1226 height 29
type input "-1"
drag, startPoint x: 1296, startPoint y: 442, endPoint x: 1266, endPoint y: 450, distance: 31.0
click at [1266, 450] on tr "2 RBA5600-555-001 PART 3 WALL FACED STAINLESS STEEL WC PAN 4.5L/3 L 645MM PART …" at bounding box center [819, 446] width 1226 height 30
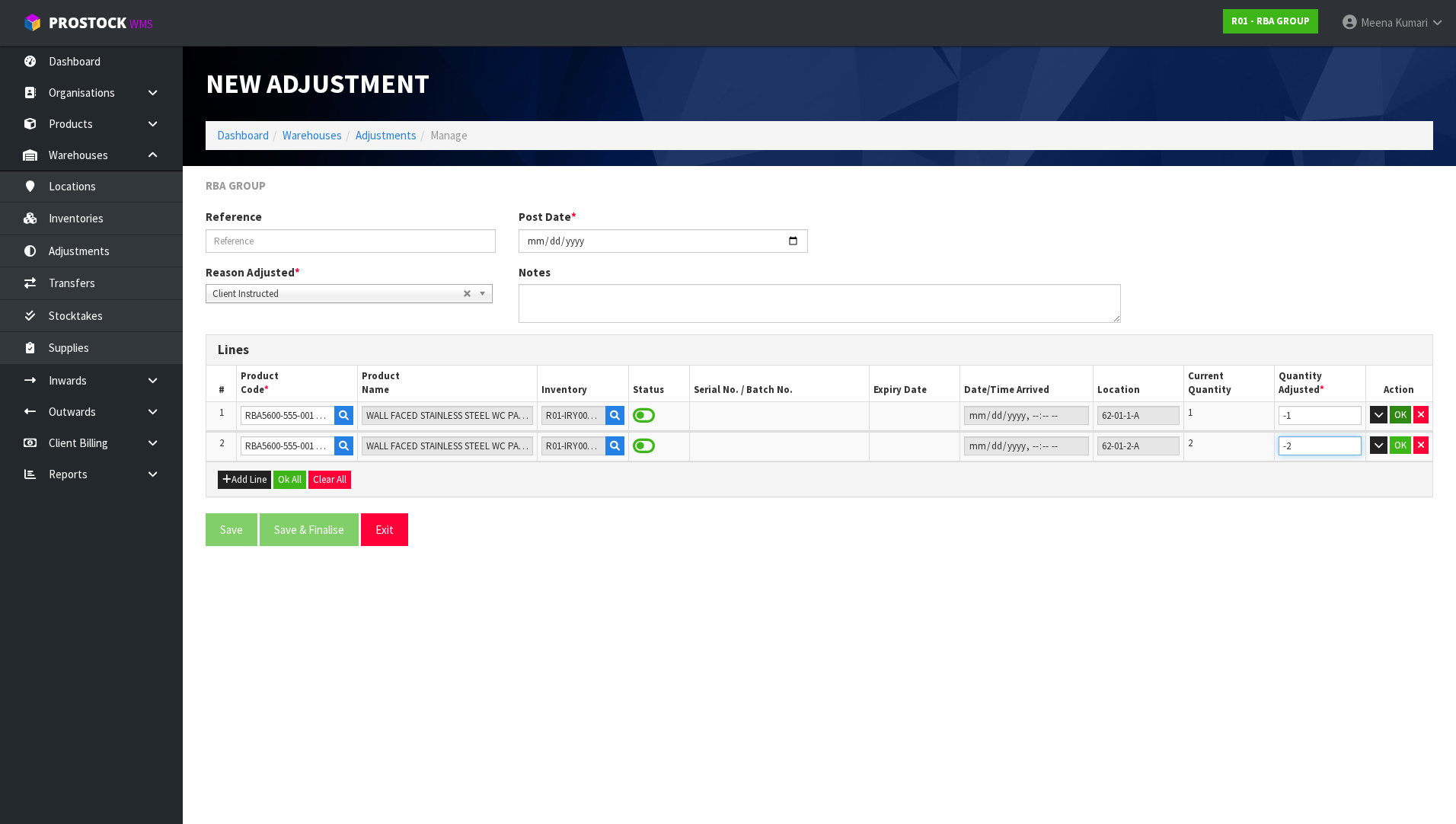
type input "-2"
click at [1403, 415] on button "OK" at bounding box center [1400, 415] width 21 height 19
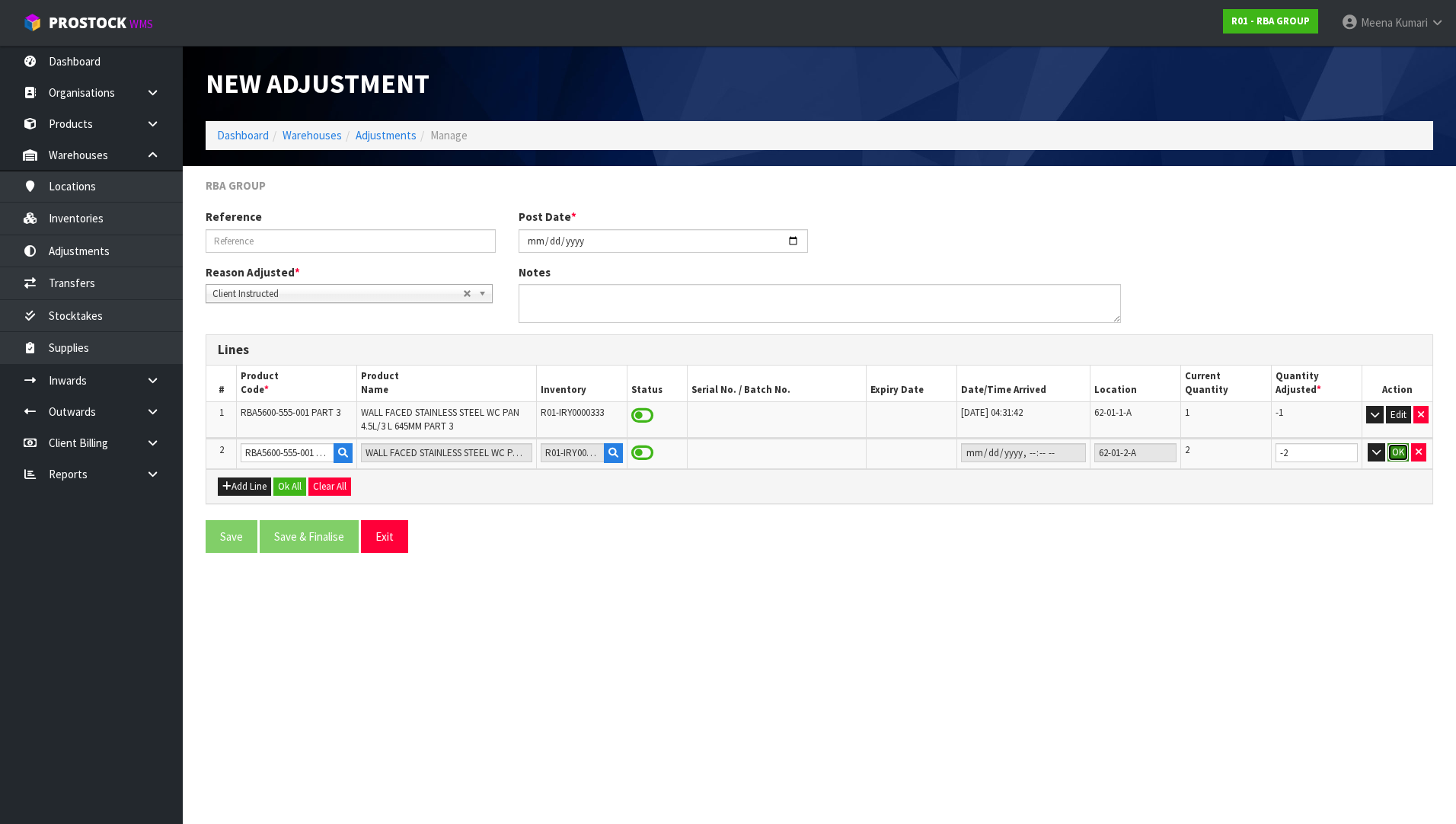
click at [1398, 451] on button "OK" at bounding box center [1398, 452] width 21 height 19
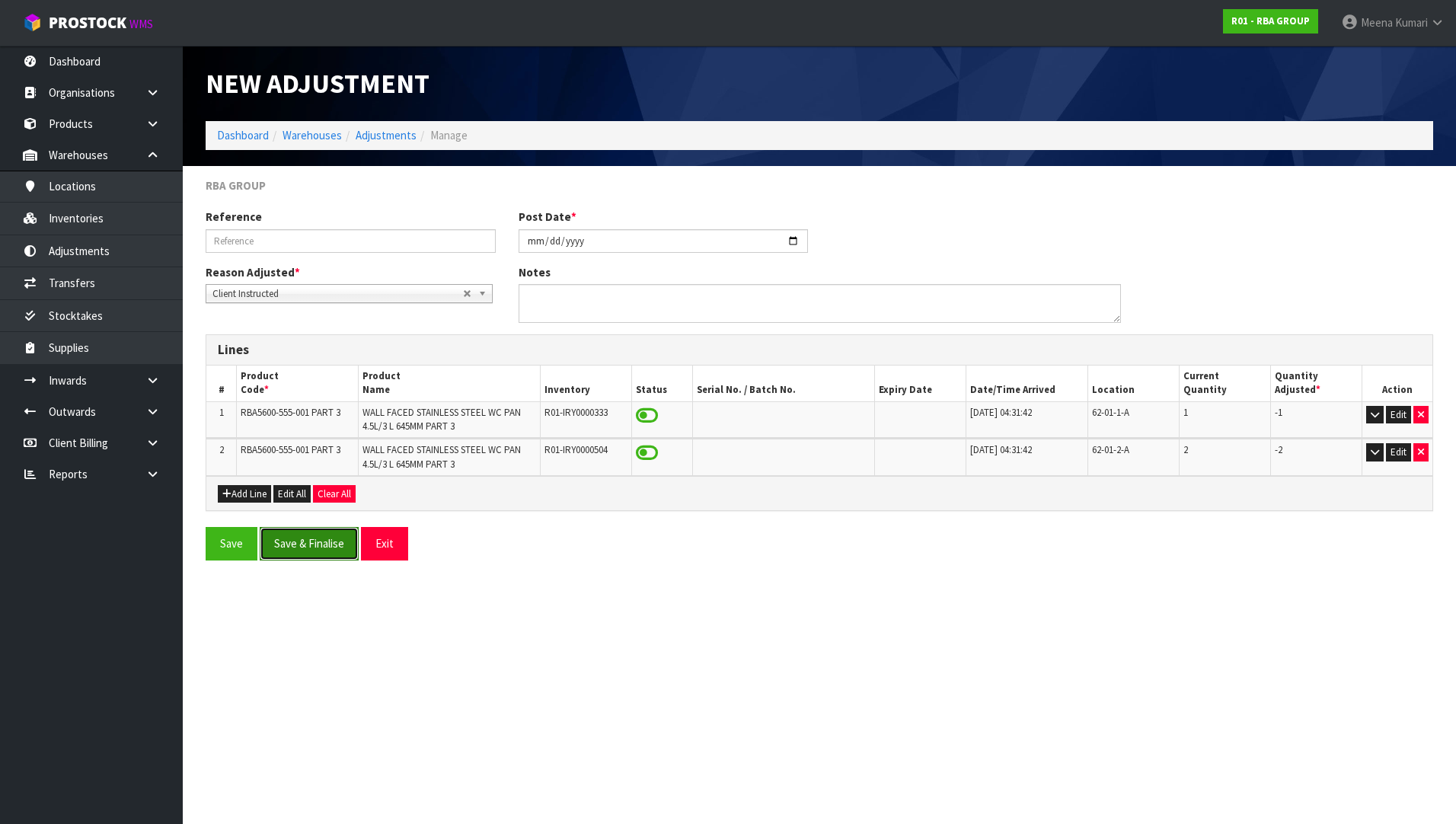
click at [286, 539] on button "Save & Finalise" at bounding box center [309, 543] width 99 height 33
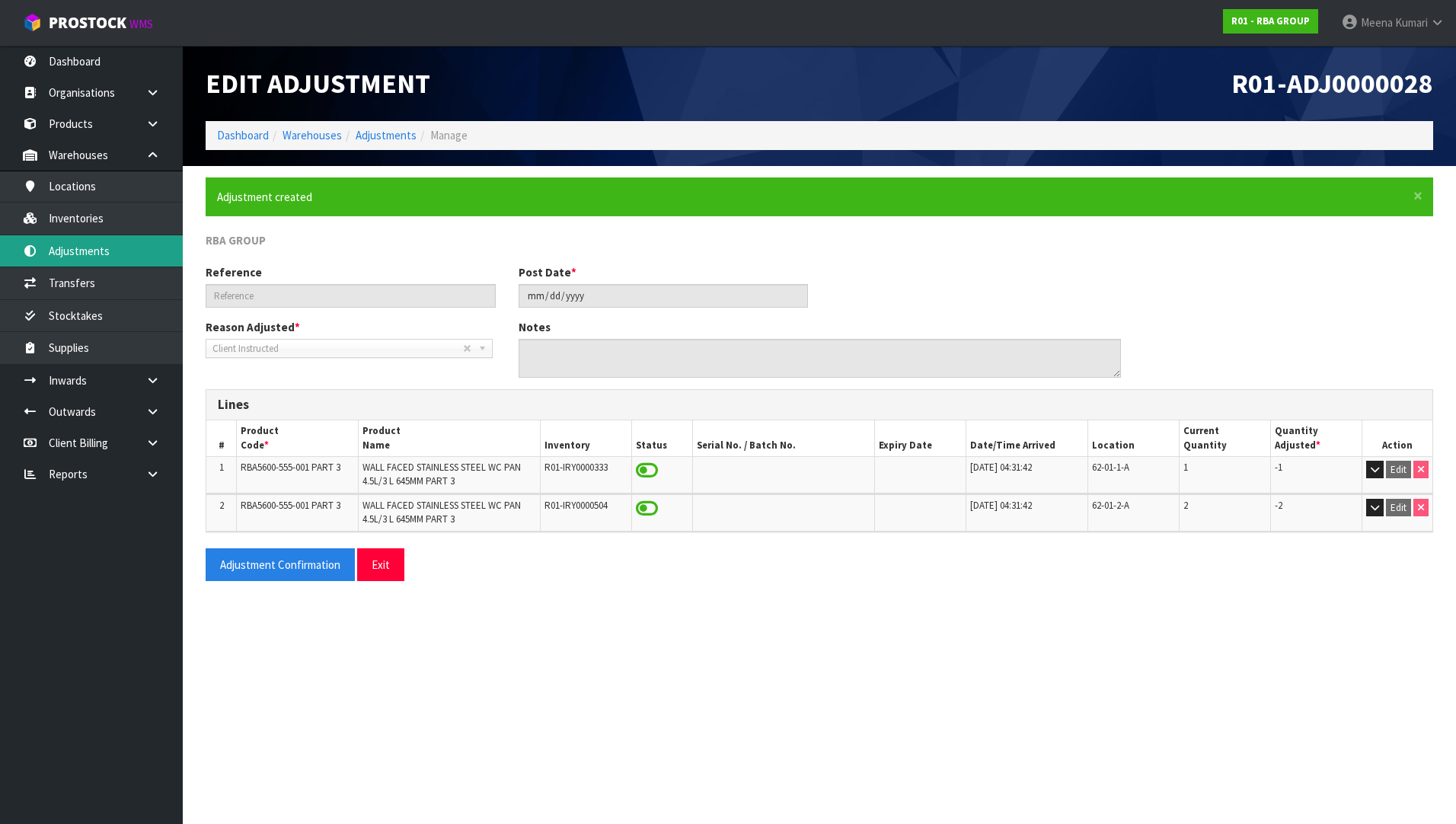
click at [83, 250] on link "Adjustments" at bounding box center [91, 251] width 183 height 31
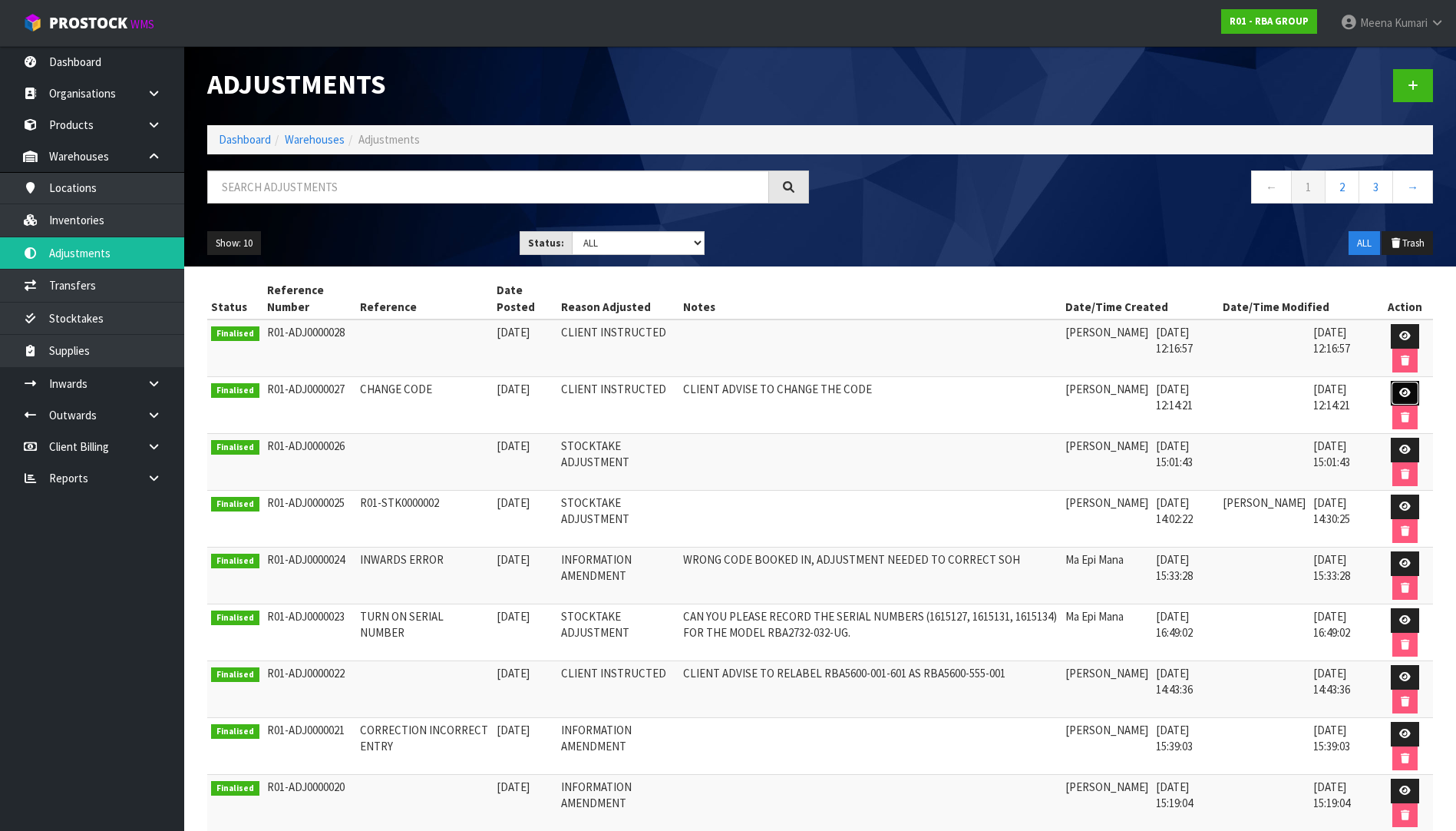
click at [1402, 393] on icon at bounding box center [1404, 392] width 12 height 10
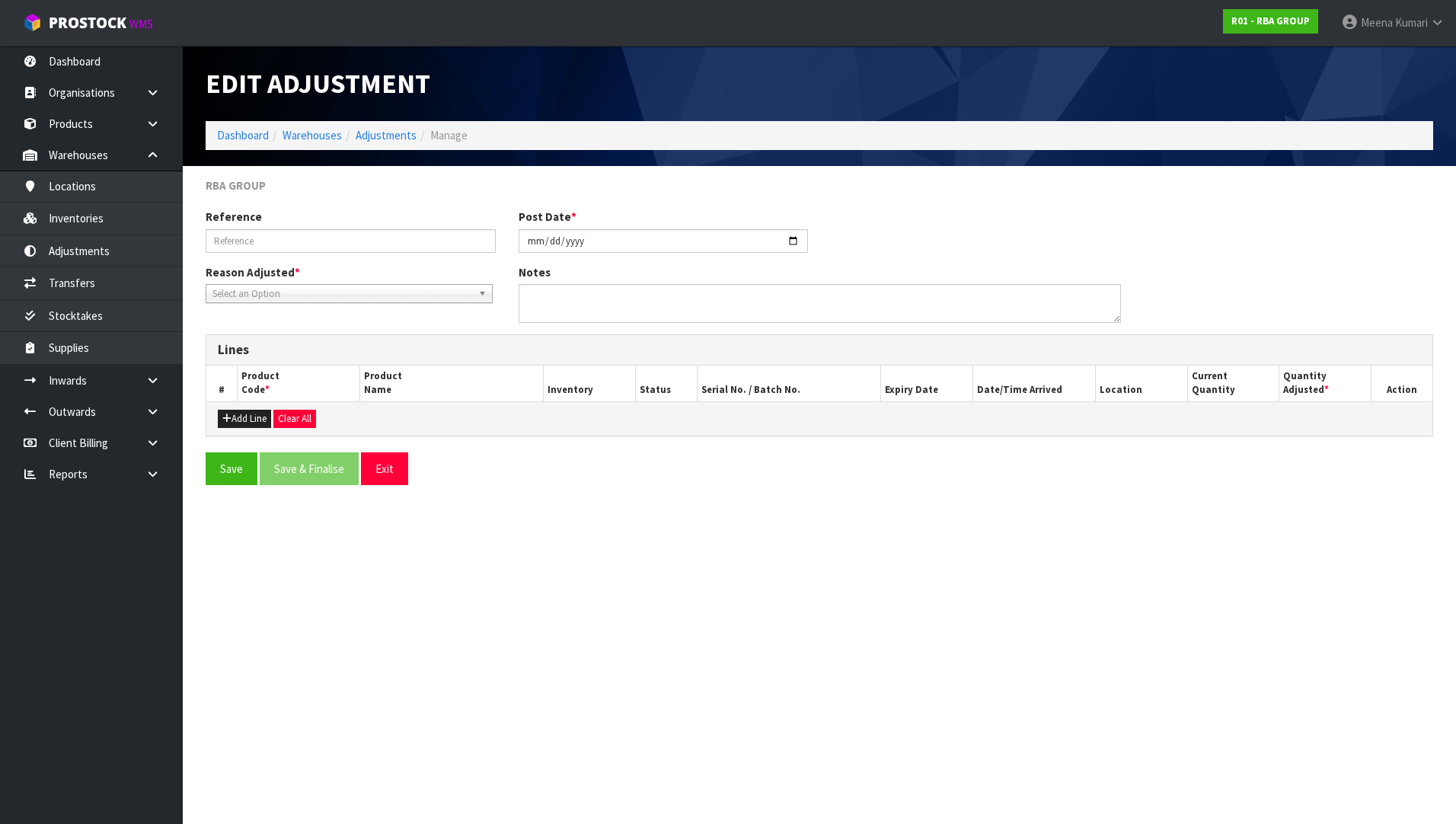
type input "CHANGE CODE"
type input "[DATE]"
type textarea "CLIENT ADVISE TO CHANGE THE CODE"
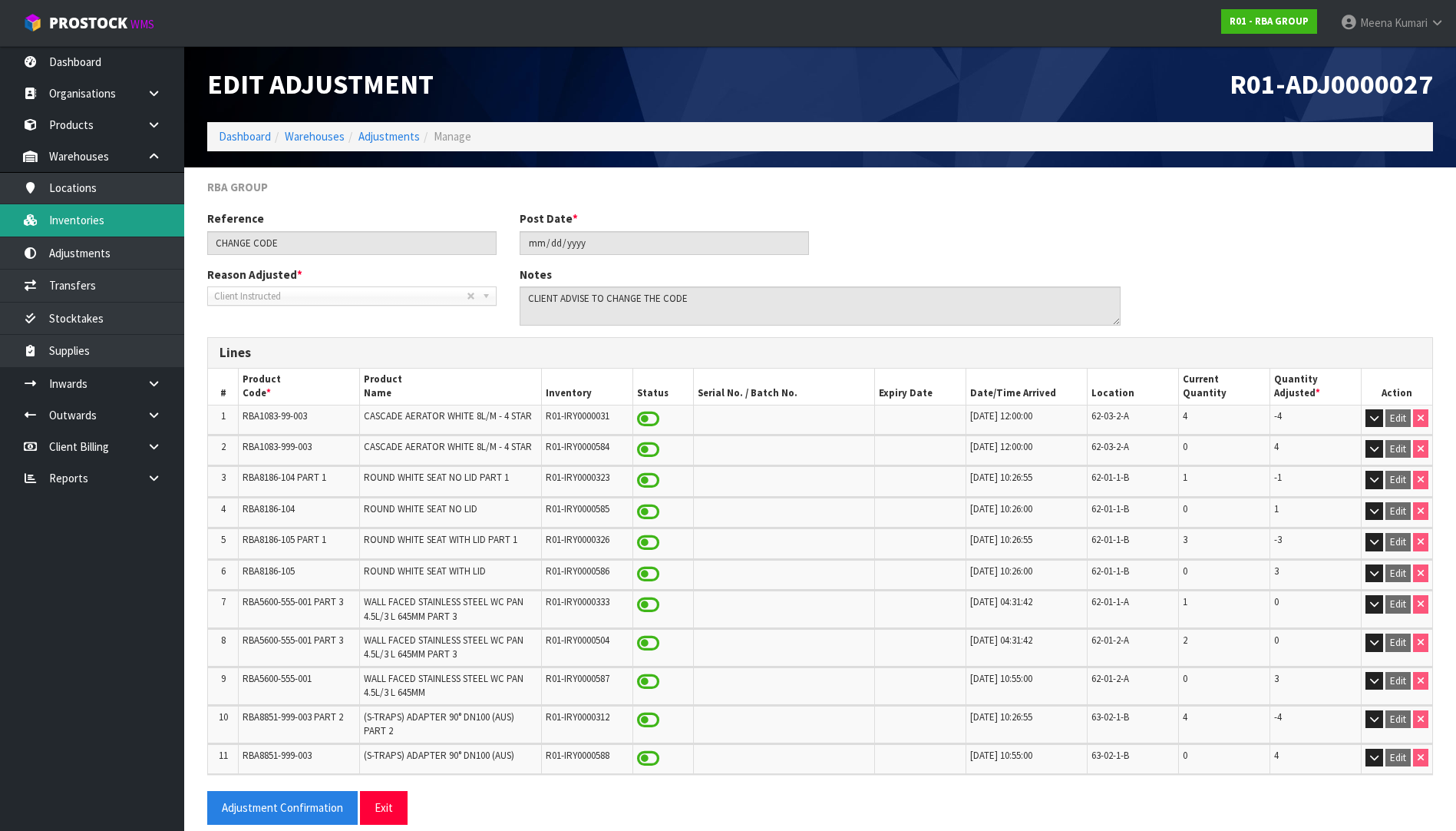
click at [116, 225] on link "Inventories" at bounding box center [92, 220] width 184 height 31
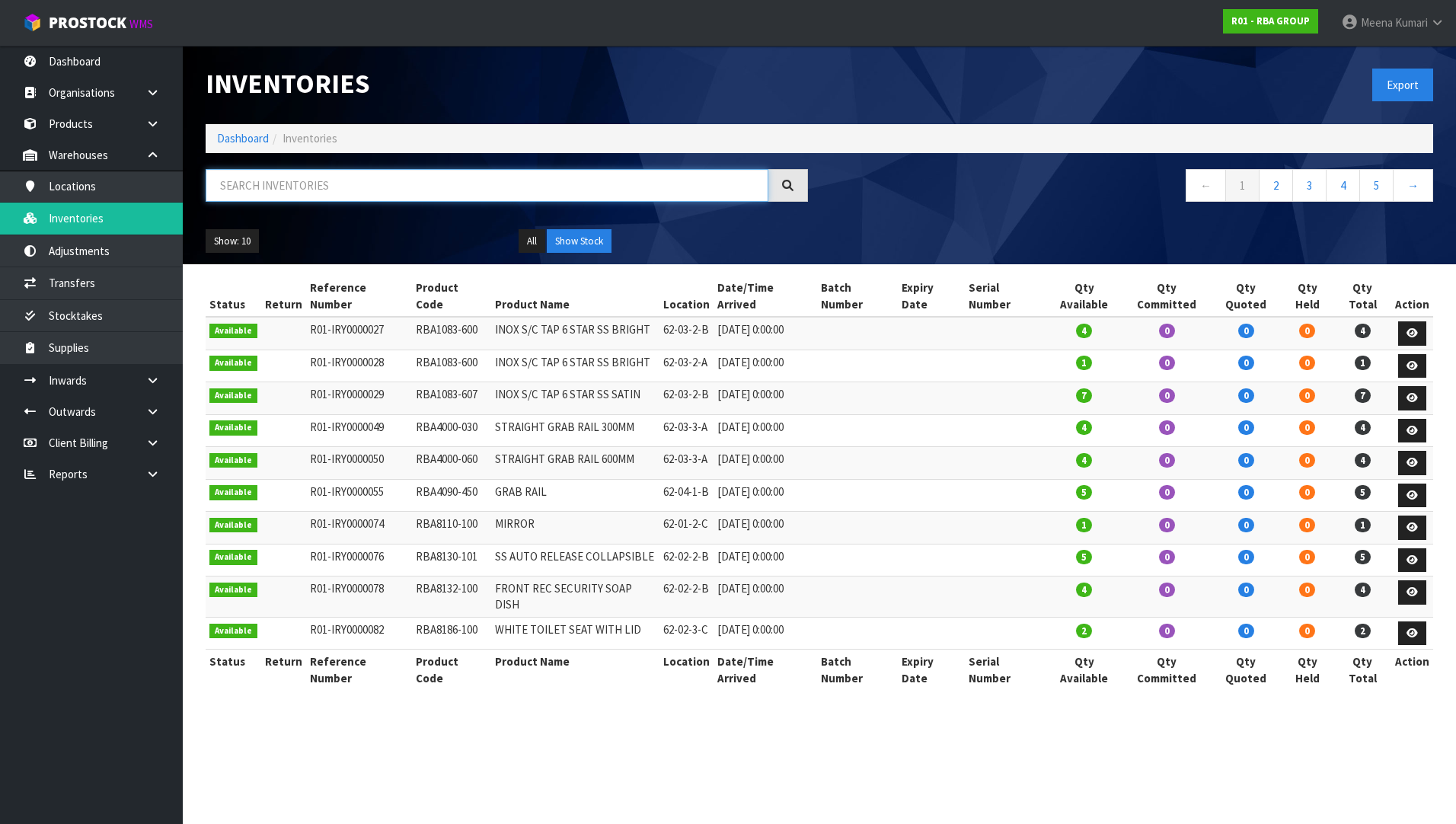
click at [291, 180] on input "text" at bounding box center [487, 185] width 563 height 33
paste input "• RBA1083-99-003"
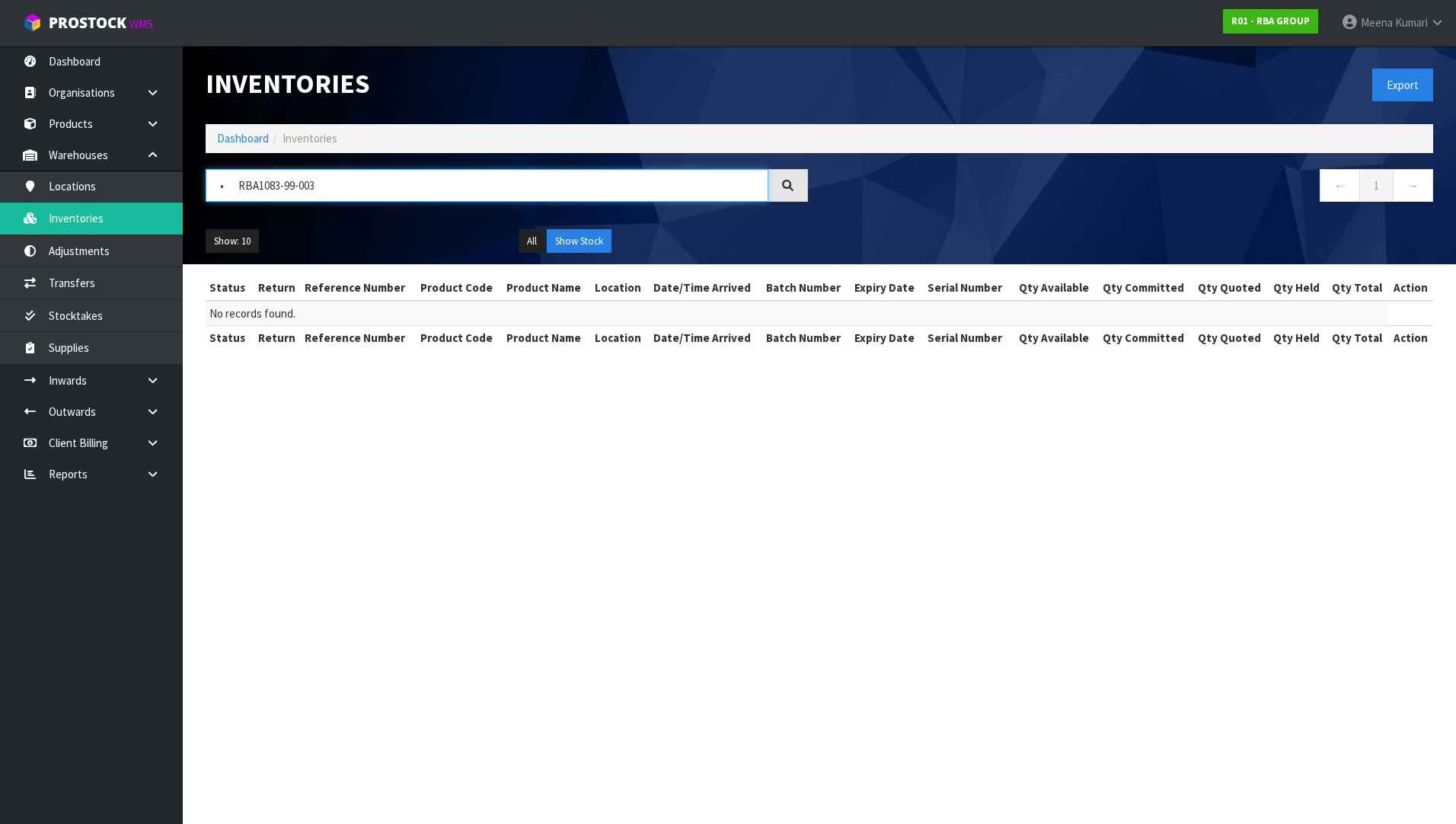
click at [238, 182] on input "• RBA1083-99-003" at bounding box center [487, 185] width 563 height 33
click at [349, 181] on input "RBA1083-99-003" at bounding box center [487, 185] width 563 height 33
paste input "• RBA8186-104 PART 1"
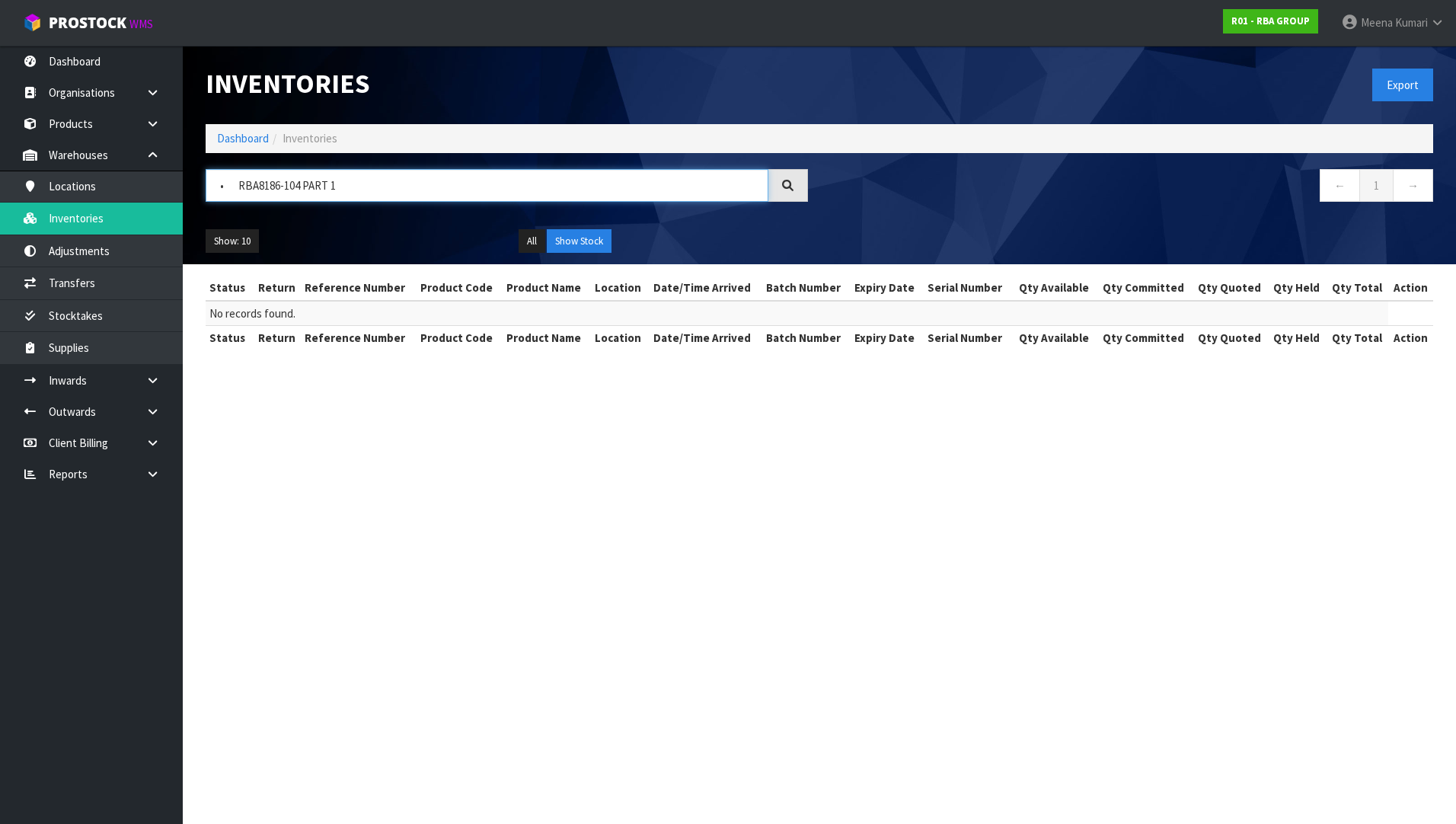
click at [238, 185] on input "• RBA8186-104 PART 1" at bounding box center [487, 185] width 563 height 33
click at [377, 188] on input "RBA8186-104 PART 1" at bounding box center [487, 185] width 563 height 33
drag, startPoint x: 377, startPoint y: 188, endPoint x: 90, endPoint y: 156, distance: 288.8
click at [90, 156] on body "Toggle navigation ProStock WMS R01 - RBA GROUP [PERSON_NAME] Logout Dashboard O…" at bounding box center [728, 412] width 1456 height 824
paste input "• RBA8186-105"
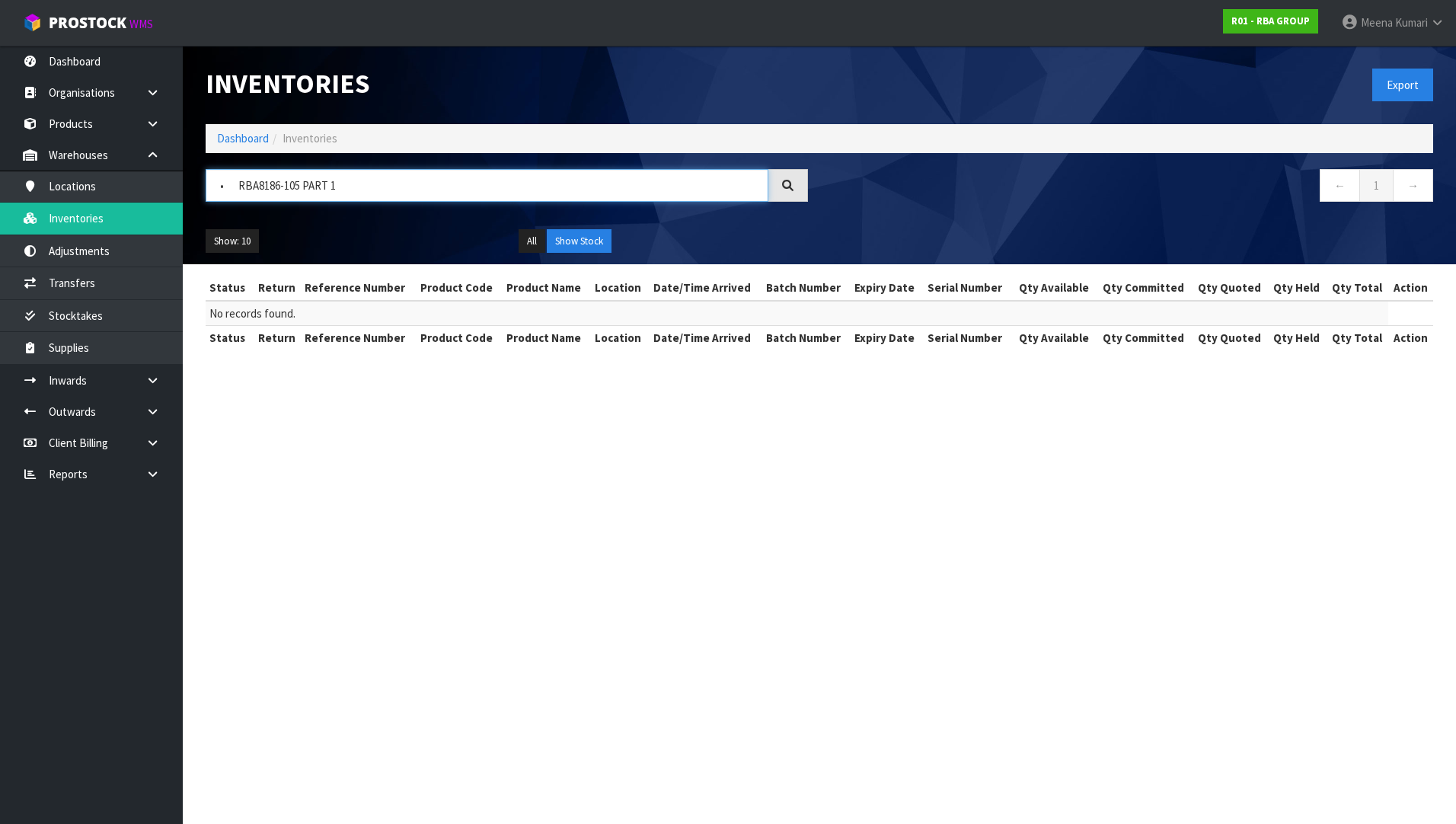
click at [227, 183] on input "• RBA8186-105 PART 1" at bounding box center [487, 185] width 563 height 33
click at [375, 188] on input "RBA8186-105 PART 1" at bounding box center [487, 185] width 563 height 33
click at [372, 188] on input "RBA8186-105 PART 1" at bounding box center [487, 185] width 563 height 33
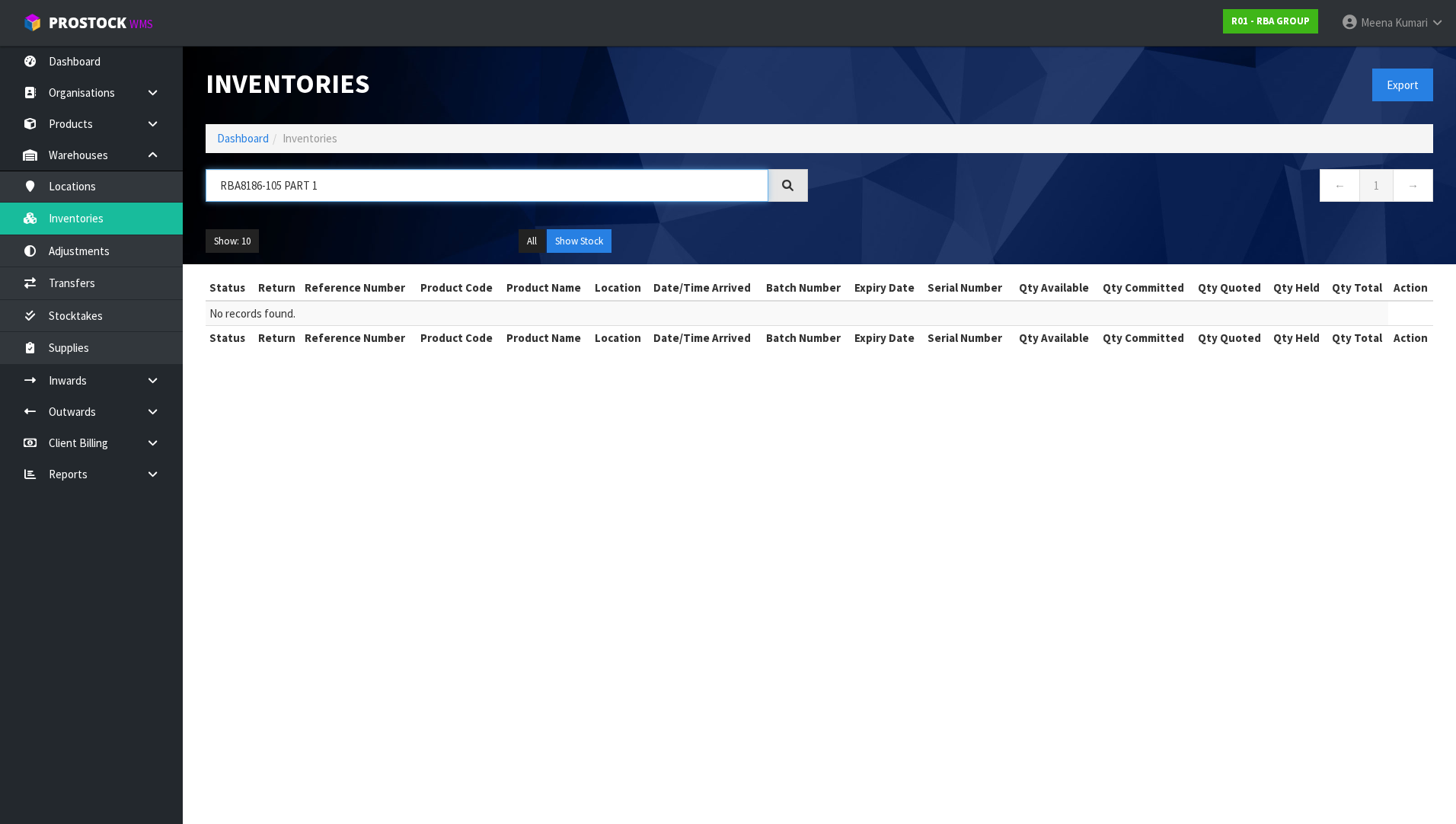
paste input "• RBA5600-555-001 PART 3"
click at [229, 191] on input "• RBA5600-555-001 PART 3" at bounding box center [487, 185] width 563 height 33
click at [401, 178] on input "RBA5600-555-001 PART 3" at bounding box center [487, 185] width 563 height 33
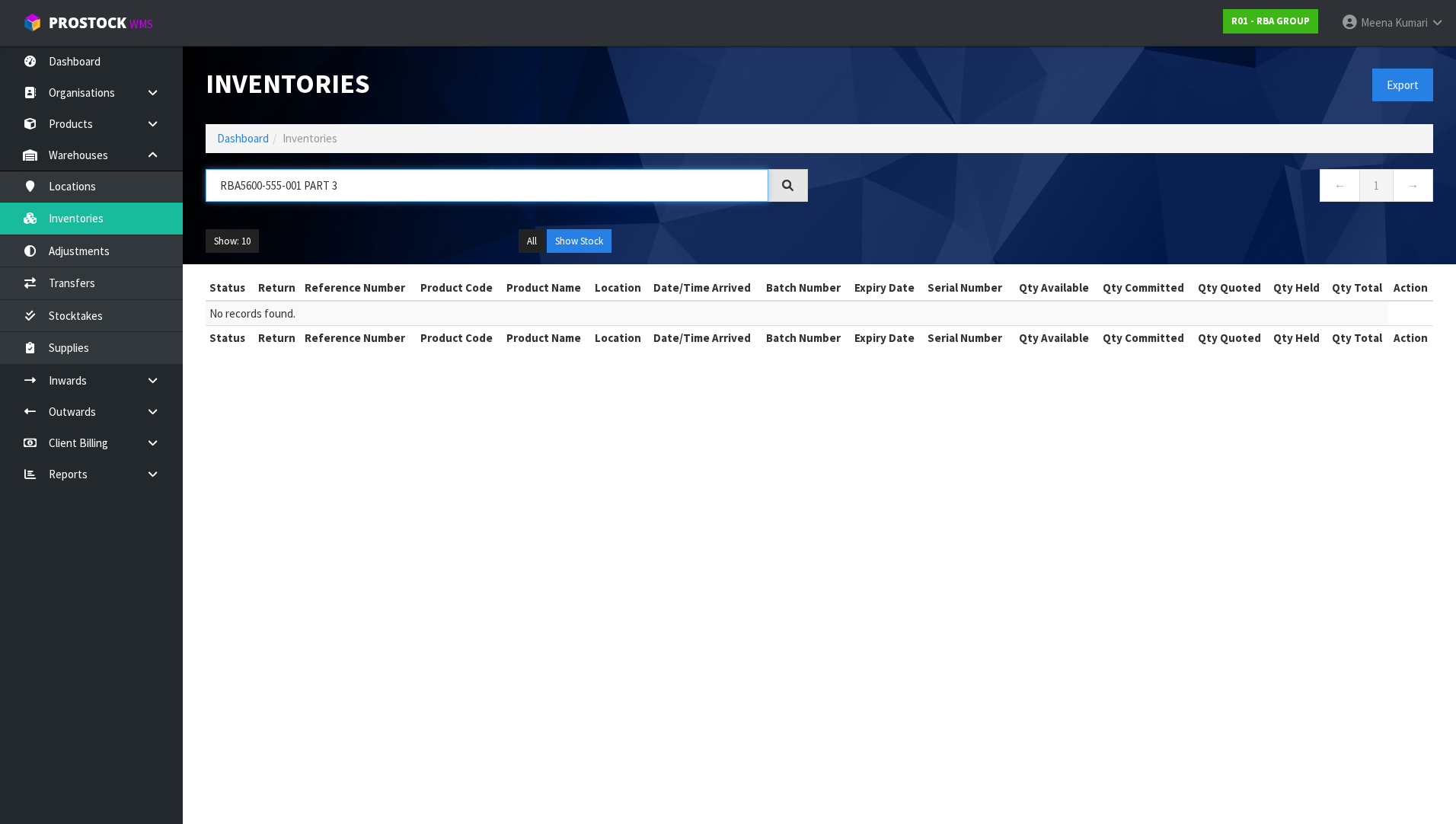
paste input "• RBA8851-999-003 part 2"
click at [241, 187] on input "• RBA8851-999-003 PART 2" at bounding box center [487, 185] width 563 height 33
type input "RBA8851-999-003 PART 2"
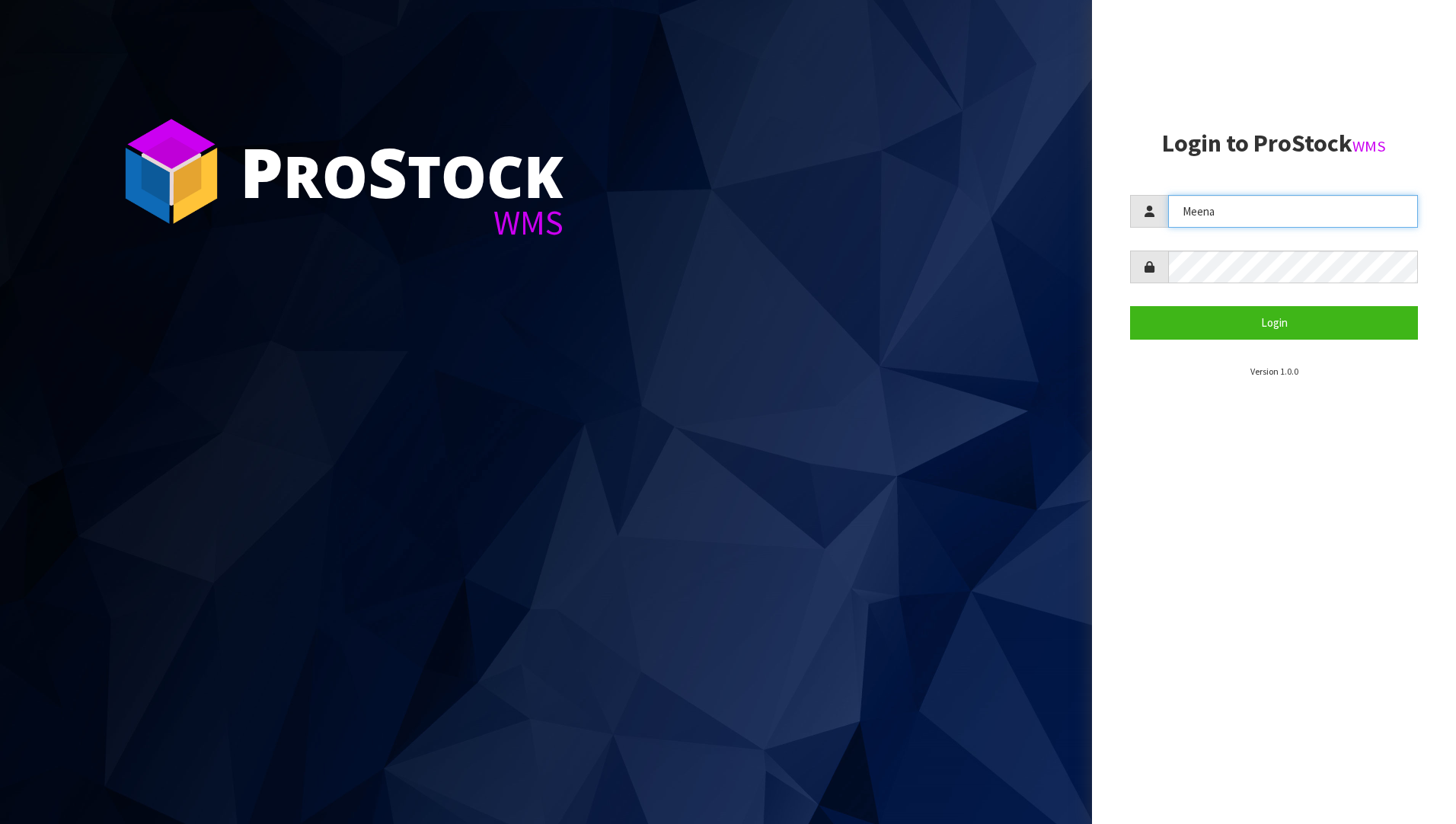
drag, startPoint x: 1249, startPoint y: 206, endPoint x: 940, endPoint y: 273, distance: 316.2
click at [940, 273] on div "P ro S tock WMS Login to ProStock WMS Meena Login Version 1.0.0" at bounding box center [728, 412] width 1456 height 824
type input "James"
click at [1228, 303] on form "James Login" at bounding box center [1274, 266] width 288 height 144
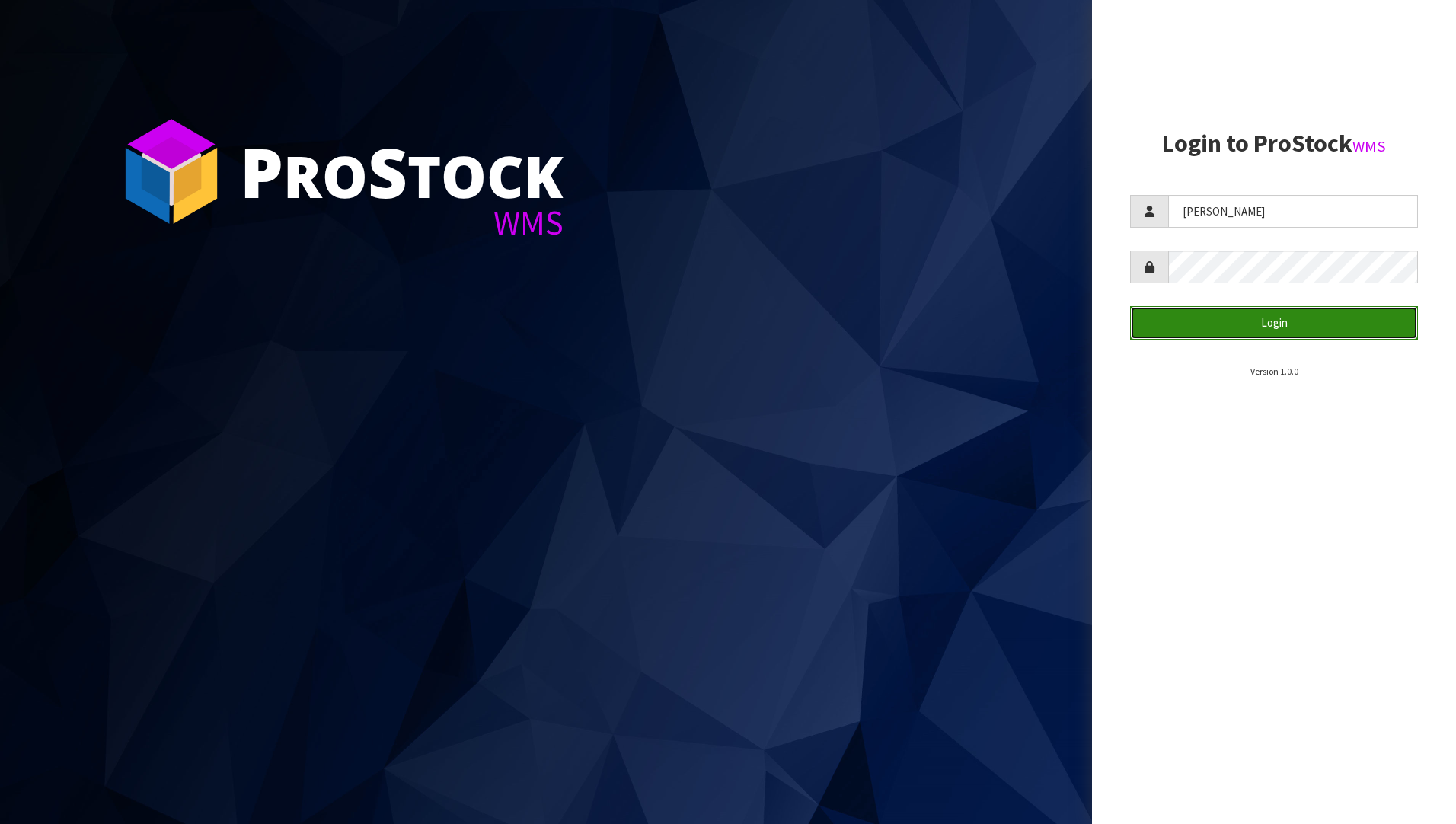
click at [1230, 327] on button "Login" at bounding box center [1274, 322] width 288 height 33
